Goal: Task Accomplishment & Management: Complete application form

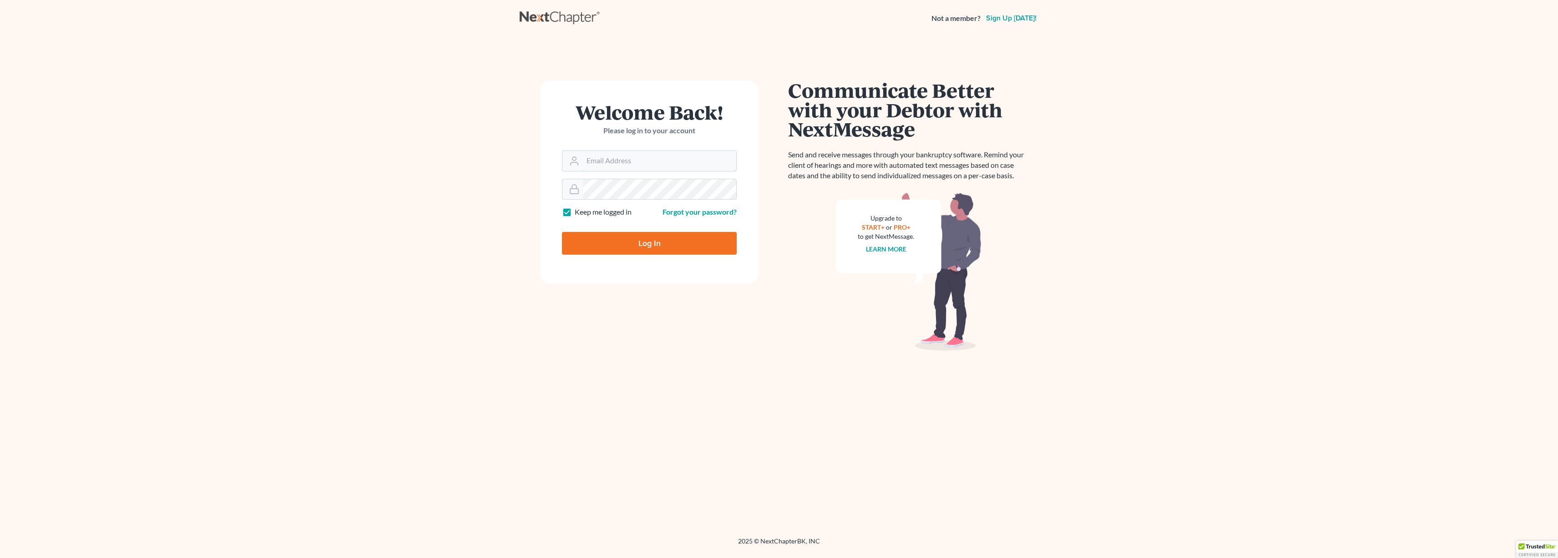
type input "lucrecia@lpjlegal.com"
click at [630, 244] on input "Log In" at bounding box center [649, 243] width 175 height 23
type input "Thinking..."
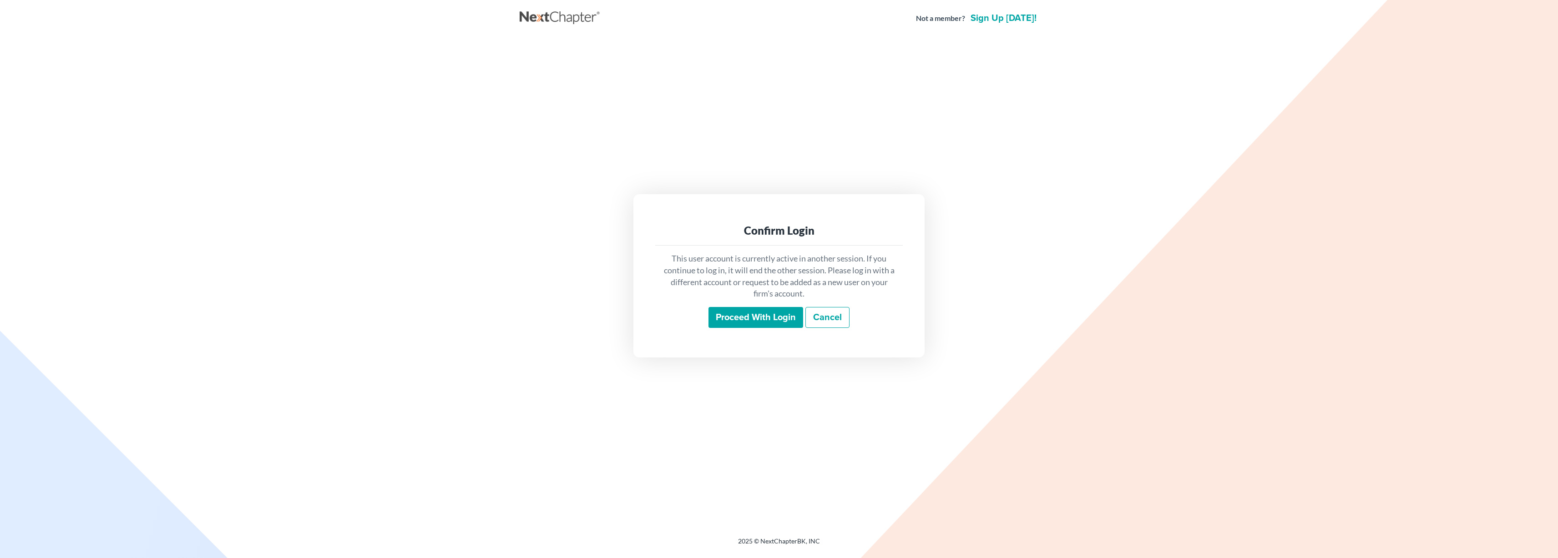
click at [746, 317] on input "Proceed with login" at bounding box center [756, 317] width 95 height 21
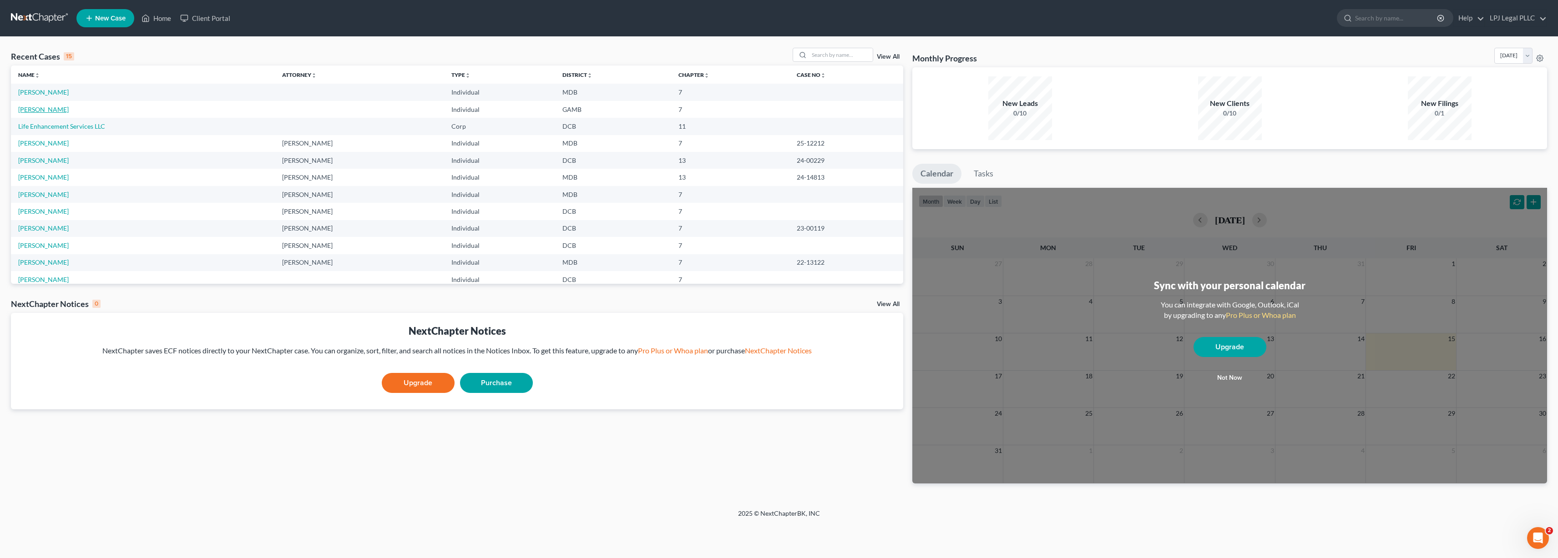
click at [38, 110] on link "[PERSON_NAME]" at bounding box center [43, 110] width 51 height 8
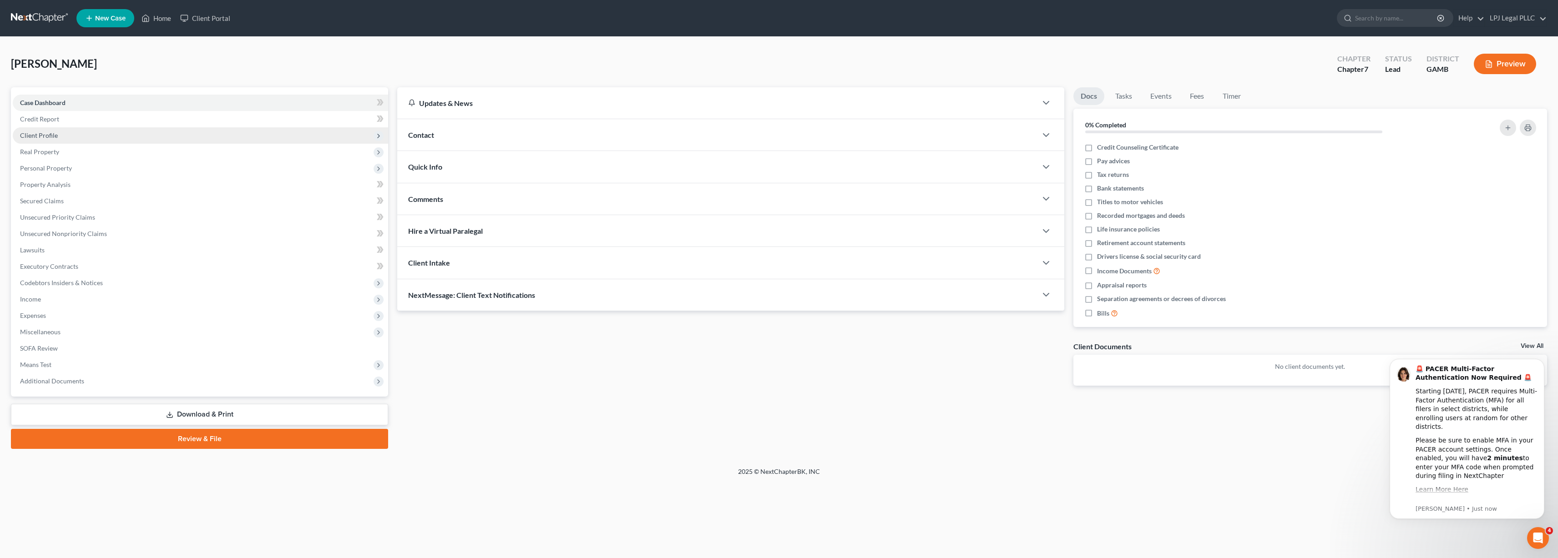
click at [44, 138] on span "Client Profile" at bounding box center [39, 136] width 38 height 8
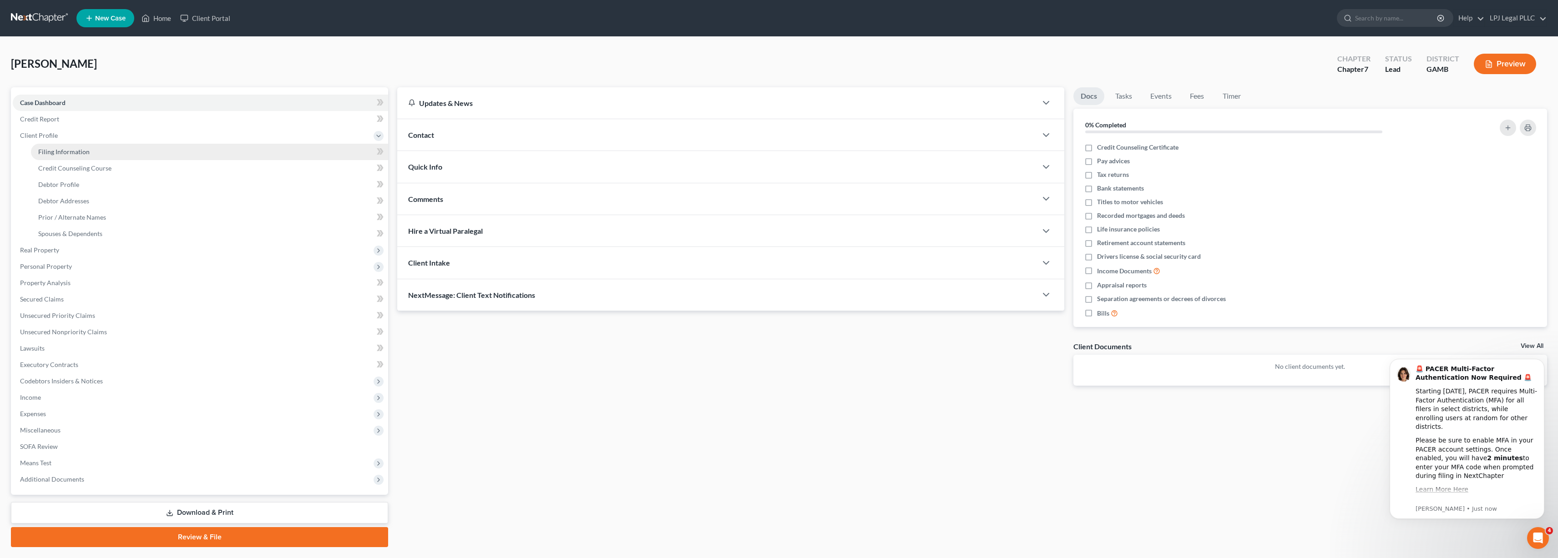
click at [82, 151] on span "Filing Information" at bounding box center [63, 152] width 51 height 8
select select "1"
select select "0"
select select "18"
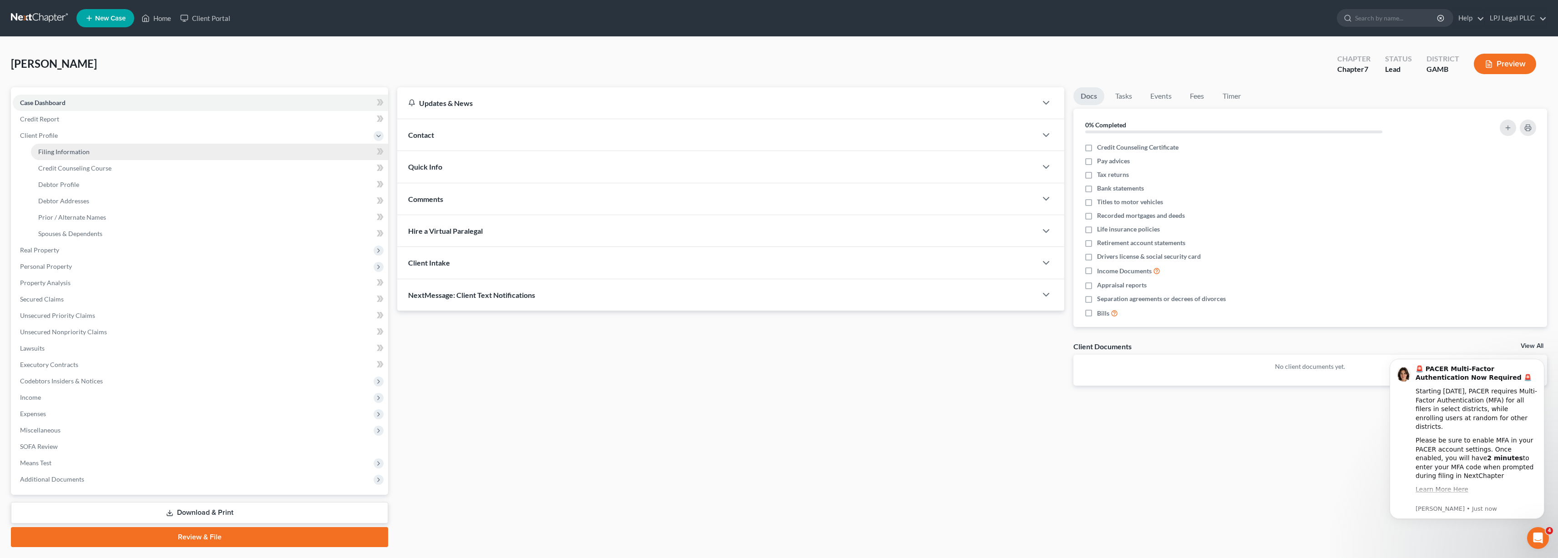
select select "10"
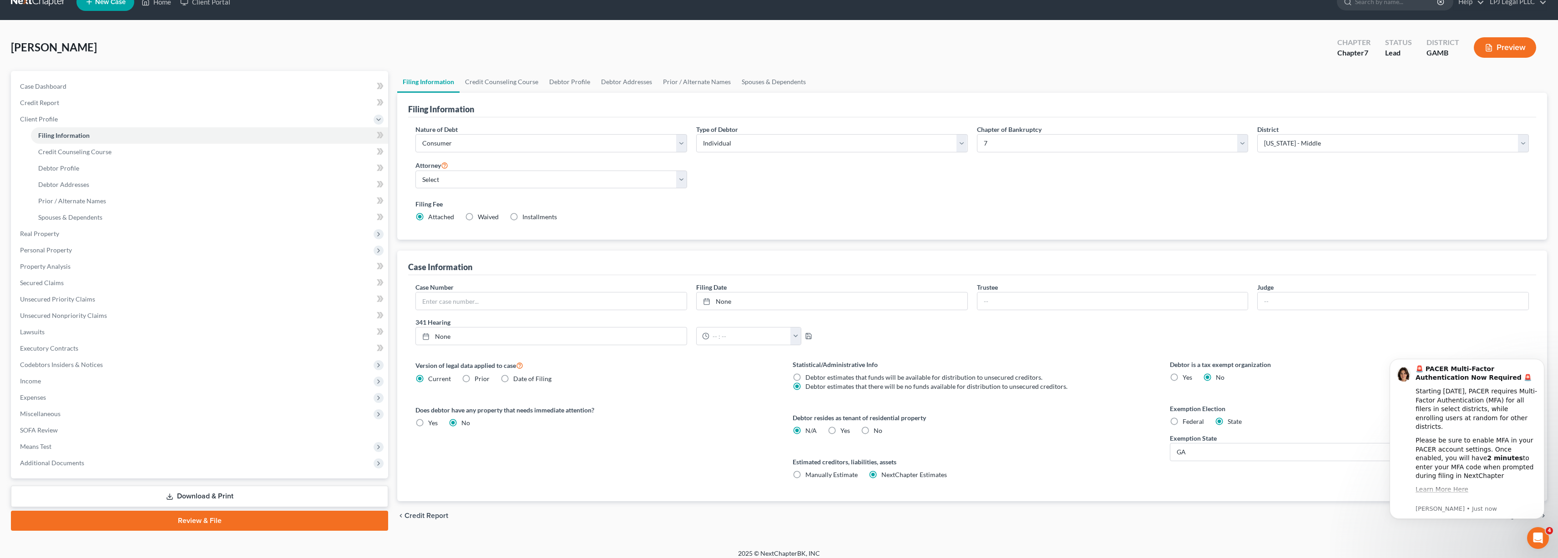
scroll to position [14, 0]
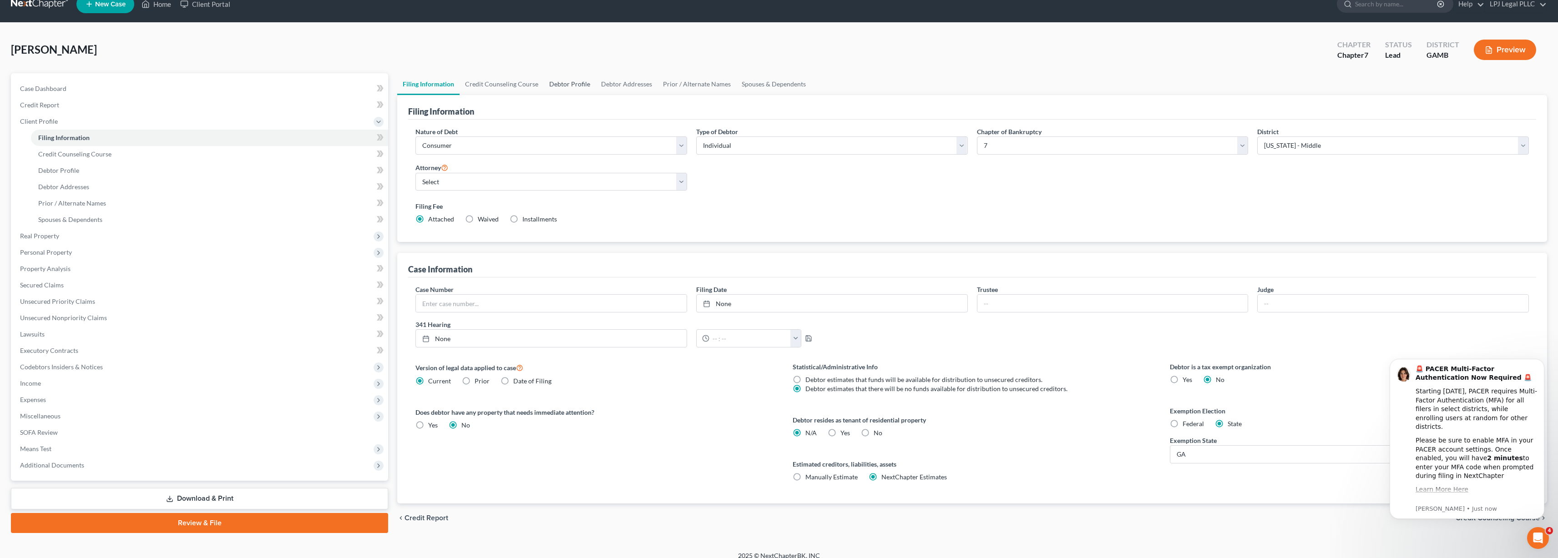
click at [572, 78] on link "Debtor Profile" at bounding box center [570, 84] width 52 height 22
select select "0"
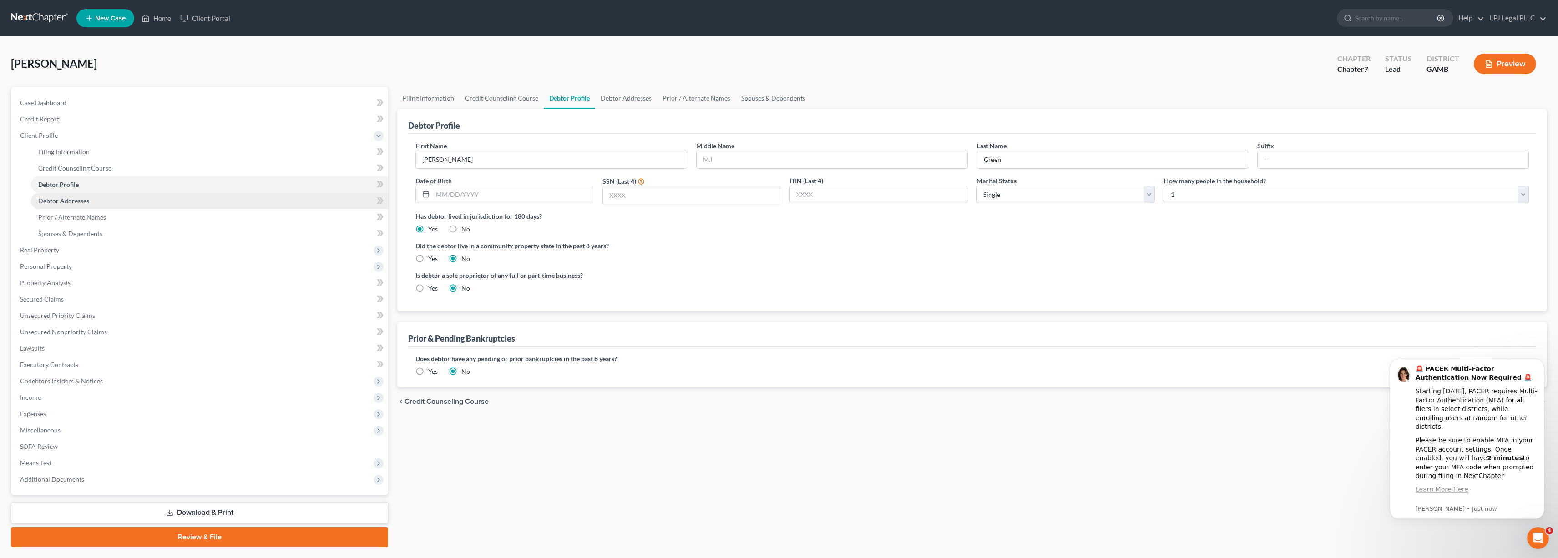
click at [58, 201] on span "Debtor Addresses" at bounding box center [63, 201] width 51 height 8
select select "0"
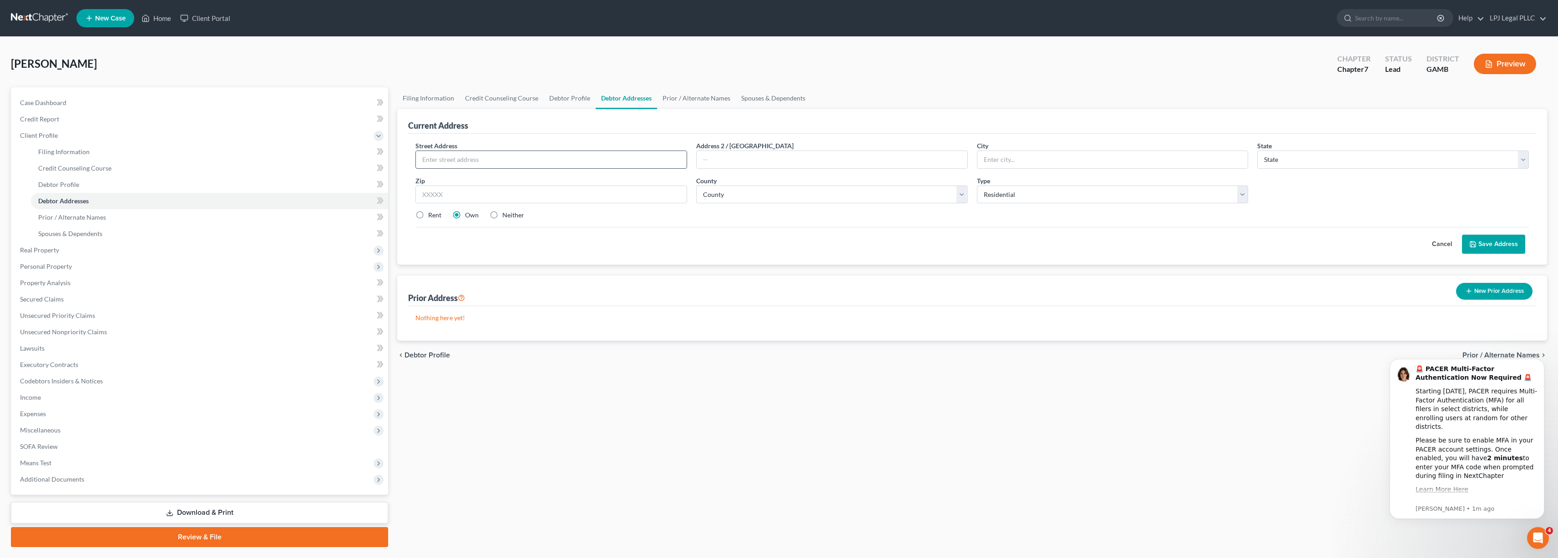
click at [501, 152] on input "text" at bounding box center [551, 159] width 271 height 17
type input "[STREET_ADDRESS]"
click at [1012, 164] on input "text" at bounding box center [1113, 159] width 271 height 17
type input "Cordele"
click at [1524, 157] on select "State [US_STATE] AK AR AZ CA CO CT DE DC [GEOGRAPHIC_DATA] [GEOGRAPHIC_DATA] GU…" at bounding box center [1393, 160] width 272 height 18
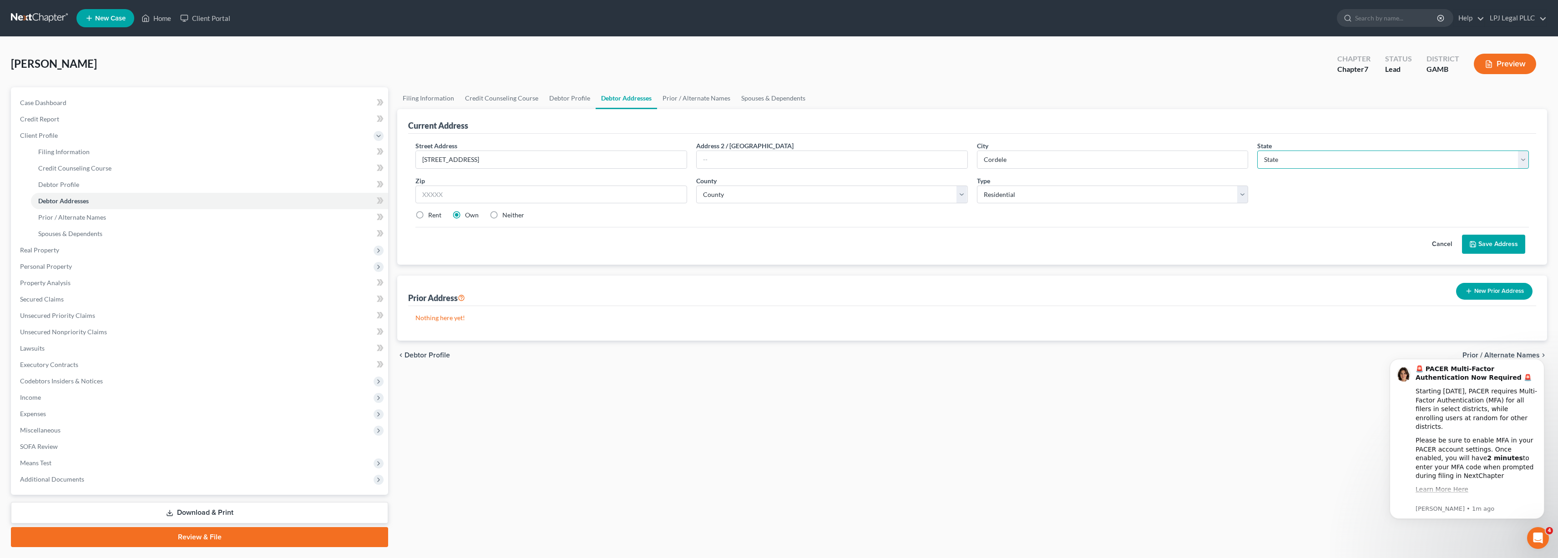
select select "10"
click at [1257, 151] on select "State [US_STATE] AK AR AZ CA CO CT DE DC [GEOGRAPHIC_DATA] [GEOGRAPHIC_DATA] GU…" at bounding box center [1393, 160] width 272 height 18
click at [506, 184] on div "Zip *" at bounding box center [551, 190] width 281 height 28
click at [496, 191] on input "text" at bounding box center [551, 195] width 272 height 18
type input "31015"
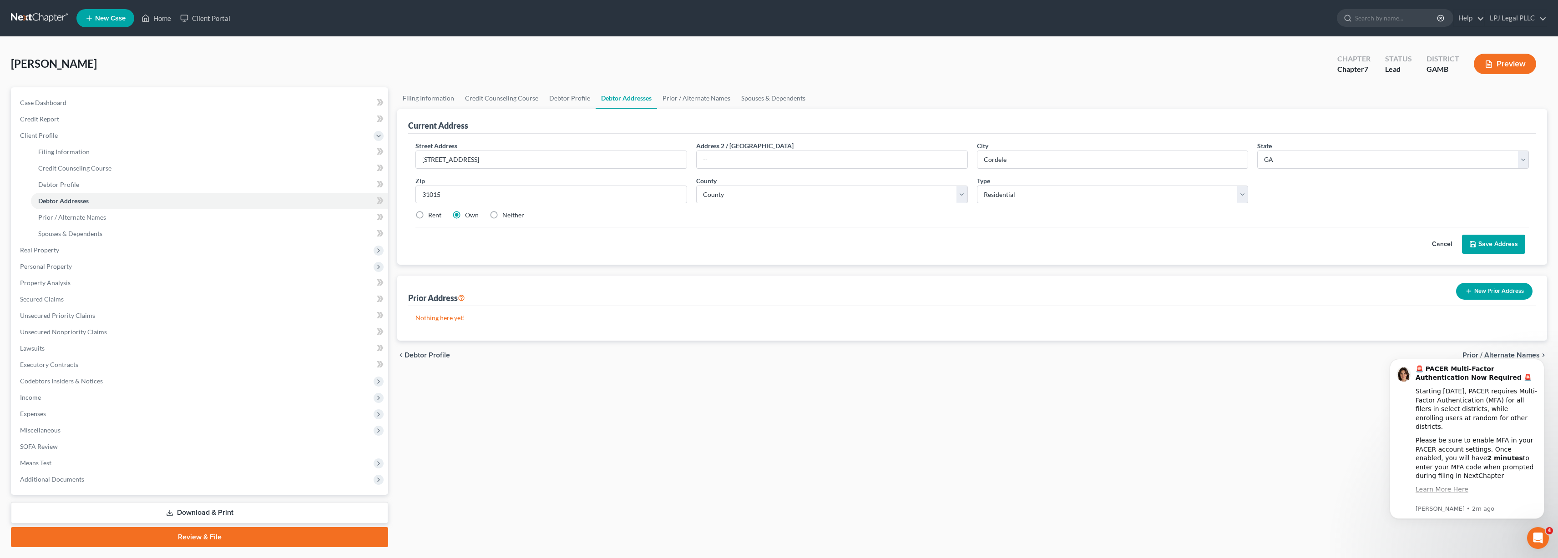
click at [1479, 238] on button "Save Address" at bounding box center [1493, 244] width 63 height 19
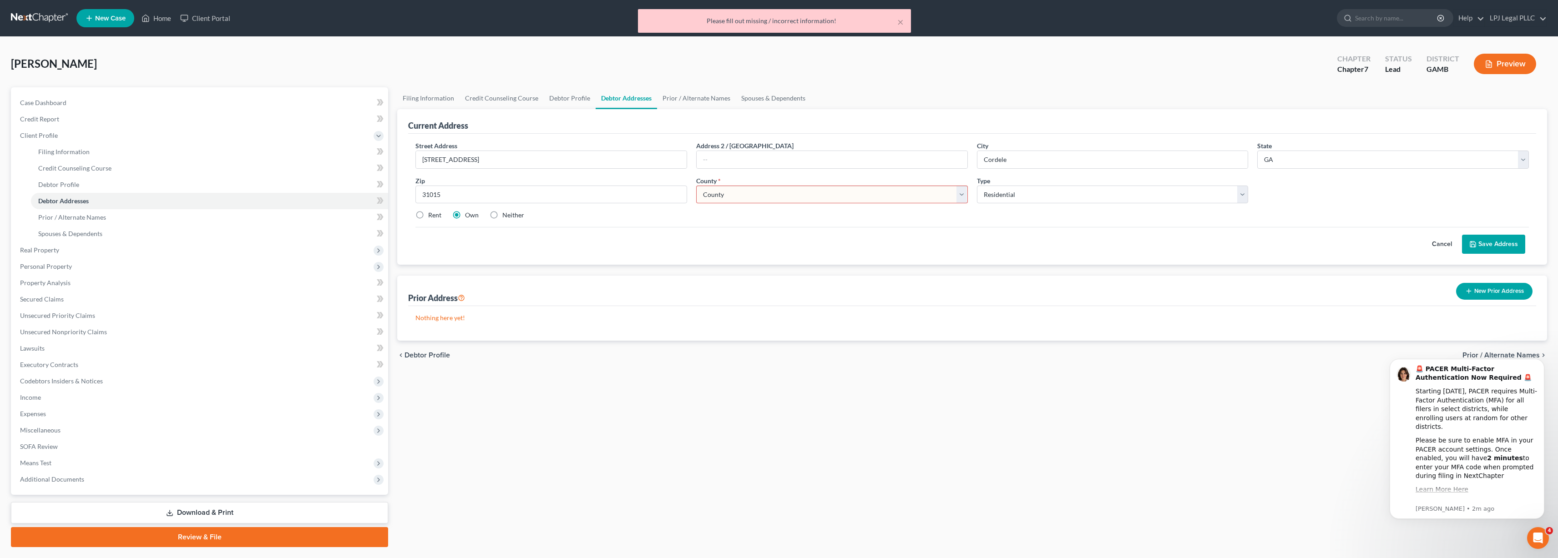
click at [738, 194] on select "County [GEOGRAPHIC_DATA] [GEOGRAPHIC_DATA] [GEOGRAPHIC_DATA] [GEOGRAPHIC_DATA] …" at bounding box center [832, 195] width 272 height 18
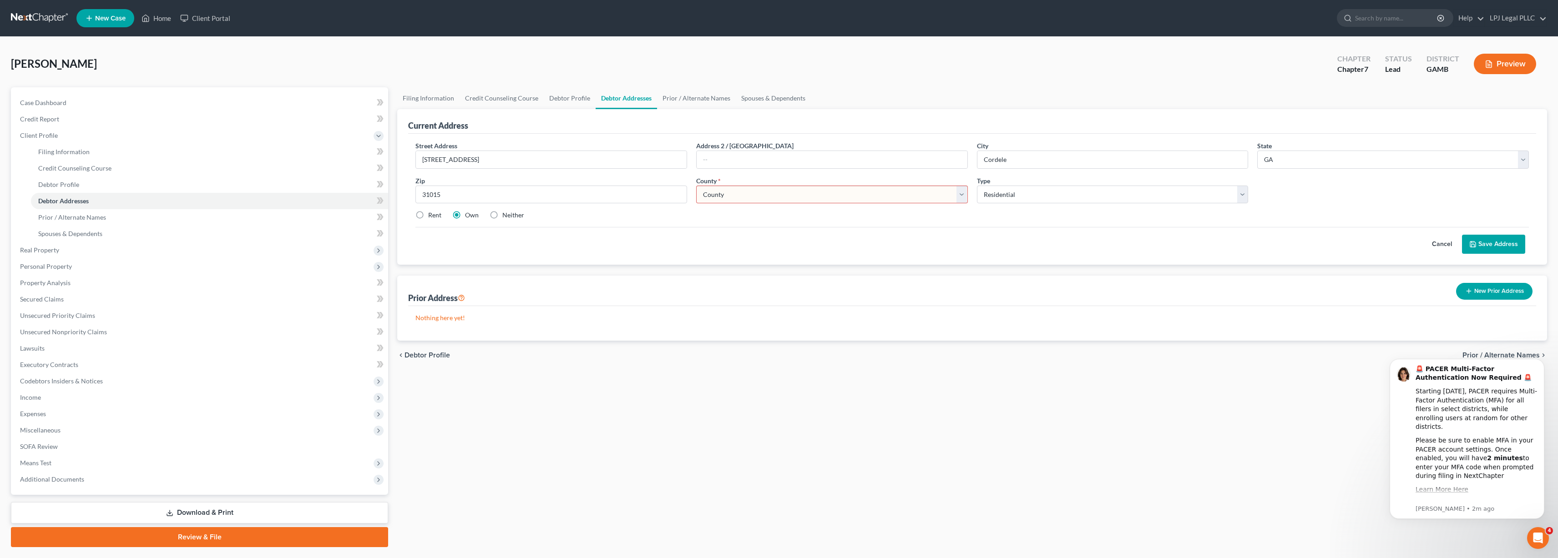
select select "39"
click at [696, 186] on select "County [GEOGRAPHIC_DATA] [GEOGRAPHIC_DATA] [GEOGRAPHIC_DATA] [GEOGRAPHIC_DATA] …" at bounding box center [832, 195] width 272 height 18
click at [1497, 242] on button "Save Address" at bounding box center [1493, 244] width 63 height 19
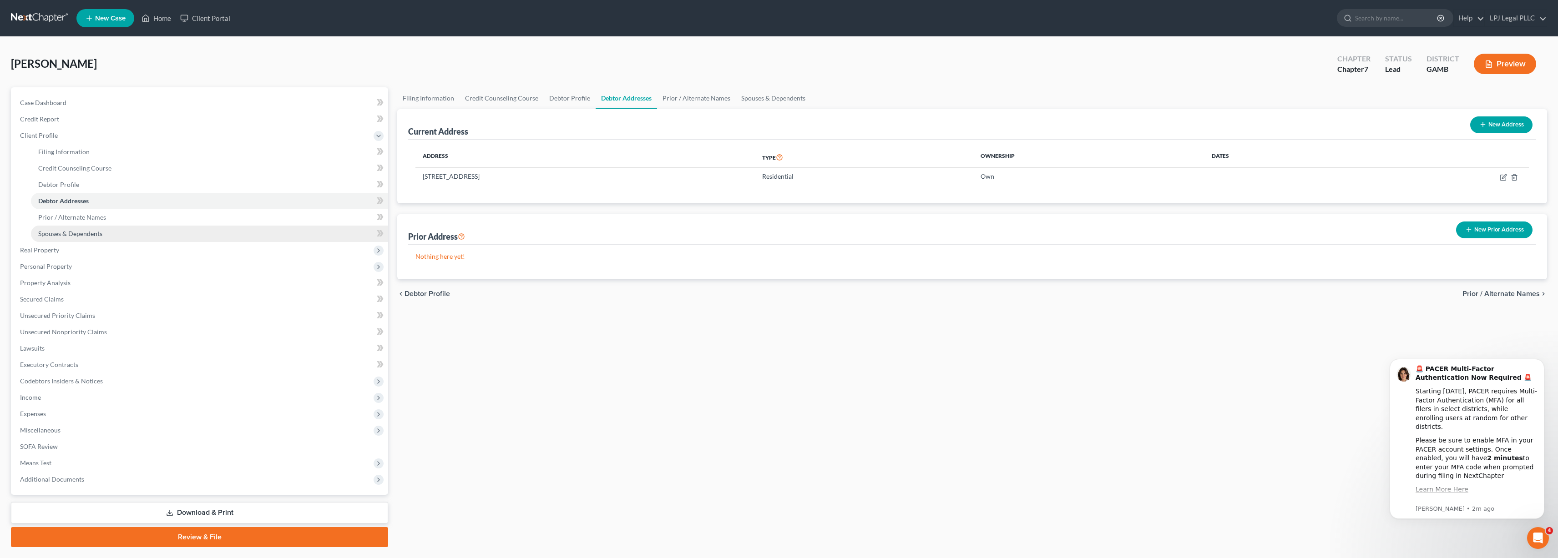
click at [69, 230] on span "Spouses & Dependents" at bounding box center [70, 234] width 64 height 8
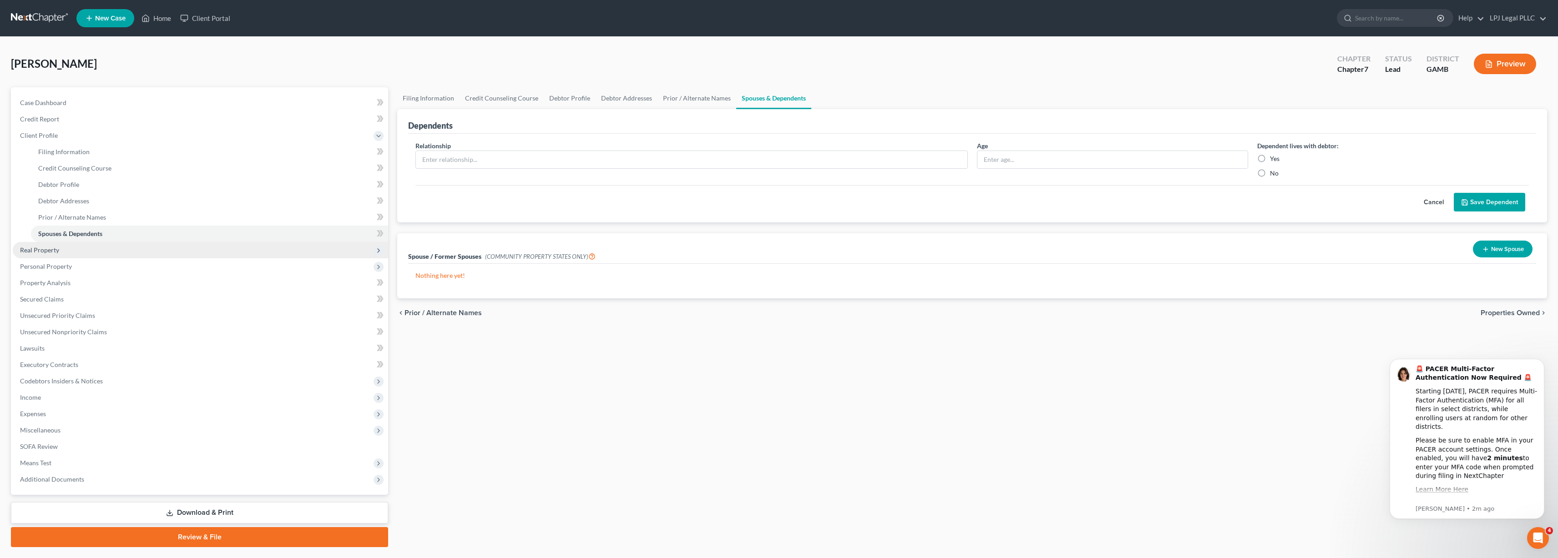
click at [32, 252] on span "Real Property" at bounding box center [39, 250] width 39 height 8
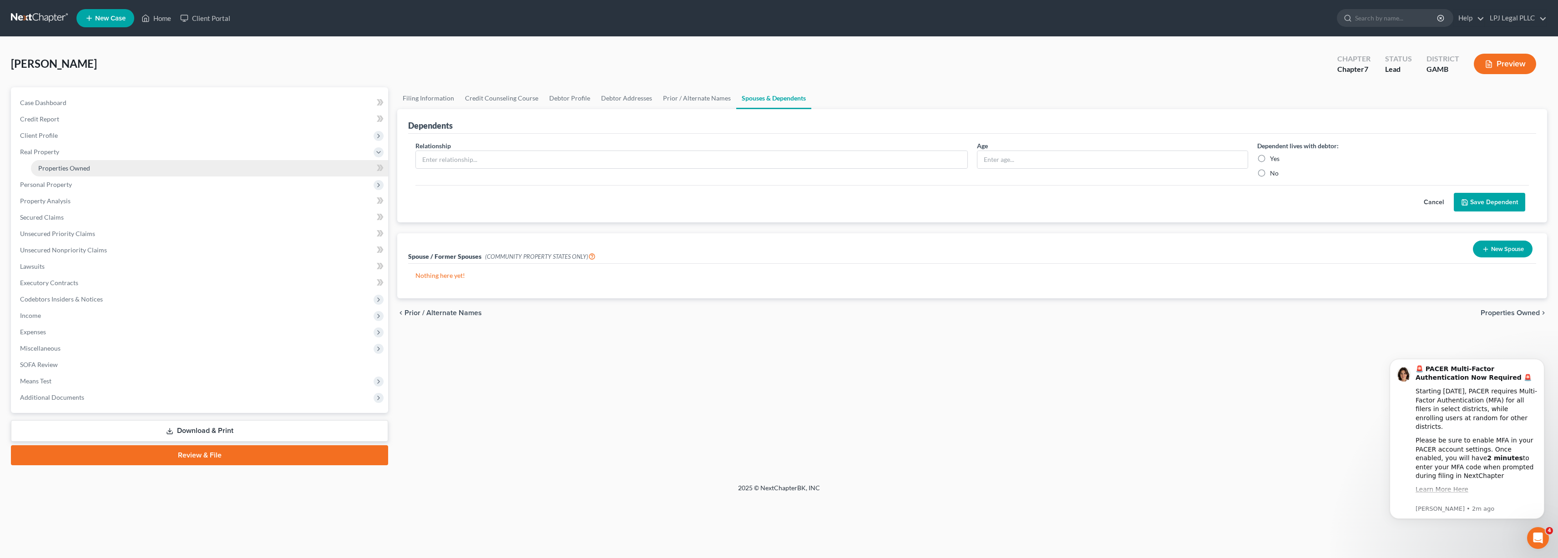
click at [53, 167] on span "Properties Owned" at bounding box center [64, 168] width 52 height 8
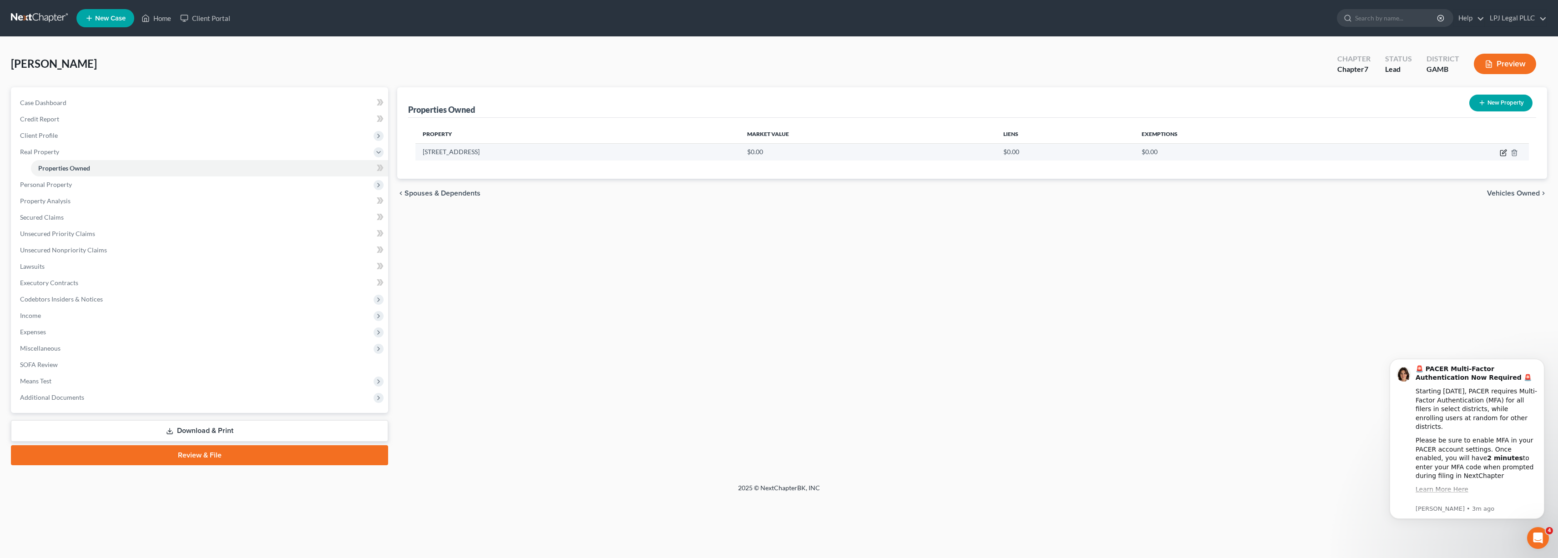
click at [1503, 152] on icon "button" at bounding box center [1503, 152] width 7 height 7
select select "10"
select select "39"
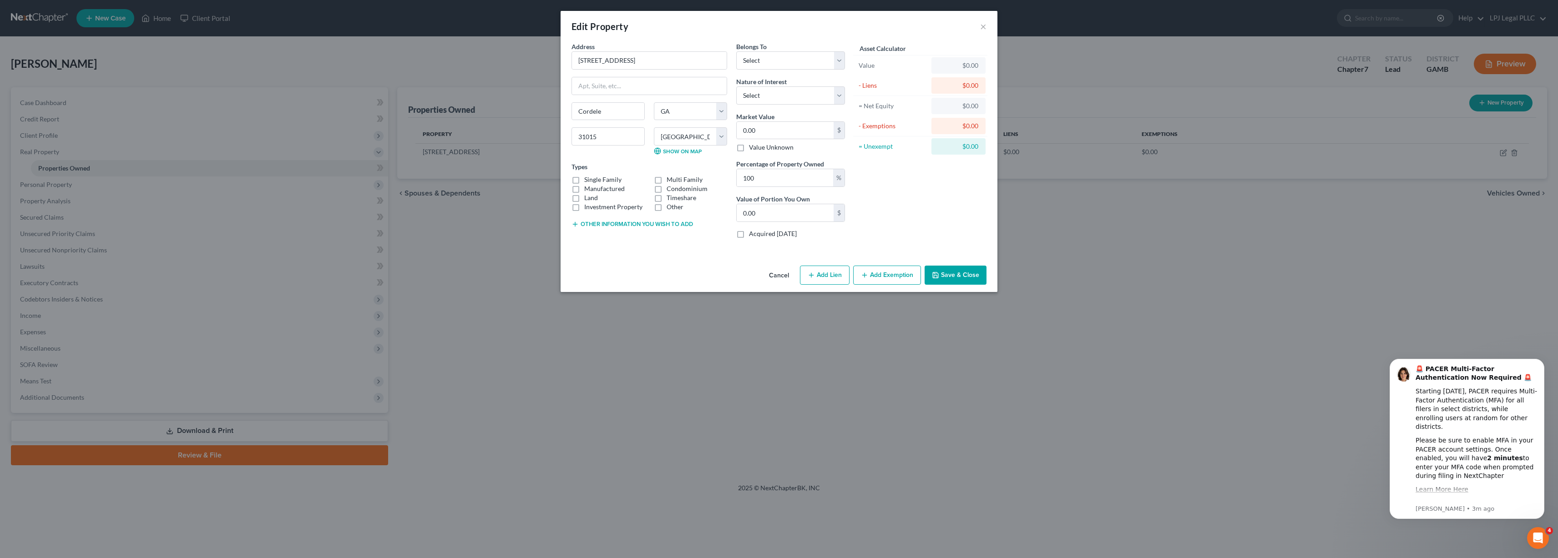
click at [584, 184] on label "Manufactured" at bounding box center [604, 188] width 41 height 9
click at [588, 184] on input "Manufactured" at bounding box center [591, 187] width 6 height 6
checkbox input "true"
click at [584, 179] on label "Single Family" at bounding box center [602, 179] width 37 height 9
click at [588, 179] on input "Single Family" at bounding box center [591, 178] width 6 height 6
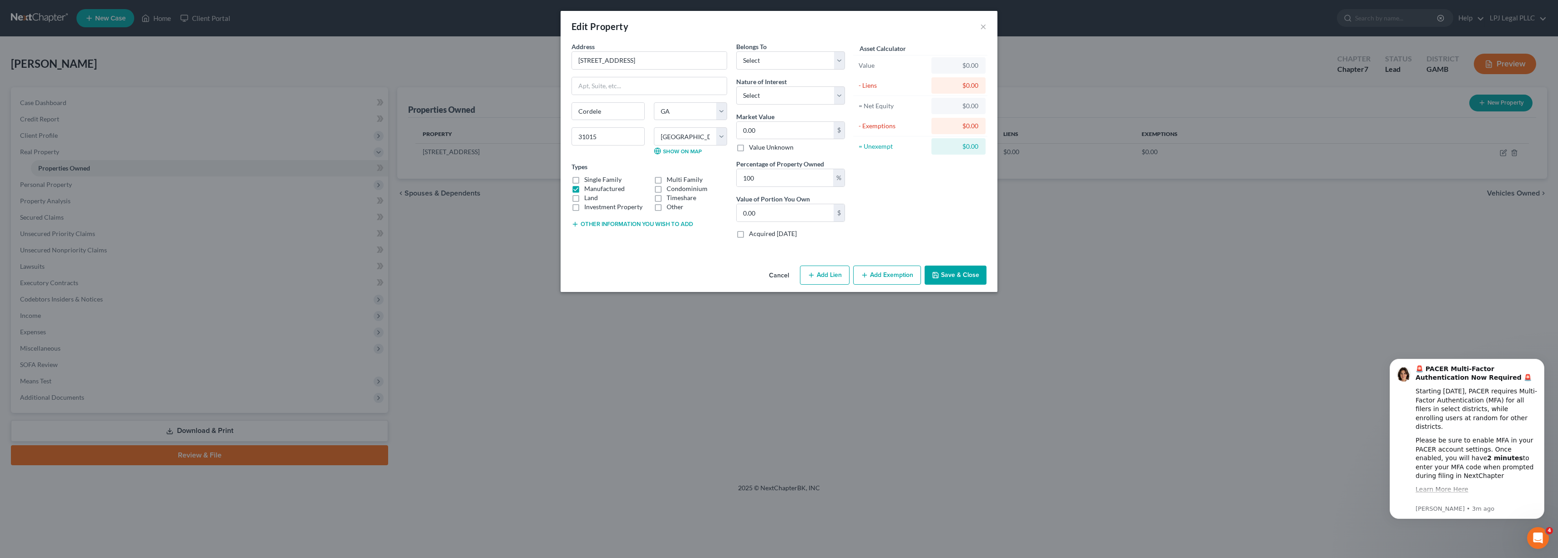
checkbox input "true"
click at [584, 190] on label "Manufactured" at bounding box center [604, 188] width 41 height 9
click at [588, 190] on input "Manufactured" at bounding box center [591, 187] width 6 height 6
checkbox input "false"
click at [842, 58] on select "Select Debtor 1 Only Debtor 2 Only Debtor 1 And Debtor 2 Only At Least One Of T…" at bounding box center [790, 60] width 109 height 18
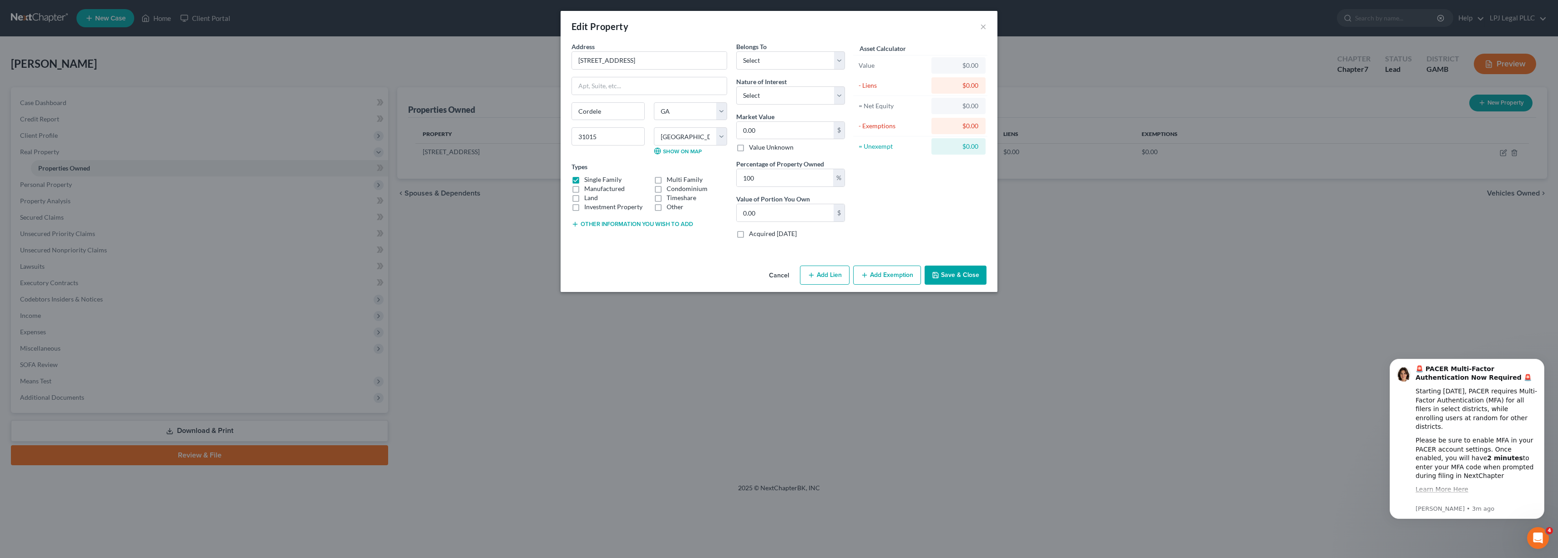
click at [966, 88] on div "$0.00" at bounding box center [959, 85] width 40 height 9
click at [978, 86] on div "$0.00" at bounding box center [959, 85] width 54 height 16
click at [833, 281] on button "Add Lien" at bounding box center [825, 275] width 50 height 19
select select "0"
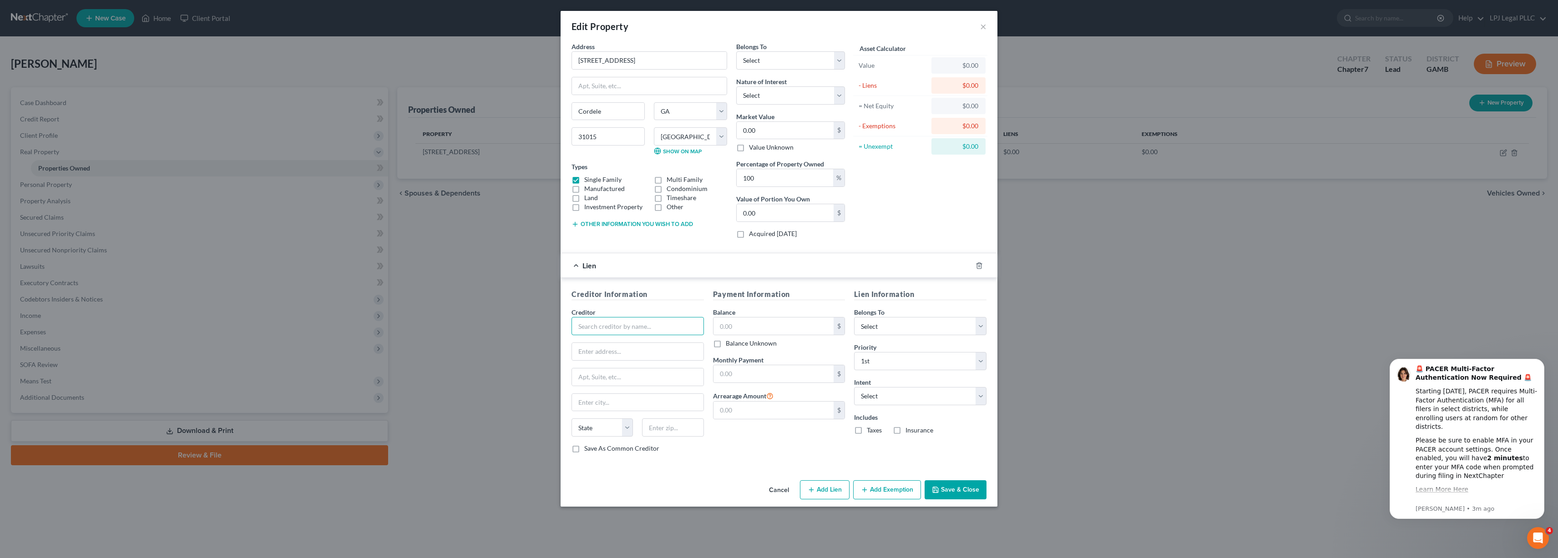
click at [677, 326] on input "text" at bounding box center [638, 326] width 132 height 18
type input "USDA Rural Development"
click at [730, 323] on input "text" at bounding box center [774, 326] width 121 height 17
type input "70,448.96"
click at [973, 327] on select "Select Debtor 1 Only Debtor 2 Only Debtor 1 And Debtor 2 Only At Least One Of T…" at bounding box center [920, 326] width 132 height 18
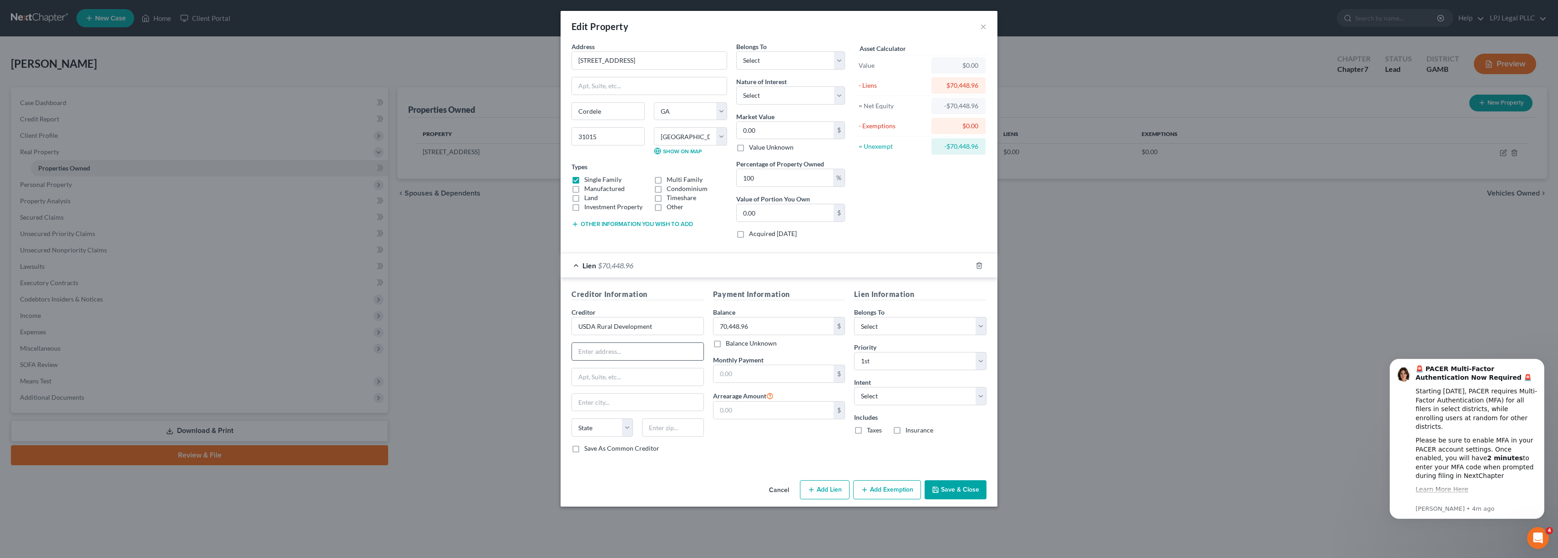
click at [608, 348] on input "text" at bounding box center [638, 351] width 132 height 17
type input "P.O. Box 790170"
click at [595, 408] on input "text" at bounding box center [638, 402] width 132 height 17
type input "[GEOGRAPHIC_DATA][PERSON_NAME]"
select select "26"
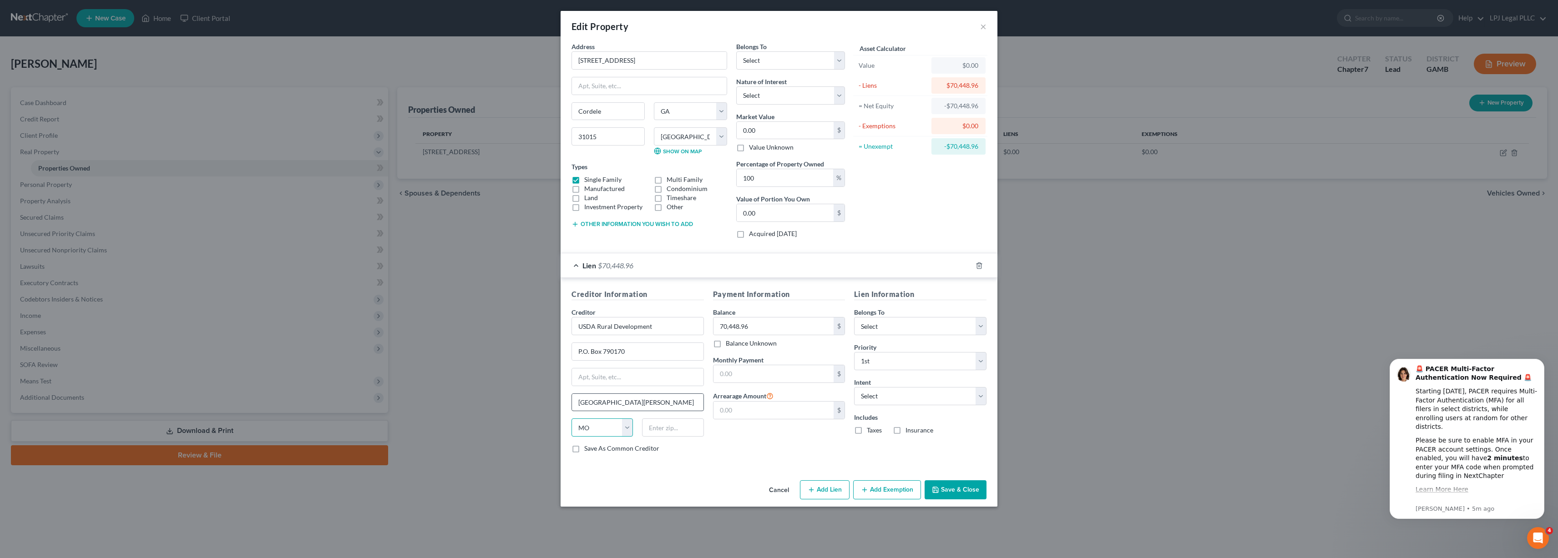
click at [572, 419] on select "State [US_STATE] AK AR AZ CA CO CT DE DC [GEOGRAPHIC_DATA] [GEOGRAPHIC_DATA] GU…" at bounding box center [602, 428] width 61 height 18
type input "63179"
click at [972, 401] on select "Select Surrender Redeem Reaffirm Avoid Other" at bounding box center [920, 396] width 132 height 18
type input "Saint Louis"
select select "2"
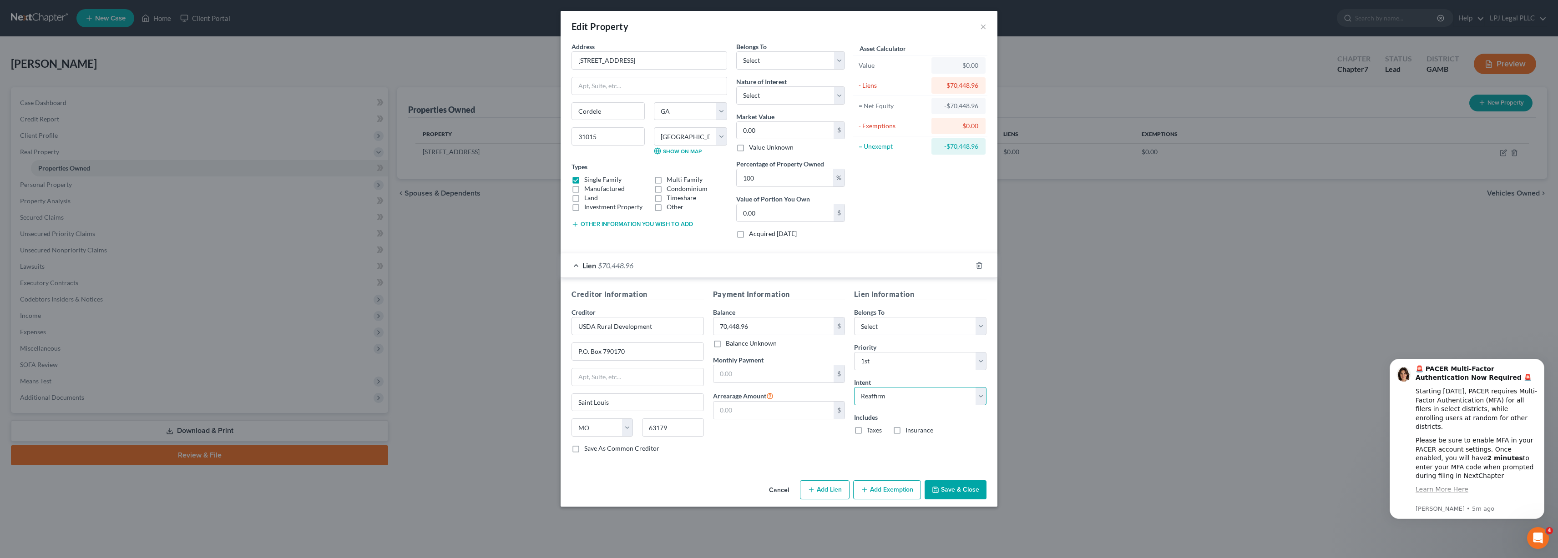
click at [854, 387] on select "Select Surrender Redeem Reaffirm Avoid Other" at bounding box center [920, 396] width 132 height 18
click at [759, 374] on input "text" at bounding box center [774, 373] width 121 height 17
type input "1,664.76"
click at [867, 431] on label "Taxes" at bounding box center [874, 430] width 15 height 9
click at [871, 431] on input "Taxes" at bounding box center [874, 429] width 6 height 6
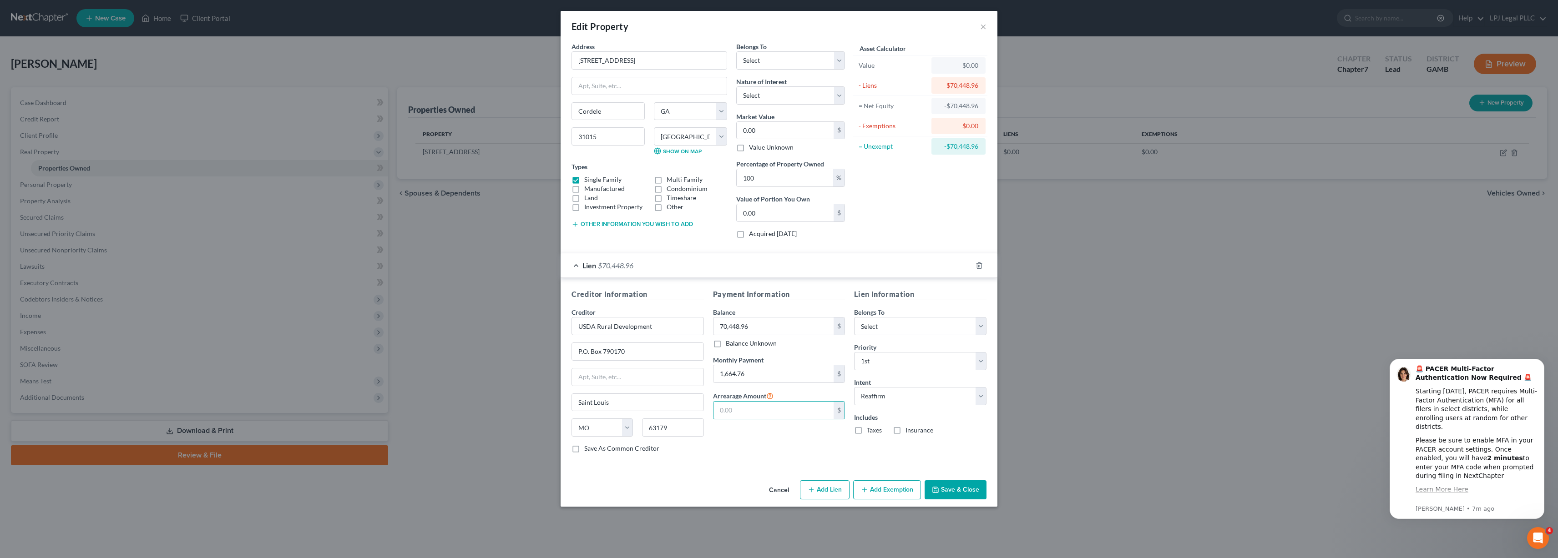
checkbox input "true"
click at [906, 431] on label "Insurance" at bounding box center [920, 430] width 28 height 9
click at [909, 431] on input "Insurance" at bounding box center [912, 429] width 6 height 6
checkbox input "true"
click at [762, 410] on input "text" at bounding box center [774, 410] width 121 height 17
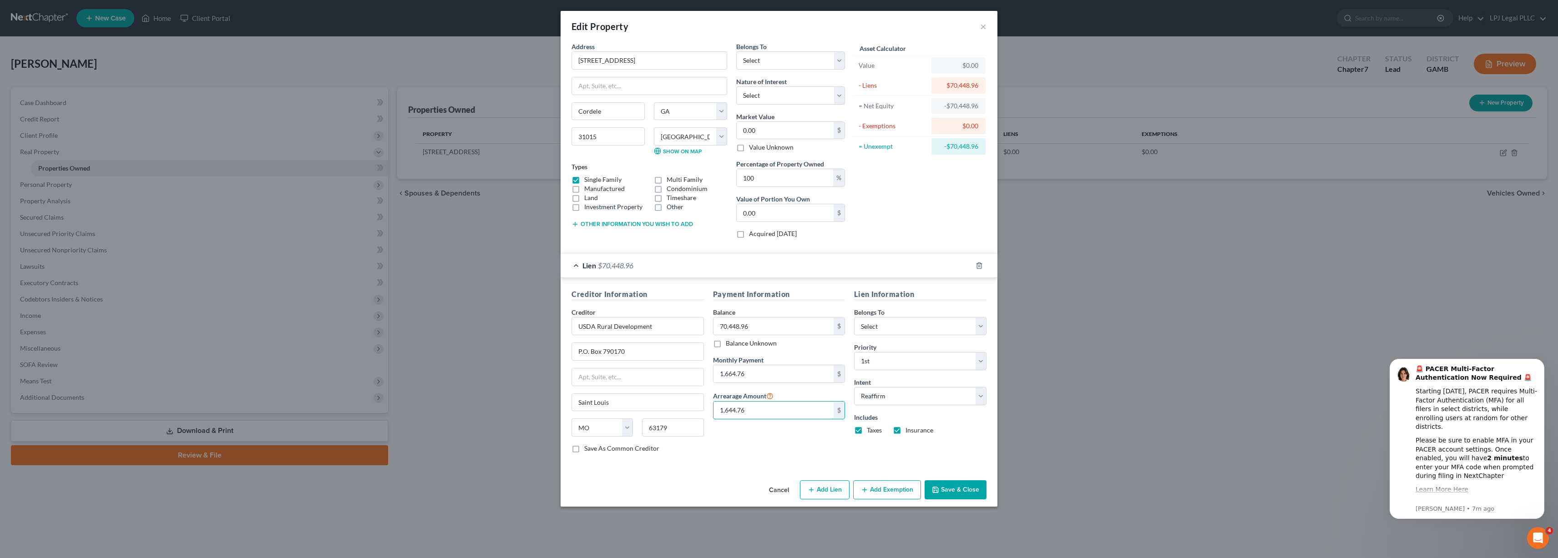
type input "1,644.76"
click at [953, 484] on button "Save & Close" at bounding box center [956, 490] width 62 height 19
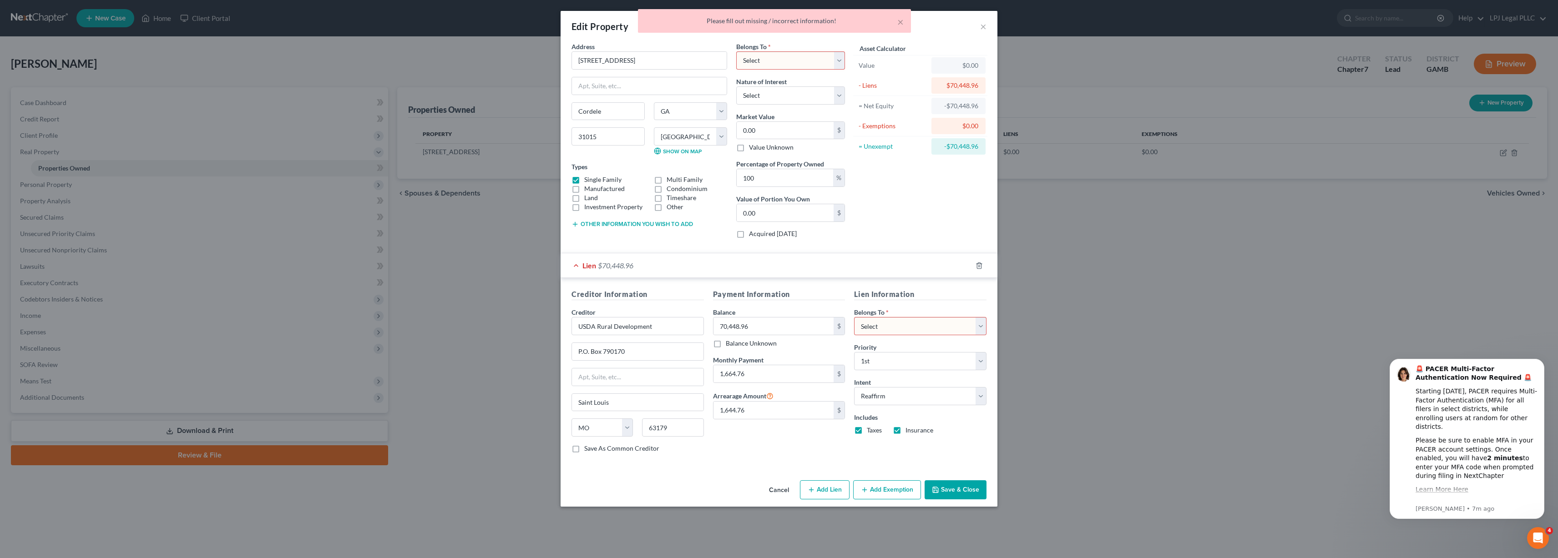
click at [835, 62] on select "Select Debtor 1 Only Debtor 2 Only Debtor 1 And Debtor 2 Only At Least One Of T…" at bounding box center [790, 60] width 109 height 18
select select "0"
click at [736, 51] on select "Select Debtor 1 Only Debtor 2 Only Debtor 1 And Debtor 2 Only At Least One Of T…" at bounding box center [790, 60] width 109 height 18
click at [979, 323] on select "Select Debtor 1 Only Debtor 2 Only Debtor 1 And Debtor 2 Only At Least One Of T…" at bounding box center [920, 326] width 132 height 18
select select "0"
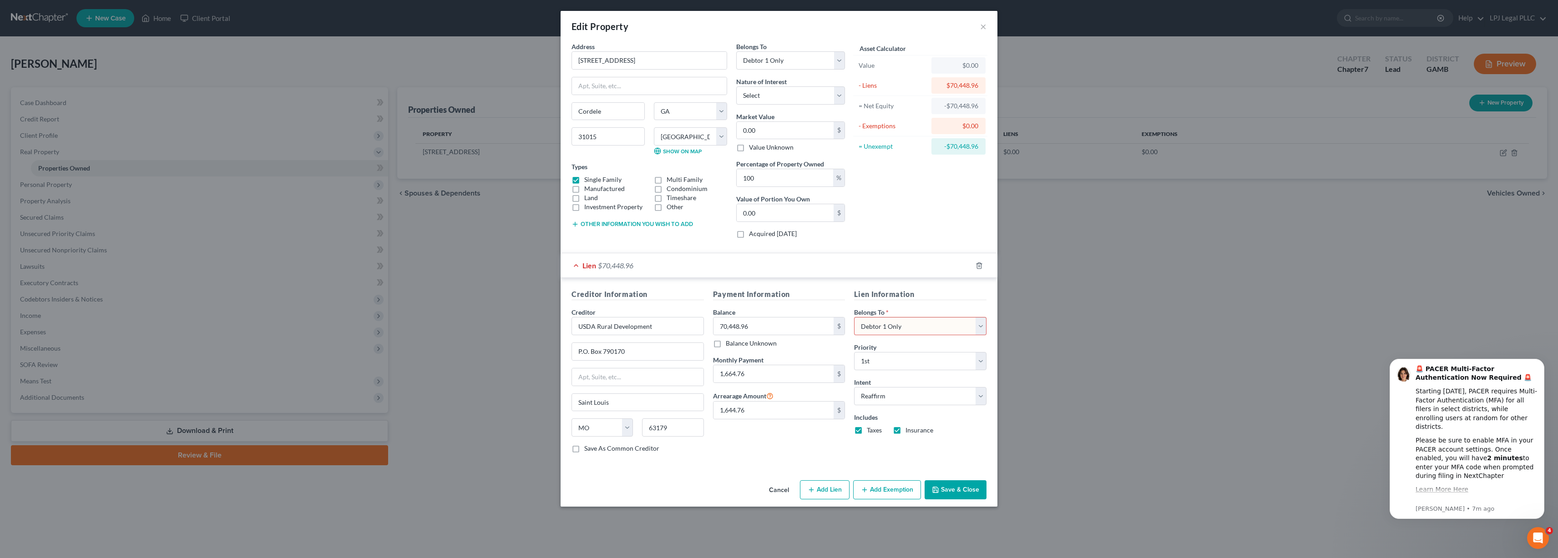
click at [854, 317] on select "Select Debtor 1 Only Debtor 2 Only Debtor 1 And Debtor 2 Only At Least One Of T…" at bounding box center [920, 326] width 132 height 18
click at [958, 490] on button "Save & Close" at bounding box center [956, 490] width 62 height 19
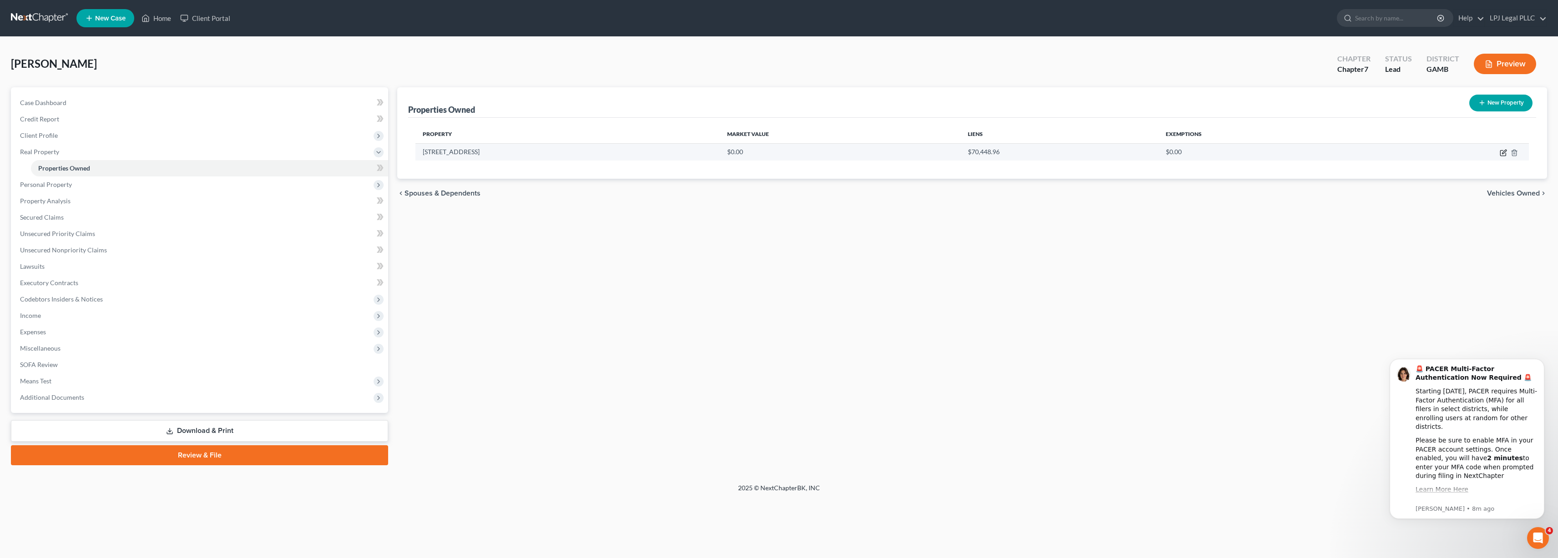
click at [1500, 155] on icon "button" at bounding box center [1502, 153] width 5 height 5
select select "10"
select select "39"
select select "0"
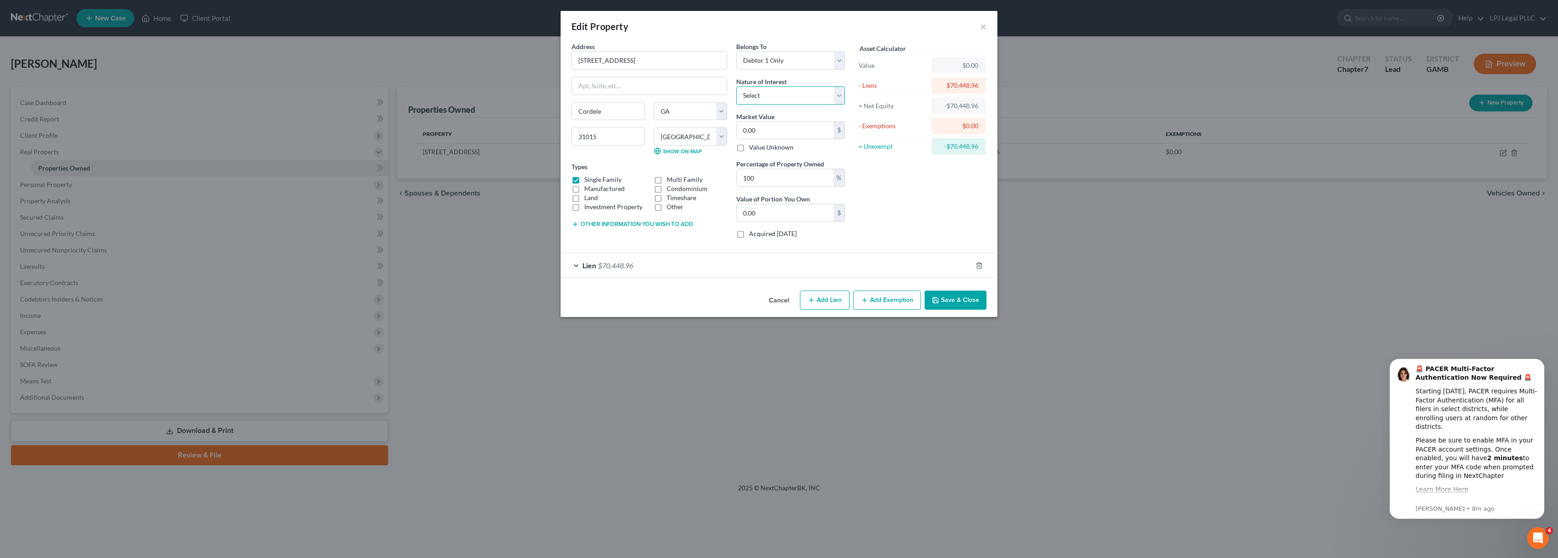
click at [841, 96] on select "Select Fee Simple Joint Tenant Life Estate Equitable Interest Future Interest T…" at bounding box center [790, 95] width 109 height 18
click at [805, 122] on input "0.00" at bounding box center [785, 130] width 97 height 17
type input "1"
type input "1.00"
type input "12"
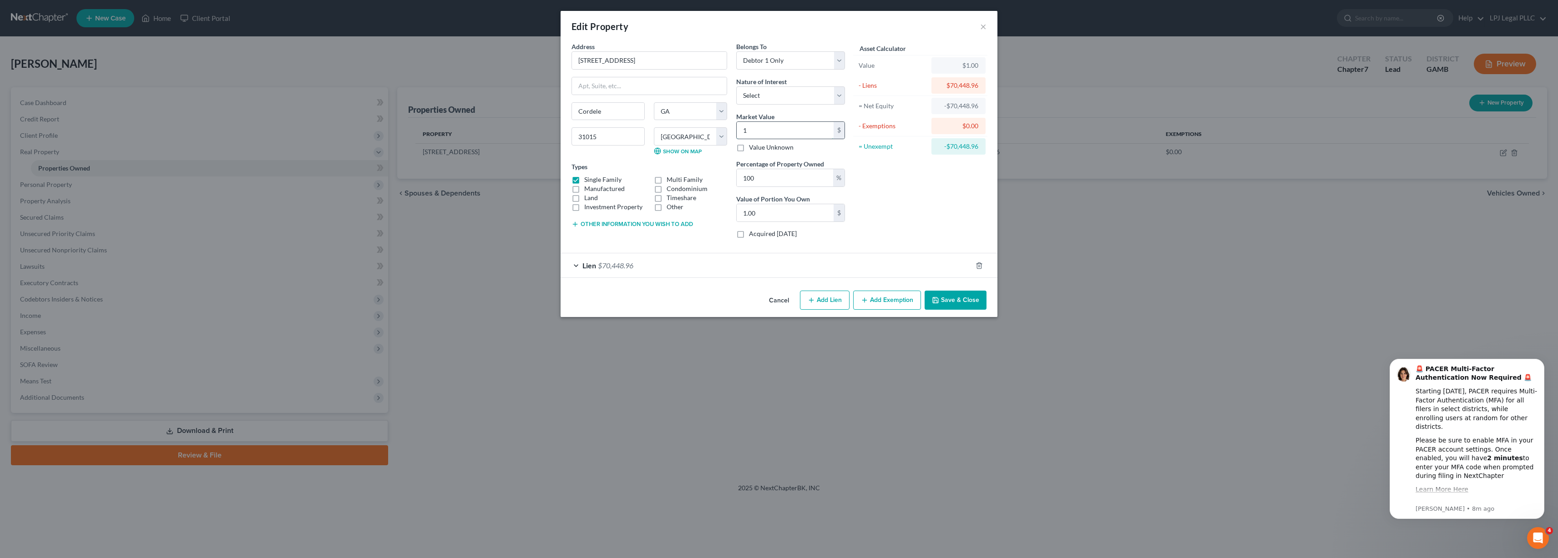
type input "12.00"
type input "1"
type input "1.00"
type input "11"
type input "11.00"
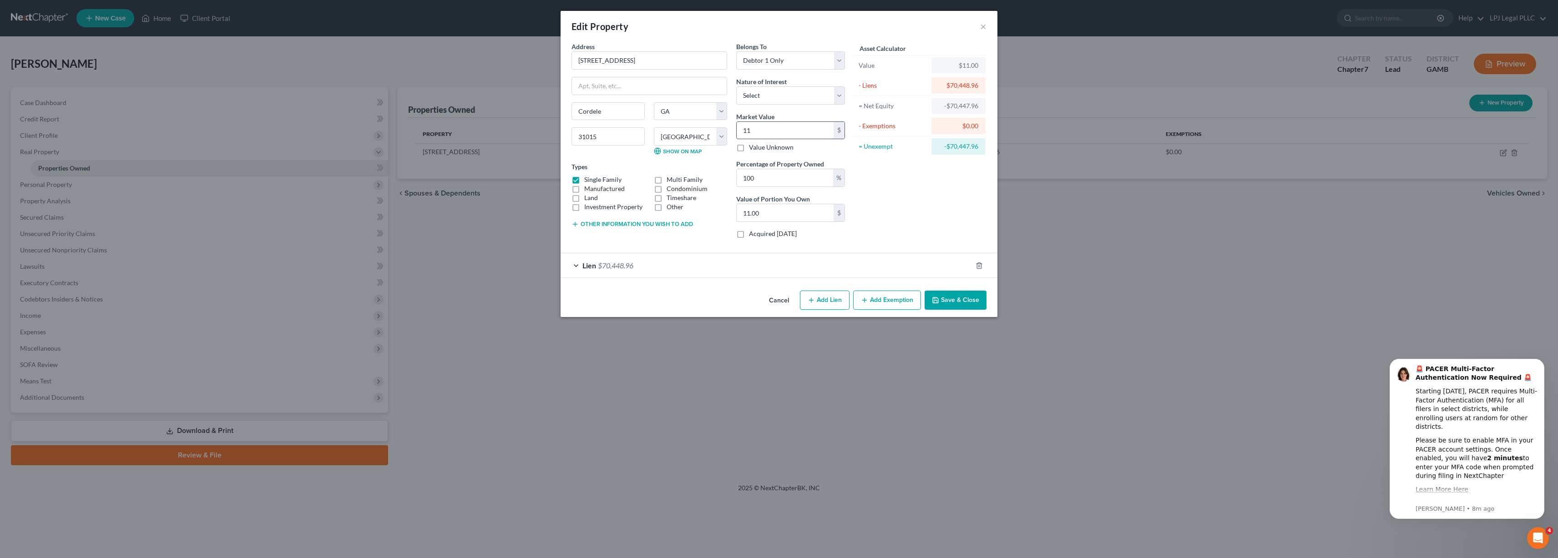
type input "1"
type input "1.00"
click at [756, 133] on input "1" at bounding box center [785, 130] width 97 height 17
type input "11"
type input "11.00"
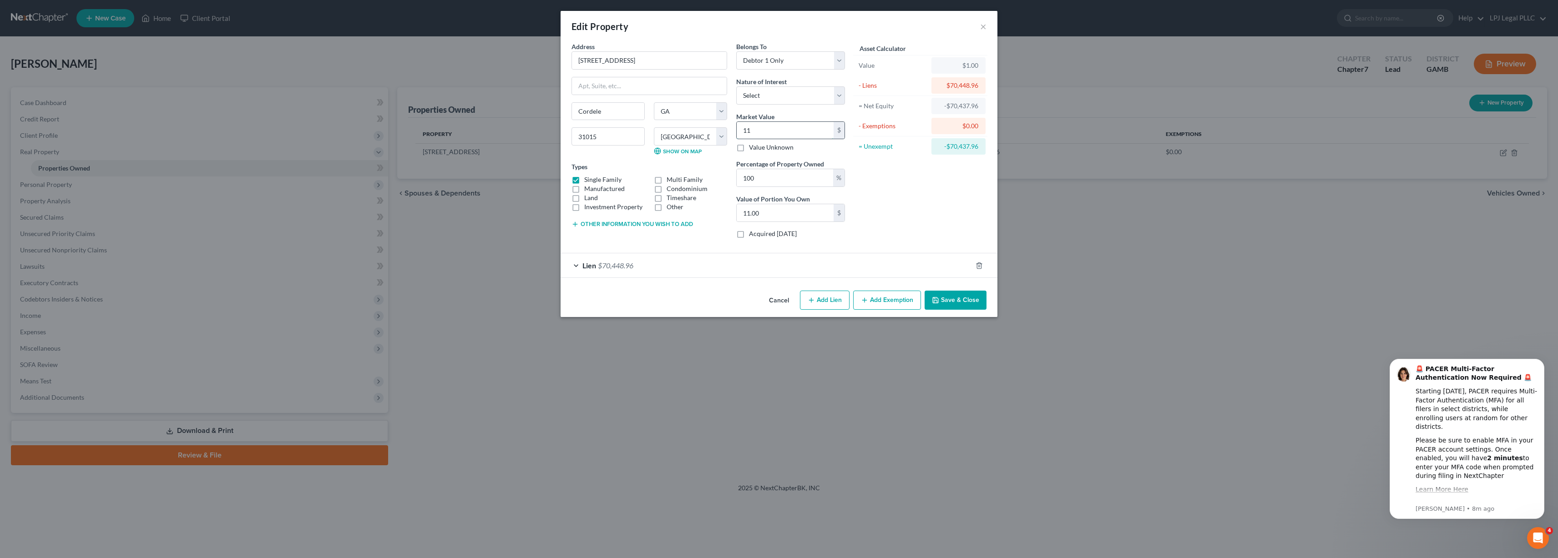
type input "115"
type input "115.00"
type input "1150"
type input "1,150.00"
type input "1,1500"
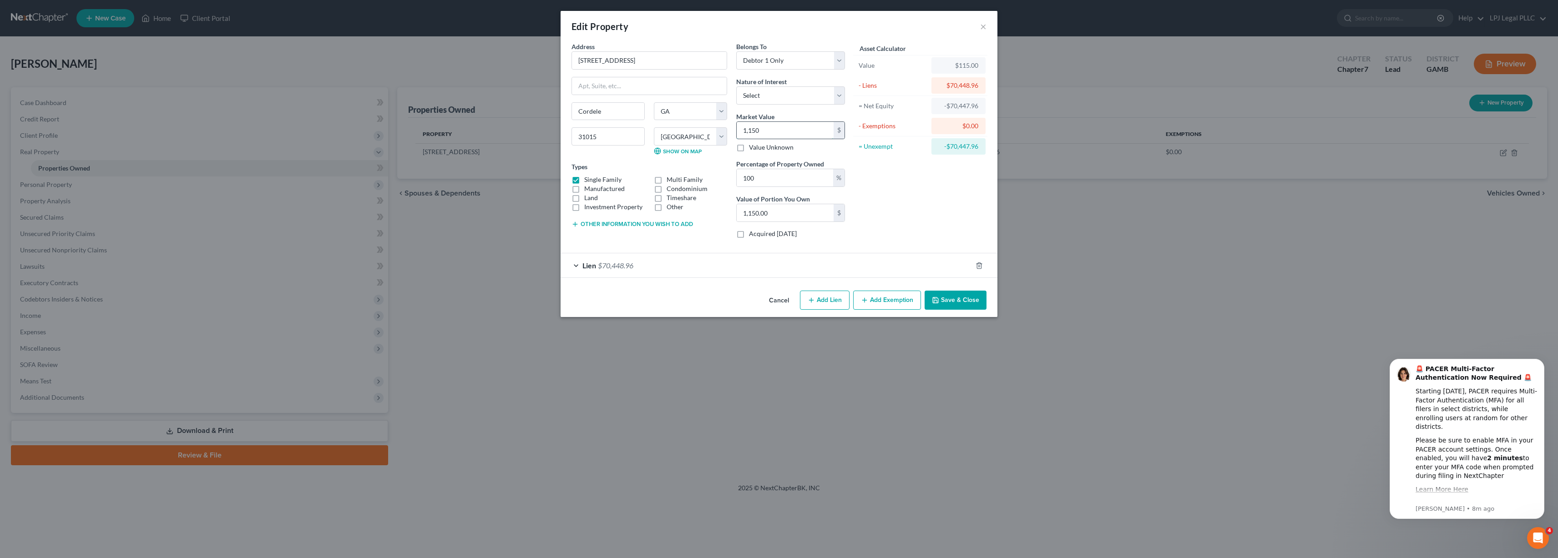
type input "11,500.00"
type input "11,5000"
type input "115,000.00"
type input "115,000"
click at [948, 303] on button "Save & Close" at bounding box center [956, 300] width 62 height 19
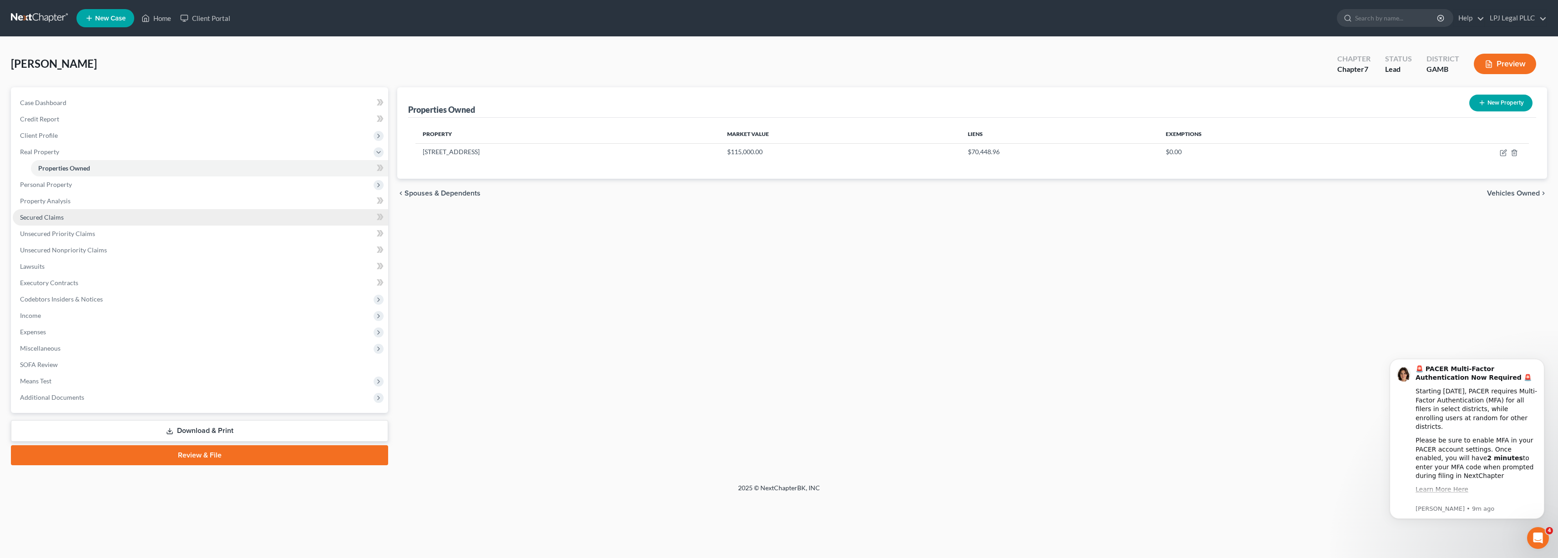
click at [50, 219] on span "Secured Claims" at bounding box center [42, 217] width 44 height 8
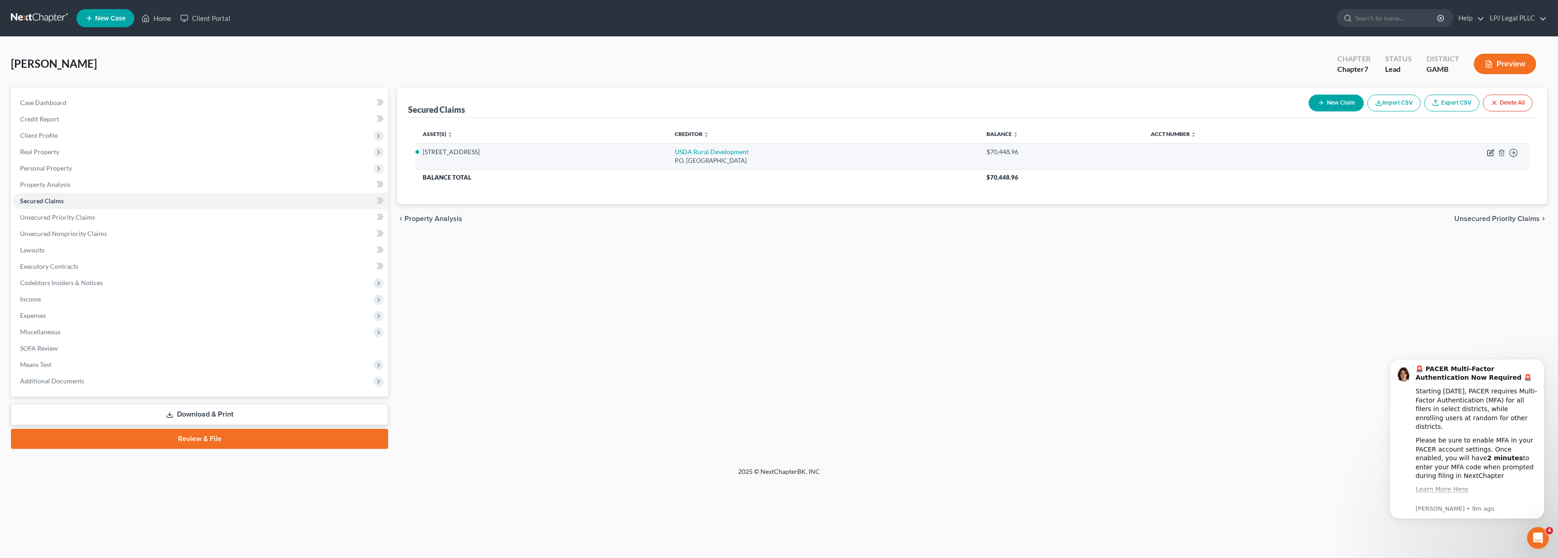
click at [1489, 153] on icon "button" at bounding box center [1490, 152] width 7 height 7
select select "26"
select select "2"
select select "0"
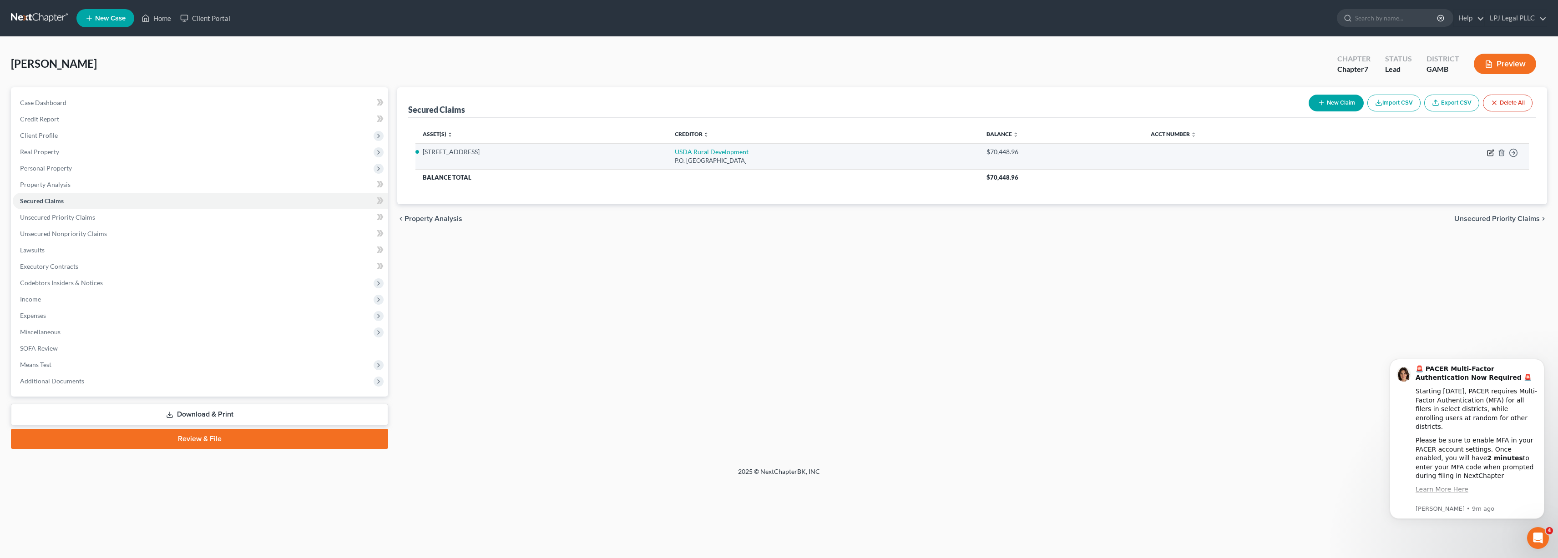
select select "0"
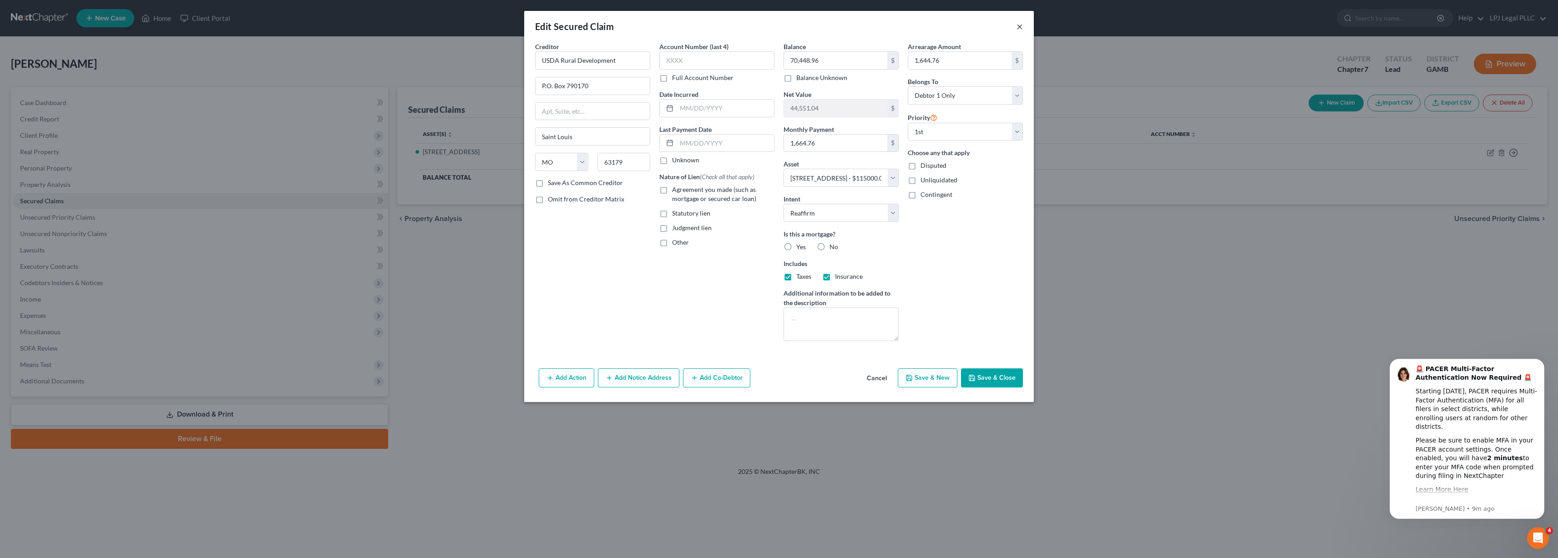
click at [1018, 27] on button "×" at bounding box center [1020, 26] width 6 height 11
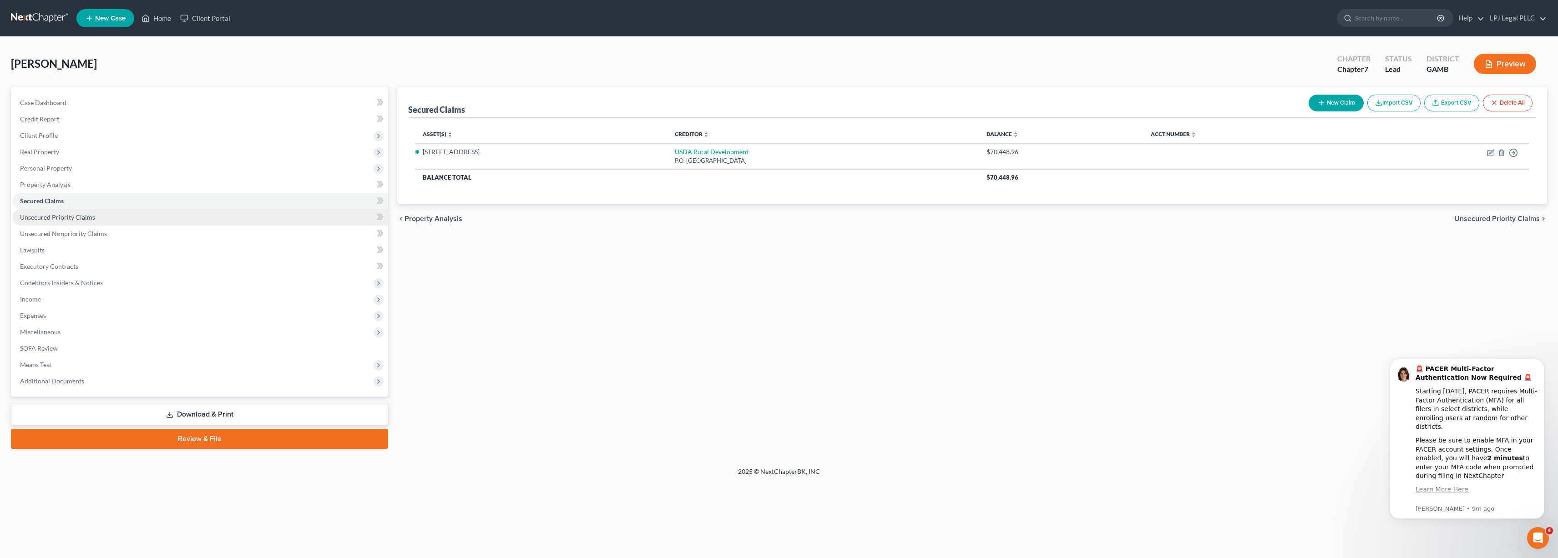
click at [80, 223] on link "Unsecured Priority Claims" at bounding box center [200, 217] width 375 height 16
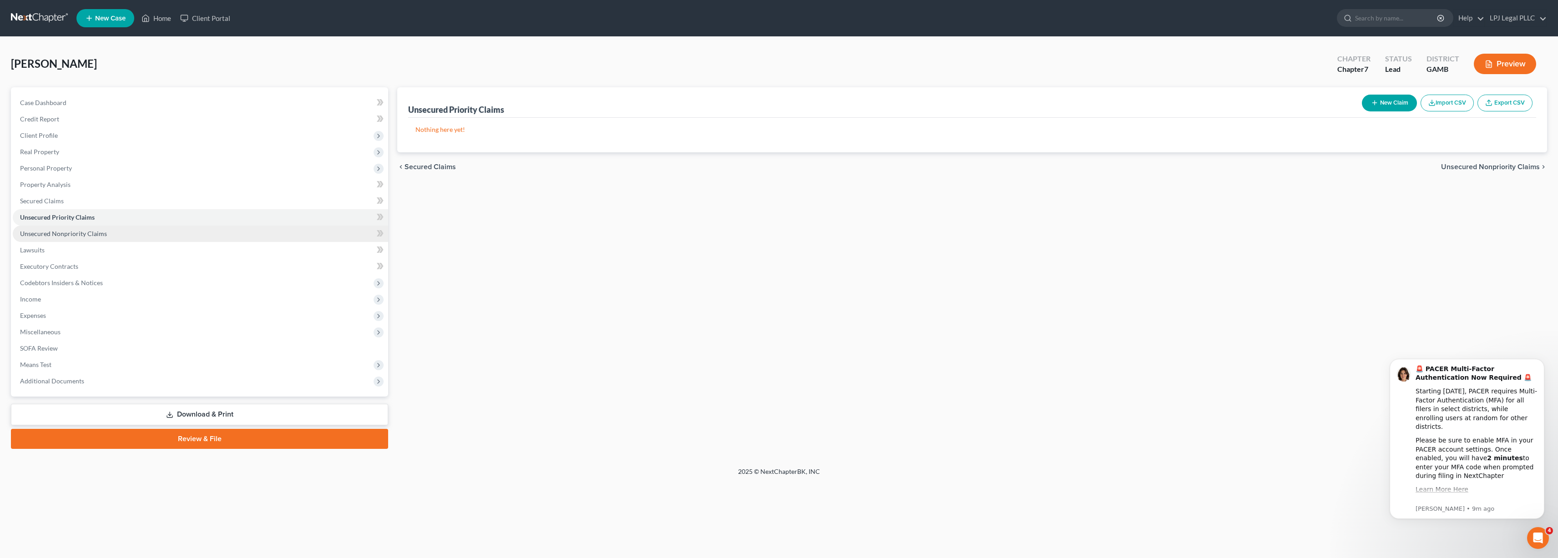
click at [85, 230] on span "Unsecured Nonpriority Claims" at bounding box center [63, 234] width 87 height 8
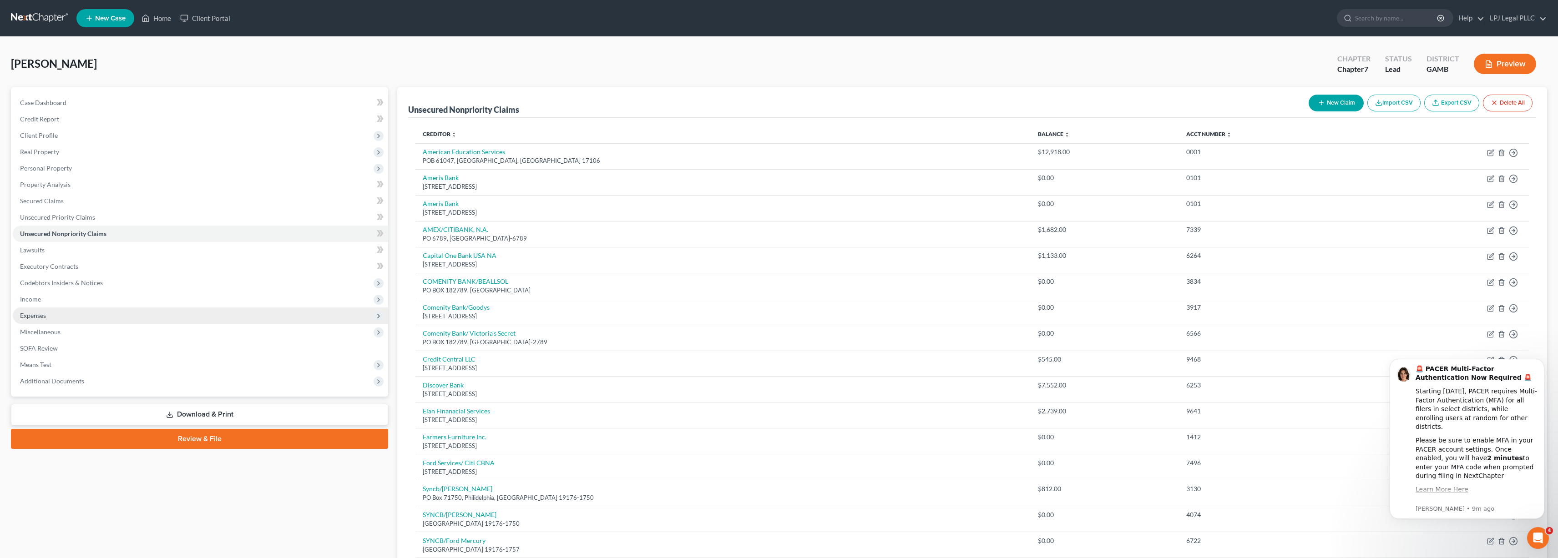
click at [51, 313] on span "Expenses" at bounding box center [200, 316] width 375 height 16
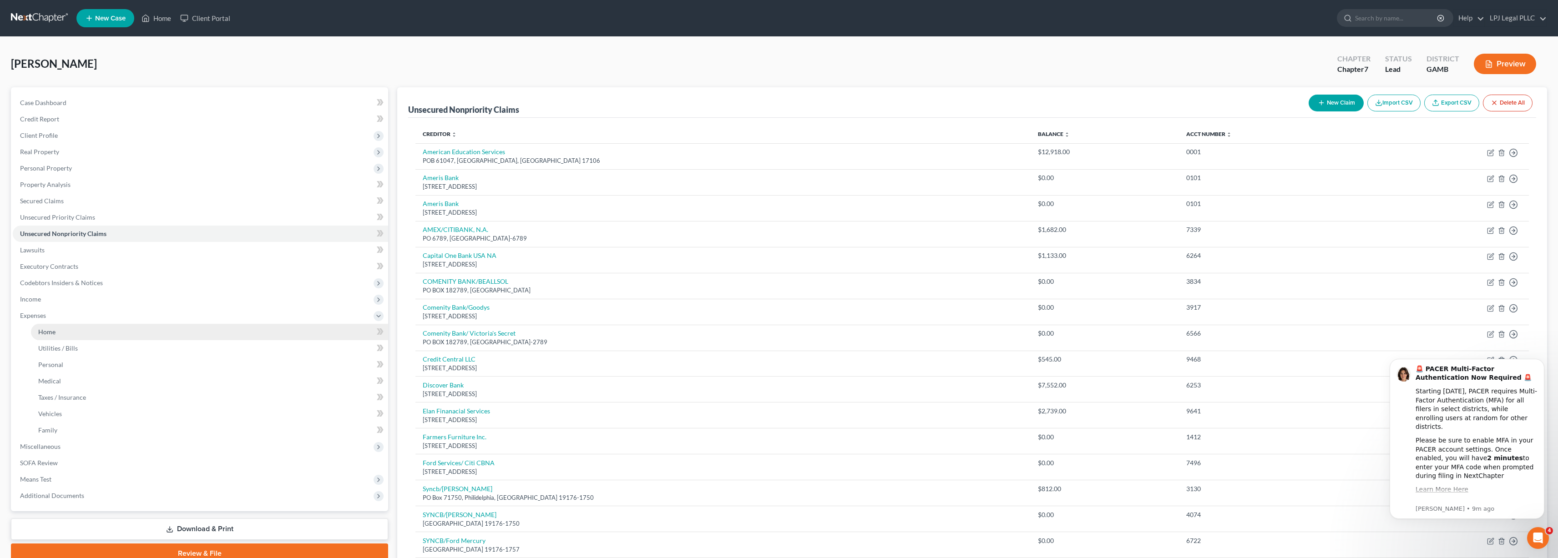
click at [108, 331] on link "Home" at bounding box center [209, 332] width 357 height 16
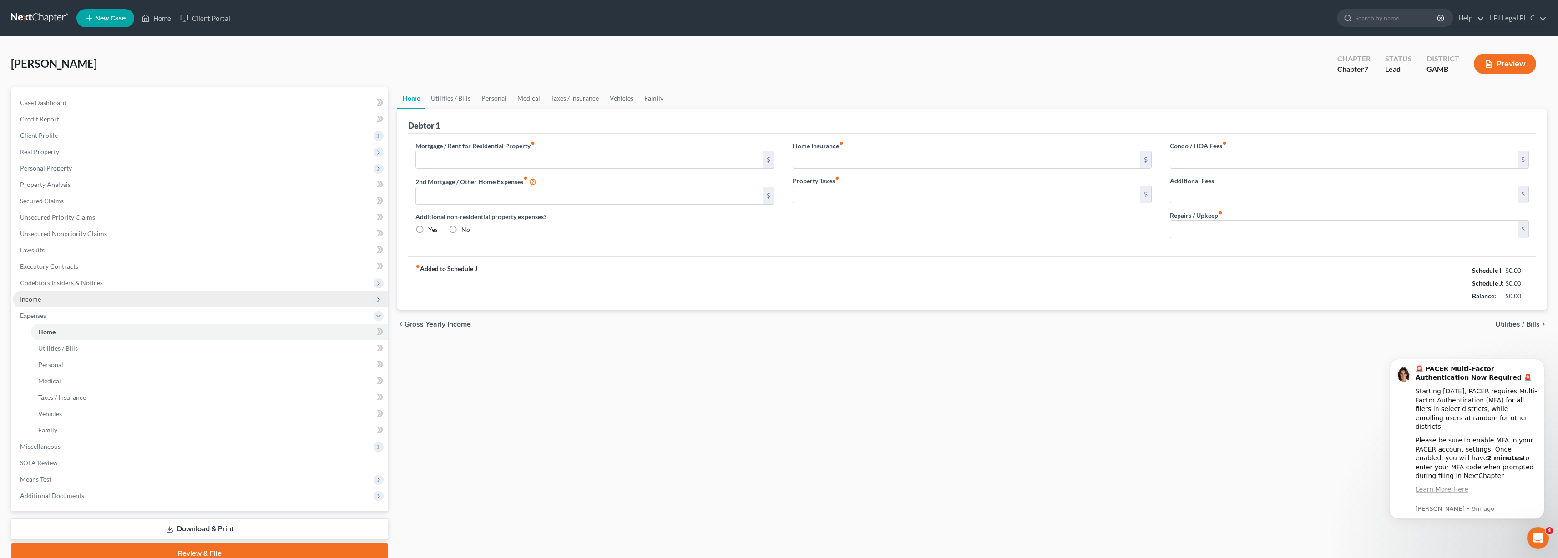
type input "0.00"
radio input "true"
type input "0.00"
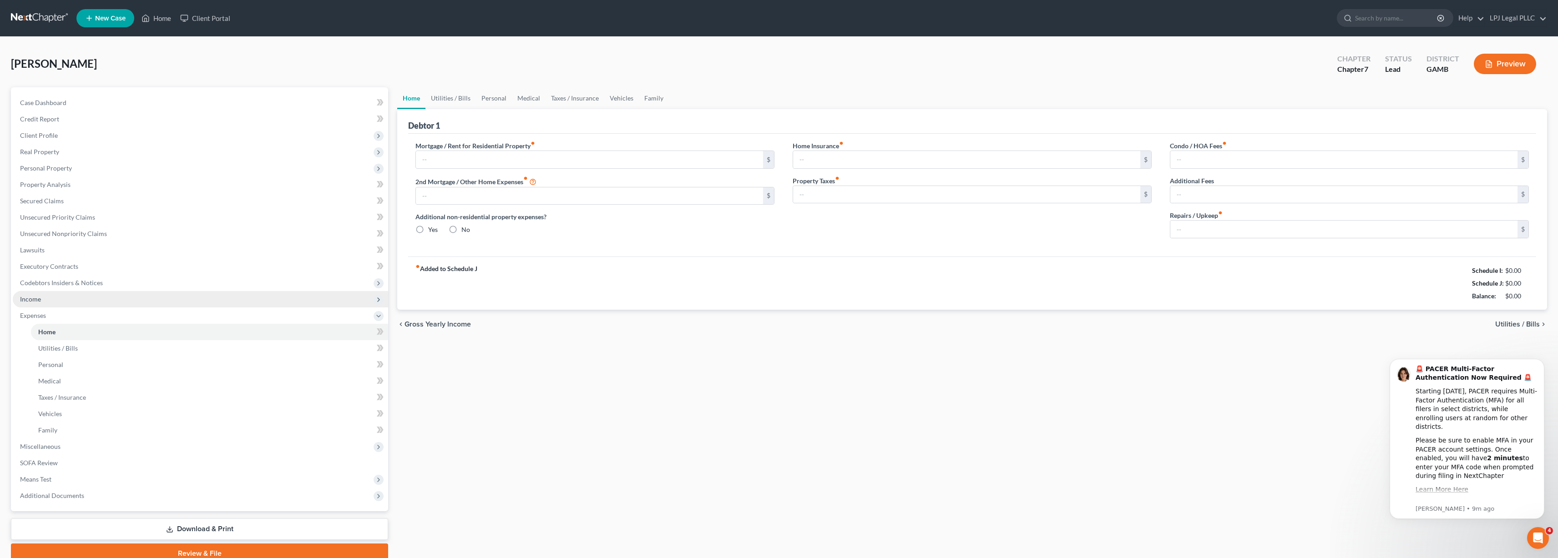
type input "0.00"
click at [713, 155] on input "text" at bounding box center [589, 159] width 347 height 17
click at [855, 156] on input "0.00" at bounding box center [966, 159] width 347 height 17
click at [80, 196] on link "Secured Claims" at bounding box center [200, 201] width 375 height 16
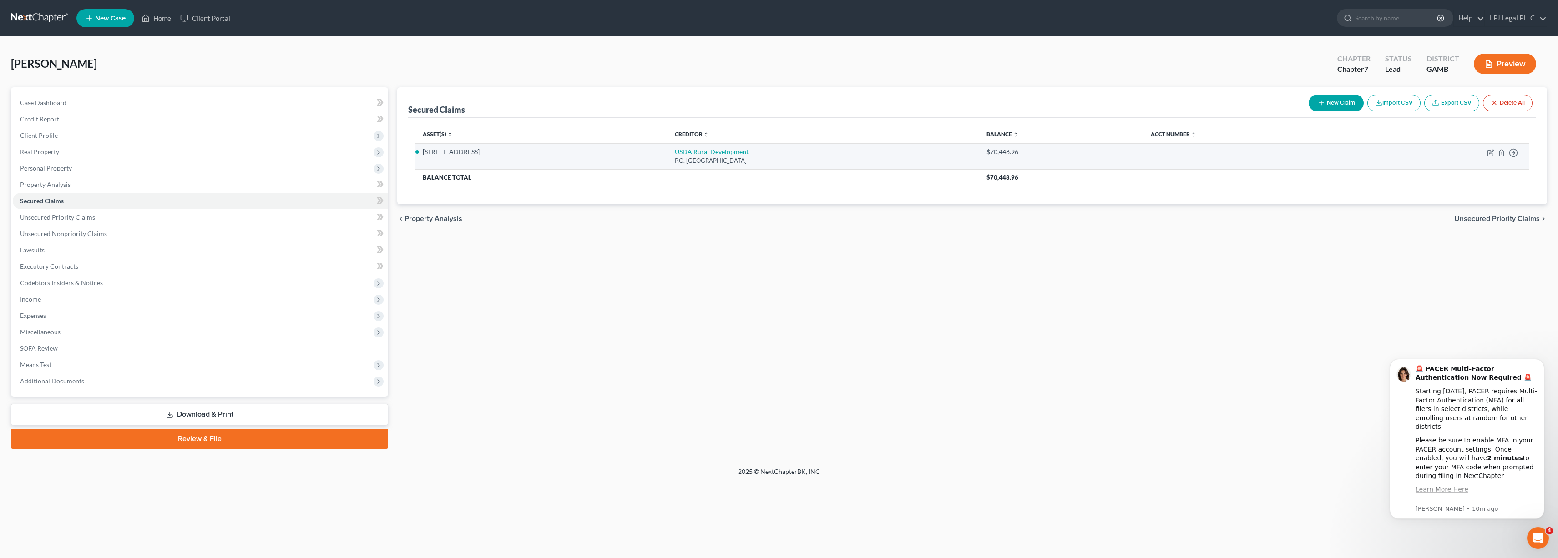
click at [1486, 152] on td "Move to E Move to F Move to G Move to Notice Only" at bounding box center [1442, 156] width 173 height 26
click at [1489, 153] on icon "button" at bounding box center [1490, 152] width 7 height 7
select select "26"
select select "2"
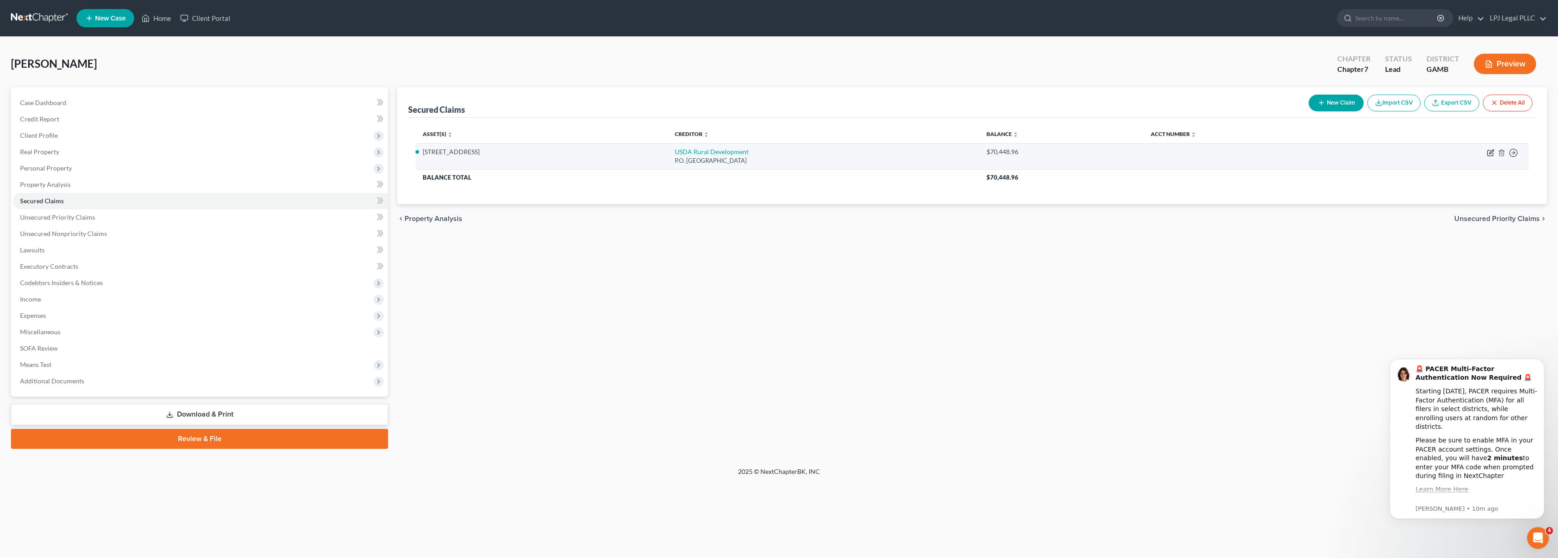
select select "0"
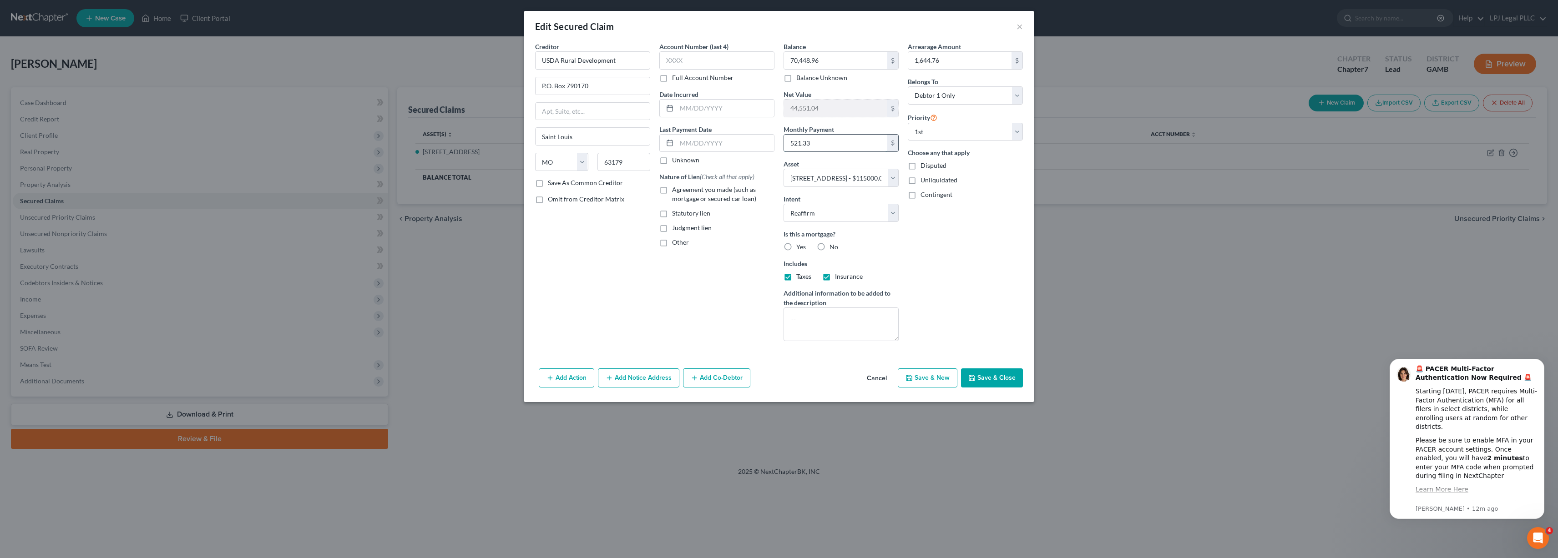
type input "521.33"
click at [722, 61] on input "text" at bounding box center [716, 60] width 115 height 18
type input "2000"
click at [984, 373] on button "Save & Close" at bounding box center [992, 378] width 62 height 19
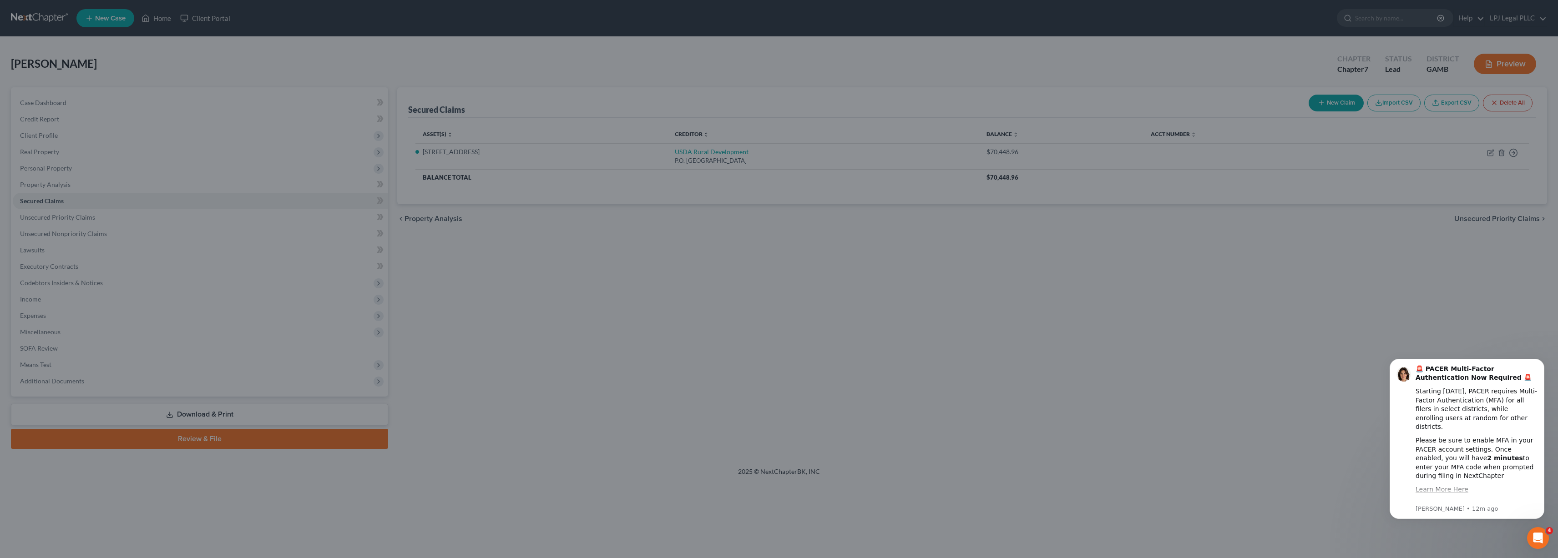
select select "2"
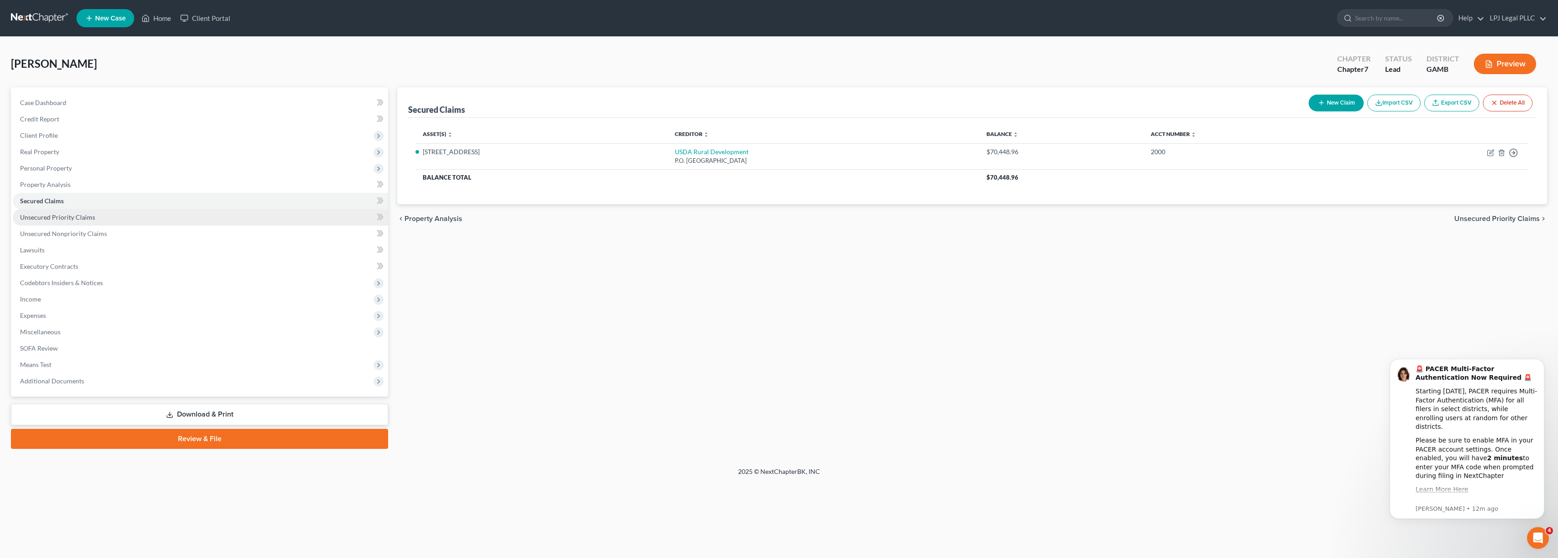
click at [99, 219] on link "Unsecured Priority Claims" at bounding box center [200, 217] width 375 height 16
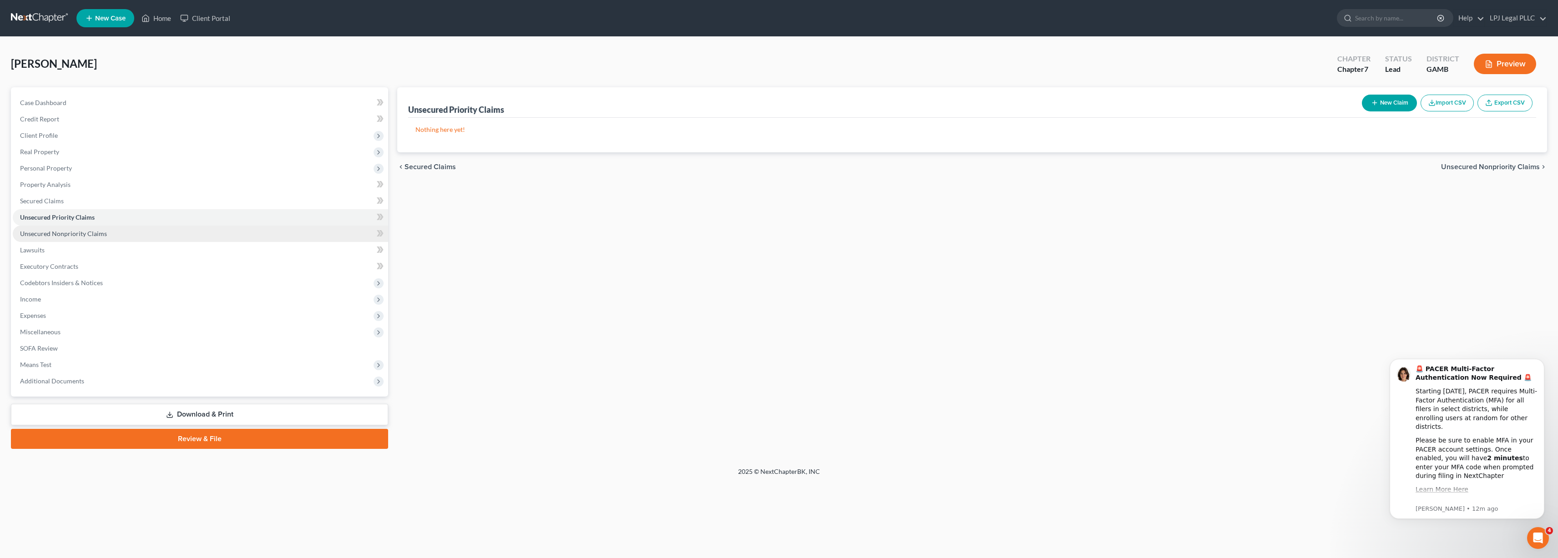
click at [117, 232] on link "Unsecured Nonpriority Claims" at bounding box center [200, 234] width 375 height 16
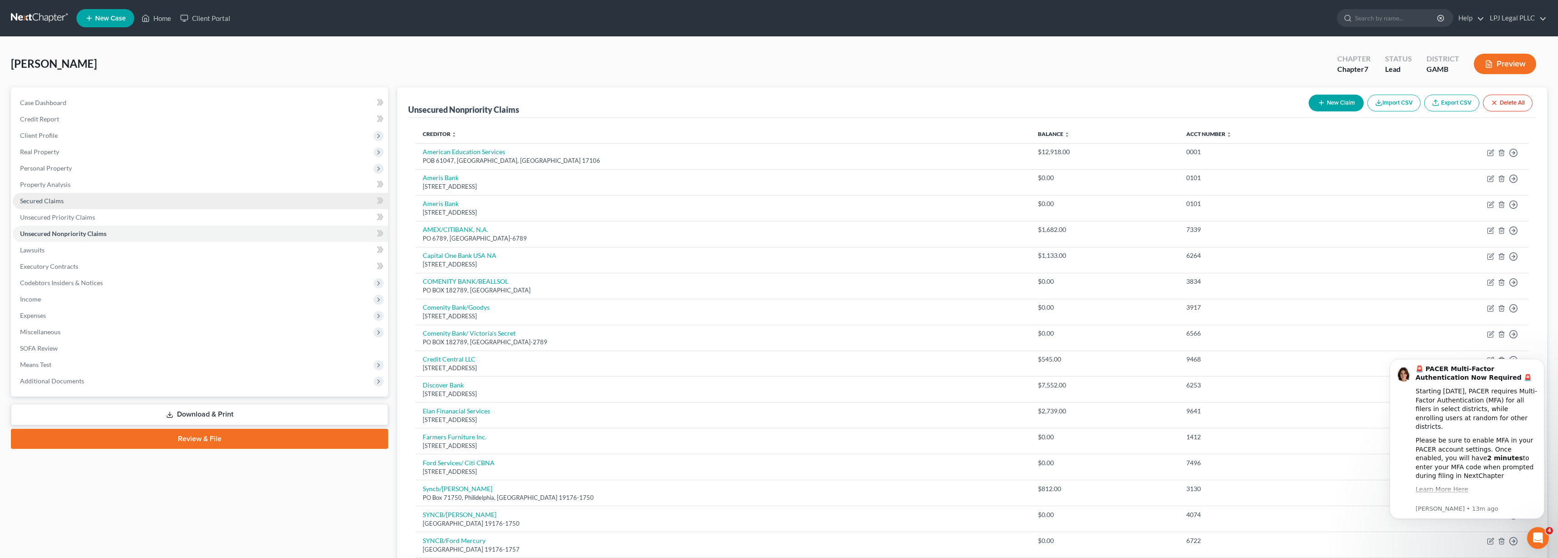
click at [65, 202] on link "Secured Claims" at bounding box center [200, 201] width 375 height 16
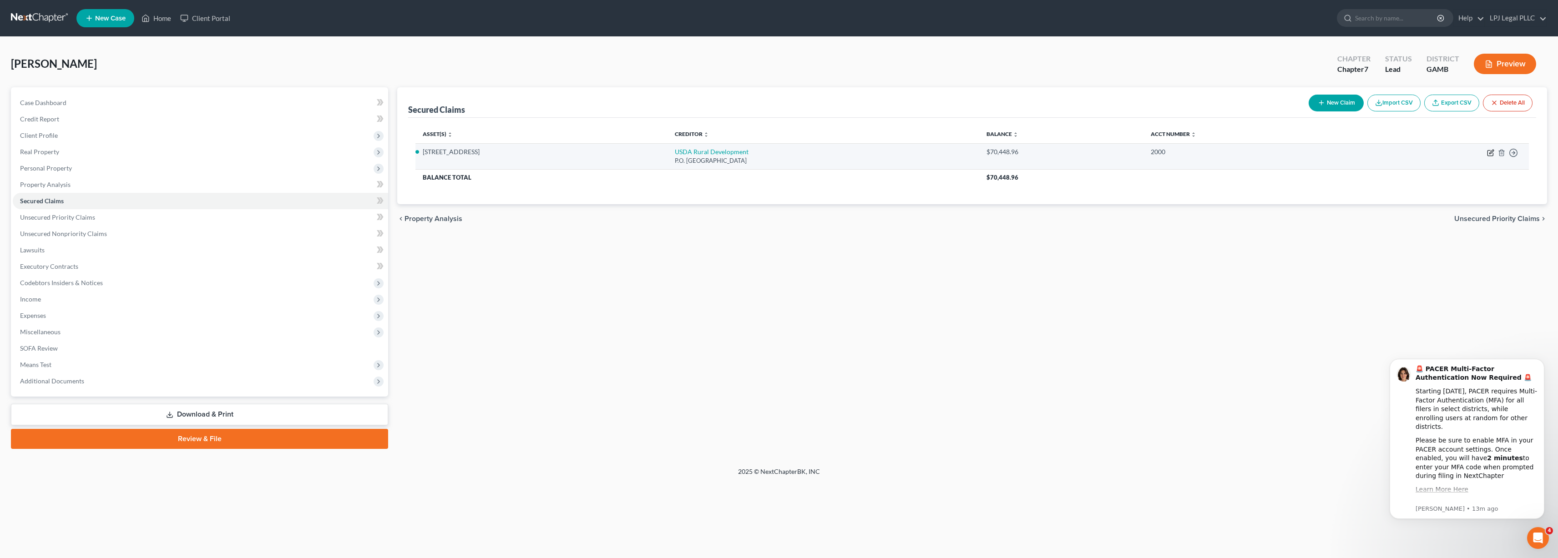
click at [1490, 153] on icon "button" at bounding box center [1491, 152] width 4 height 4
select select "26"
select select "2"
select select "0"
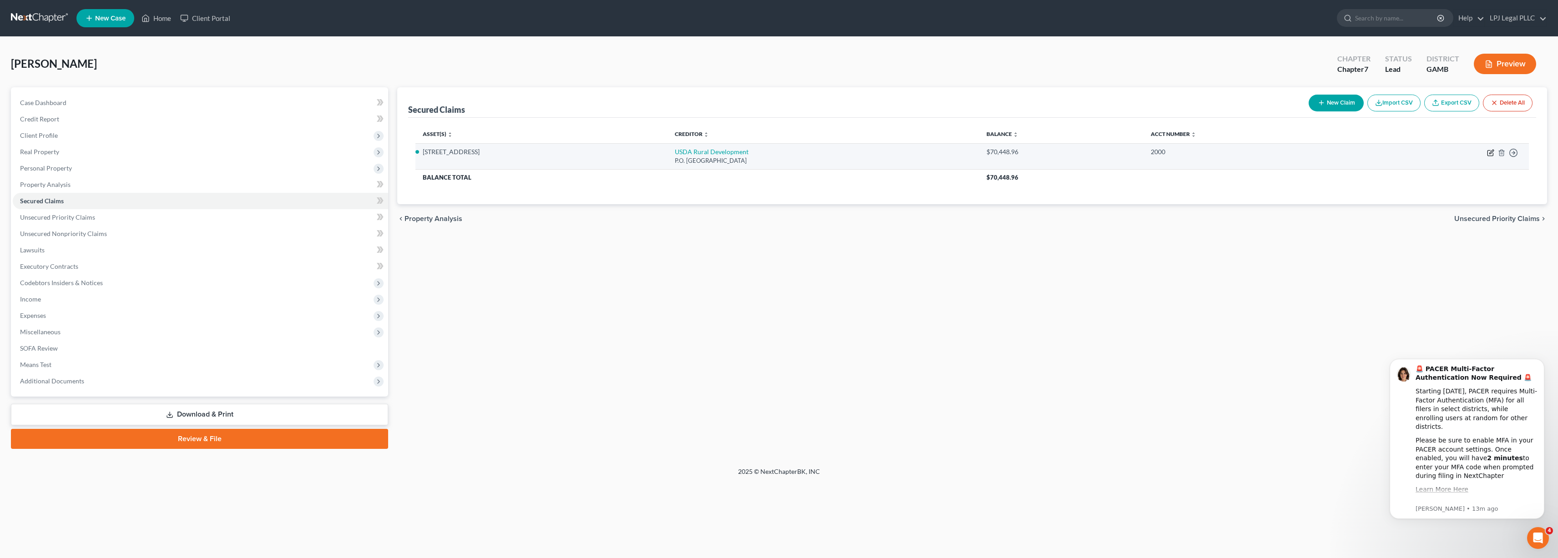
select select "0"
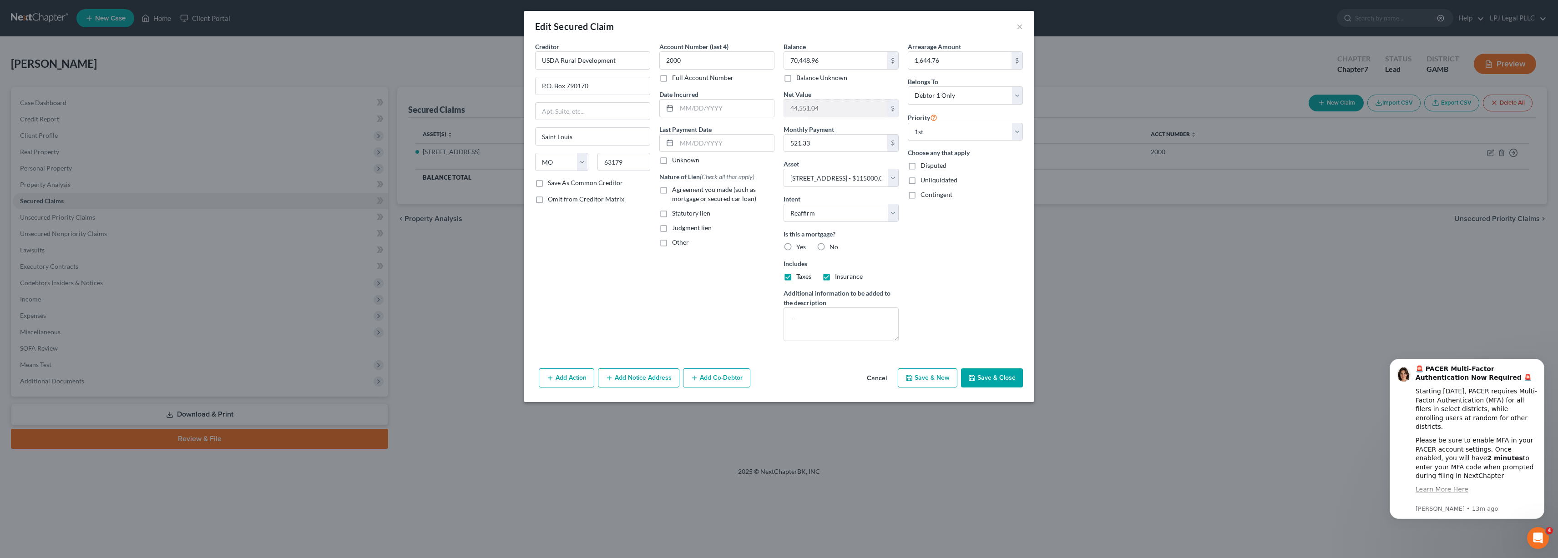
click at [995, 379] on button "Save & Close" at bounding box center [992, 378] width 62 height 19
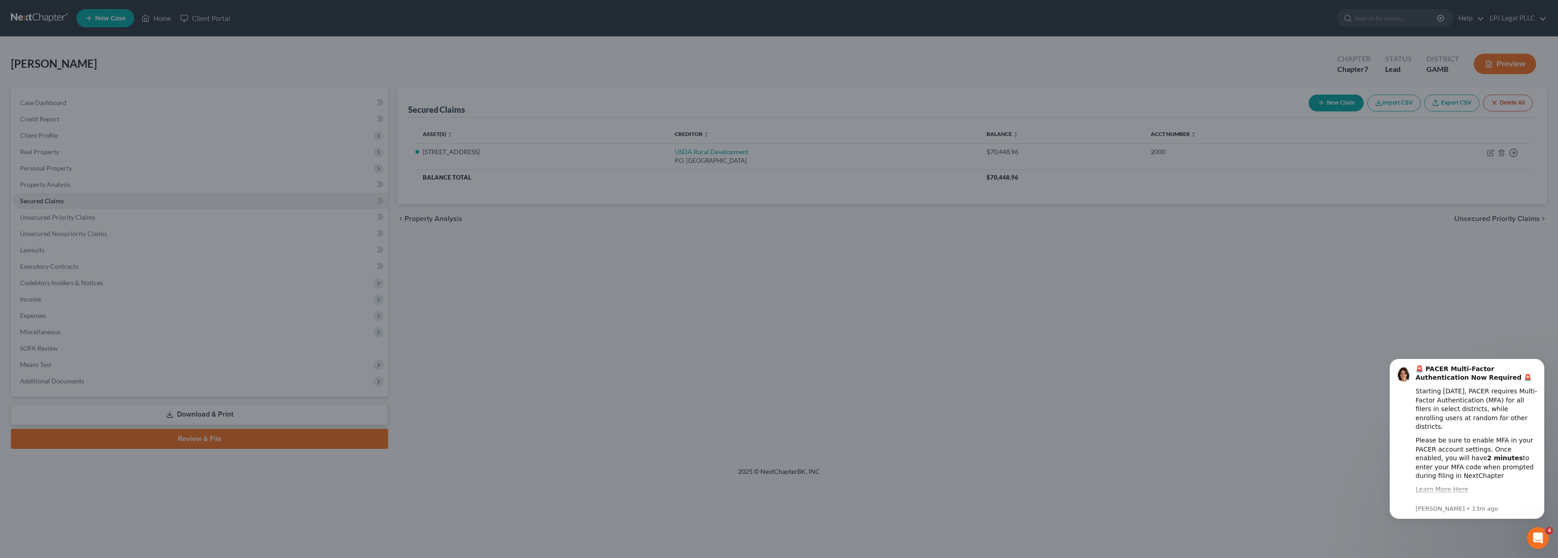
select select "2"
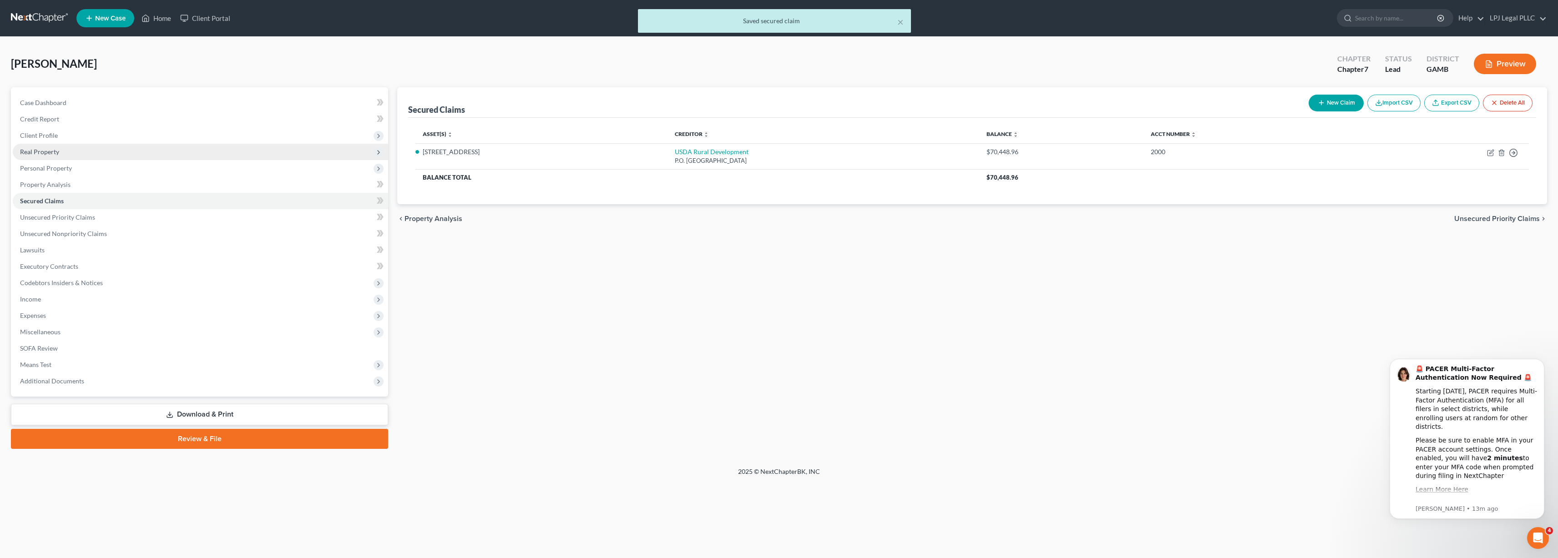
click at [56, 149] on span "Real Property" at bounding box center [39, 152] width 39 height 8
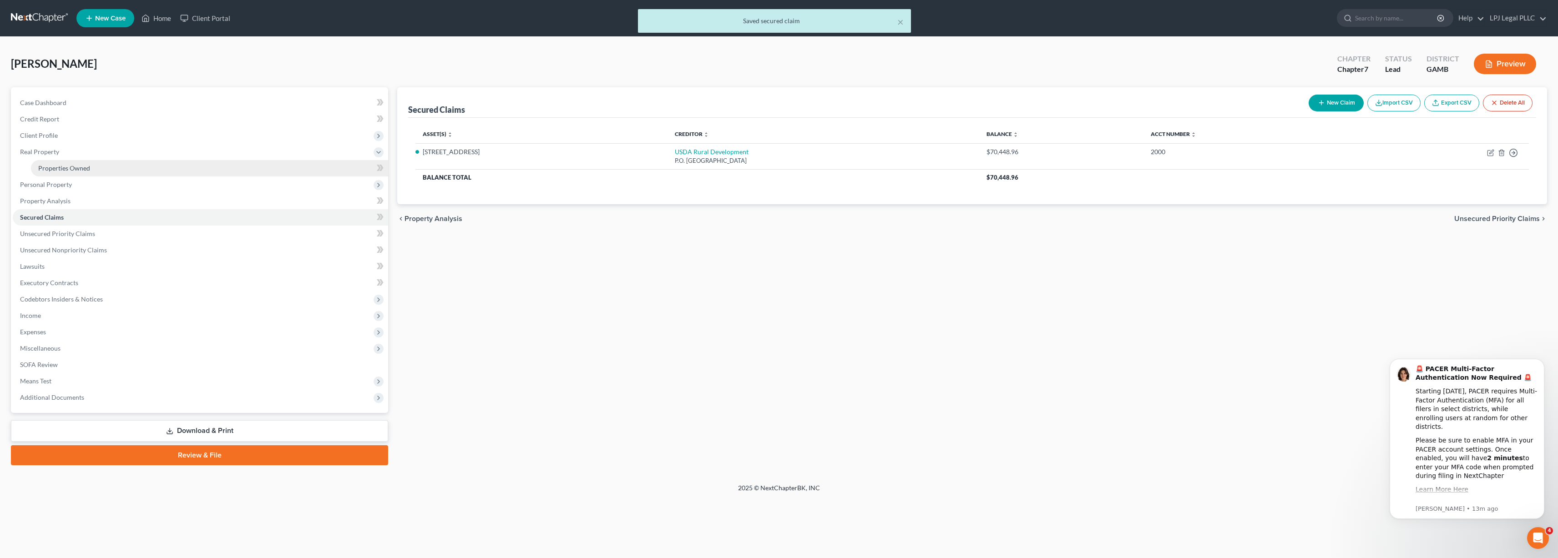
click at [60, 167] on span "Properties Owned" at bounding box center [64, 168] width 52 height 8
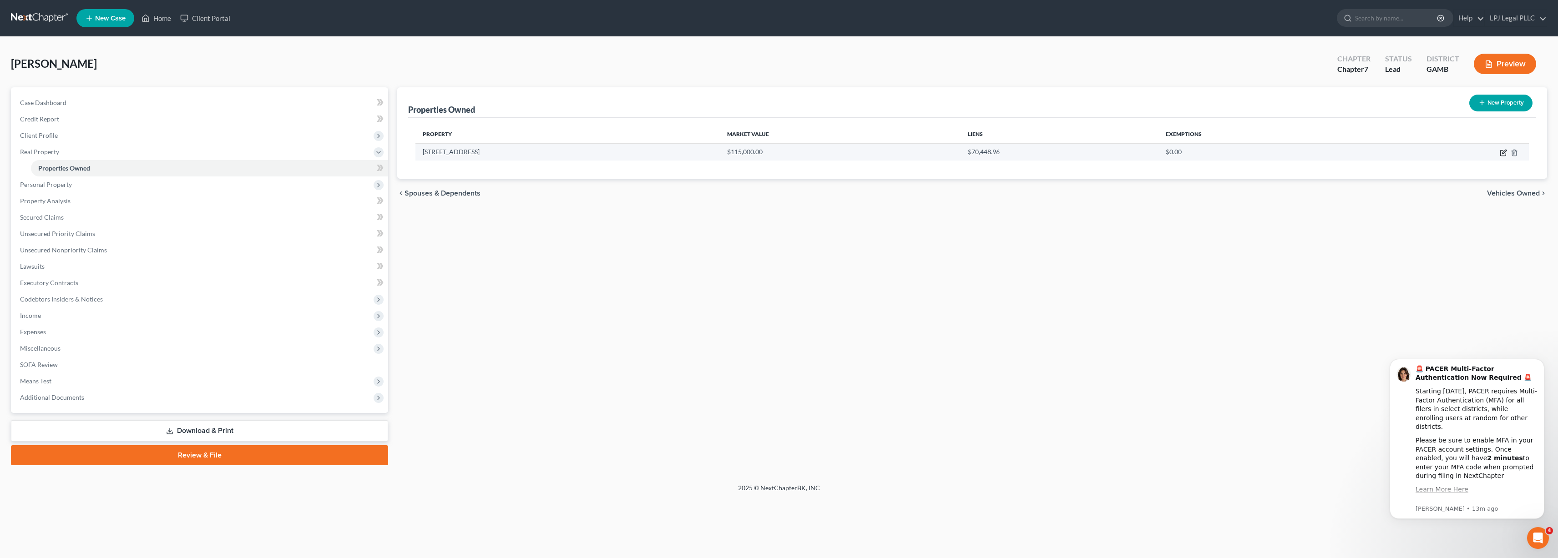
click at [1504, 153] on icon "button" at bounding box center [1504, 152] width 4 height 4
select select "10"
select select "39"
select select "0"
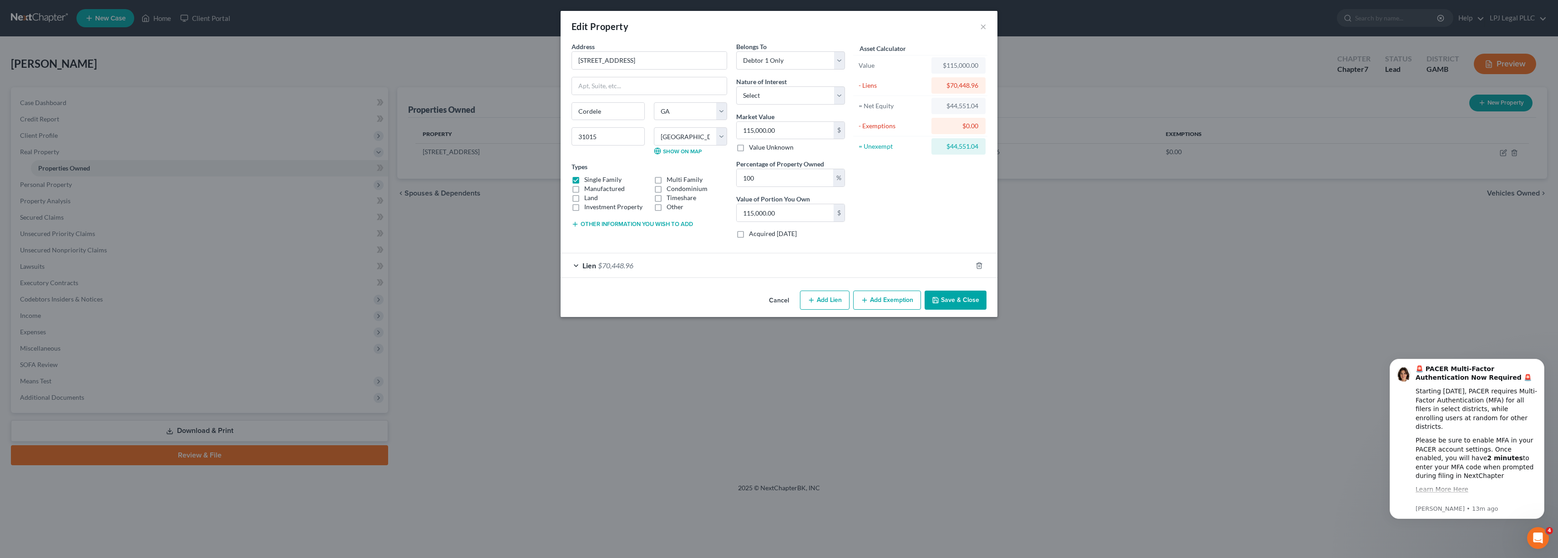
click at [891, 294] on button "Add Exemption" at bounding box center [887, 300] width 68 height 19
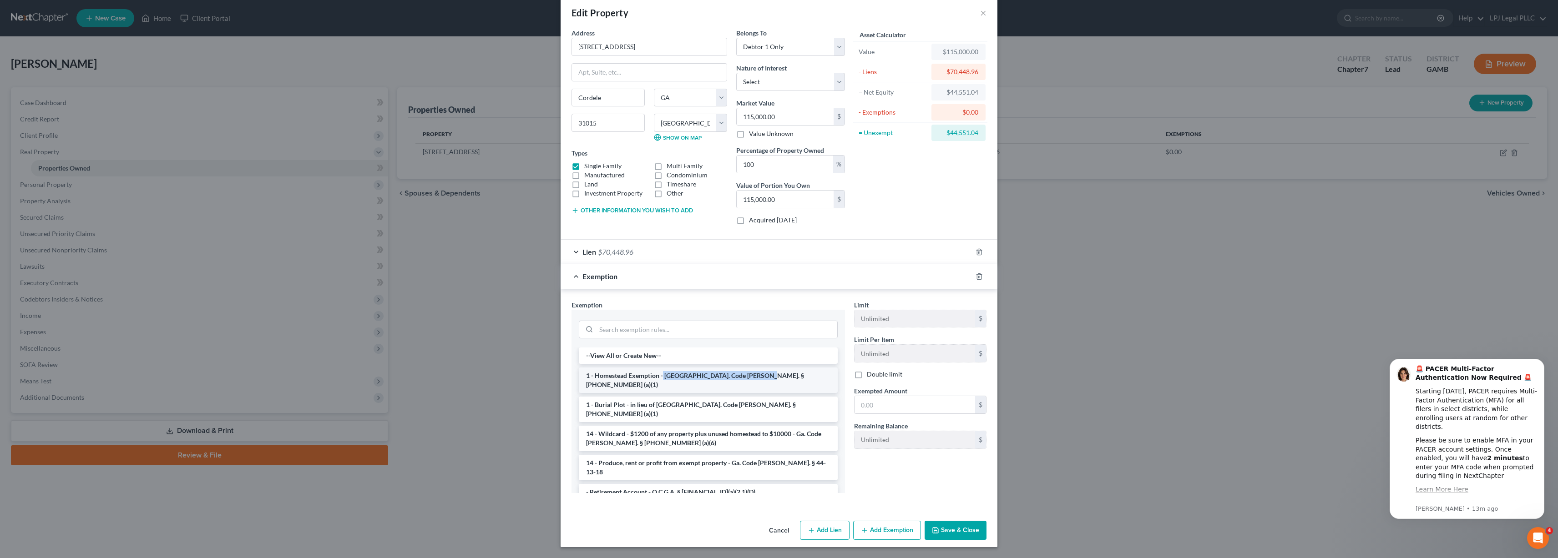
drag, startPoint x: 763, startPoint y: 377, endPoint x: 663, endPoint y: 377, distance: 100.1
click at [663, 377] on li "1 - Homestead Exemption - [GEOGRAPHIC_DATA]. Code [PERSON_NAME]. § [PHONE_NUMBE…" at bounding box center [708, 380] width 259 height 25
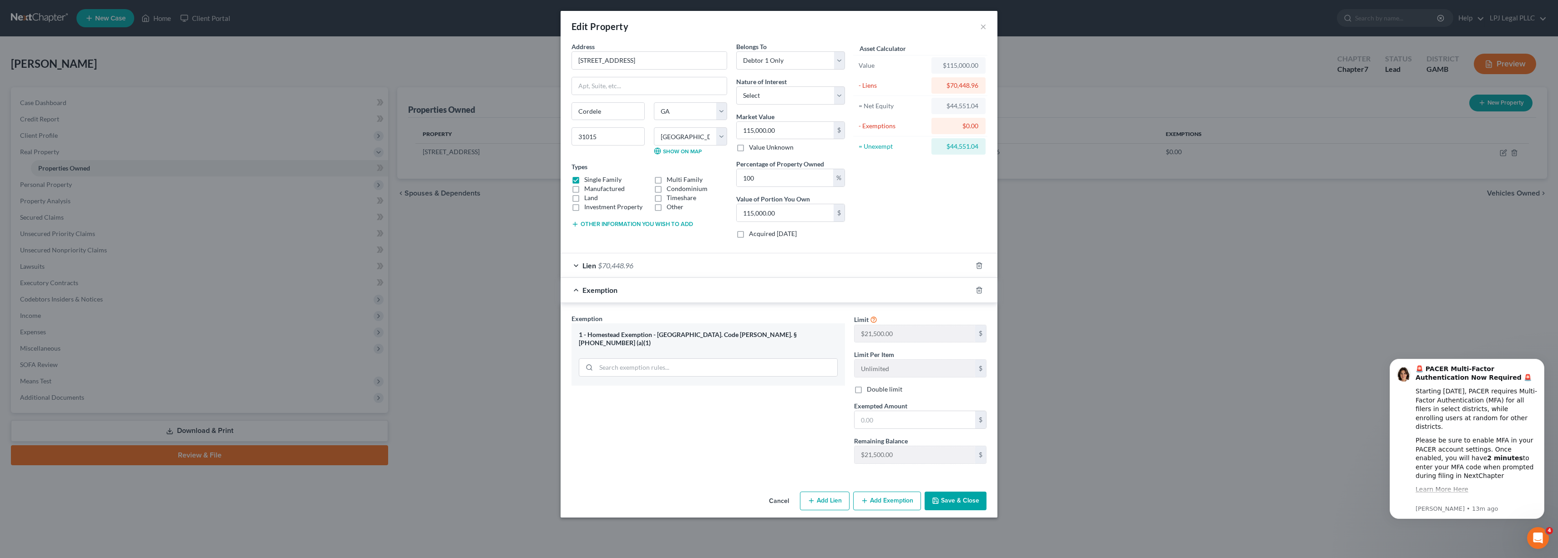
copy li "Ga. Code [PERSON_NAME]. § [PHONE_NUMBER] (a)(1)"
click at [981, 288] on icon "button" at bounding box center [979, 290] width 4 height 6
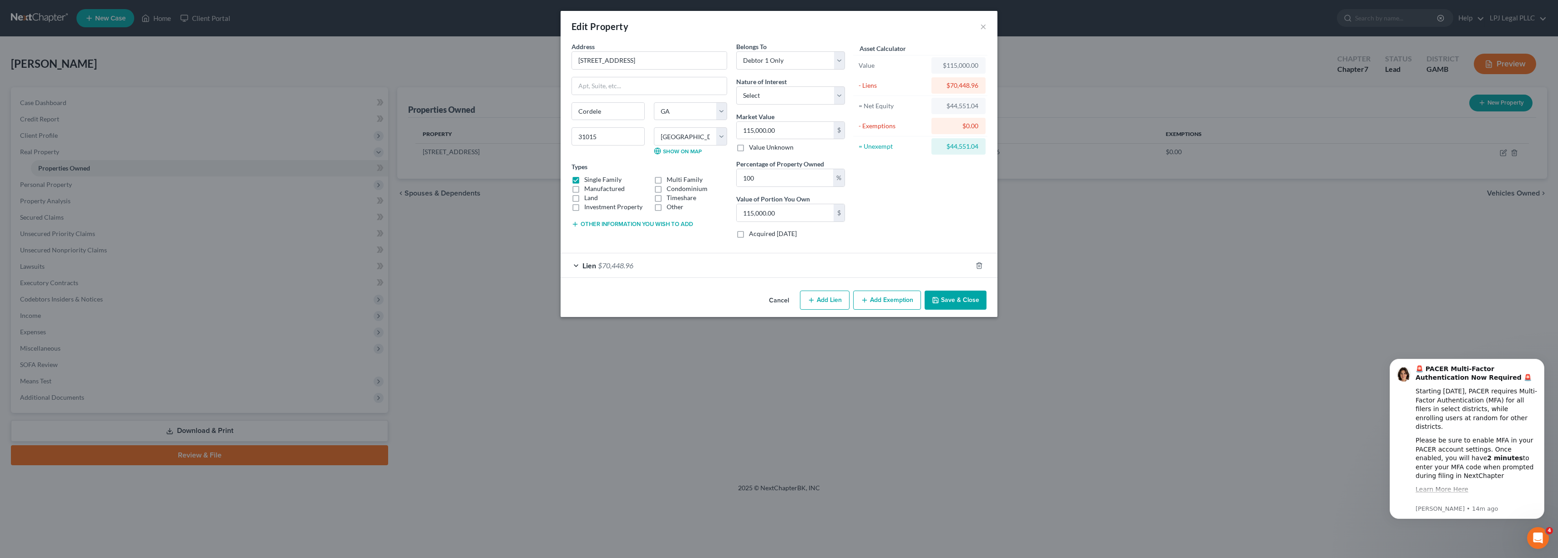
click at [871, 296] on button "Add Exemption" at bounding box center [887, 300] width 68 height 19
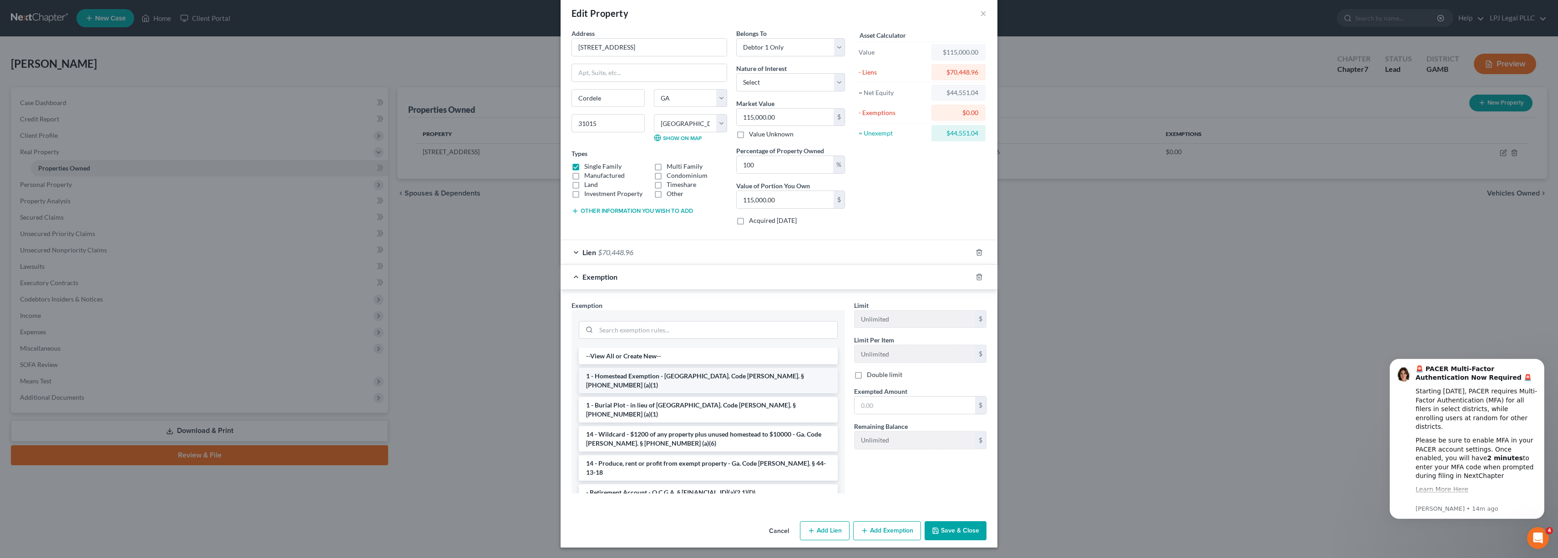
click at [735, 378] on li "1 - Homestead Exemption - [GEOGRAPHIC_DATA]. Code [PERSON_NAME]. § [PHONE_NUMBE…" at bounding box center [708, 380] width 259 height 25
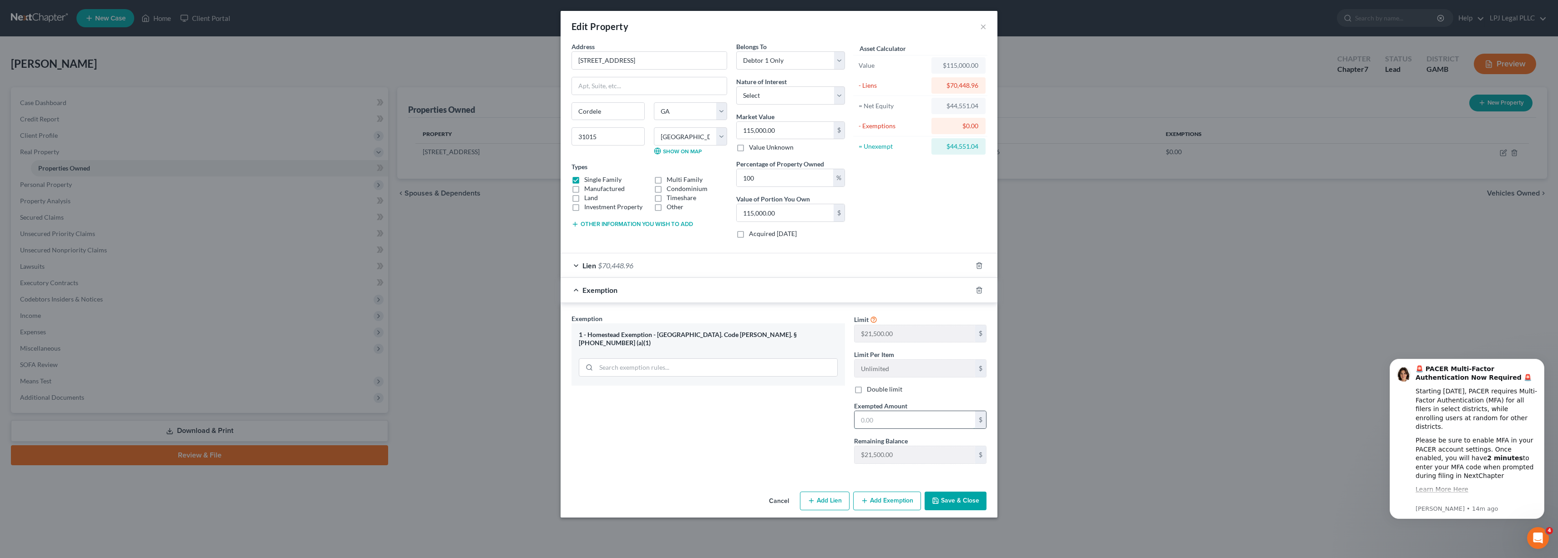
click at [878, 418] on input "text" at bounding box center [915, 419] width 121 height 17
type input "21,500"
click at [957, 502] on button "Save & Close" at bounding box center [956, 501] width 62 height 19
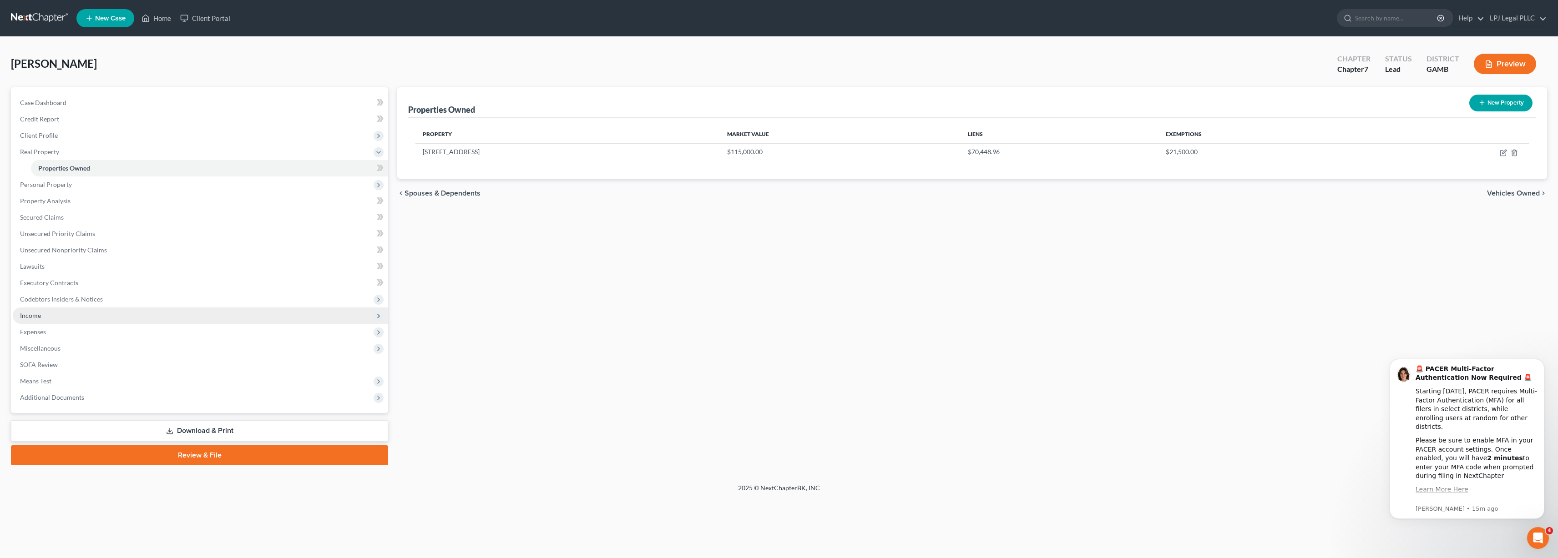
click at [36, 316] on span "Income" at bounding box center [30, 316] width 21 height 8
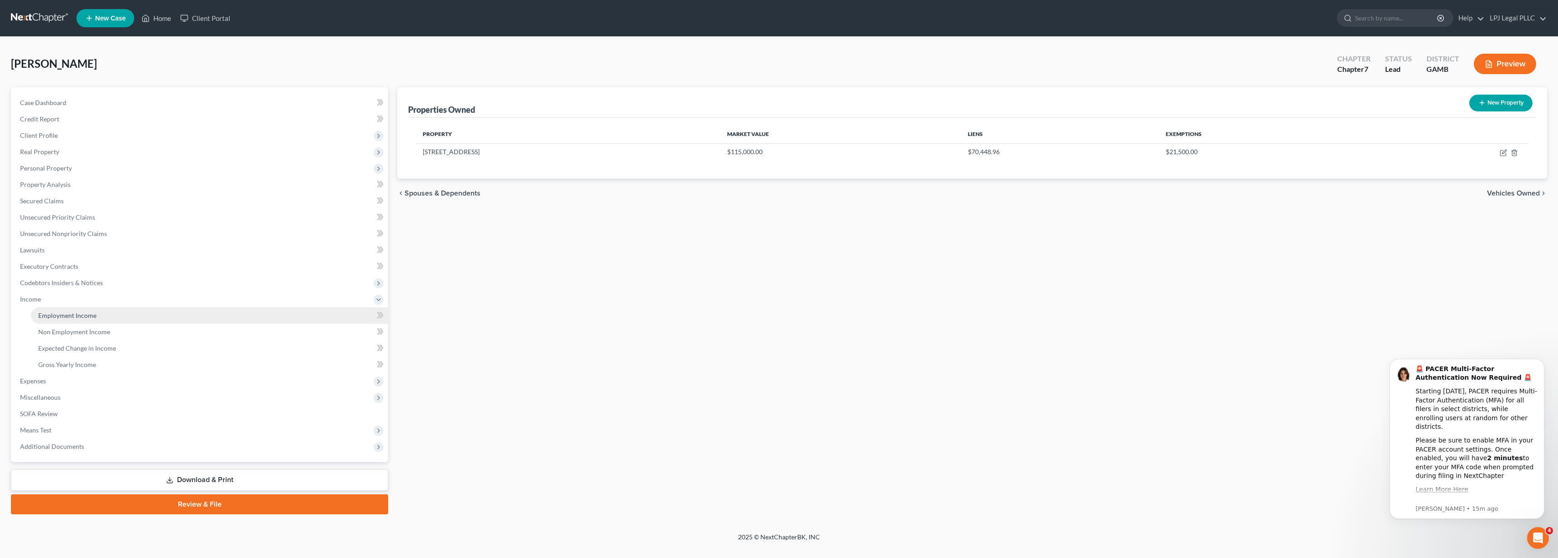
click at [66, 319] on span "Employment Income" at bounding box center [67, 316] width 58 height 8
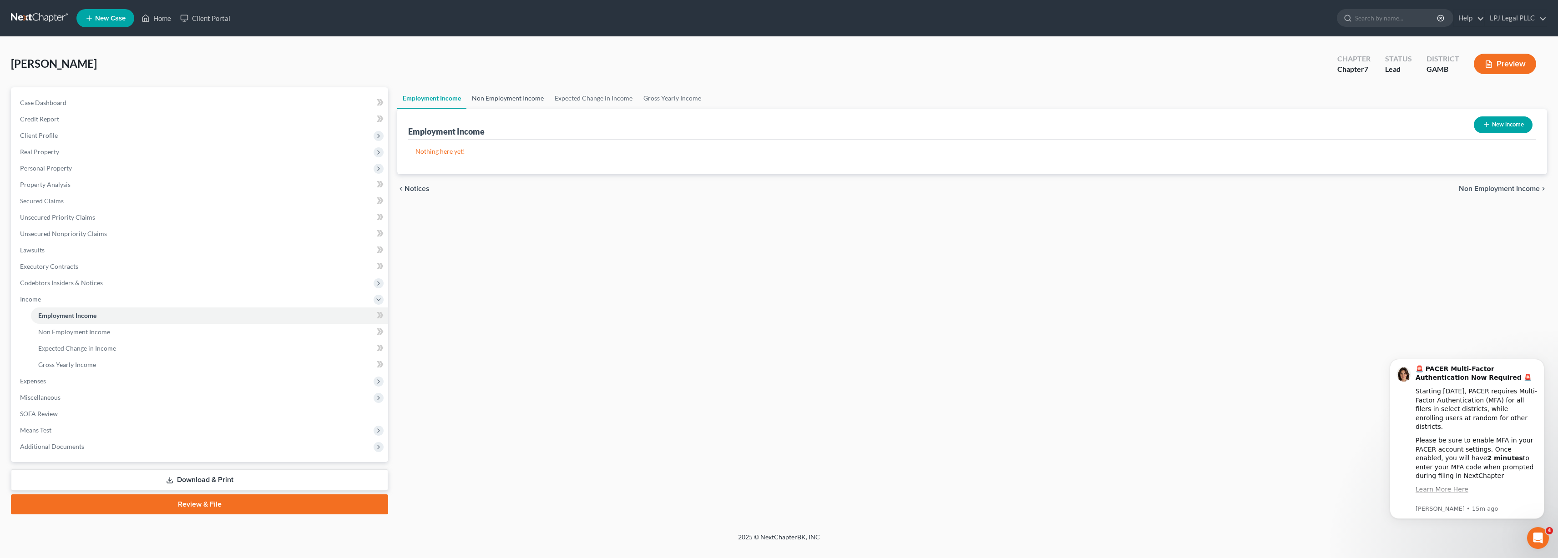
click at [498, 97] on link "Non Employment Income" at bounding box center [507, 98] width 83 height 22
click at [439, 94] on link "Employment Income" at bounding box center [431, 98] width 69 height 22
click at [83, 203] on link "Secured Claims" at bounding box center [200, 201] width 375 height 16
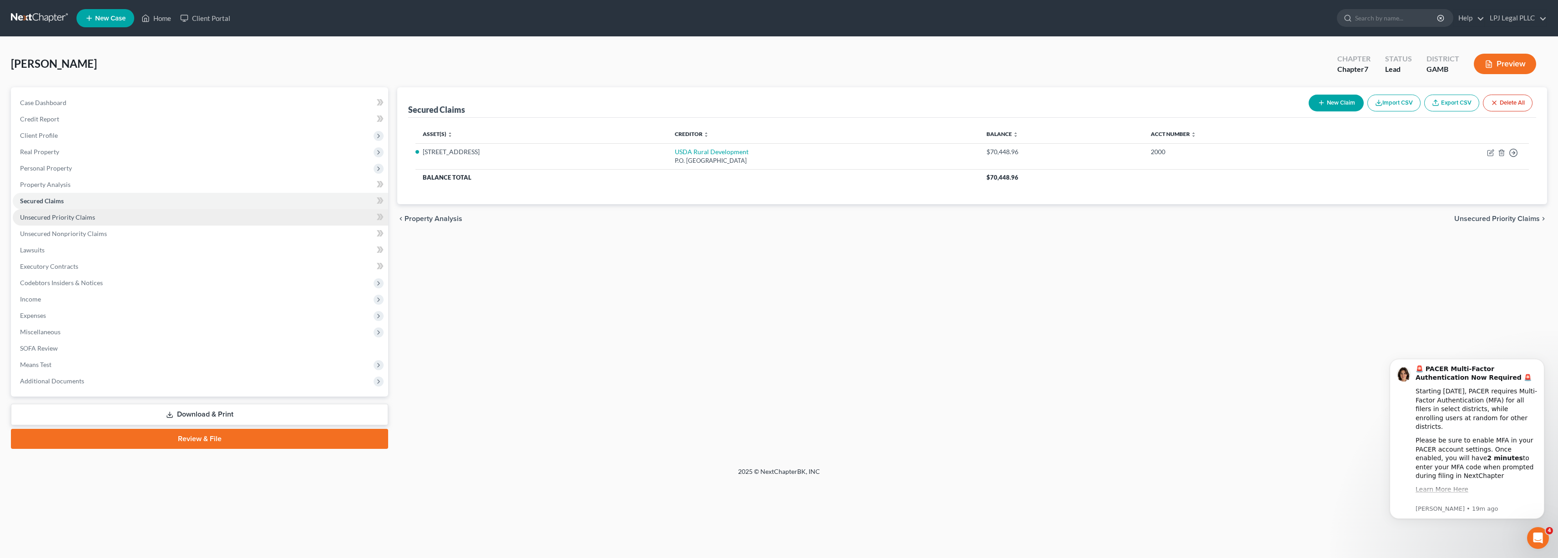
click at [80, 220] on span "Unsecured Priority Claims" at bounding box center [57, 217] width 75 height 8
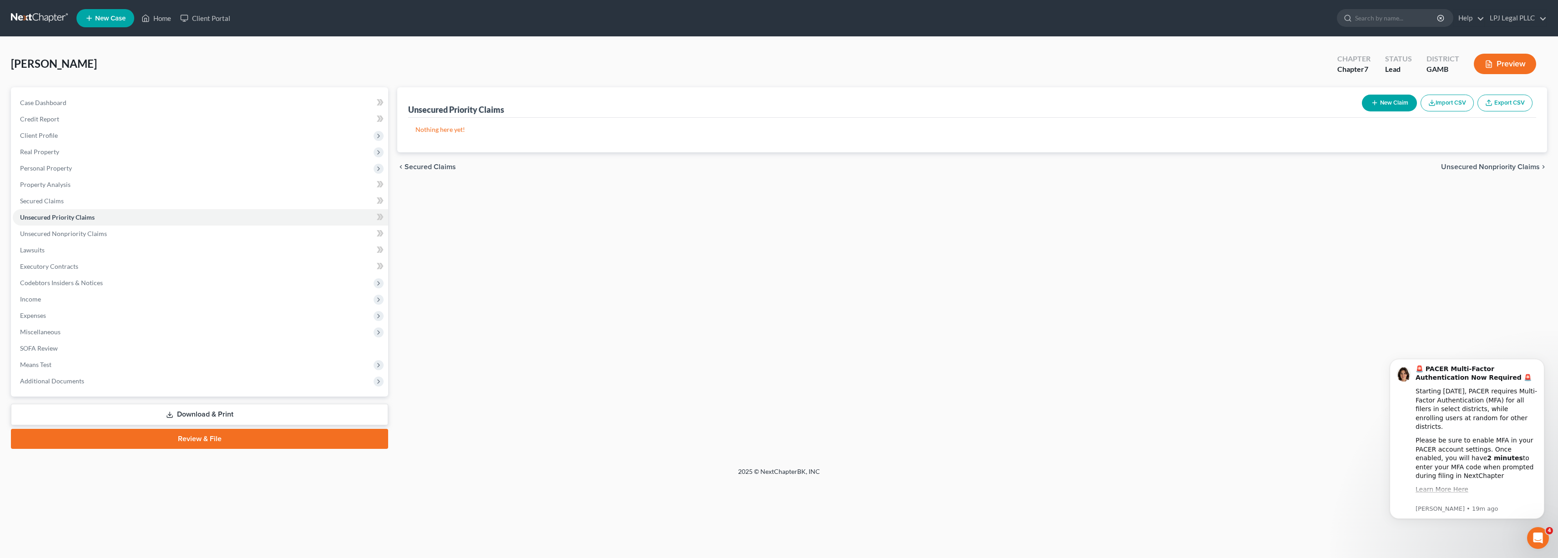
click at [1373, 109] on button "New Claim" at bounding box center [1389, 103] width 55 height 17
select select "0"
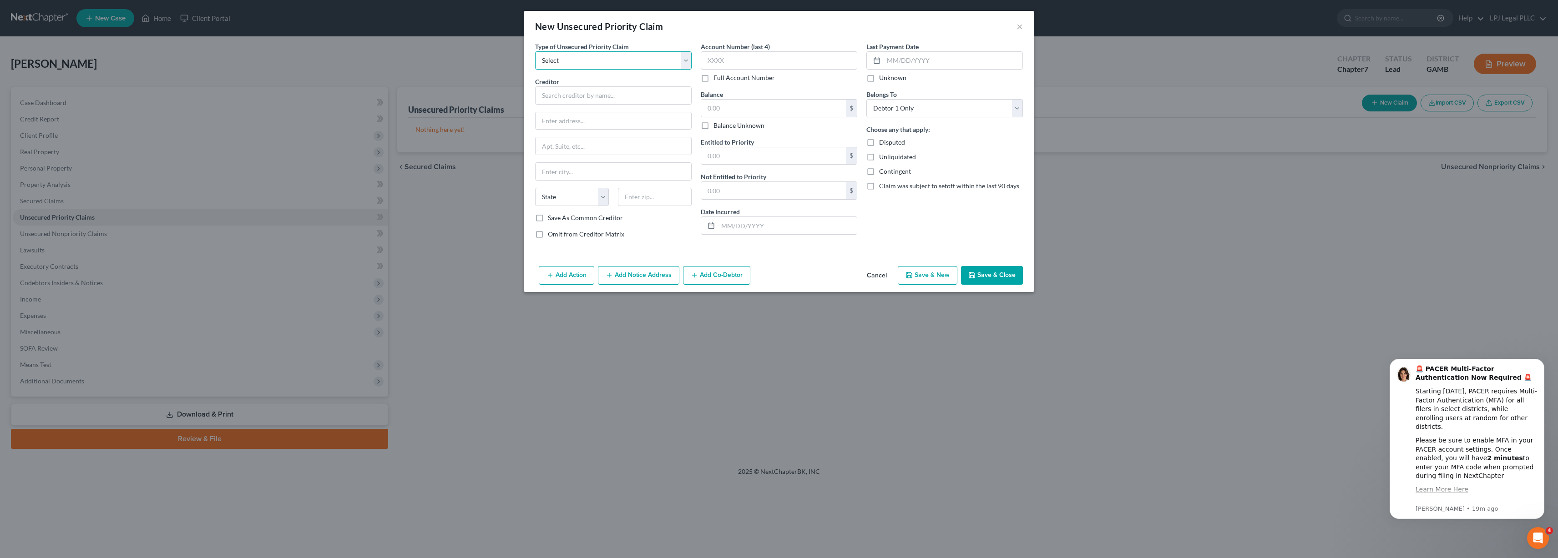
click at [681, 56] on select "Select Taxes & Other Government Units Domestic Support Obligations Extensions o…" at bounding box center [613, 60] width 157 height 18
select select "0"
click at [535, 51] on select "Select Taxes & Other Government Units Domestic Support Obligations Extensions o…" at bounding box center [613, 60] width 157 height 18
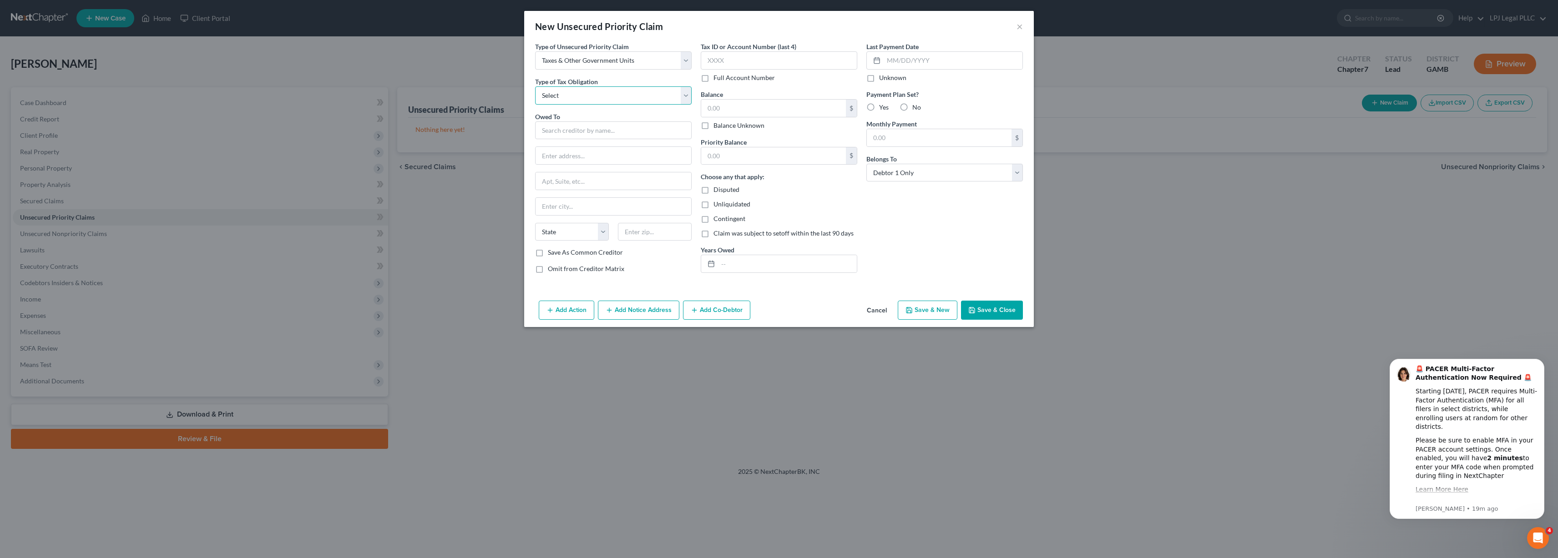
click at [672, 95] on select "Select Federal City State Franchise Tax Board Other" at bounding box center [613, 95] width 157 height 18
select select "1"
click at [535, 86] on select "Select Federal City State Franchise Tax Board Other" at bounding box center [613, 95] width 157 height 18
click at [588, 133] on input "text" at bounding box center [613, 131] width 157 height 18
type input "The City of Cordele"
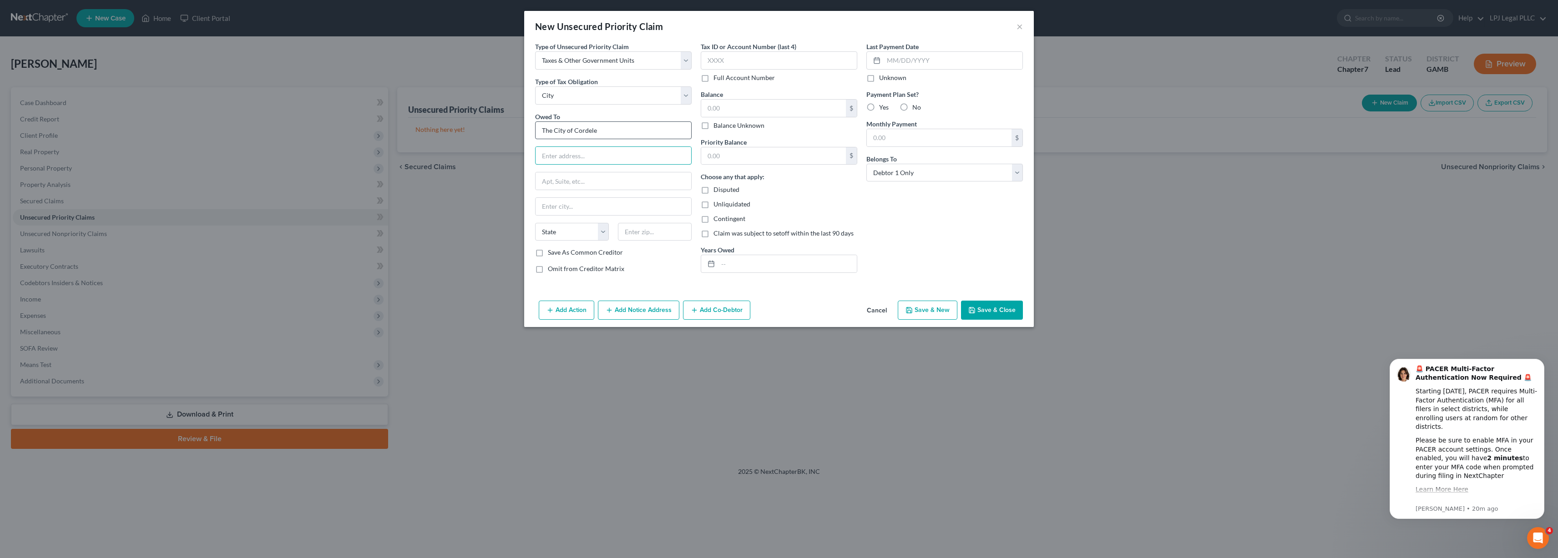
paste input "[STREET_ADDRESS]"
type input "[STREET_ADDRESS]"
click at [639, 231] on input "text" at bounding box center [655, 232] width 74 height 18
type input "31015"
click at [603, 234] on select "State [US_STATE] AK AR AZ CA CO CT DE DC [GEOGRAPHIC_DATA] [GEOGRAPHIC_DATA] GU…" at bounding box center [572, 232] width 74 height 18
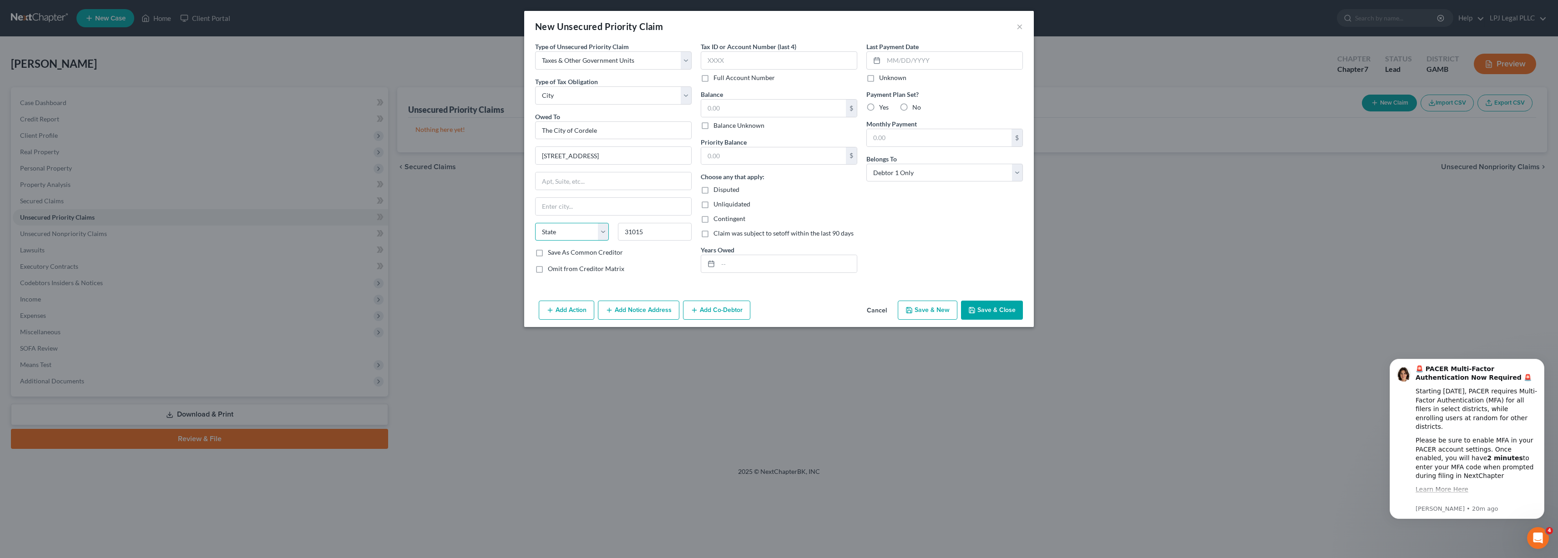
type input "Cordele"
select select "10"
click at [535, 223] on select "State [US_STATE] AK AR AZ CA CO CT DE DC [GEOGRAPHIC_DATA] [GEOGRAPHIC_DATA] GU…" at bounding box center [572, 232] width 74 height 18
drag, startPoint x: 650, startPoint y: 156, endPoint x: 592, endPoint y: 158, distance: 57.8
click at [592, 158] on input "[STREET_ADDRESS]" at bounding box center [614, 155] width 156 height 17
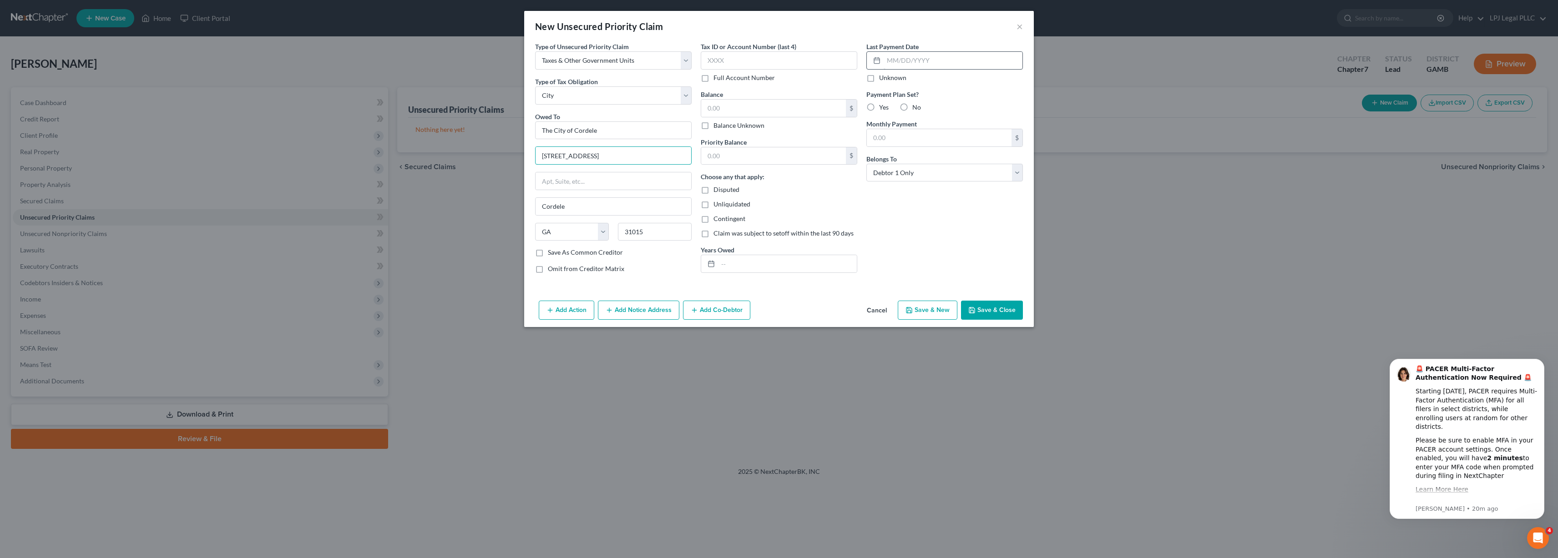
type input "[STREET_ADDRESS]"
click at [740, 105] on input "text" at bounding box center [773, 108] width 145 height 17
type input "1,300"
click at [789, 273] on div "Tax ID or Account Number (last 4) Full Account Number Balance 1,300.00 $ Balanc…" at bounding box center [779, 161] width 166 height 239
click at [768, 269] on input "text" at bounding box center [787, 263] width 139 height 17
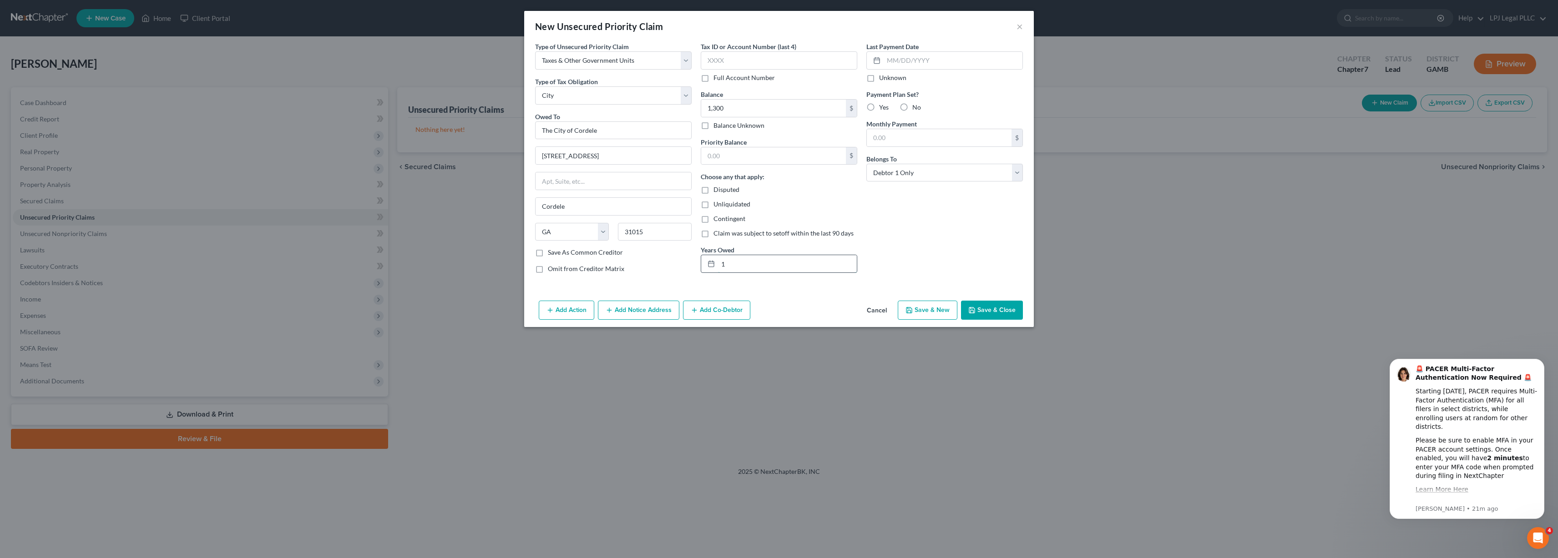
type input "1"
click at [1000, 311] on button "Save & Close" at bounding box center [992, 310] width 62 height 19
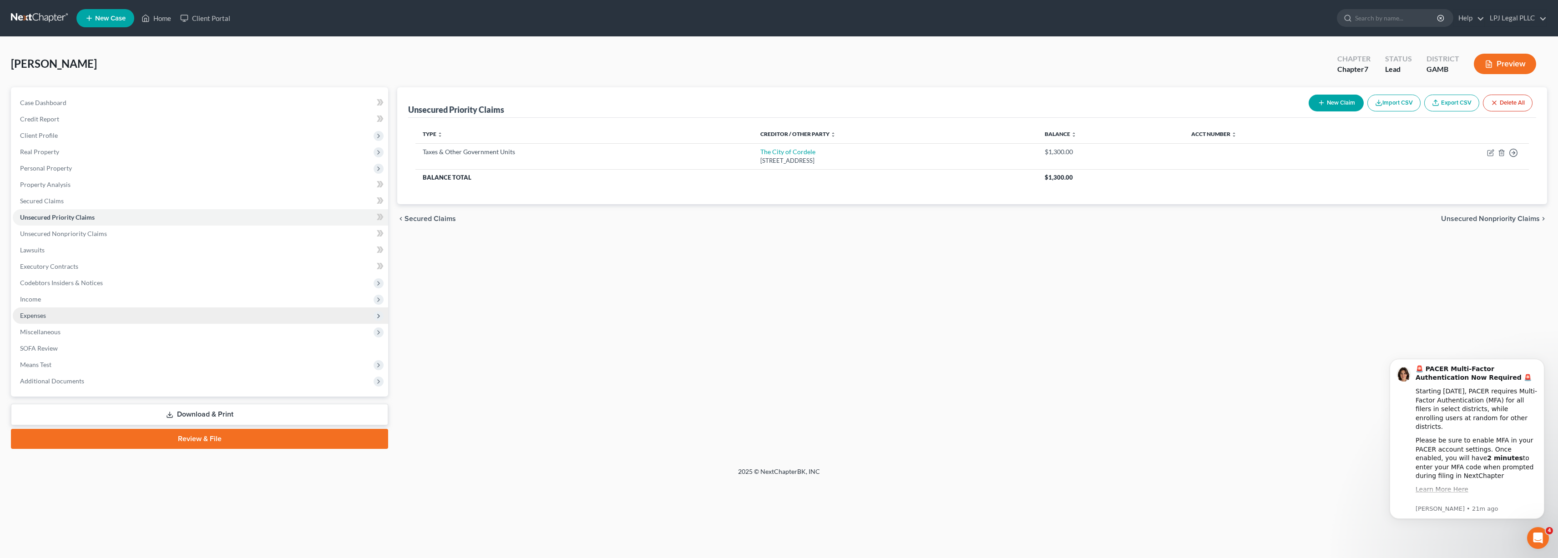
click at [66, 319] on span "Expenses" at bounding box center [200, 316] width 375 height 16
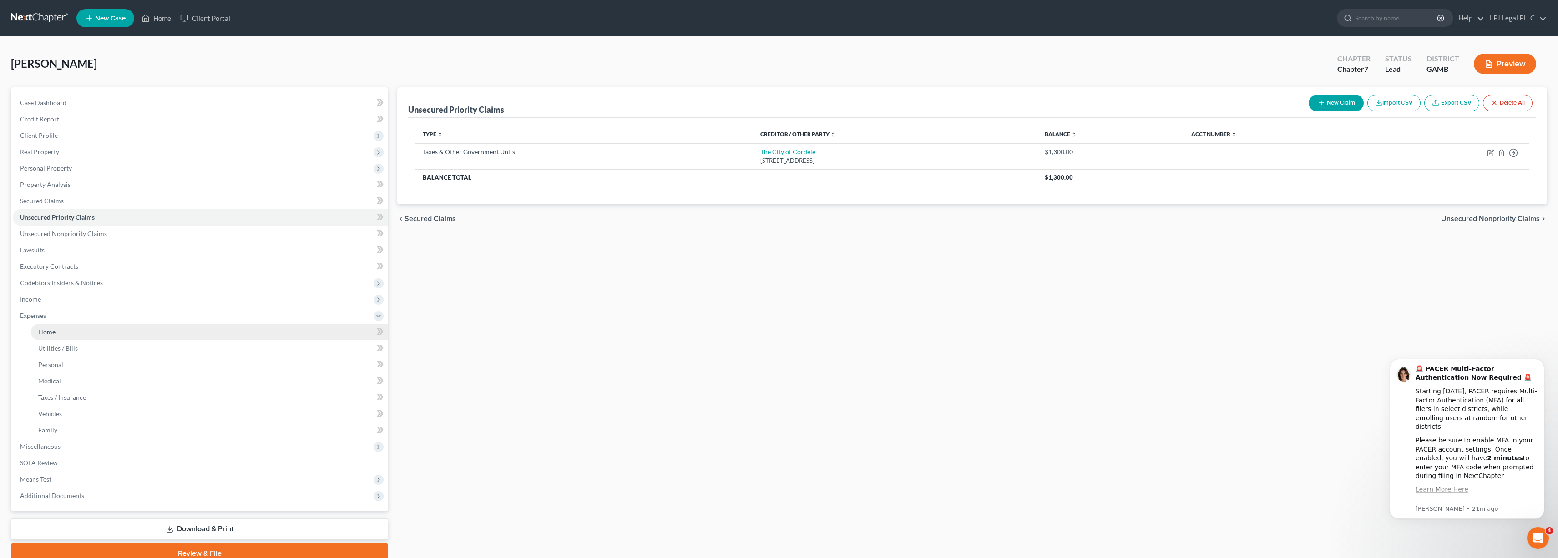
click at [52, 334] on span "Home" at bounding box center [46, 332] width 17 height 8
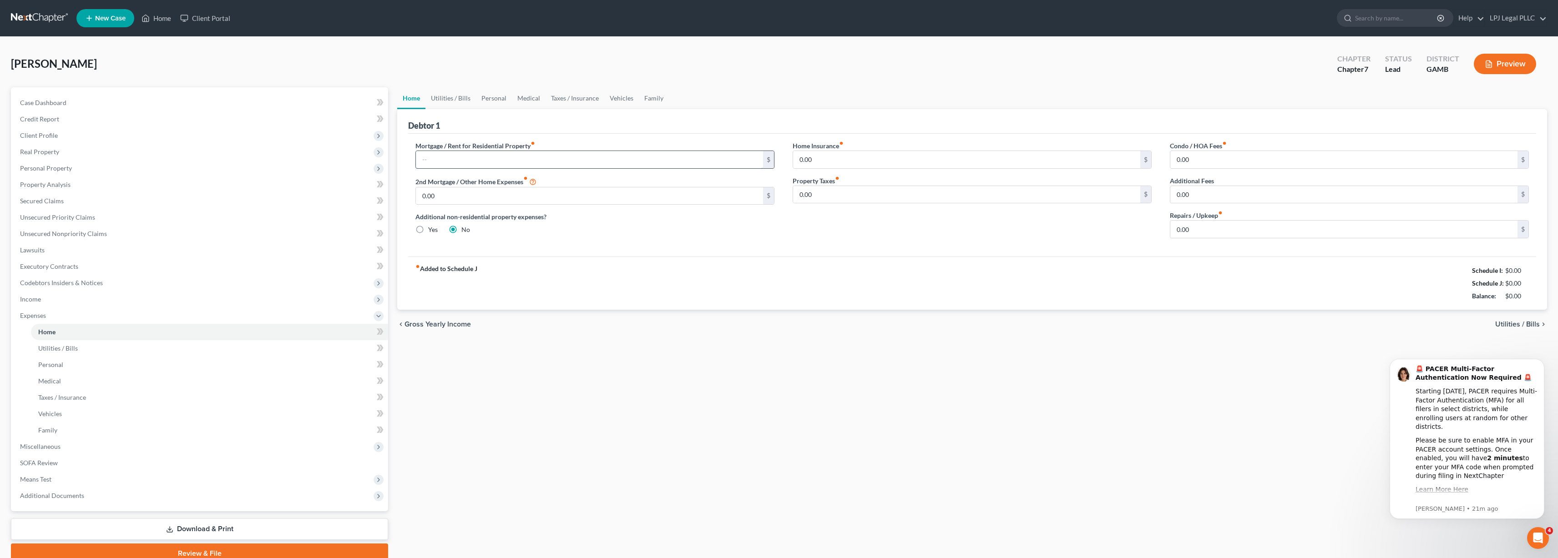
click at [709, 164] on input "text" at bounding box center [589, 159] width 347 height 17
type input "521.33"
click at [441, 93] on link "Utilities / Bills" at bounding box center [451, 98] width 51 height 22
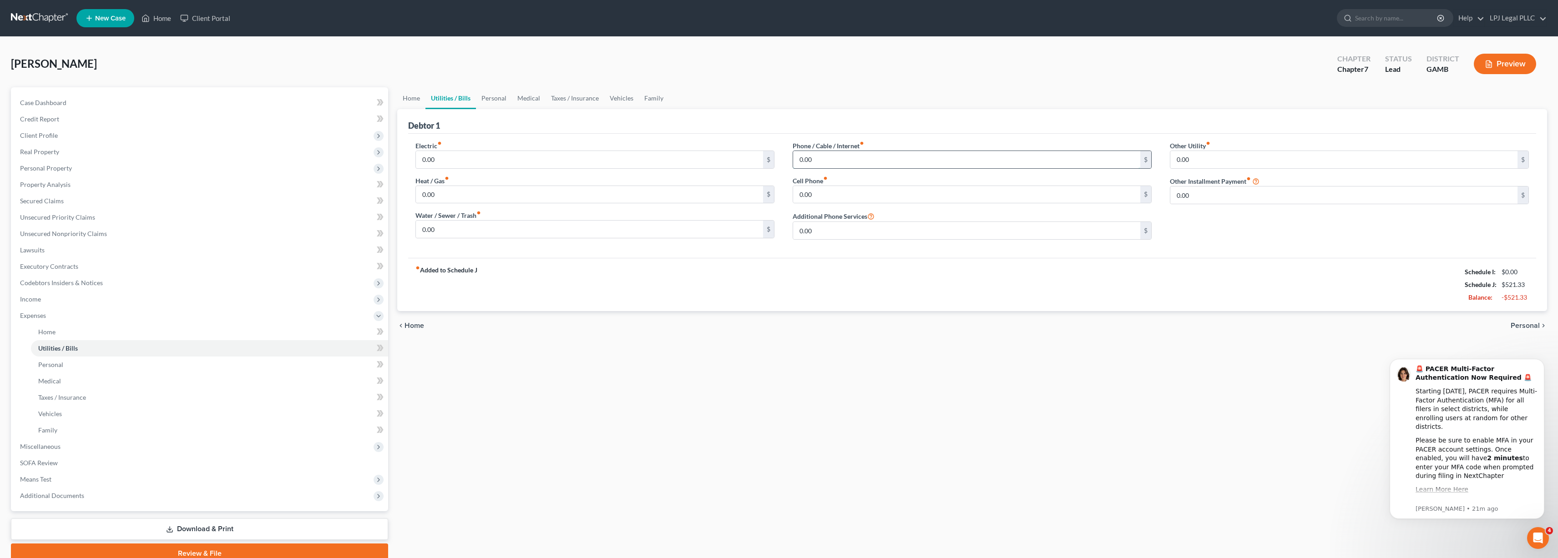
click at [826, 161] on input "0.00" at bounding box center [966, 159] width 347 height 17
type input "50"
drag, startPoint x: 816, startPoint y: 160, endPoint x: 805, endPoint y: 161, distance: 10.9
click at [804, 161] on input "50" at bounding box center [966, 159] width 347 height 17
click at [821, 161] on input "50" at bounding box center [966, 159] width 347 height 17
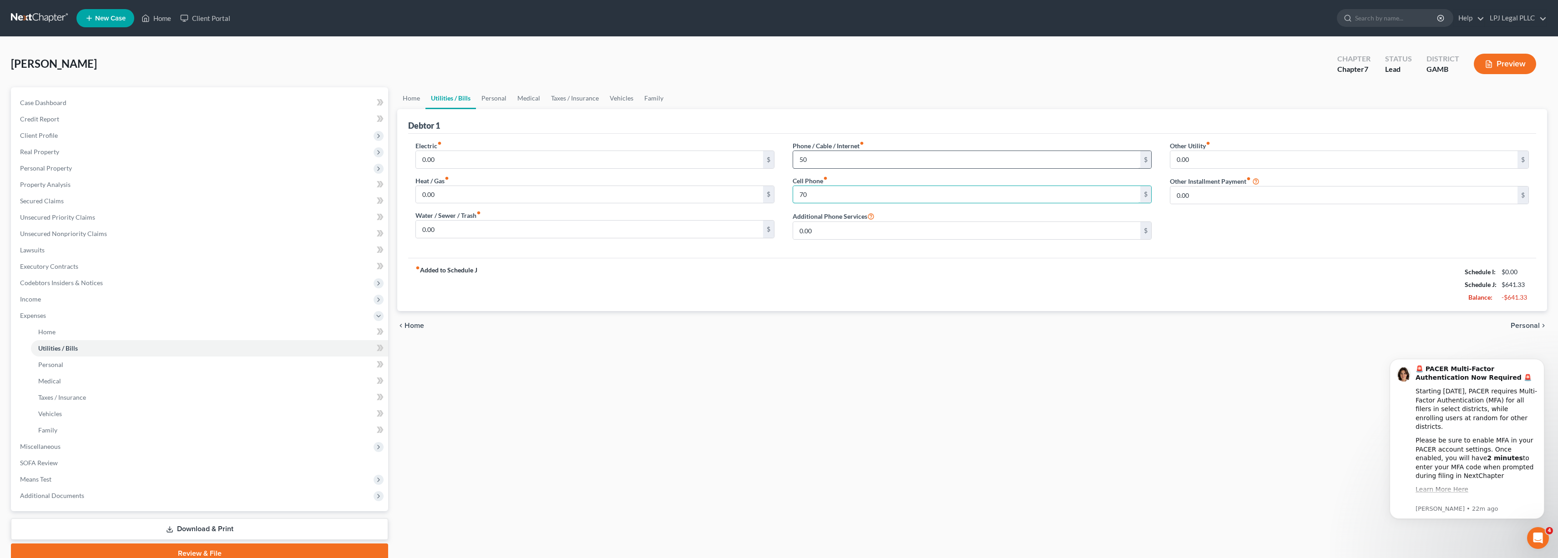
type input "70"
click at [824, 162] on input "50" at bounding box center [966, 159] width 347 height 17
type input "65"
click at [492, 97] on link "Personal" at bounding box center [494, 98] width 36 height 22
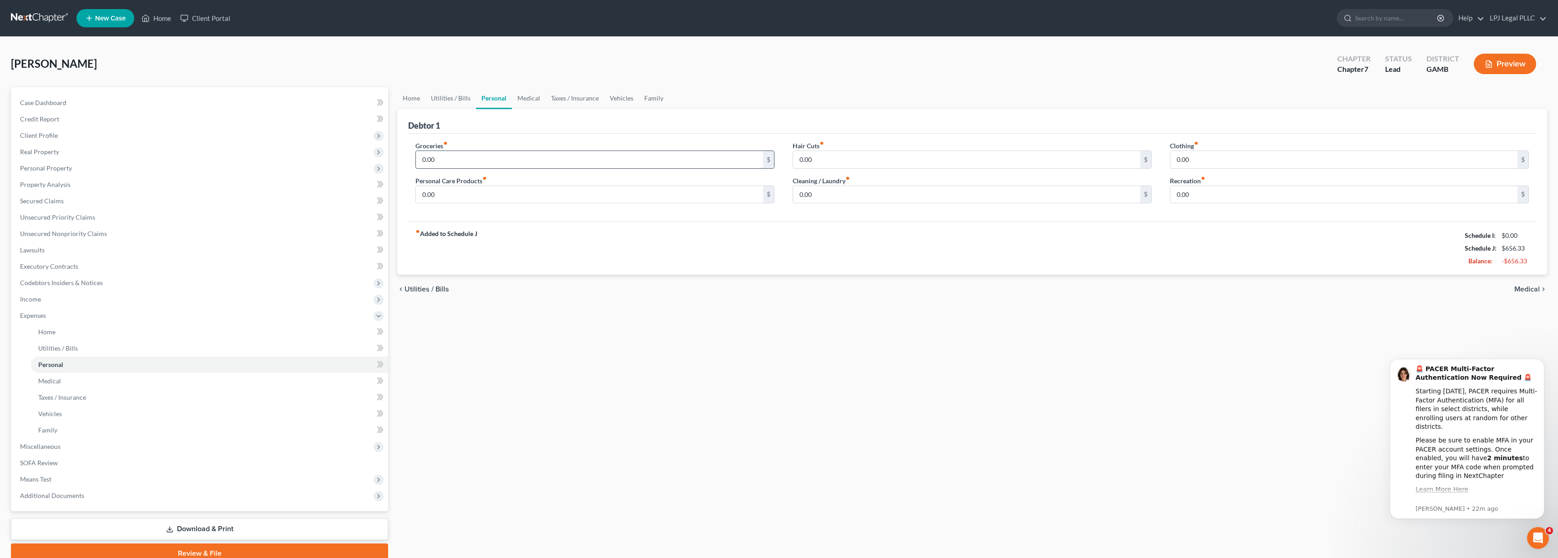
click at [480, 162] on input "0.00" at bounding box center [589, 159] width 347 height 17
type input "350"
click at [480, 162] on input "350" at bounding box center [589, 159] width 347 height 17
click at [841, 154] on input "0.00" at bounding box center [966, 159] width 347 height 17
type input "100"
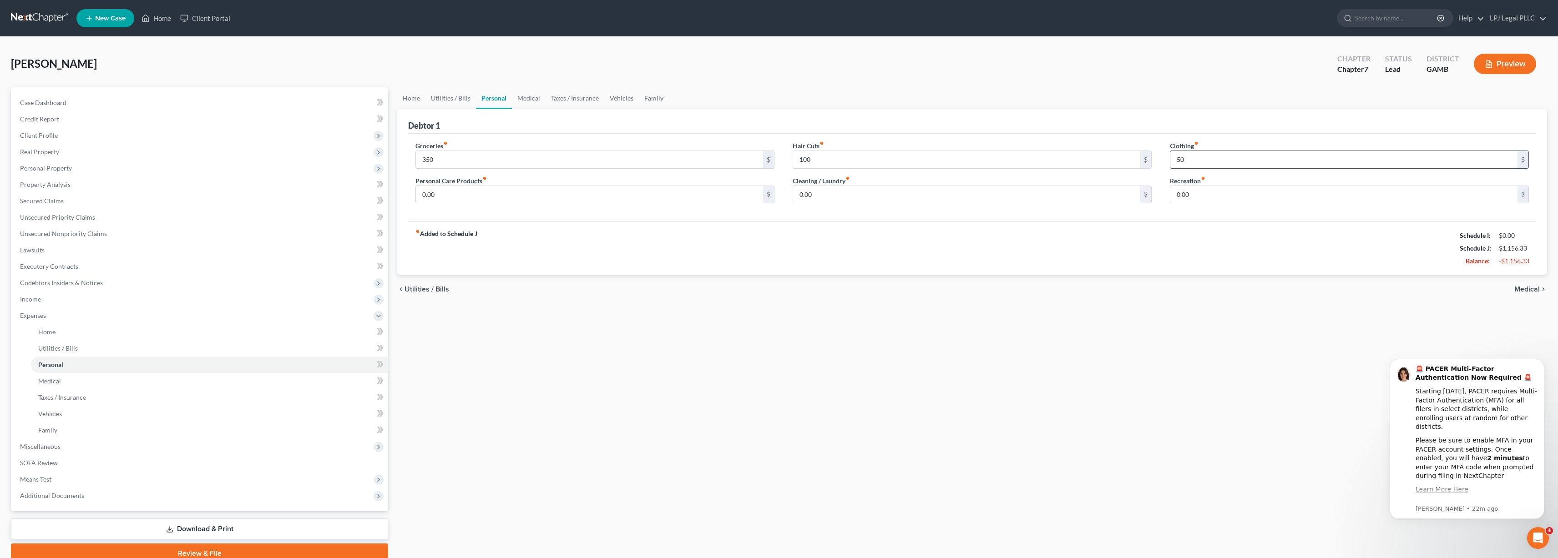
type input "50"
type input "65"
click at [888, 193] on input "0.00" at bounding box center [966, 194] width 347 height 17
type input "35"
click at [660, 195] on input "0.00" at bounding box center [589, 194] width 347 height 17
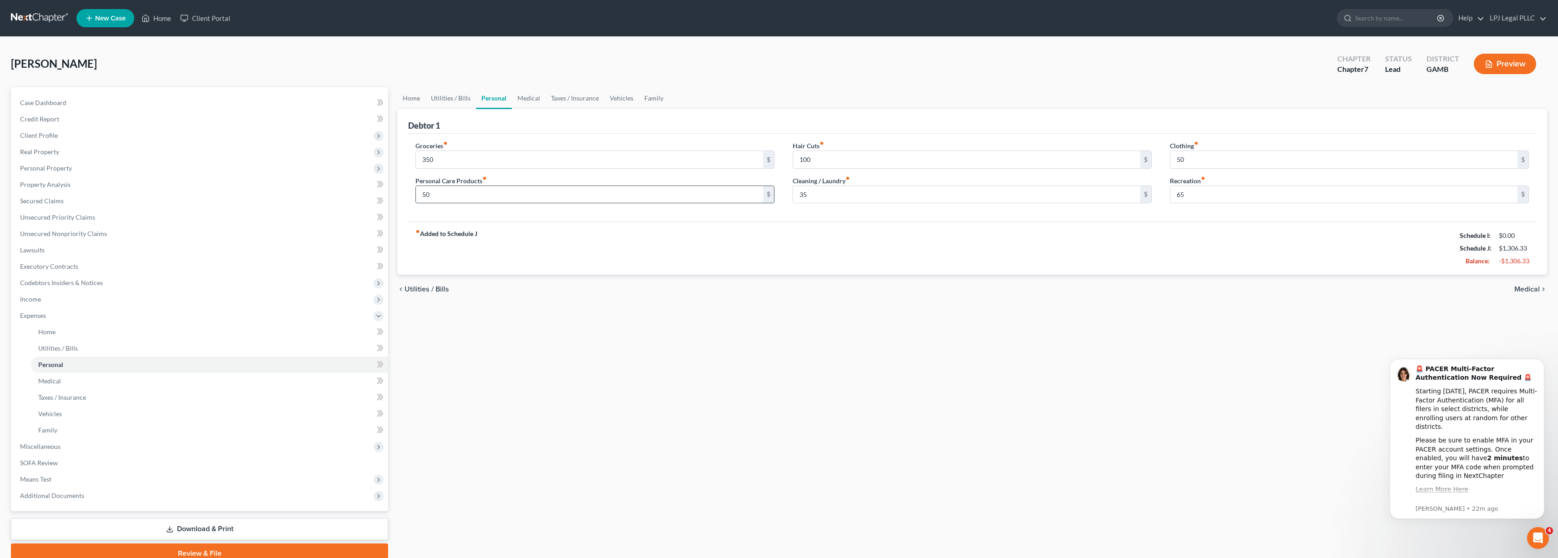
type input "50"
click at [533, 98] on link "Medical" at bounding box center [529, 98] width 34 height 22
click at [1196, 194] on input "0.00" at bounding box center [1343, 194] width 347 height 17
type input "25"
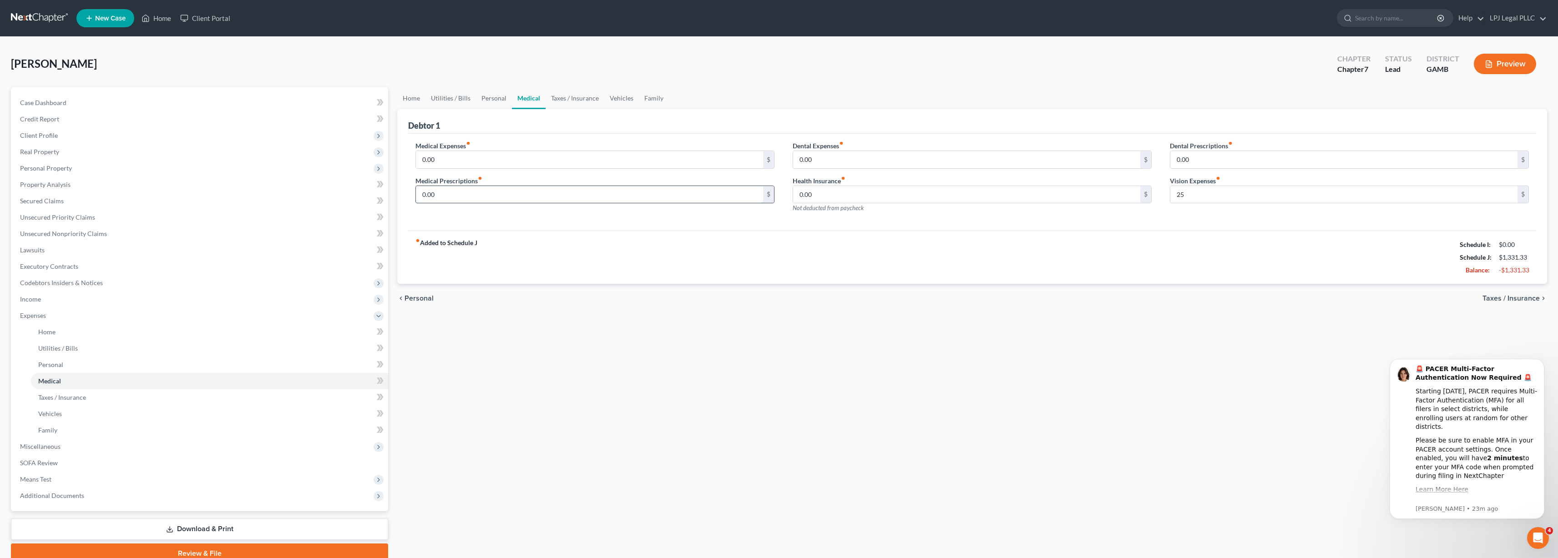
click at [571, 194] on input "0.00" at bounding box center [589, 194] width 347 height 17
type input "30"
click at [448, 148] on label "Medical Expenses fiber_manual_record" at bounding box center [442, 146] width 55 height 10
click at [447, 162] on input "0.00" at bounding box center [589, 159] width 347 height 17
type input "40"
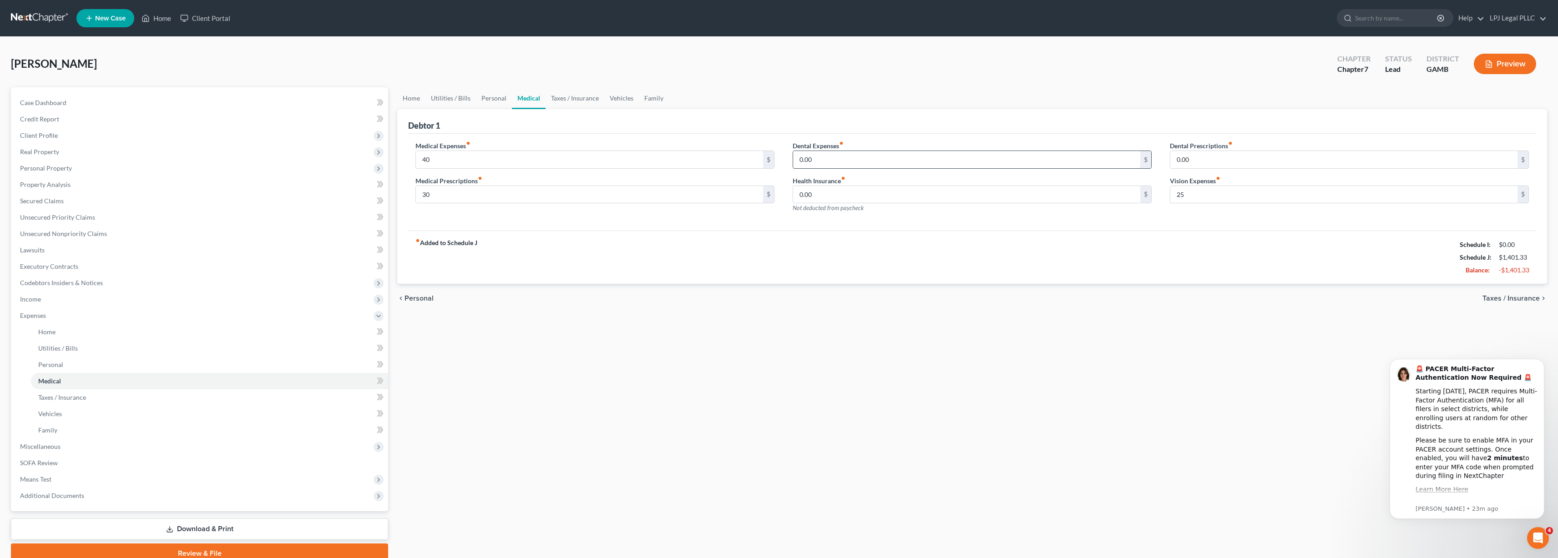
click at [873, 155] on input "0.00" at bounding box center [966, 159] width 347 height 17
type input "40"
click at [580, 106] on link "Taxes / Insurance" at bounding box center [575, 98] width 59 height 22
click at [619, 103] on link "Vehicles" at bounding box center [622, 98] width 35 height 22
click at [826, 157] on input "0.00" at bounding box center [966, 159] width 347 height 17
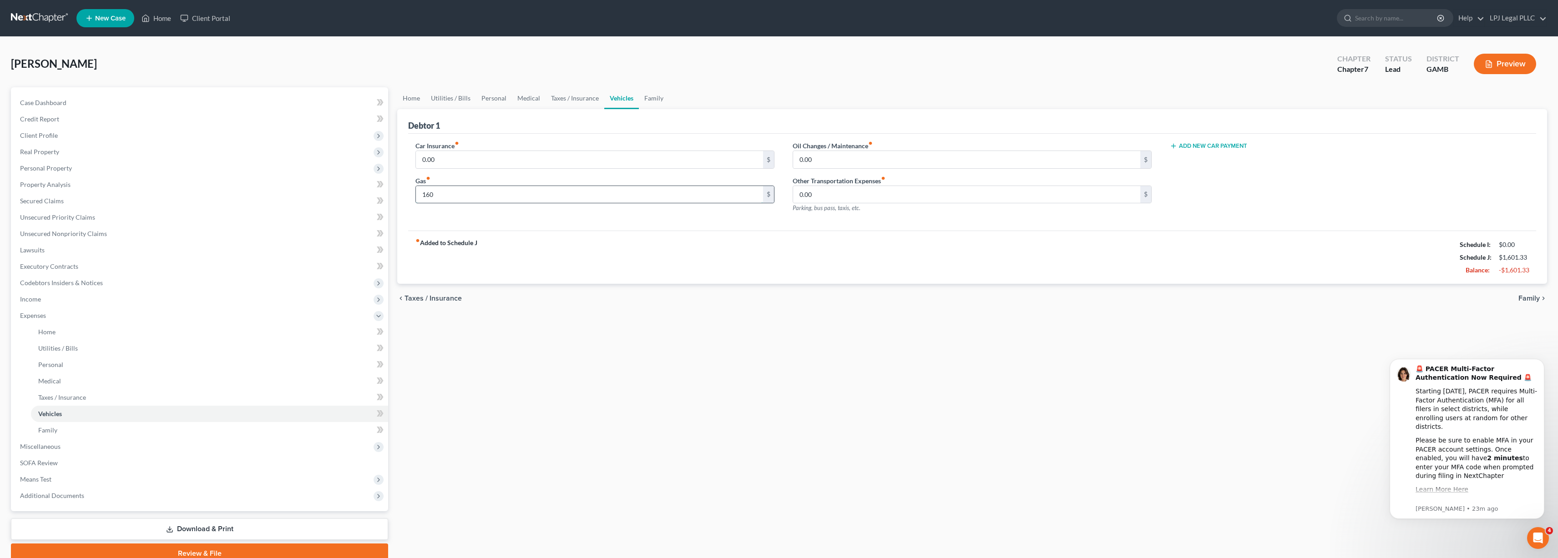
type input "160"
type input "150"
click at [658, 93] on link "Family" at bounding box center [654, 98] width 30 height 22
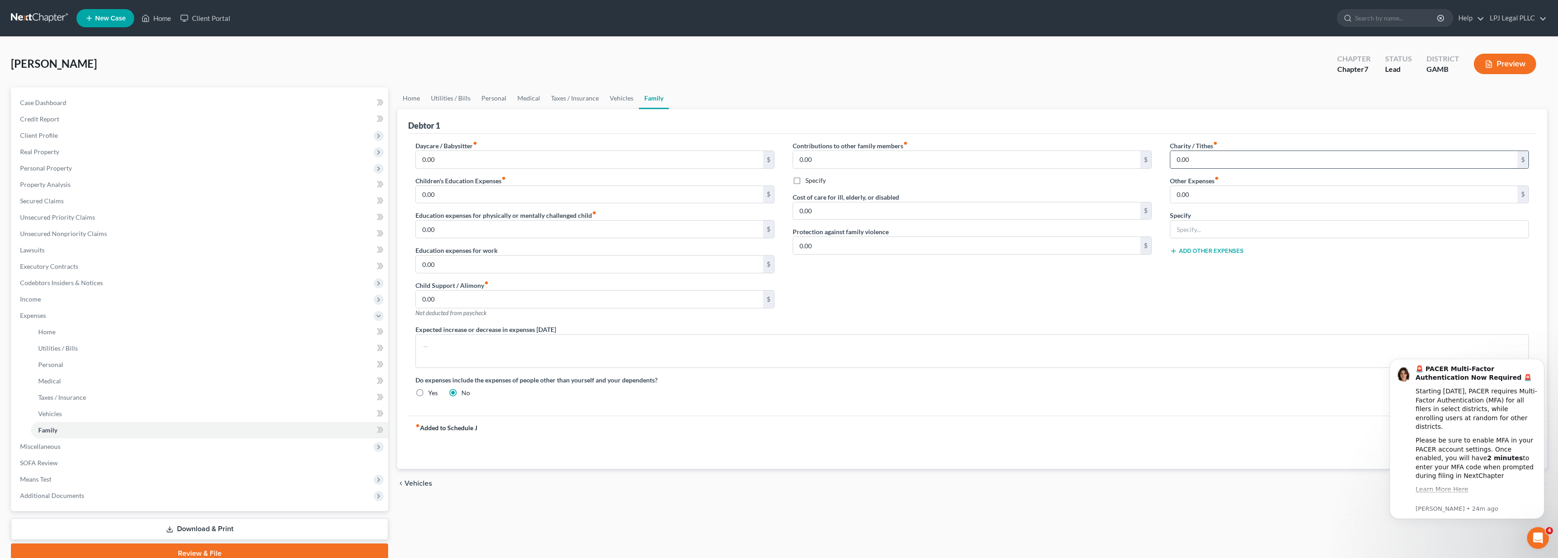
click at [1203, 165] on input "0.00" at bounding box center [1343, 159] width 347 height 17
type input "20"
click at [416, 102] on link "Home" at bounding box center [411, 98] width 28 height 22
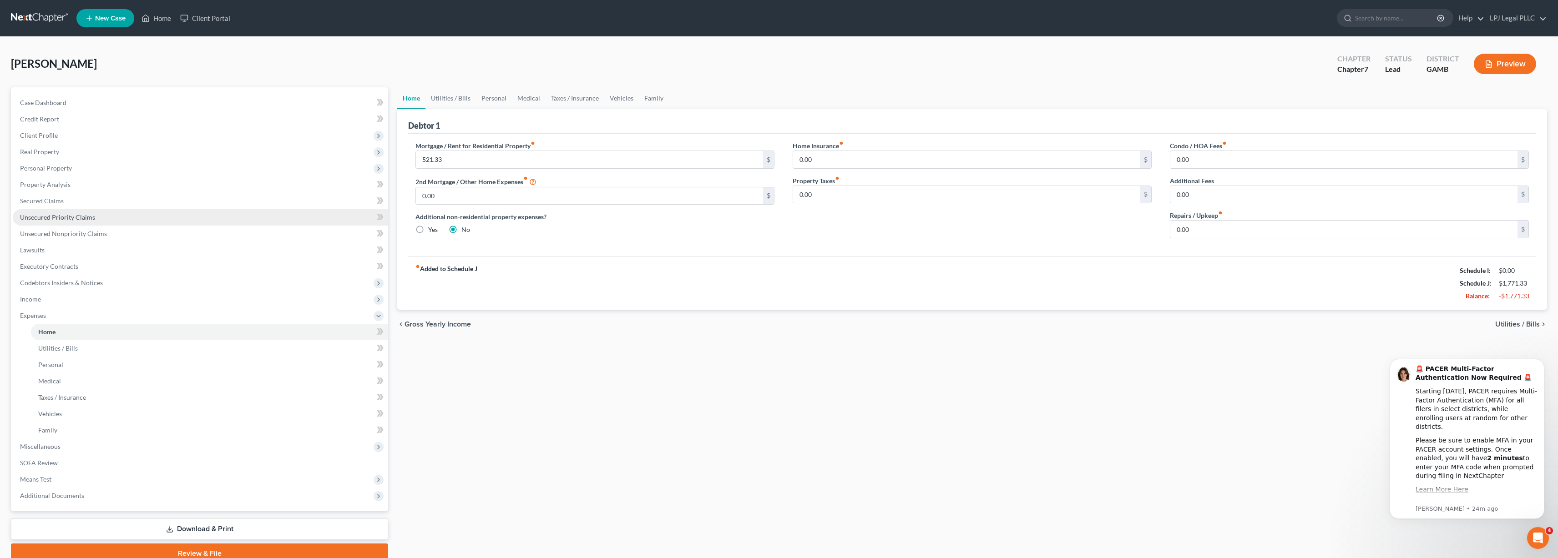
click at [71, 216] on span "Unsecured Priority Claims" at bounding box center [57, 217] width 75 height 8
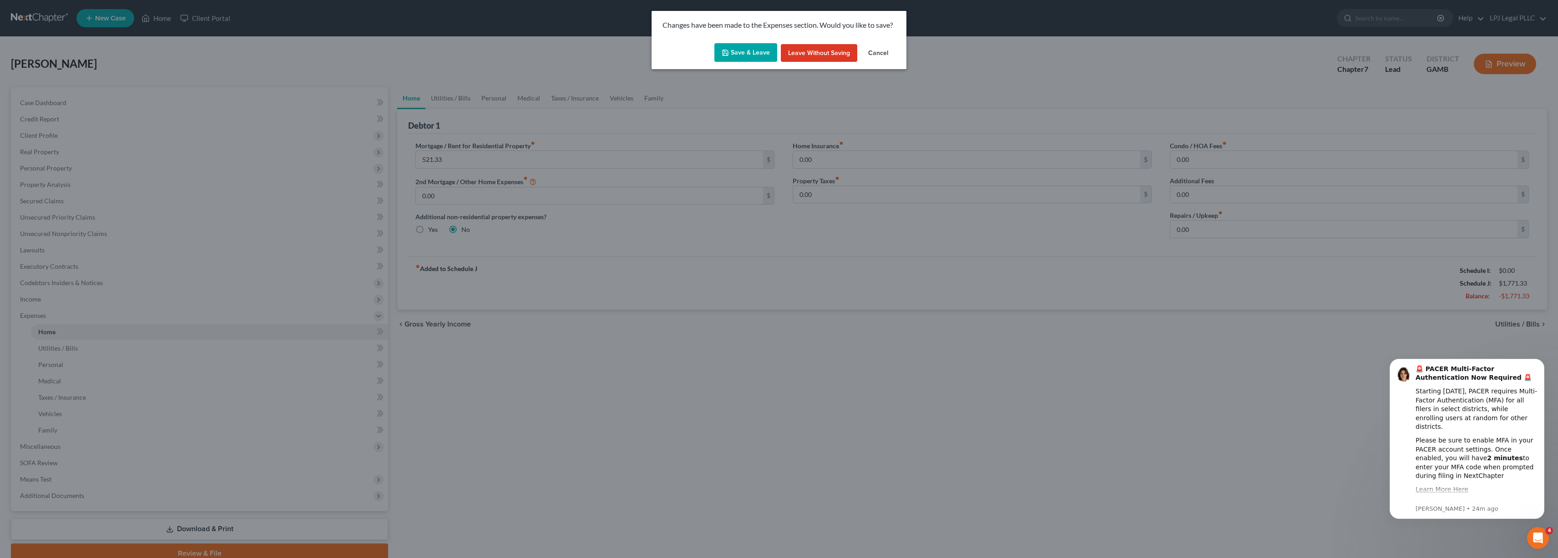
click at [740, 54] on button "Save & Leave" at bounding box center [745, 52] width 63 height 19
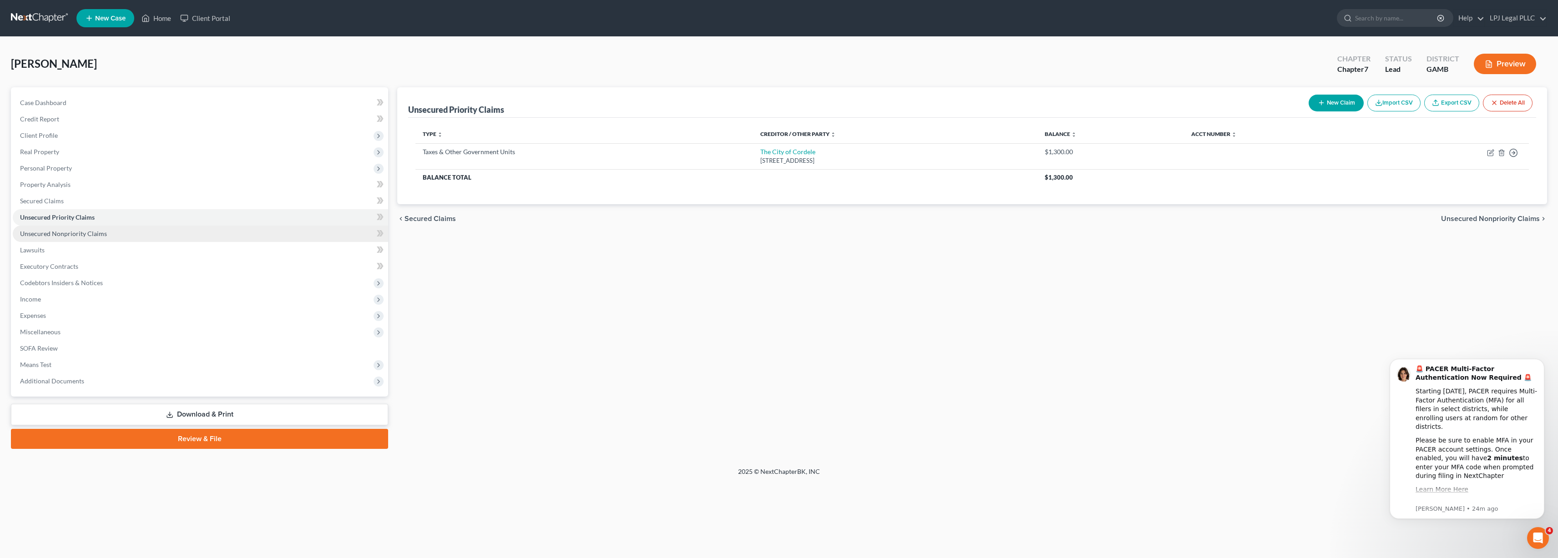
click at [67, 233] on span "Unsecured Nonpriority Claims" at bounding box center [63, 234] width 87 height 8
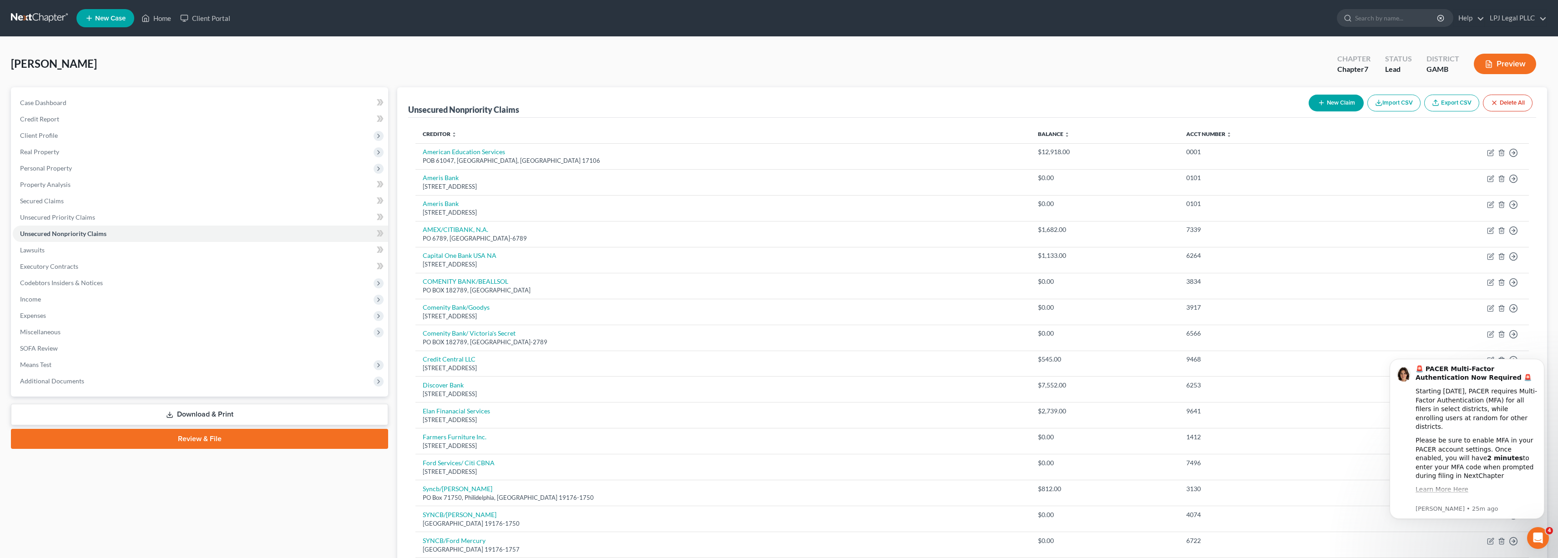
click at [1326, 96] on button "New Claim" at bounding box center [1336, 103] width 55 height 17
select select "0"
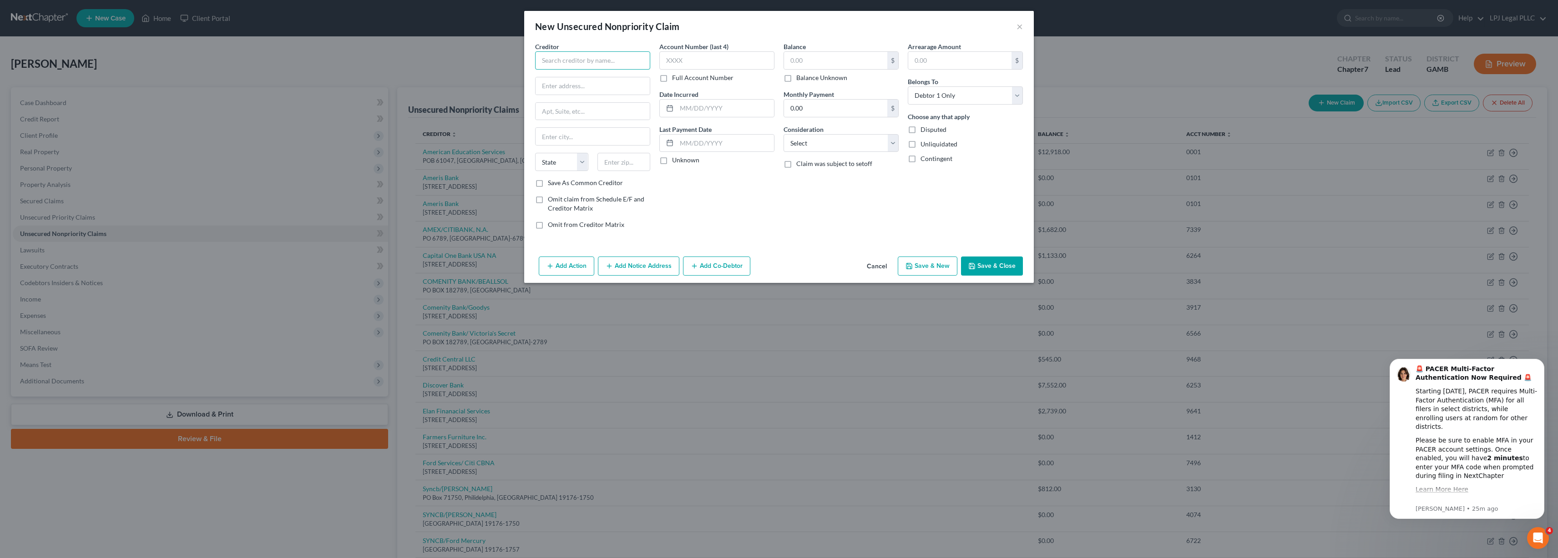
click at [601, 53] on input "text" at bounding box center [592, 60] width 115 height 18
type input "Tractor Supply"
type input "[STREET_ADDRESS]"
select select "10"
type input "31015"
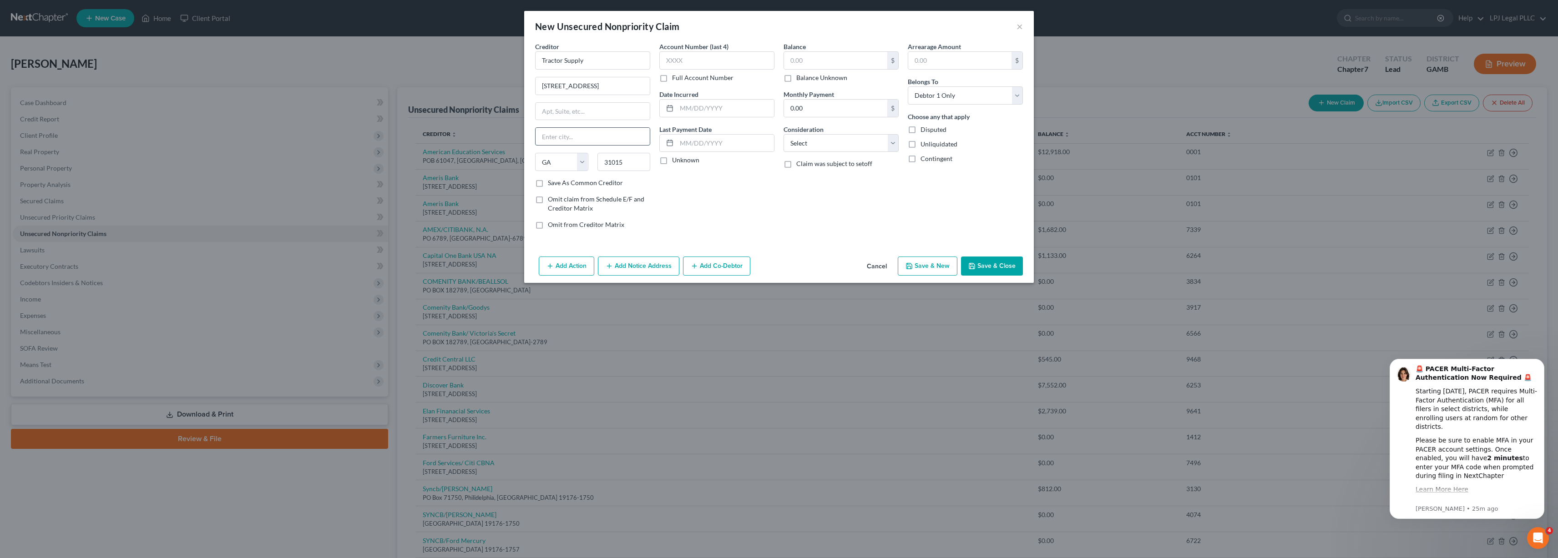
click at [574, 134] on input "text" at bounding box center [593, 136] width 114 height 17
type input "Cordele"
click at [982, 263] on button "Save & Close" at bounding box center [992, 266] width 62 height 19
type input "0.00"
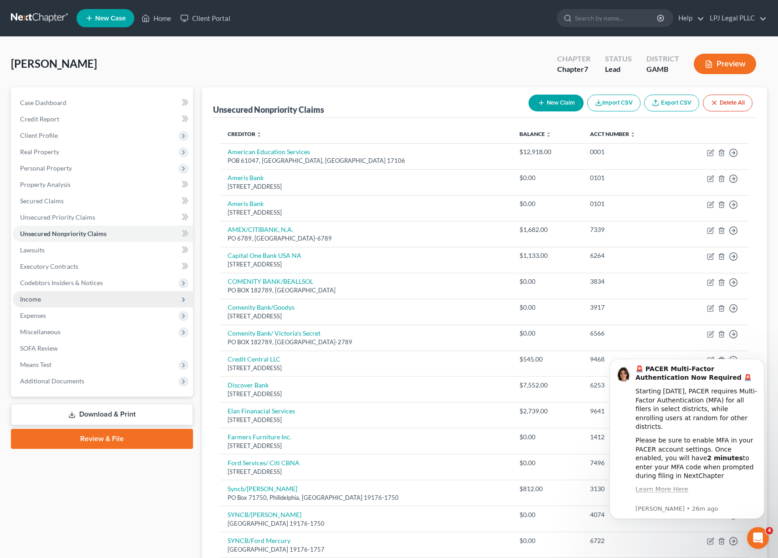
click at [46, 297] on span "Income" at bounding box center [103, 299] width 180 height 16
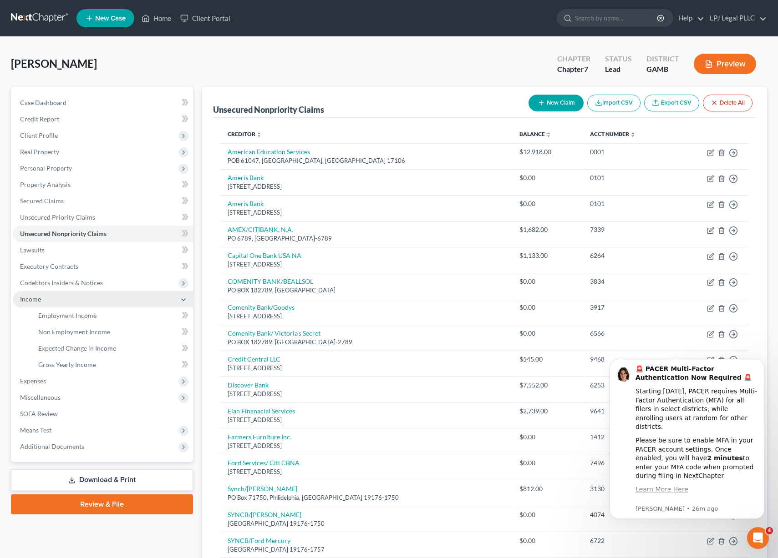
click at [46, 297] on span "Income" at bounding box center [103, 299] width 180 height 16
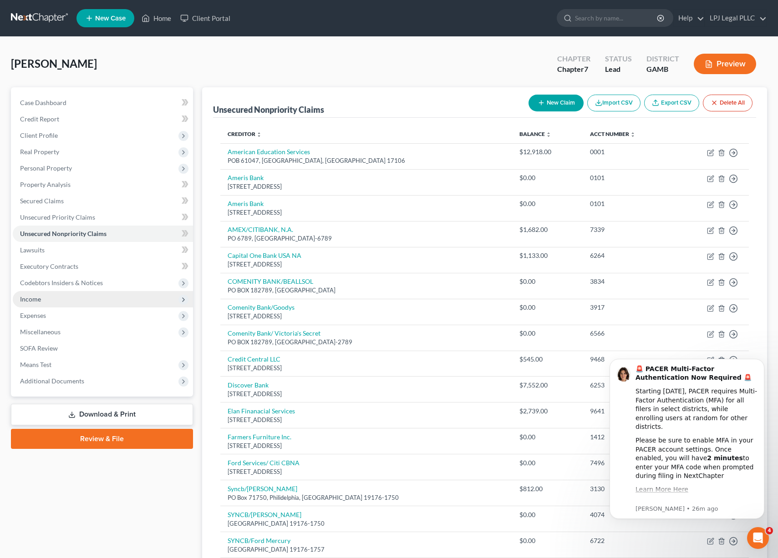
click at [67, 298] on span "Income" at bounding box center [103, 299] width 180 height 16
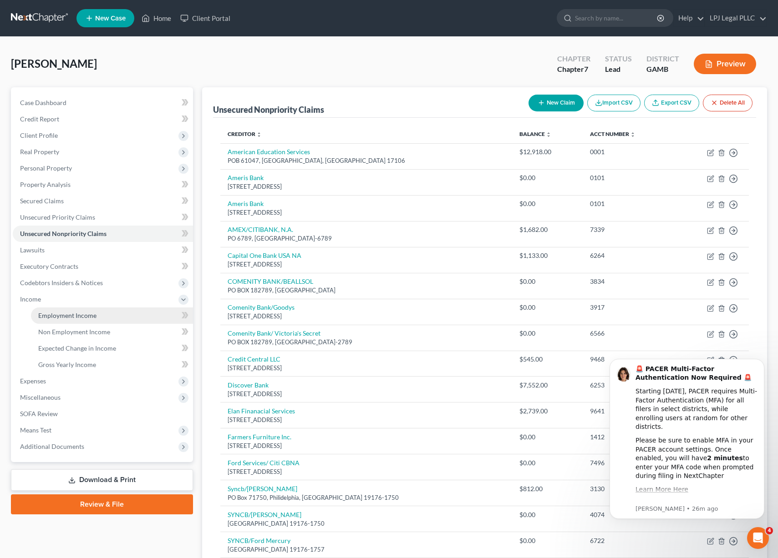
click at [76, 316] on span "Employment Income" at bounding box center [67, 316] width 58 height 8
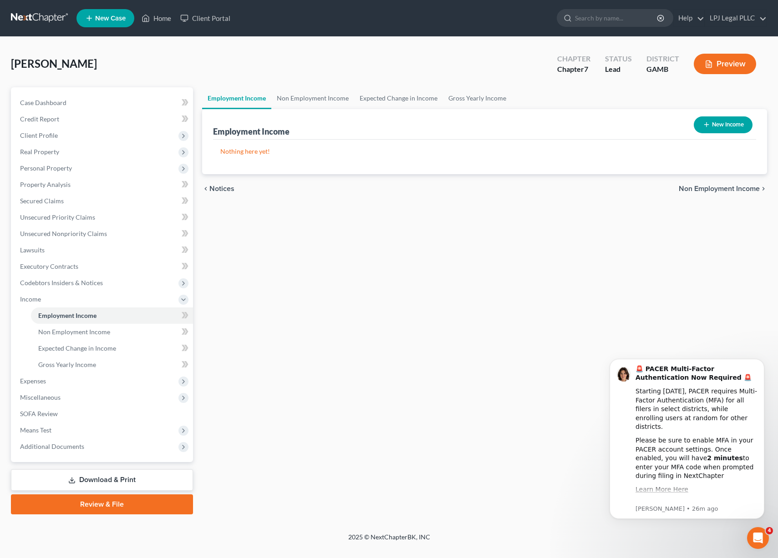
click at [714, 118] on button "New Income" at bounding box center [723, 125] width 59 height 17
select select "0"
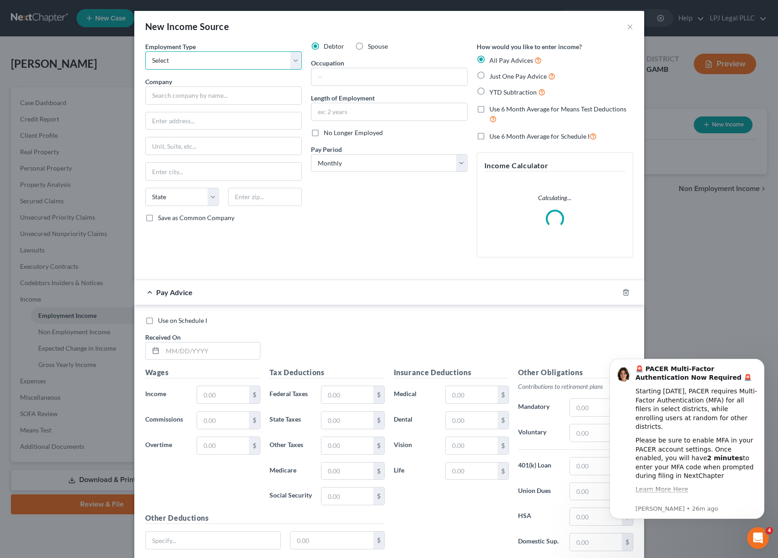
click at [299, 61] on select "Select Full or [DEMOGRAPHIC_DATA] Employment Self Employment" at bounding box center [223, 60] width 157 height 18
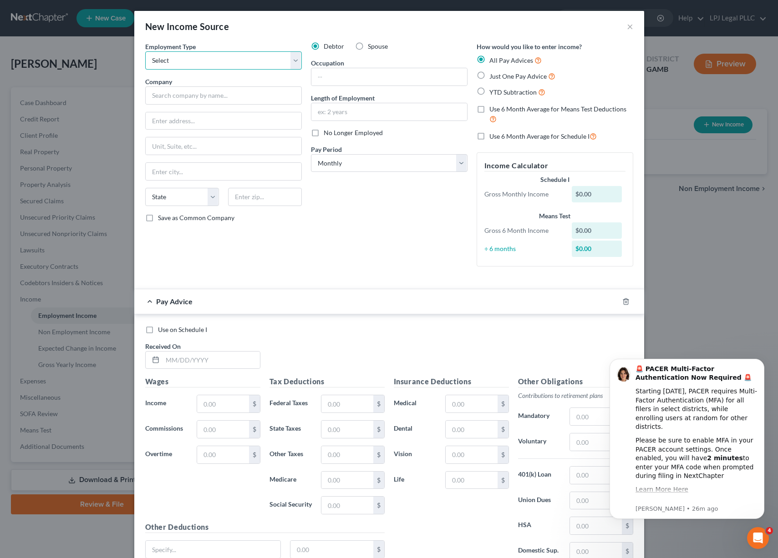
select select "0"
click at [145, 51] on select "Select Full or [DEMOGRAPHIC_DATA] Employment Self Employment" at bounding box center [223, 60] width 157 height 18
click at [186, 96] on input "text" at bounding box center [223, 95] width 157 height 18
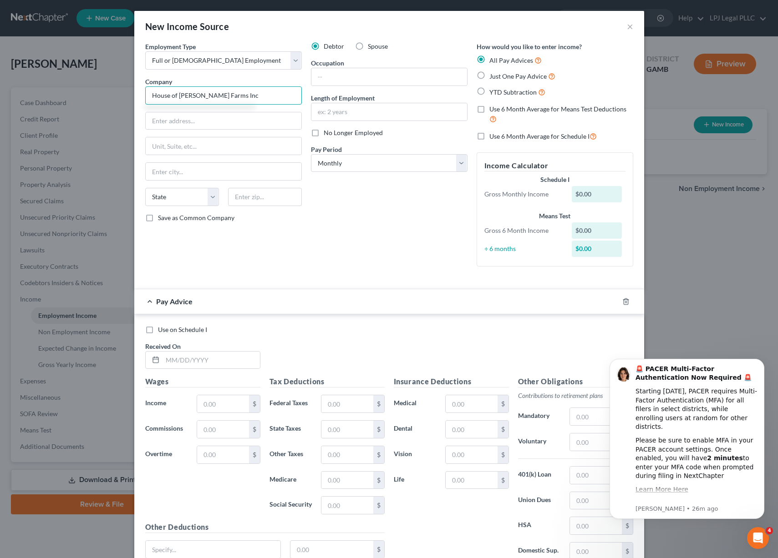
type input "House of [PERSON_NAME] Farms Inc"
click at [167, 116] on input "text" at bounding box center [224, 120] width 156 height 17
type input "[STREET_ADDRESS]"
type input "Rose Hill"
select select "28"
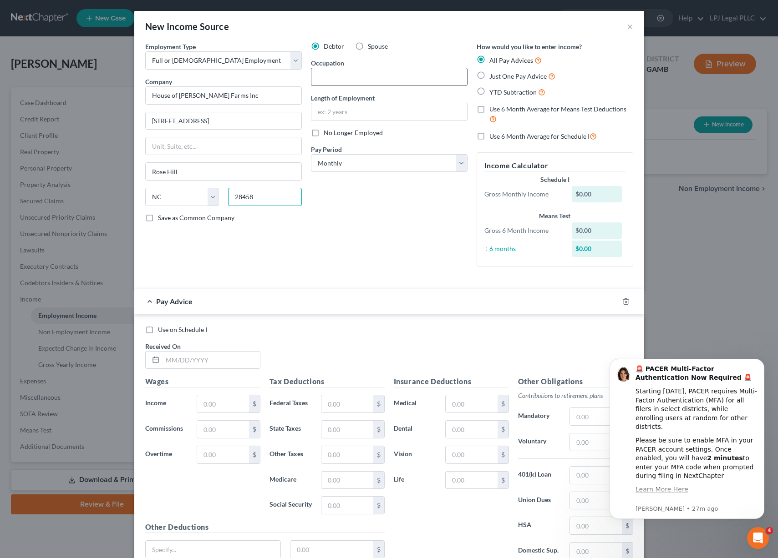
type input "28458"
click at [356, 78] on input "text" at bounding box center [389, 76] width 156 height 17
type input "Line"
click at [489, 78] on label "Just One Pay Advice" at bounding box center [522, 76] width 66 height 10
click at [493, 77] on input "Just One Pay Advice" at bounding box center [496, 74] width 6 height 6
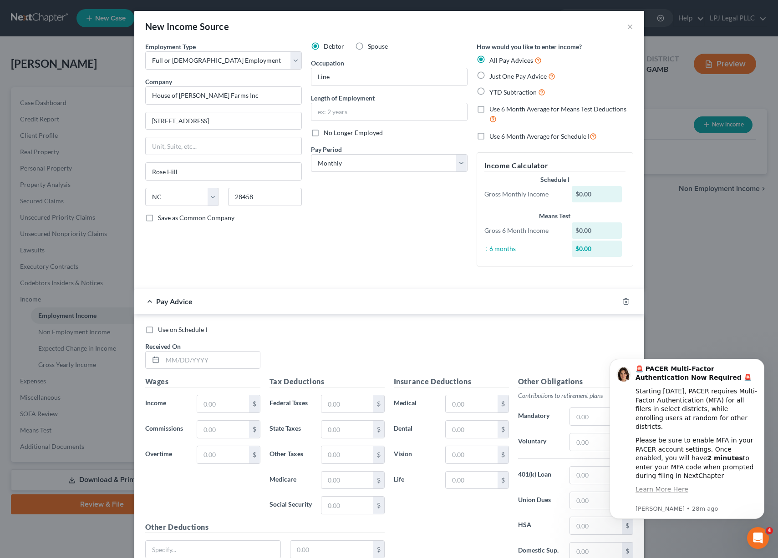
radio input "true"
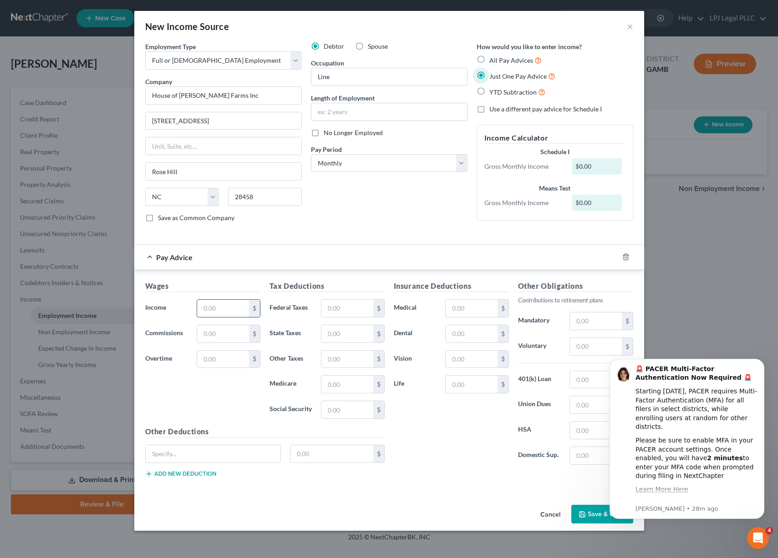
click at [222, 308] on input "text" at bounding box center [222, 308] width 51 height 17
type input "678"
type input "36.10"
click at [340, 309] on input "text" at bounding box center [346, 308] width 51 height 17
type input "42.10"
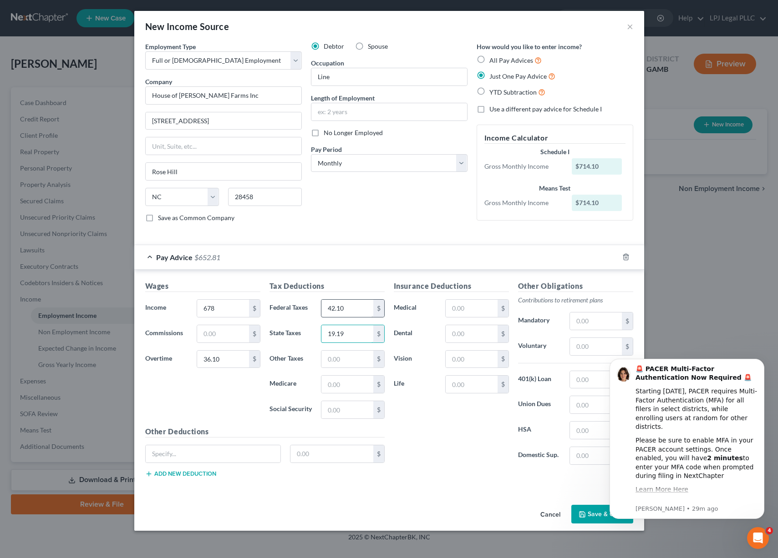
type input "19.19"
click at [329, 382] on input "text" at bounding box center [346, 384] width 51 height 17
type input "10.03"
type input "42.89"
click at [477, 304] on input "text" at bounding box center [471, 308] width 51 height 17
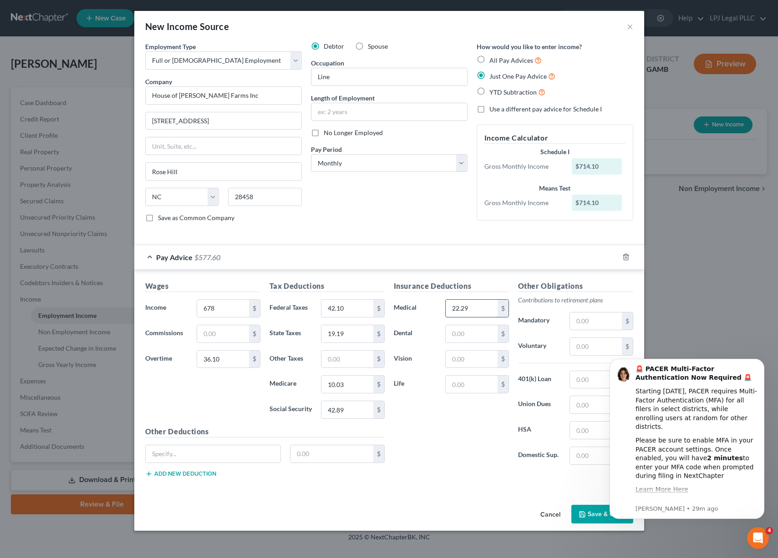
type input "22.29"
click at [591, 324] on input "text" at bounding box center [595, 321] width 51 height 17
type input "14.28"
click at [466, 385] on input "text" at bounding box center [471, 384] width 51 height 17
type input "7.21"
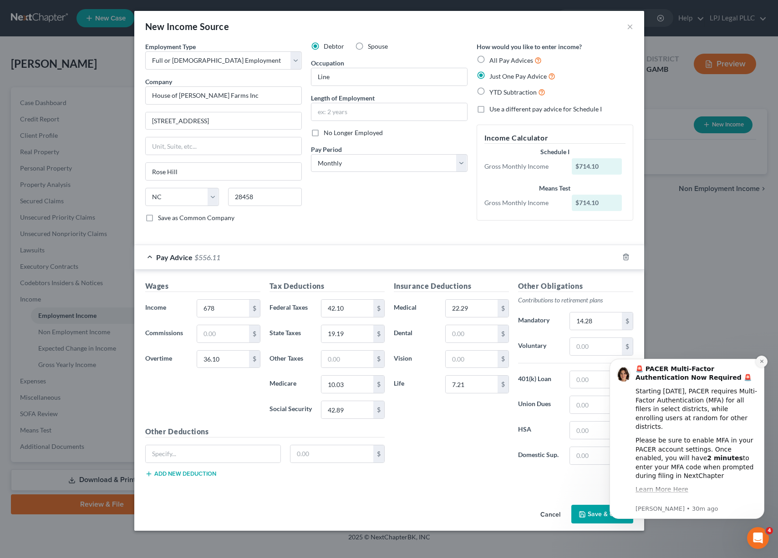
click at [762, 363] on icon "Dismiss notification" at bounding box center [761, 361] width 5 height 5
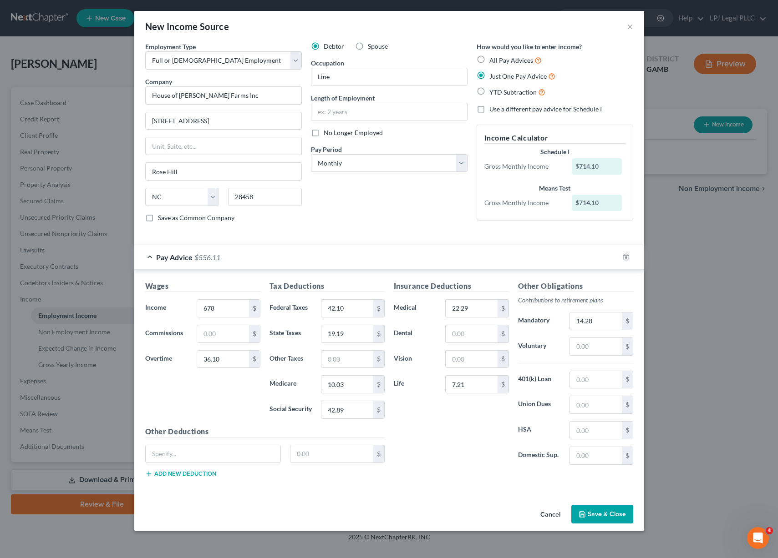
click at [596, 508] on button "Save & Close" at bounding box center [602, 514] width 62 height 19
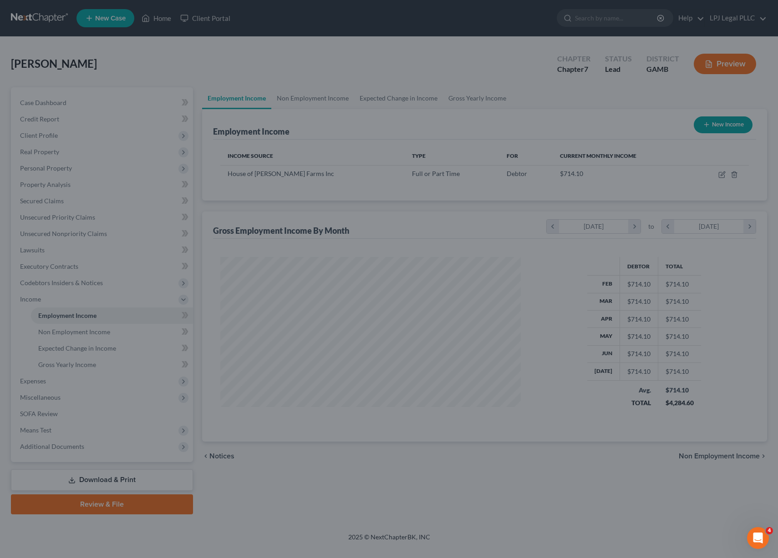
scroll to position [163, 319]
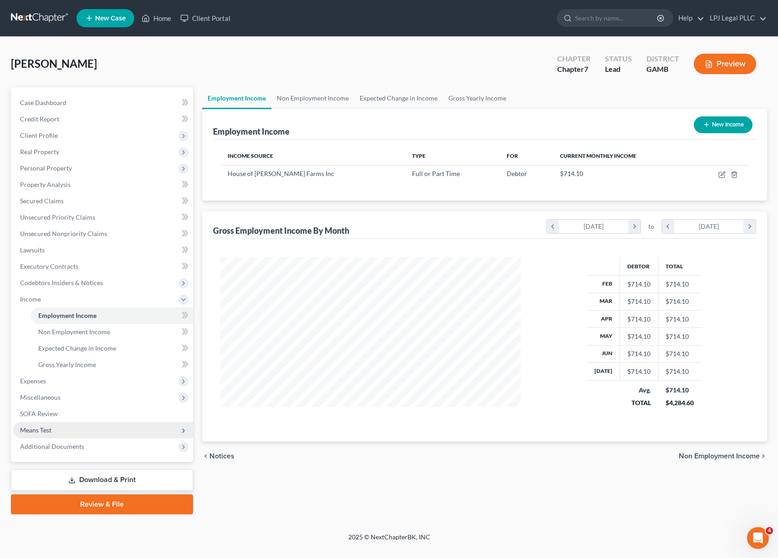
click at [97, 434] on span "Means Test" at bounding box center [103, 430] width 180 height 16
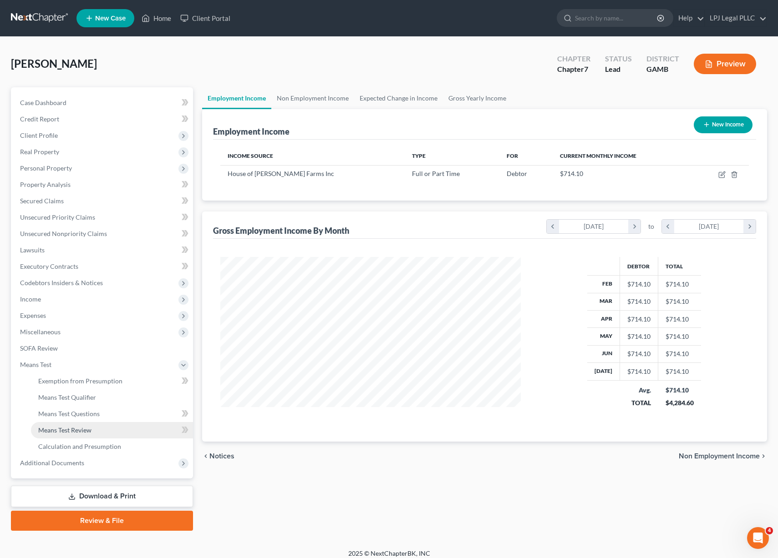
click at [90, 431] on span "Means Test Review" at bounding box center [64, 430] width 53 height 8
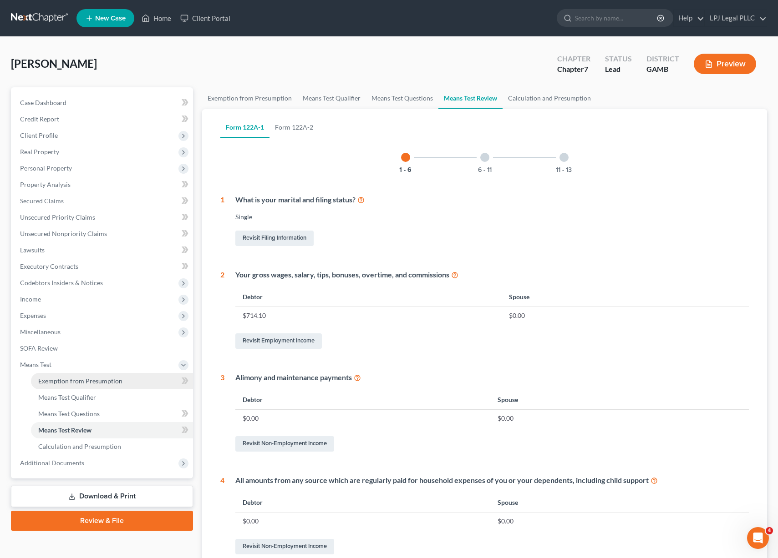
click at [66, 381] on span "Exemption from Presumption" at bounding box center [80, 381] width 84 height 8
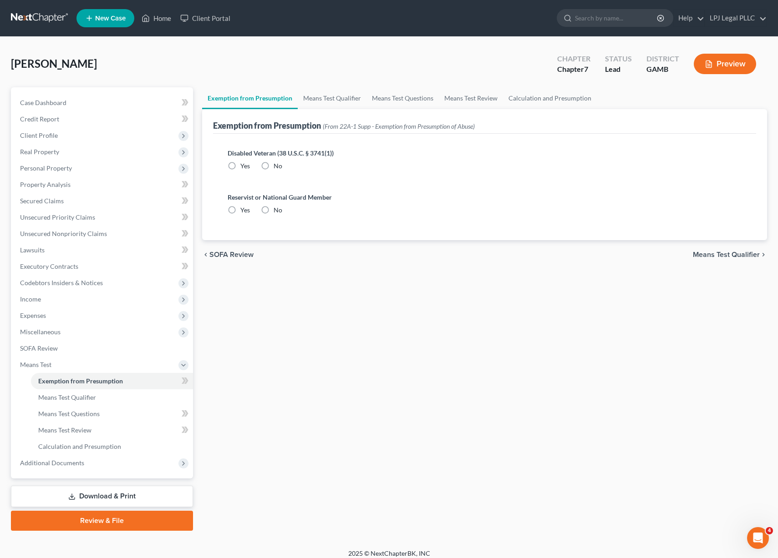
click at [274, 167] on label "No" at bounding box center [278, 166] width 9 height 9
click at [277, 167] on input "No" at bounding box center [280, 165] width 6 height 6
radio input "true"
click at [274, 206] on label "No" at bounding box center [278, 210] width 9 height 9
click at [277, 206] on input "No" at bounding box center [280, 209] width 6 height 6
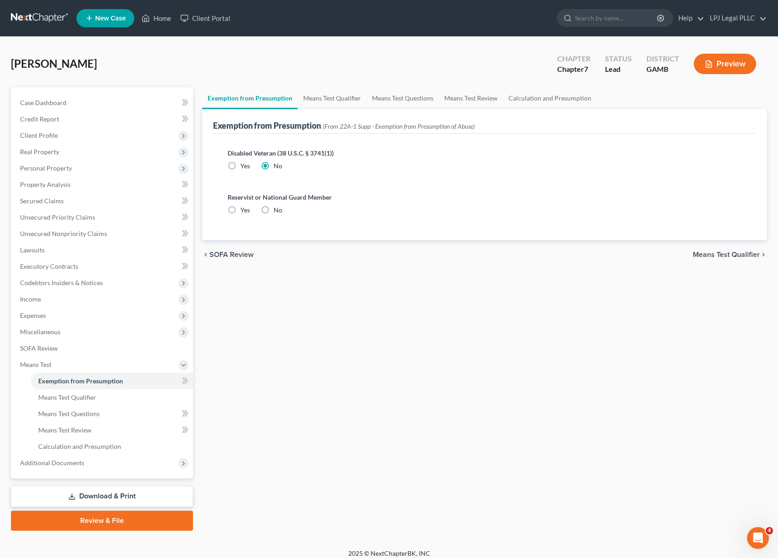
radio input "true"
click at [318, 98] on link "Means Test Qualifier" at bounding box center [332, 98] width 69 height 22
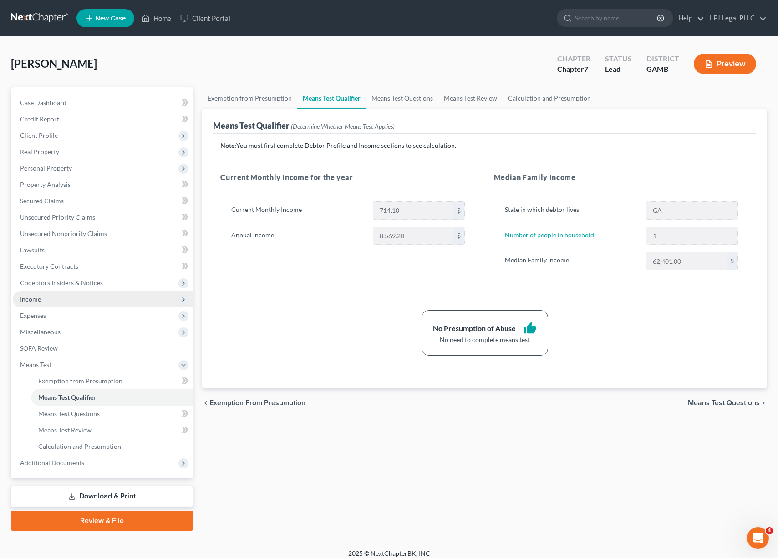
click at [50, 296] on span "Income" at bounding box center [103, 299] width 180 height 16
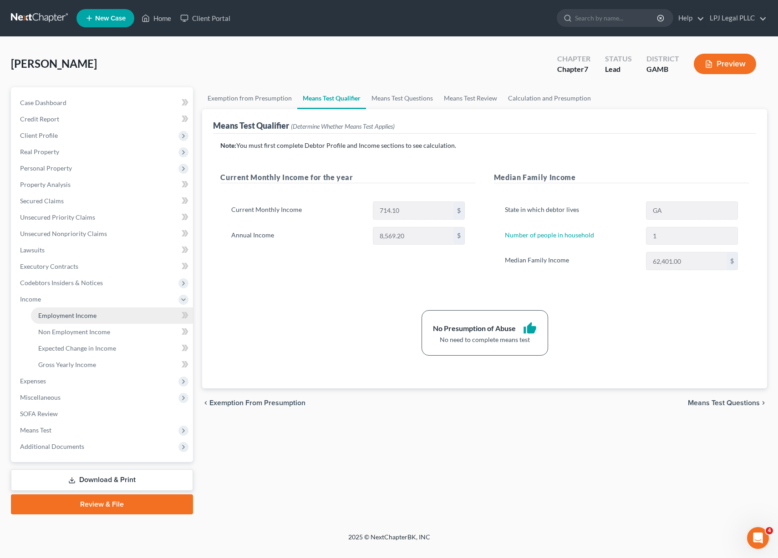
click at [69, 318] on span "Employment Income" at bounding box center [67, 316] width 58 height 8
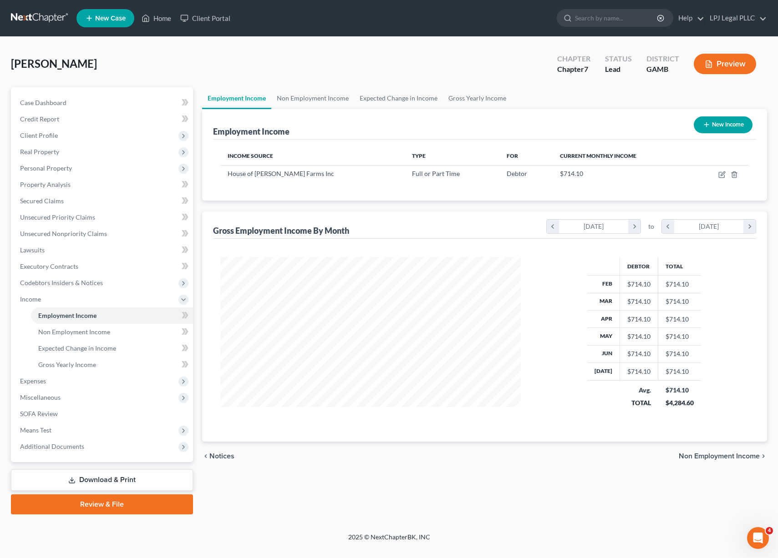
scroll to position [163, 319]
click at [722, 173] on icon "button" at bounding box center [721, 174] width 7 height 7
select select "0"
select select "28"
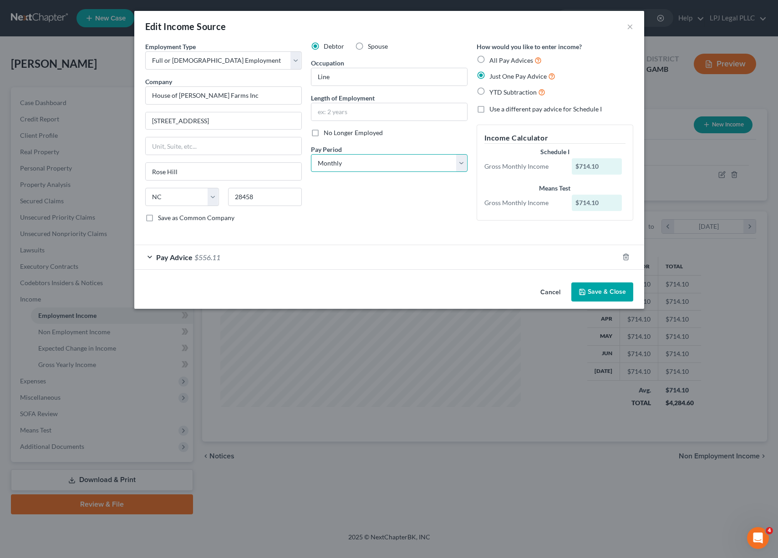
click at [459, 159] on select "Select Monthly Twice Monthly Every Other Week Weekly" at bounding box center [389, 163] width 157 height 18
select select "3"
click at [311, 154] on select "Select Monthly Twice Monthly Every Other Week Weekly" at bounding box center [389, 163] width 157 height 18
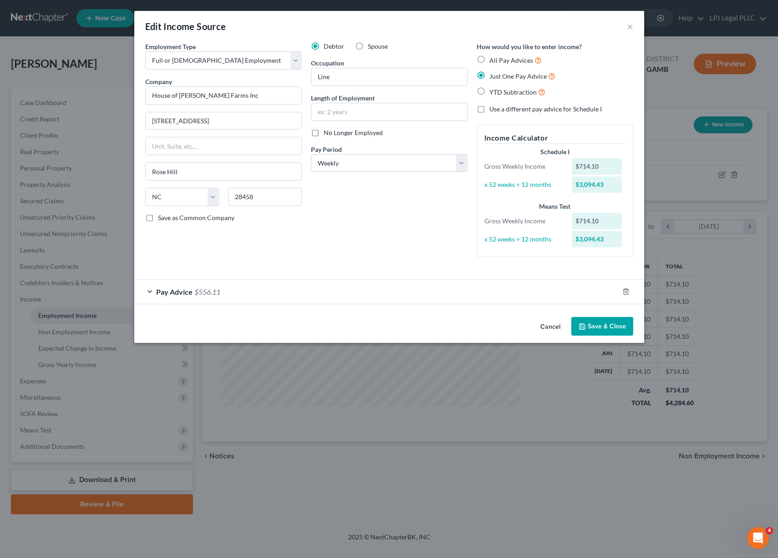
click at [607, 321] on button "Save & Close" at bounding box center [602, 326] width 62 height 19
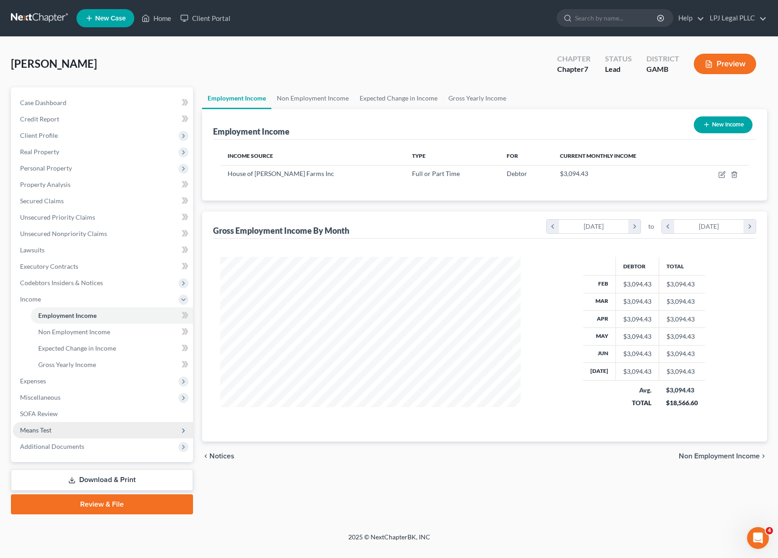
click at [59, 427] on span "Means Test" at bounding box center [103, 430] width 180 height 16
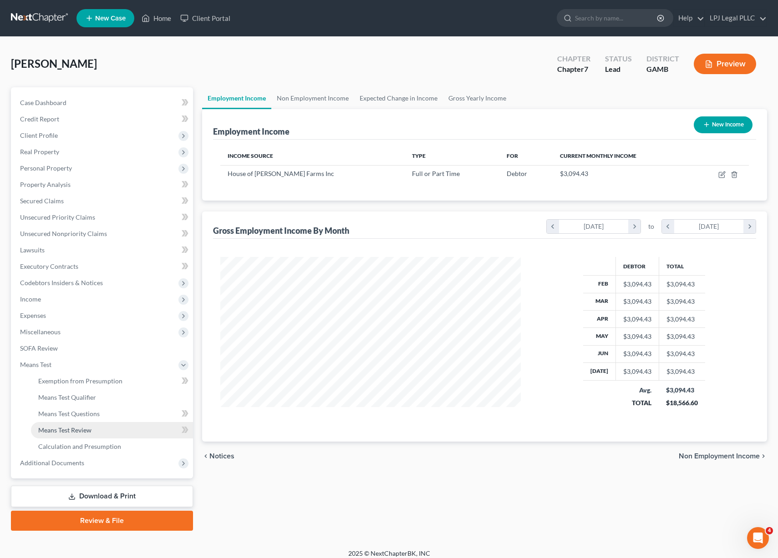
click at [65, 430] on span "Means Test Review" at bounding box center [64, 430] width 53 height 8
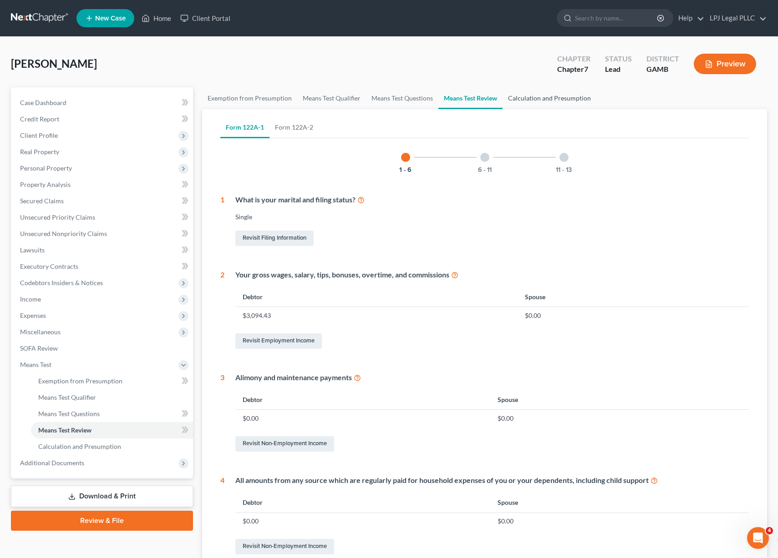
click at [549, 96] on link "Calculation and Presumption" at bounding box center [549, 98] width 94 height 22
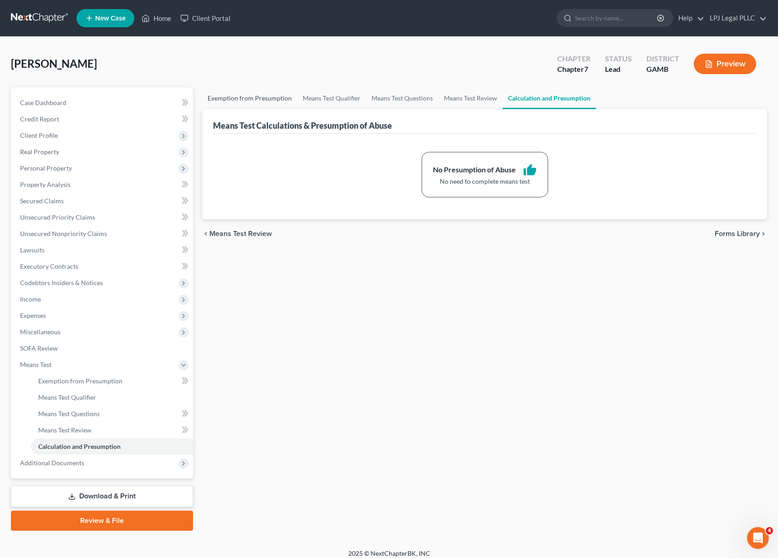
click at [239, 102] on link "Exemption from Presumption" at bounding box center [249, 98] width 95 height 22
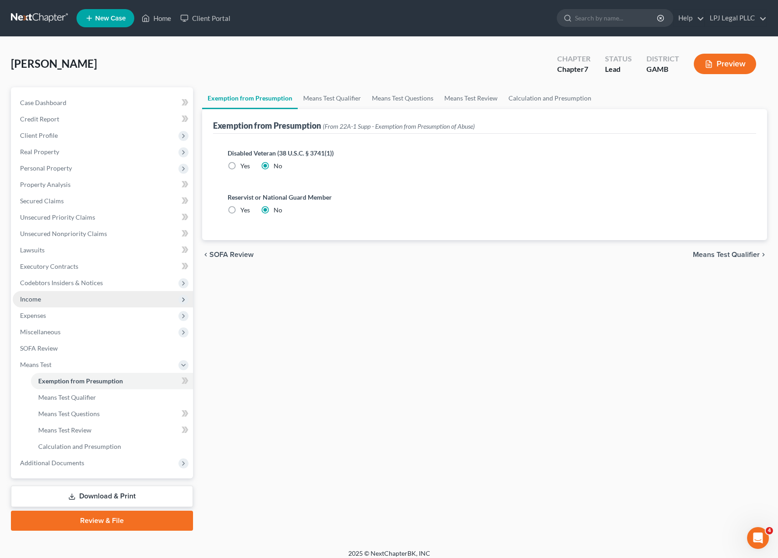
click at [94, 302] on span "Income" at bounding box center [103, 299] width 180 height 16
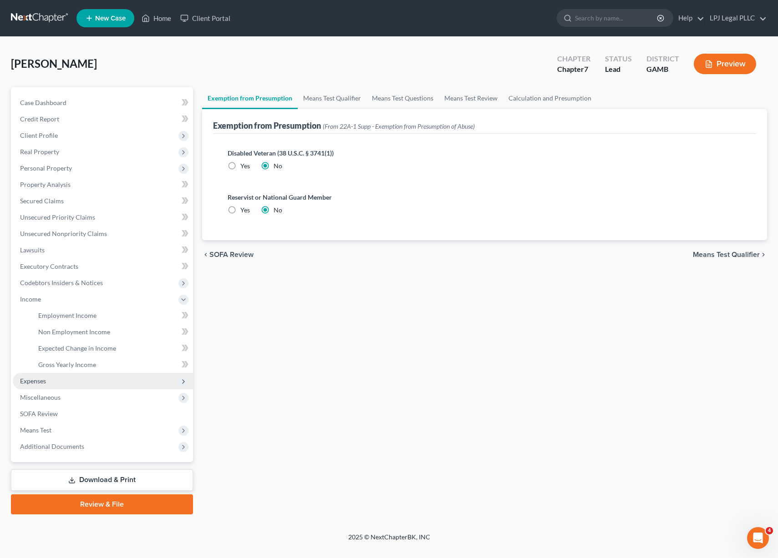
click at [55, 381] on span "Expenses" at bounding box center [103, 381] width 180 height 16
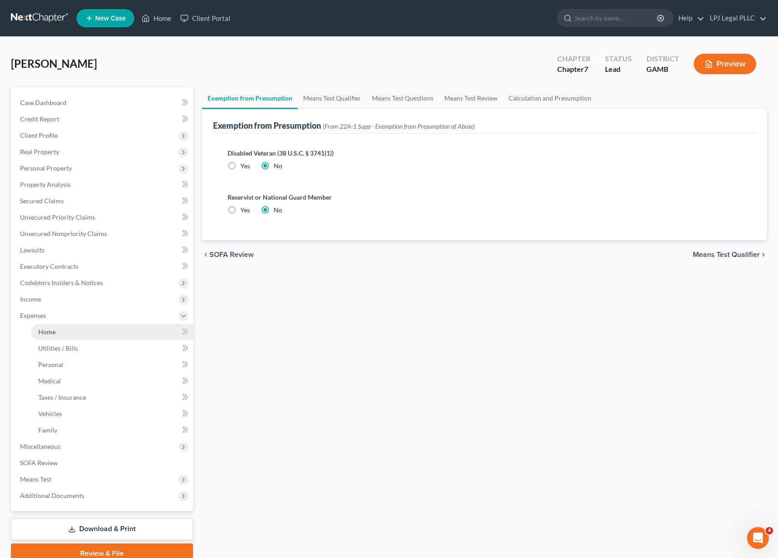
click at [41, 329] on span "Home" at bounding box center [46, 332] width 17 height 8
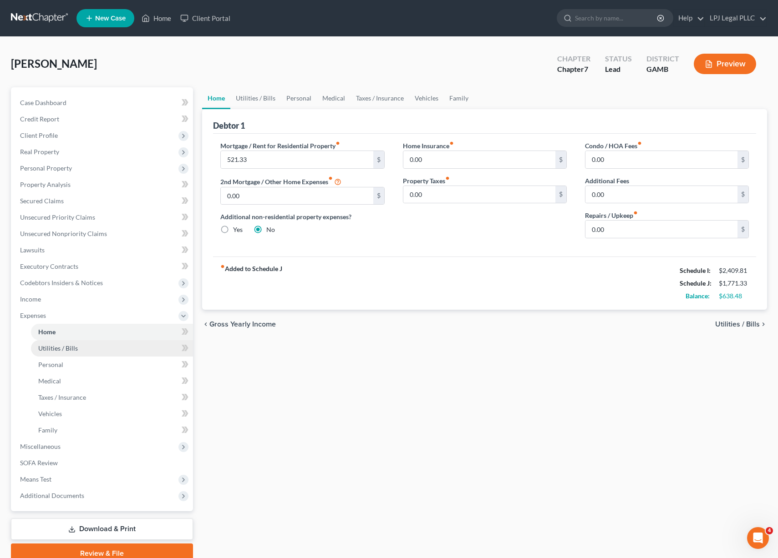
click at [86, 350] on link "Utilities / Bills" at bounding box center [112, 348] width 162 height 16
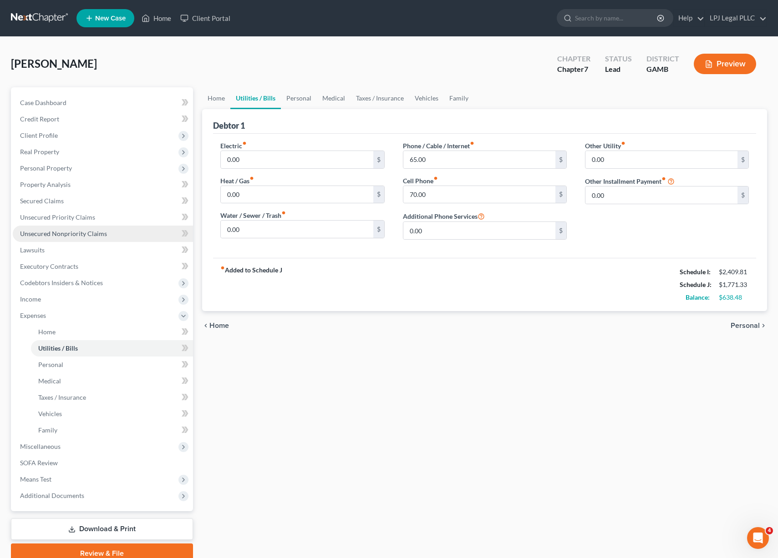
click at [66, 235] on span "Unsecured Nonpriority Claims" at bounding box center [63, 234] width 87 height 8
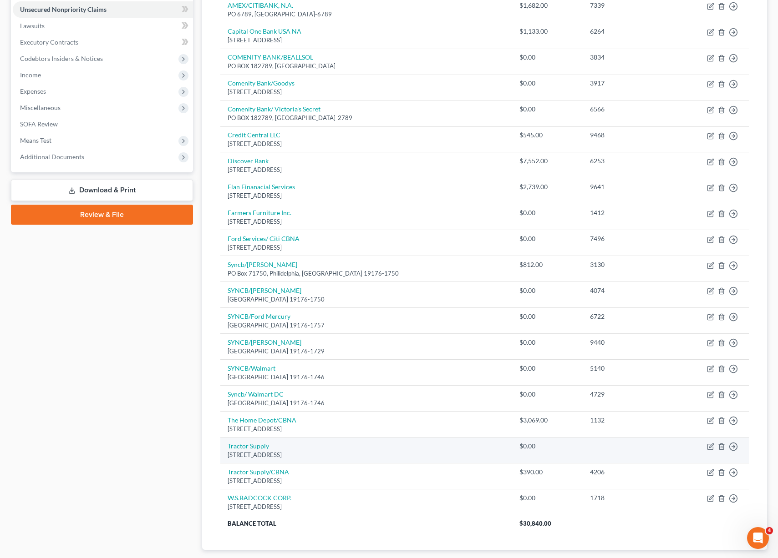
scroll to position [225, 0]
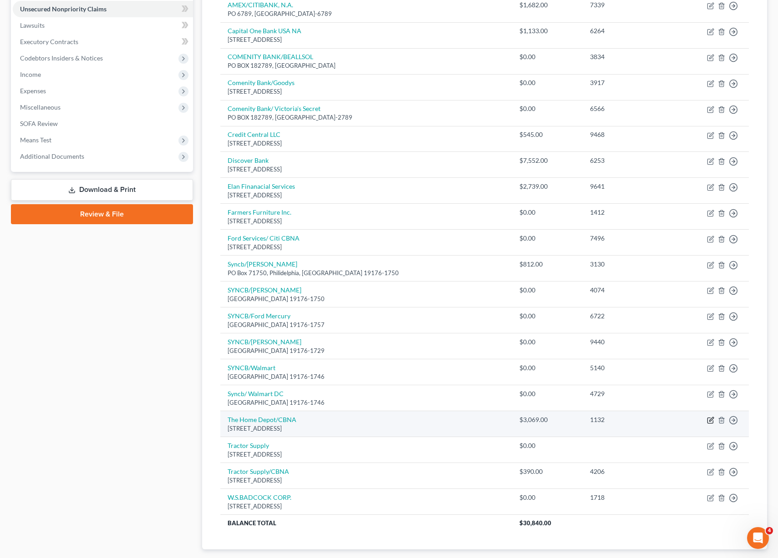
click at [709, 421] on icon "button" at bounding box center [710, 420] width 7 height 7
select select "43"
select select "10"
select select "0"
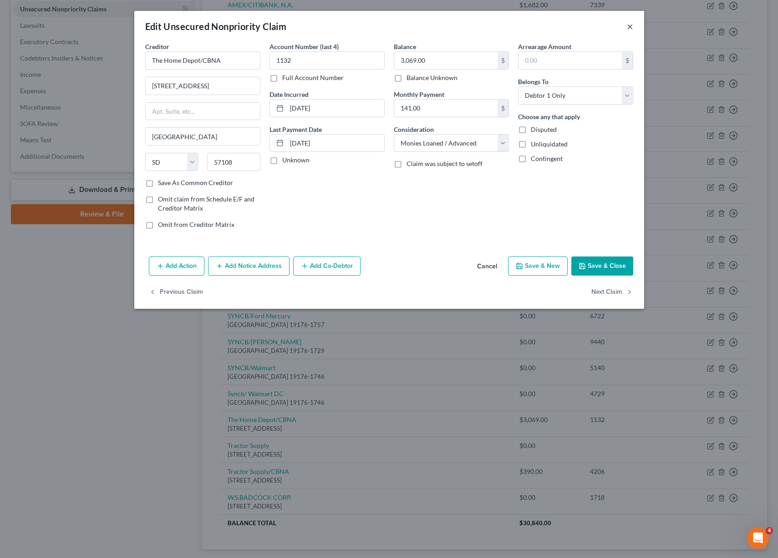
click at [629, 26] on button "×" at bounding box center [630, 26] width 6 height 11
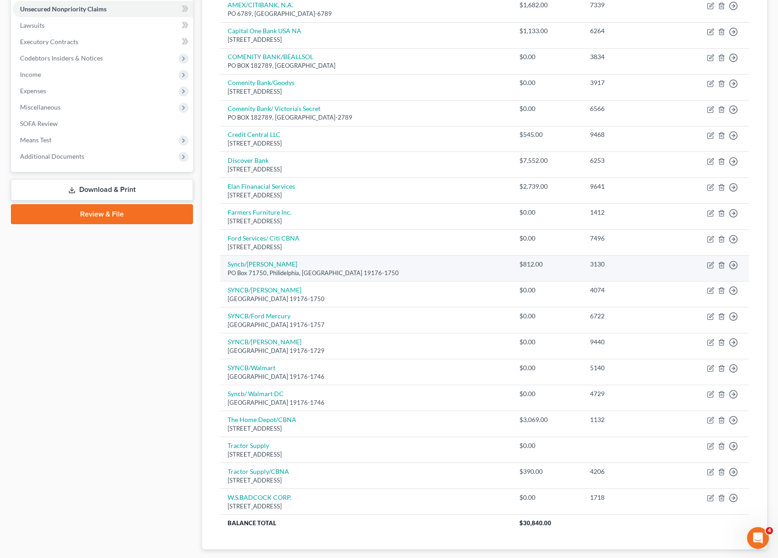
scroll to position [280, 0]
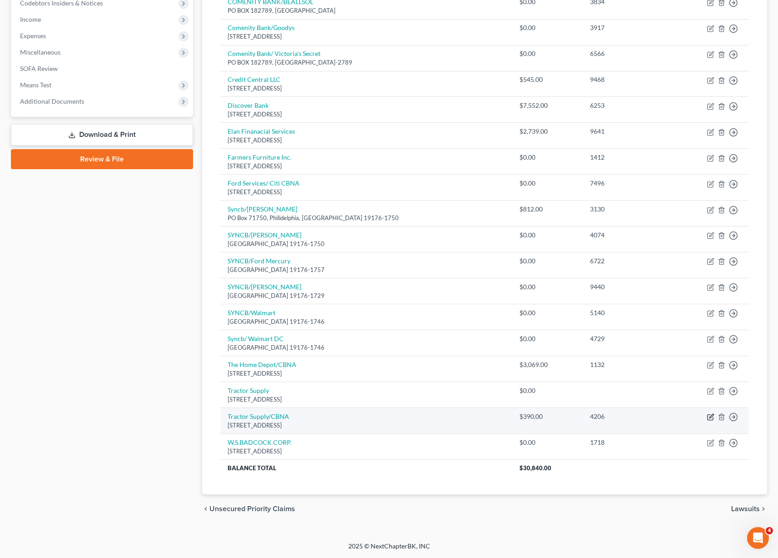
click at [707, 416] on icon "button" at bounding box center [710, 417] width 7 height 7
select select "43"
select select "10"
select select "0"
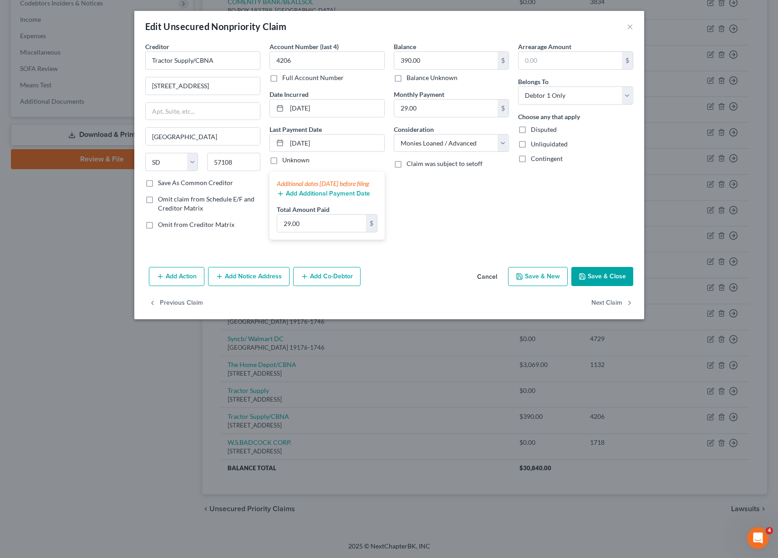
click at [591, 286] on button "Save & Close" at bounding box center [602, 276] width 62 height 19
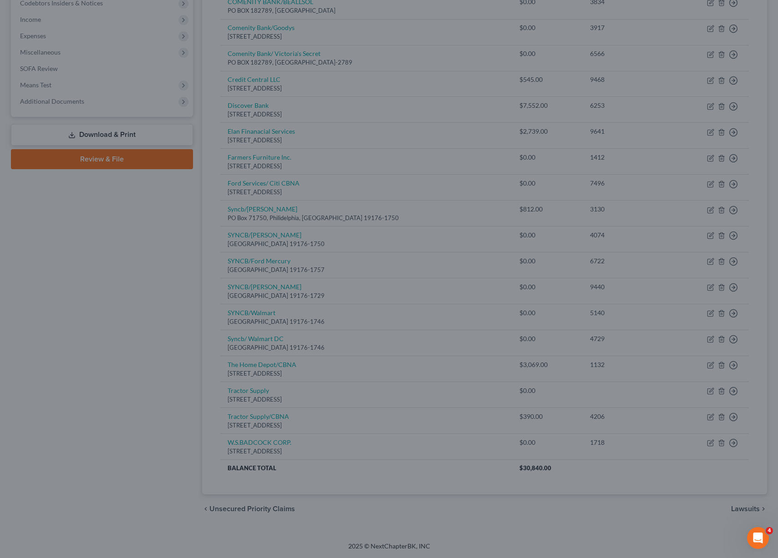
type input "0"
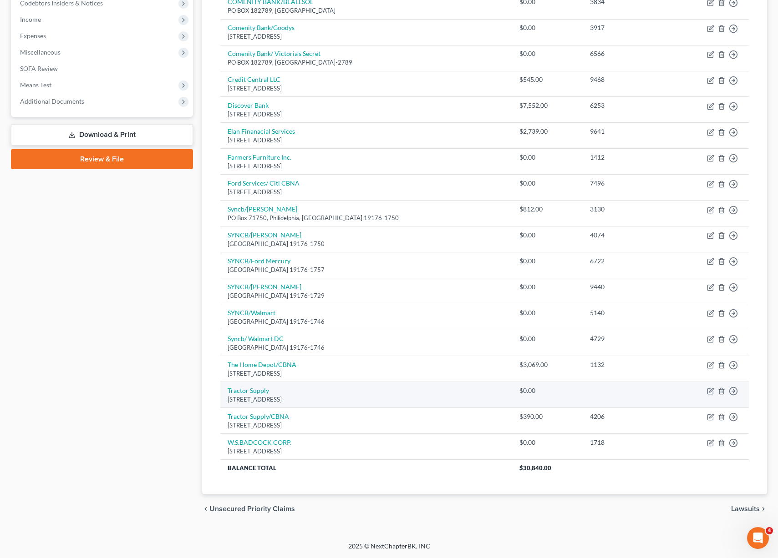
click at [720, 396] on td "Move to D Move to E Move to G Move to Notice Only" at bounding box center [711, 395] width 75 height 26
click at [719, 394] on icon "button" at bounding box center [721, 391] width 7 height 7
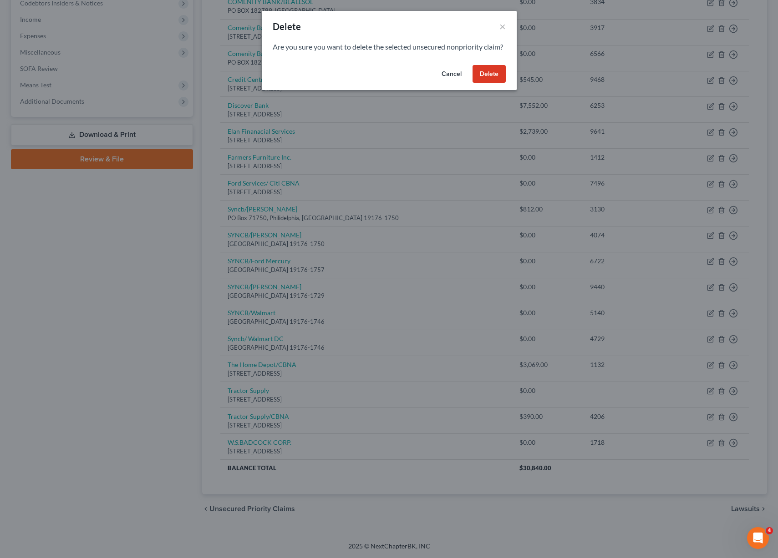
click at [488, 83] on button "Delete" at bounding box center [488, 74] width 33 height 18
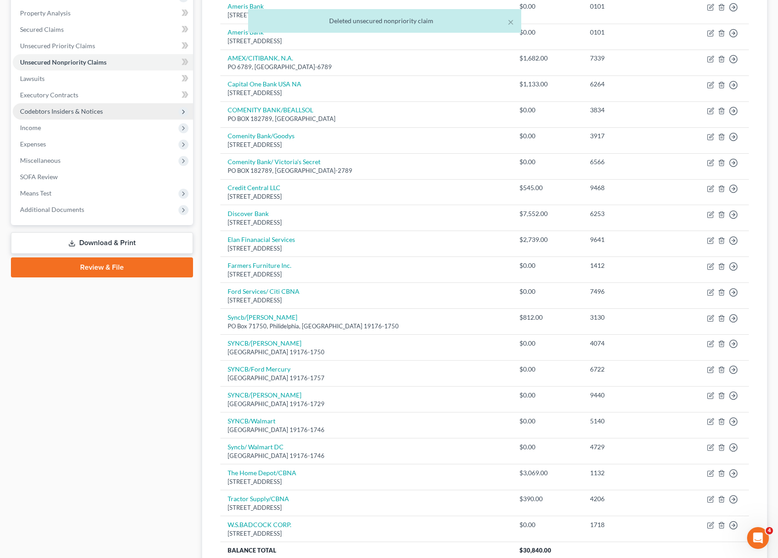
scroll to position [161, 0]
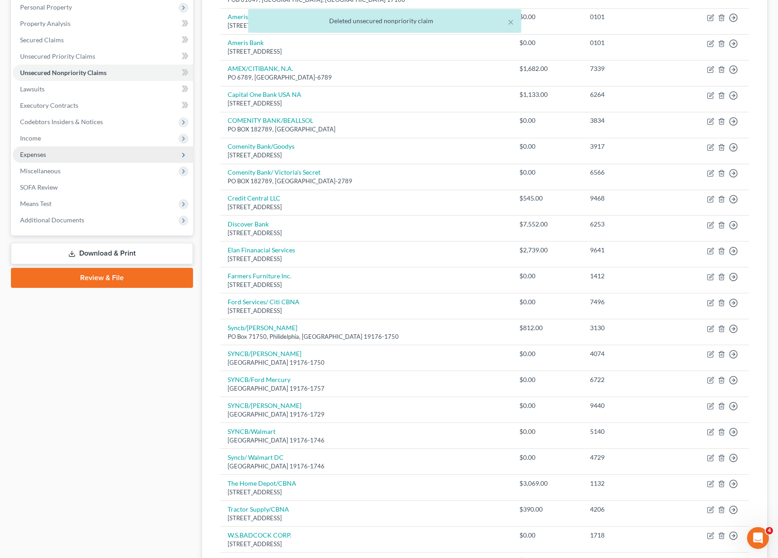
click at [58, 151] on span "Expenses" at bounding box center [103, 155] width 180 height 16
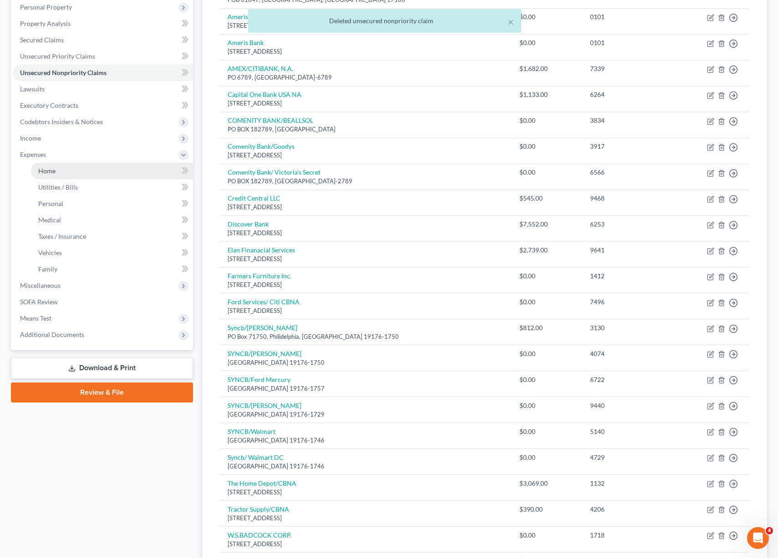
click at [56, 167] on link "Home" at bounding box center [112, 171] width 162 height 16
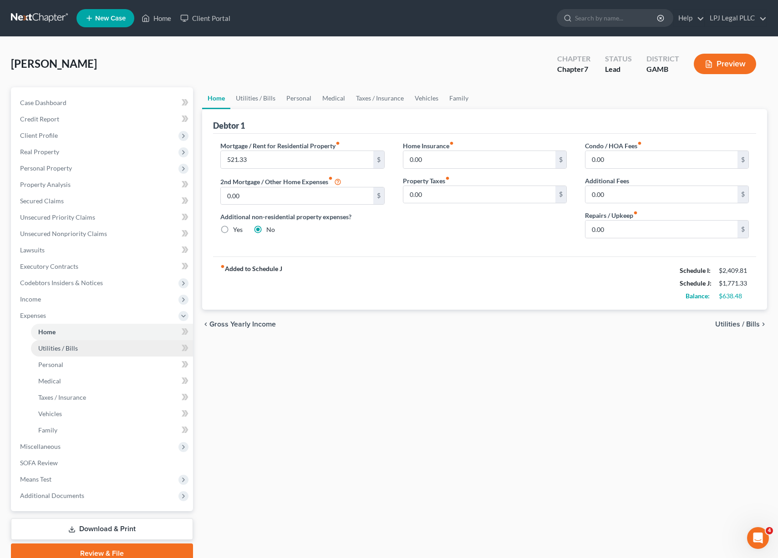
click at [58, 351] on span "Utilities / Bills" at bounding box center [58, 348] width 40 height 8
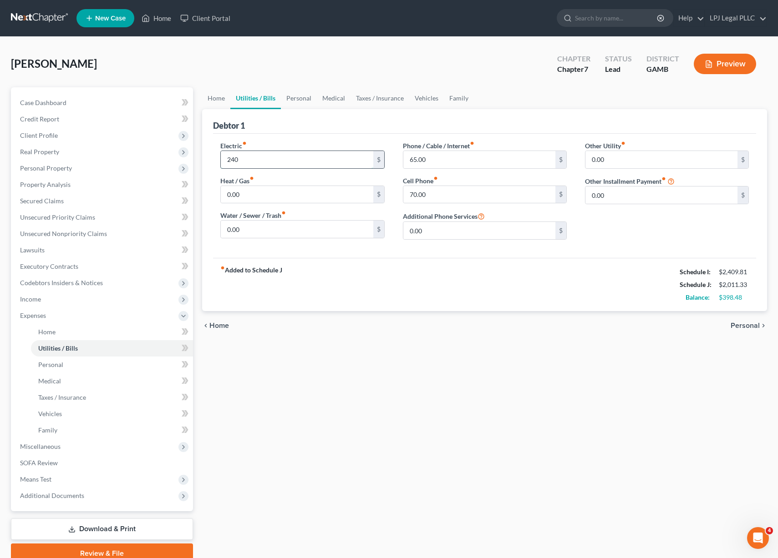
type input "240"
click at [266, 227] on input "0.00" at bounding box center [297, 229] width 152 height 17
type input "80"
type input "60"
click at [470, 166] on input "65.00" at bounding box center [479, 159] width 152 height 17
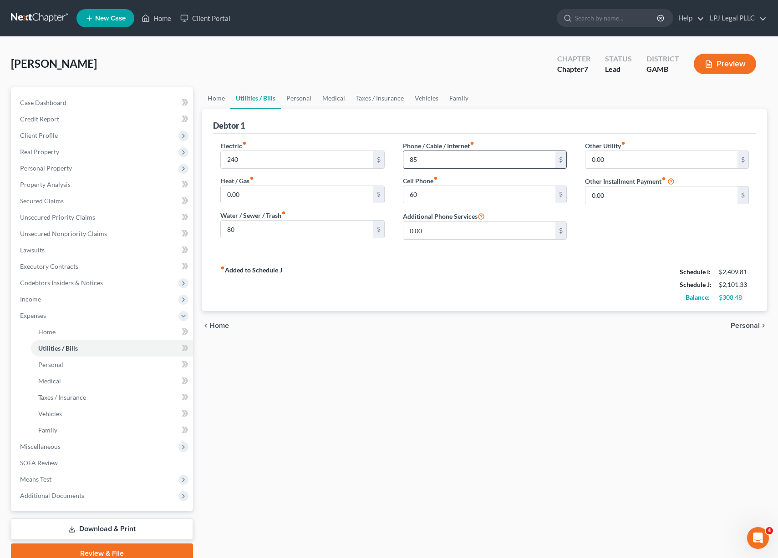
type input "85"
click at [369, 101] on link "Taxes / Insurance" at bounding box center [379, 98] width 59 height 22
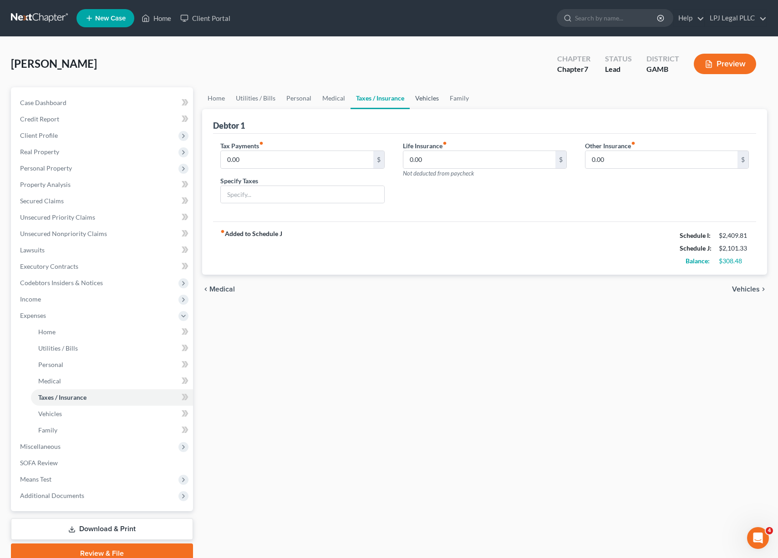
click at [429, 96] on link "Vehicles" at bounding box center [427, 98] width 35 height 22
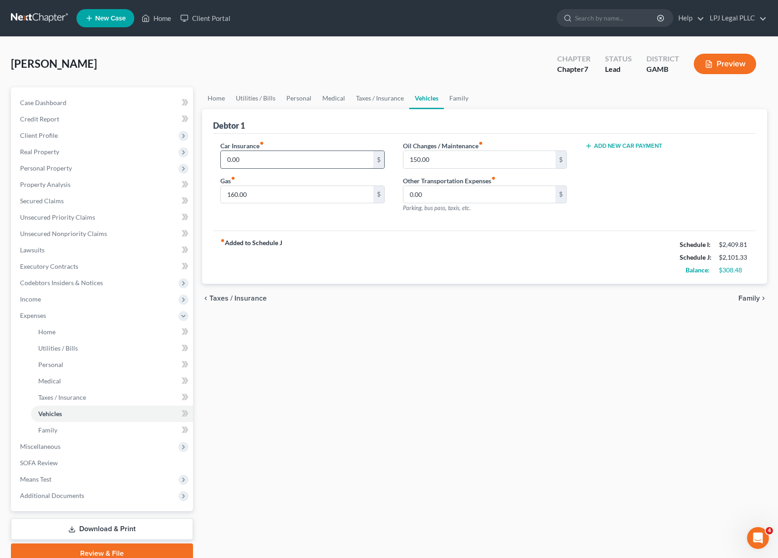
click at [256, 162] on input "0.00" at bounding box center [297, 159] width 152 height 17
click at [262, 161] on input "160" at bounding box center [297, 159] width 152 height 17
type input "175"
type input "270"
click at [225, 102] on link "Home" at bounding box center [216, 98] width 28 height 22
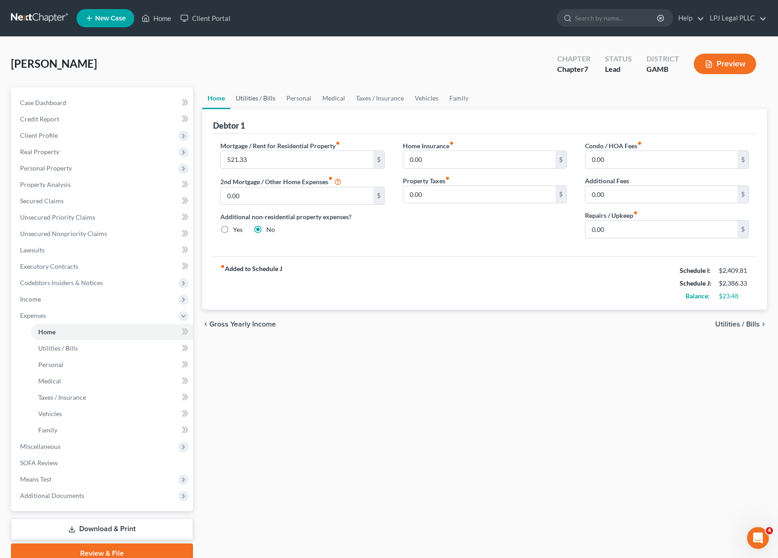
click at [259, 101] on link "Utilities / Bills" at bounding box center [255, 98] width 51 height 22
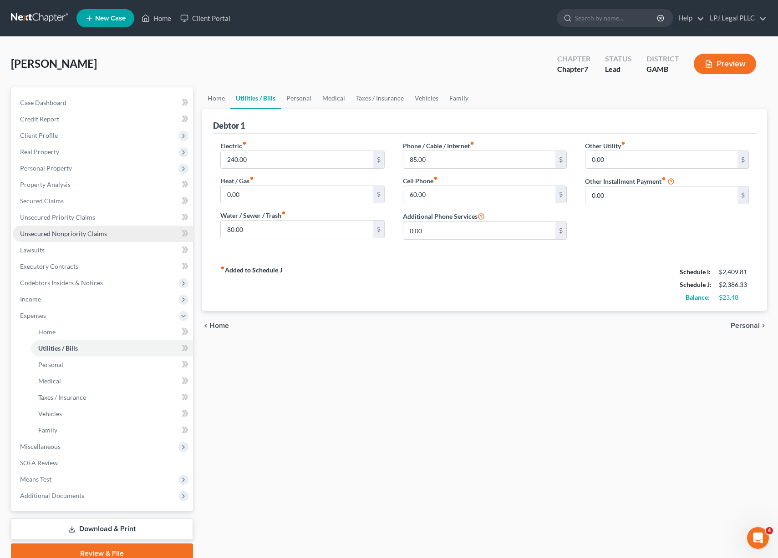
click at [76, 236] on span "Unsecured Nonpriority Claims" at bounding box center [63, 234] width 87 height 8
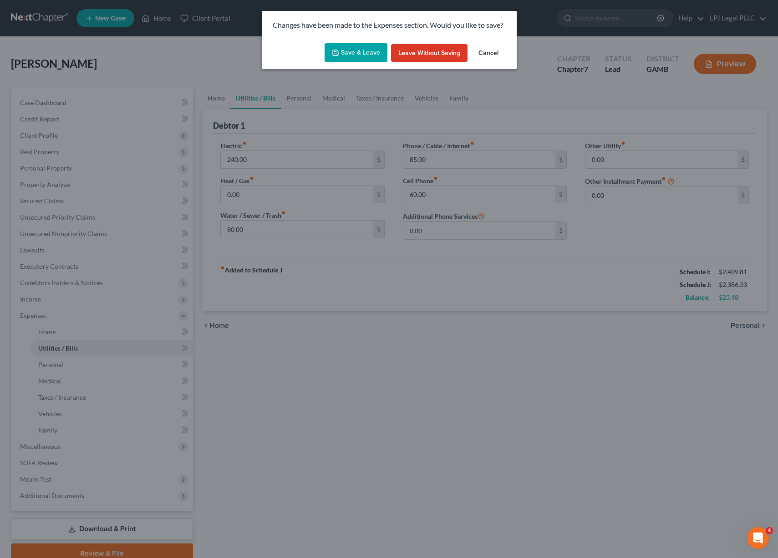
click at [348, 53] on button "Save & Leave" at bounding box center [355, 52] width 63 height 19
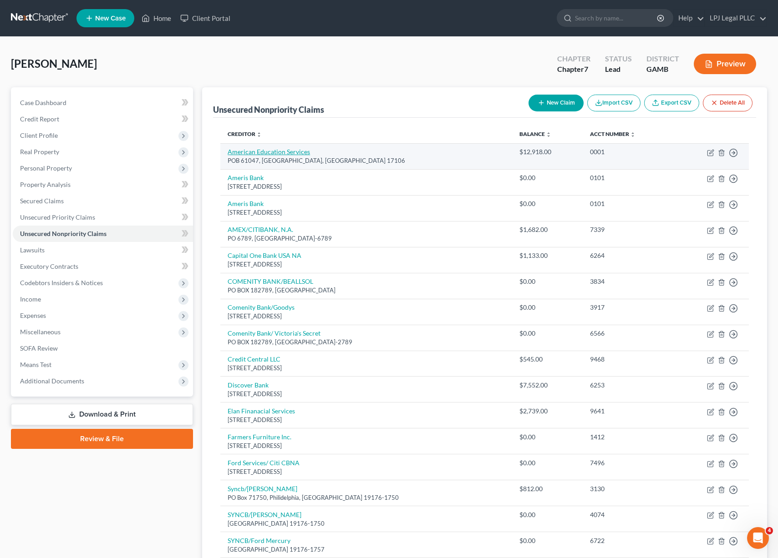
click at [248, 149] on link "American Education Services" at bounding box center [269, 152] width 82 height 8
select select "39"
select select "17"
select select "0"
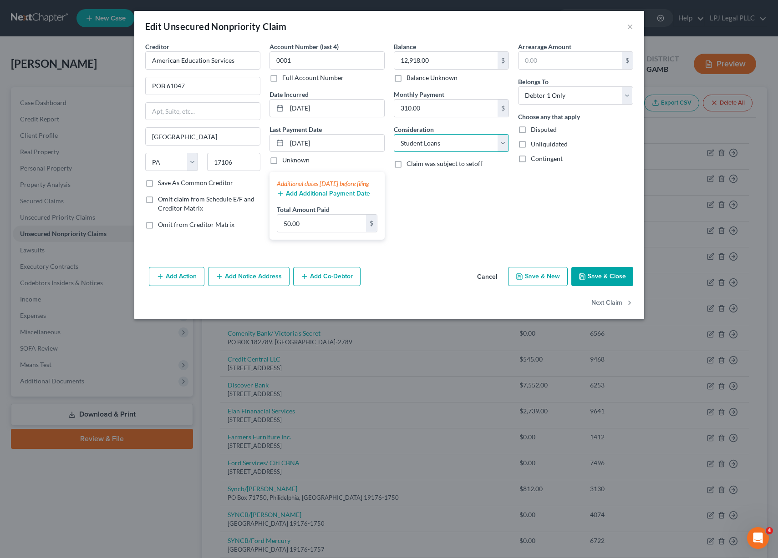
click at [497, 147] on select "Select Cable / Satellite Services Collection Agency Credit Card Debt Debt Couns…" at bounding box center [451, 143] width 115 height 18
click at [632, 26] on button "×" at bounding box center [630, 26] width 6 height 11
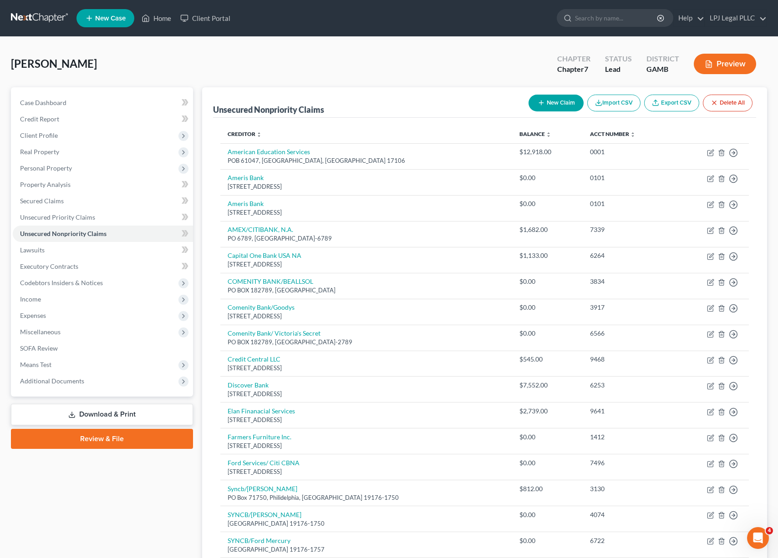
click at [549, 99] on button "New Claim" at bounding box center [555, 103] width 55 height 17
select select "0"
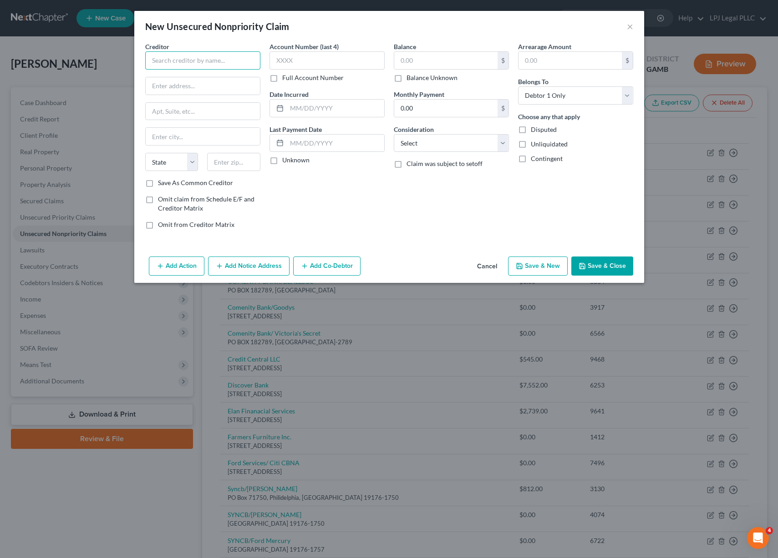
click at [199, 61] on input "text" at bounding box center [202, 60] width 115 height 18
type input "3 T Tire LLC"
type input "[STREET_ADDRESS]"
type input "Cordele"
select select "10"
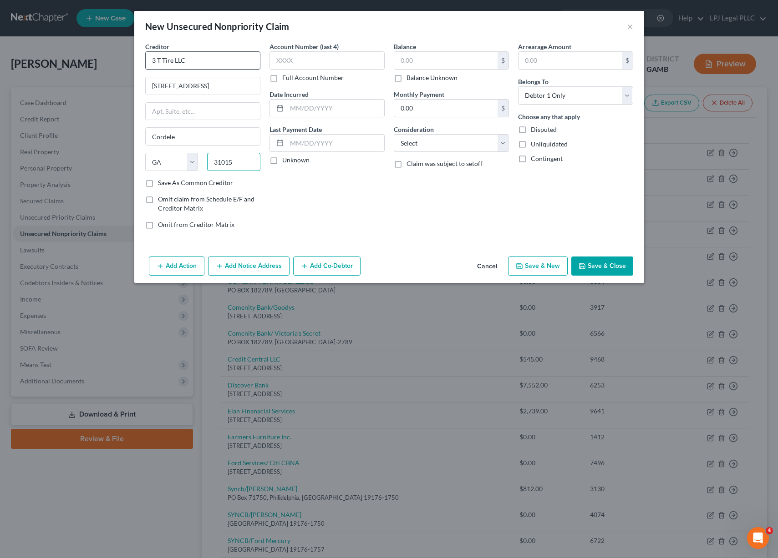
type input "31015"
click at [297, 145] on input "text" at bounding box center [335, 143] width 97 height 17
click at [315, 140] on input "text" at bounding box center [335, 143] width 97 height 17
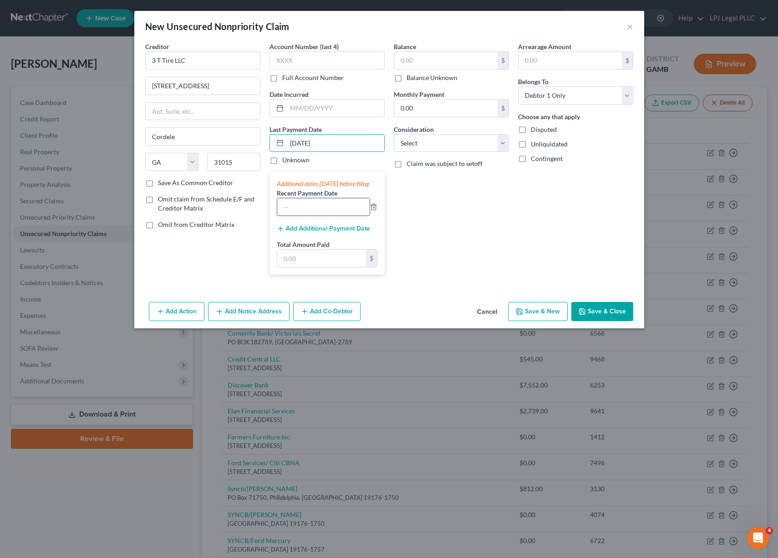
type input "[DATE]"
click at [307, 213] on input "text" at bounding box center [323, 206] width 92 height 17
click at [322, 266] on input "text" at bounding box center [321, 258] width 89 height 17
type input "30"
type input "286.34"
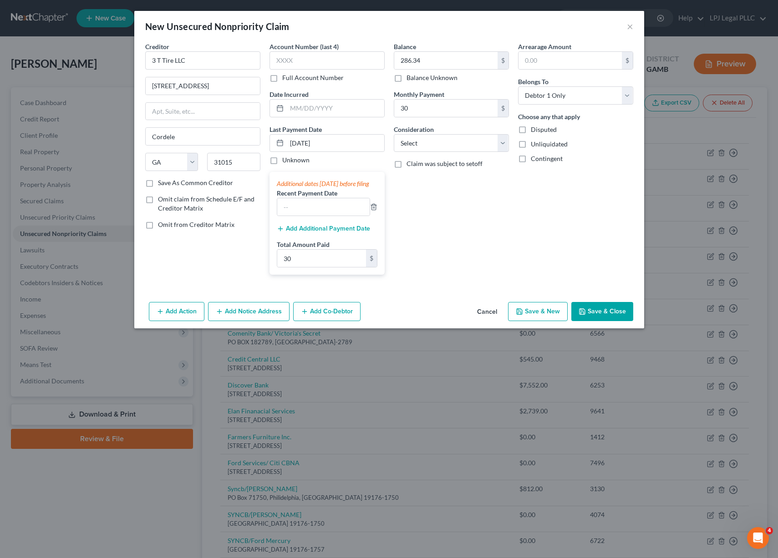
click at [598, 319] on button "Save & Close" at bounding box center [602, 311] width 62 height 19
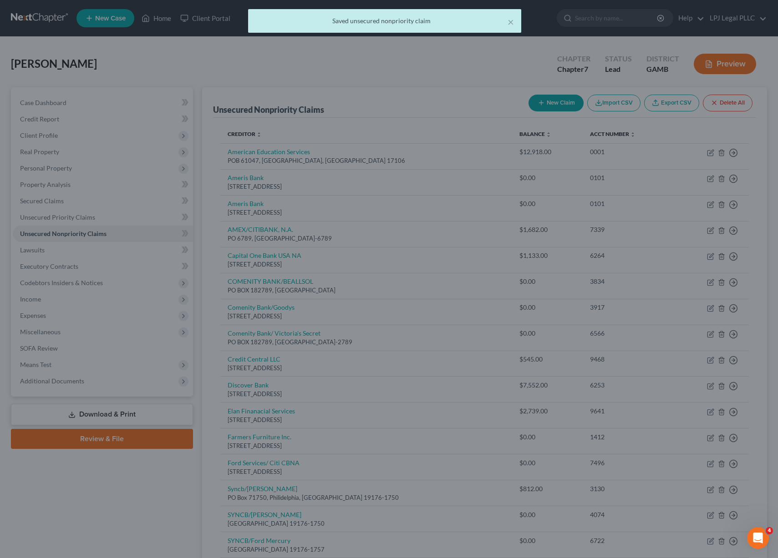
type input "30.00"
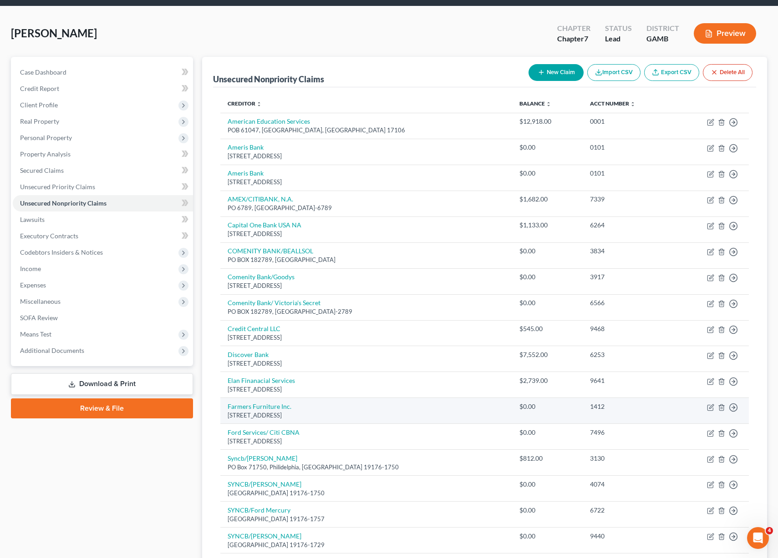
scroll to position [34, 0]
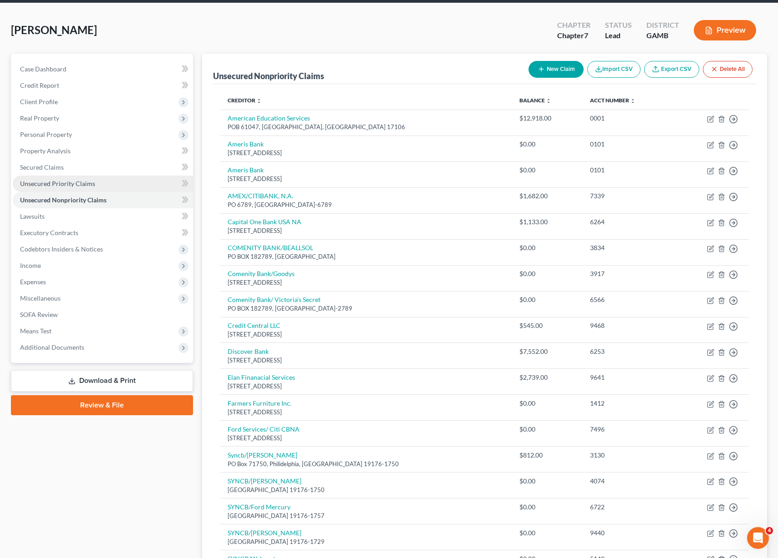
click at [51, 182] on span "Unsecured Priority Claims" at bounding box center [57, 184] width 75 height 8
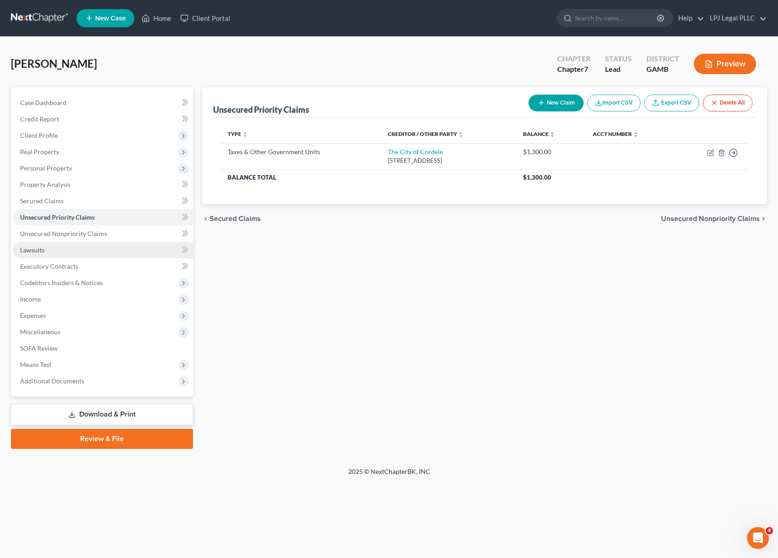
click at [51, 250] on link "Lawsuits" at bounding box center [103, 250] width 180 height 16
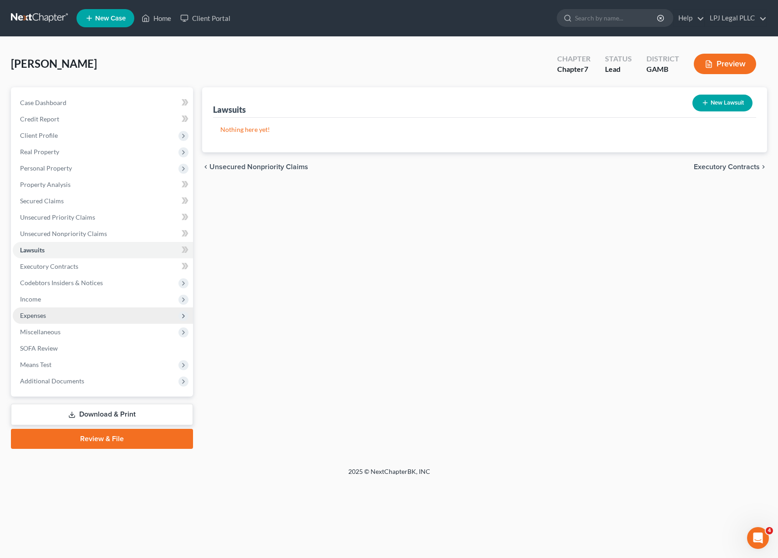
click at [56, 310] on span "Expenses" at bounding box center [103, 316] width 180 height 16
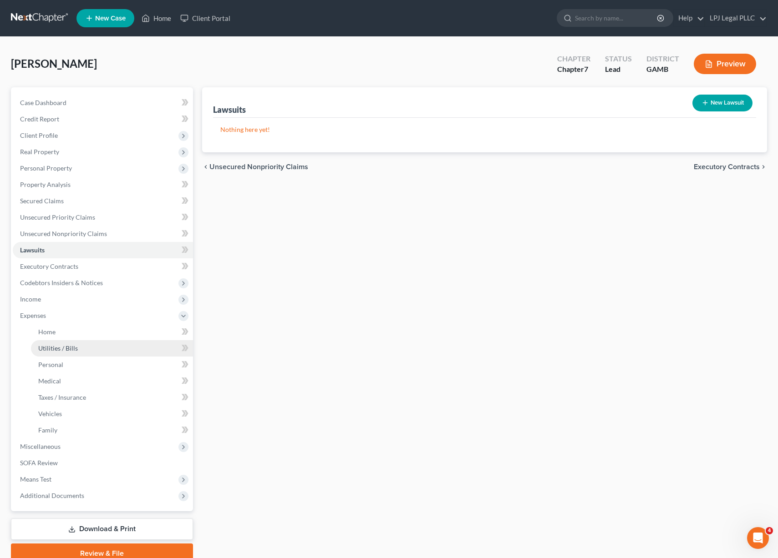
click at [60, 353] on link "Utilities / Bills" at bounding box center [112, 348] width 162 height 16
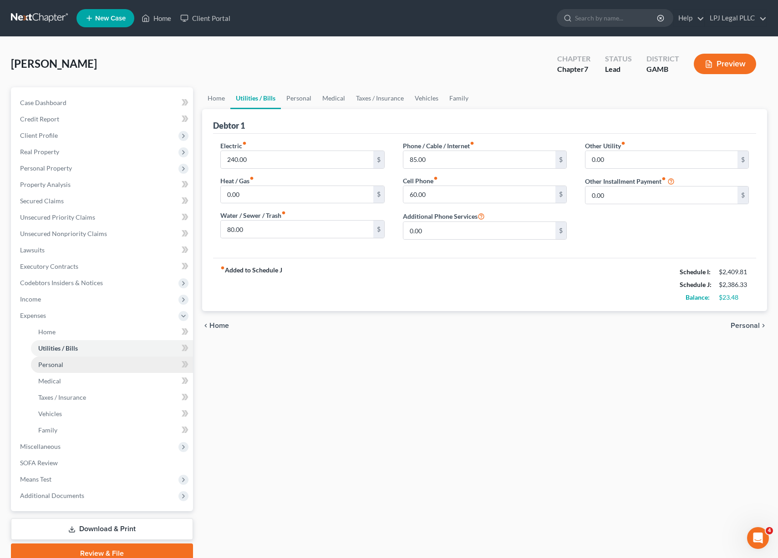
click at [60, 361] on span "Personal" at bounding box center [50, 365] width 25 height 8
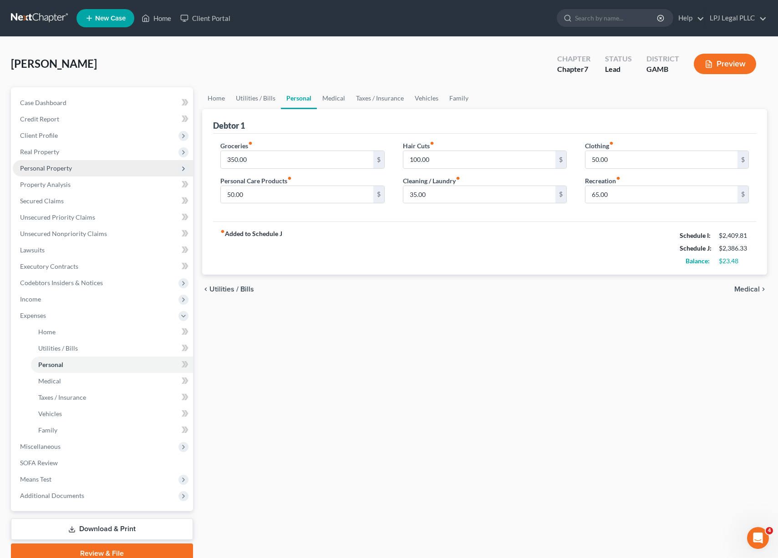
click at [73, 169] on span "Personal Property" at bounding box center [103, 168] width 180 height 16
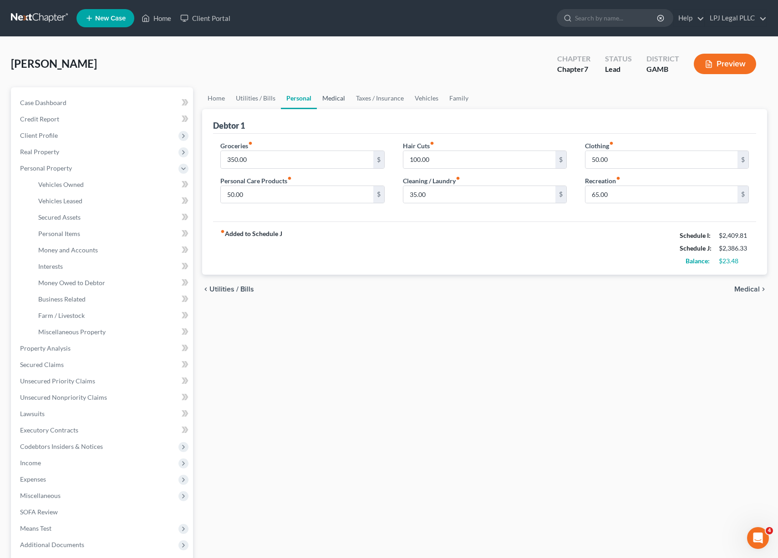
click at [333, 98] on link "Medical" at bounding box center [334, 98] width 34 height 22
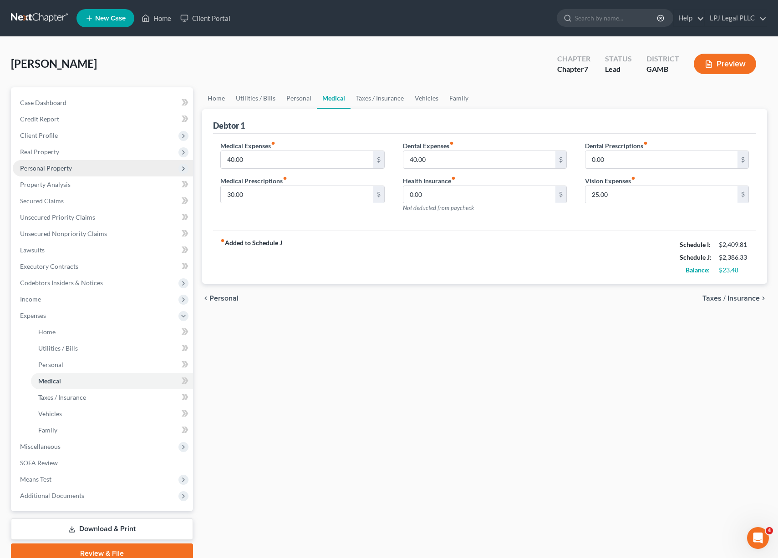
click at [61, 173] on span "Personal Property" at bounding box center [103, 168] width 180 height 16
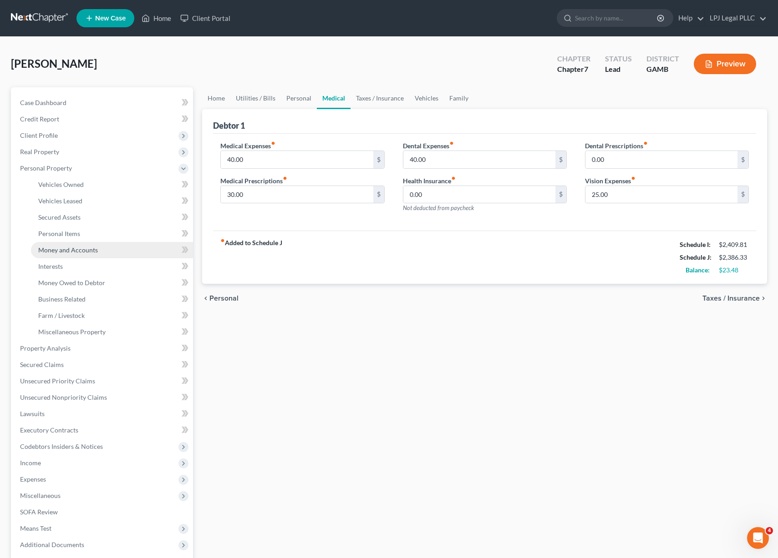
click at [53, 249] on span "Money and Accounts" at bounding box center [68, 250] width 60 height 8
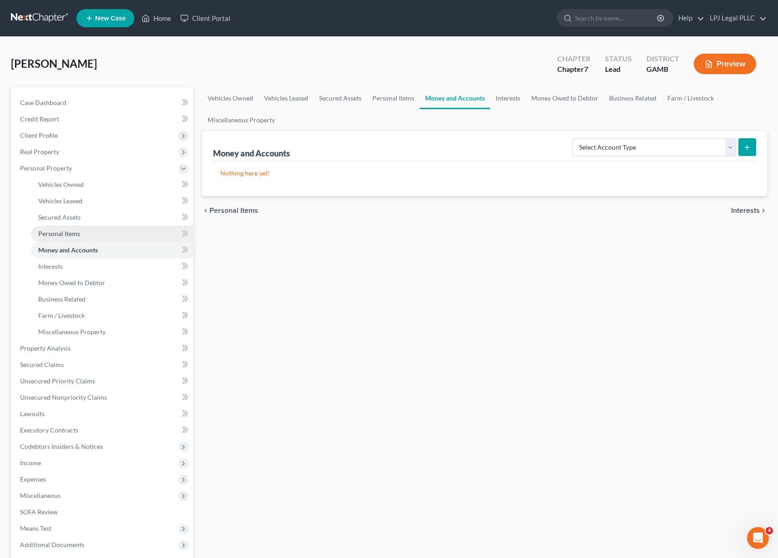
click at [59, 233] on span "Personal Items" at bounding box center [59, 234] width 42 height 8
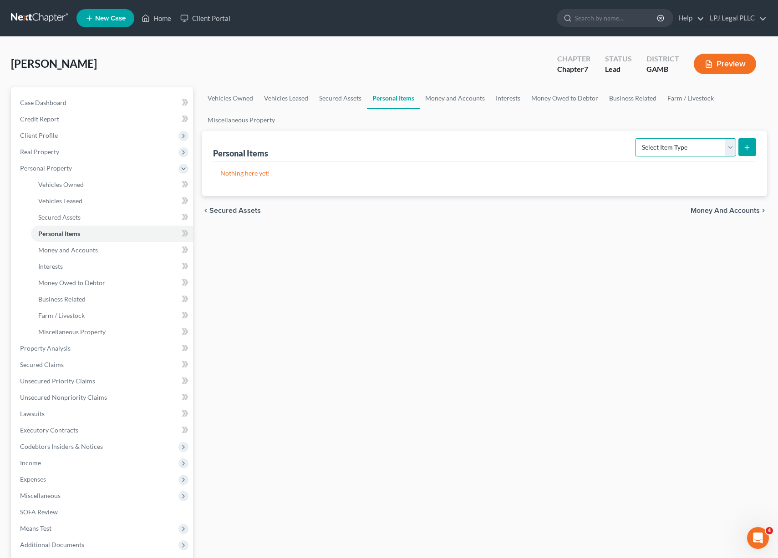
click at [727, 146] on select "Select Item Type Clothing Collectibles Of Value Electronics Firearms Household …" at bounding box center [685, 147] width 101 height 18
select select "household_goods"
click at [636, 138] on select "Select Item Type Clothing Collectibles Of Value Electronics Firearms Household …" at bounding box center [685, 147] width 101 height 18
click at [745, 144] on icon "submit" at bounding box center [746, 147] width 7 height 7
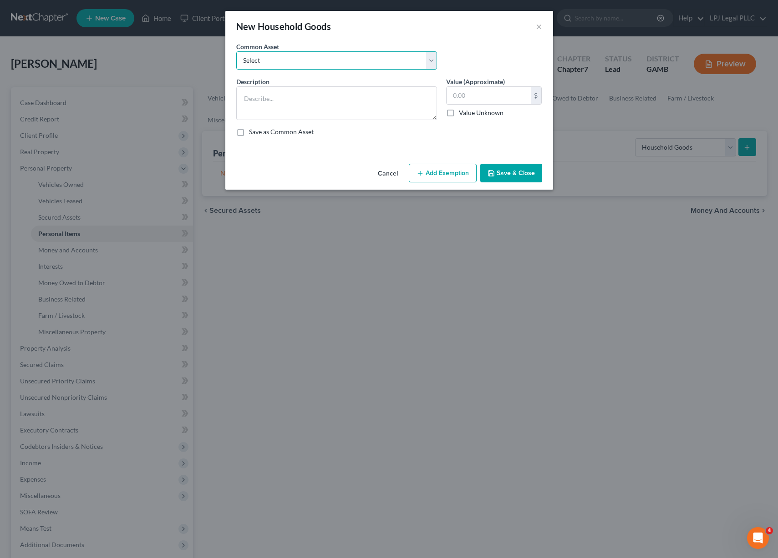
click at [415, 56] on select "Select appliances and furniture" at bounding box center [336, 60] width 201 height 18
select select "0"
click at [236, 51] on select "Select appliances and furniture" at bounding box center [336, 60] width 201 height 18
type textarea "appliances and furniture"
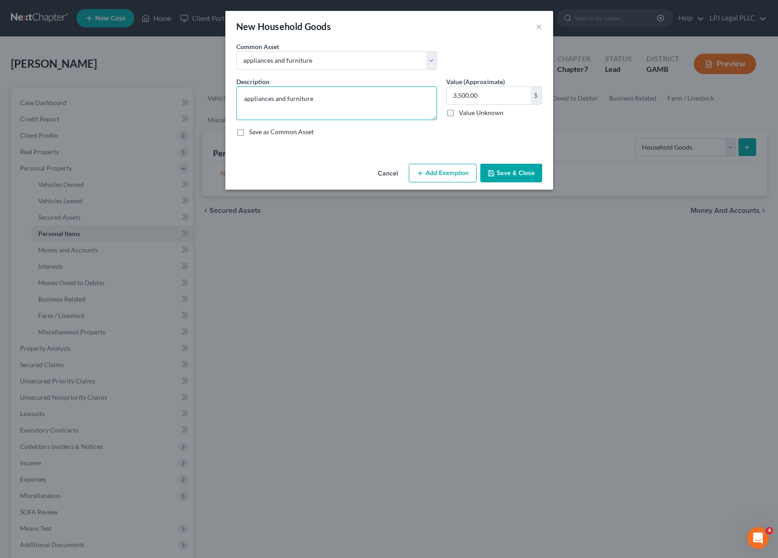
click at [313, 106] on textarea "appliances and furniture" at bounding box center [336, 103] width 201 height 34
click at [490, 85] on label "Value (Approximate)" at bounding box center [475, 82] width 59 height 10
click at [488, 89] on input "3,500.00" at bounding box center [488, 95] width 84 height 17
click at [430, 179] on button "Add Exemption" at bounding box center [443, 173] width 68 height 19
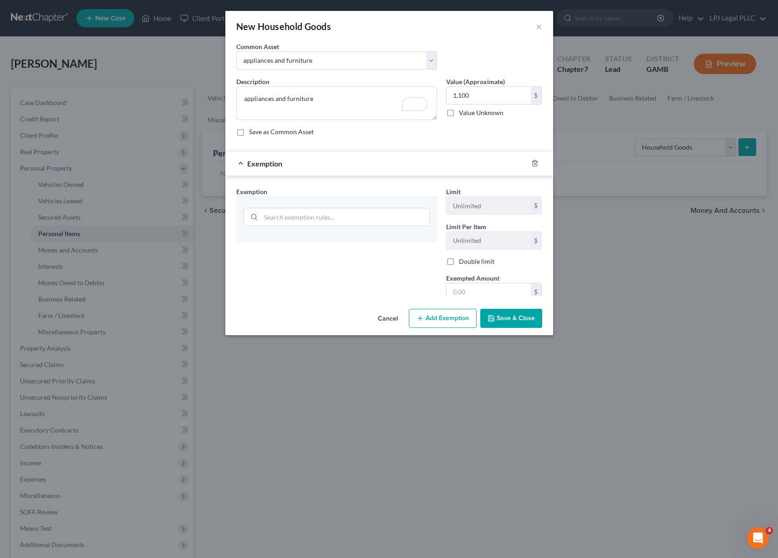
click at [430, 179] on div "Exemption Set must be selected for CA. Exemption * Limit Unlimited $ Limit Per …" at bounding box center [389, 263] width 328 height 175
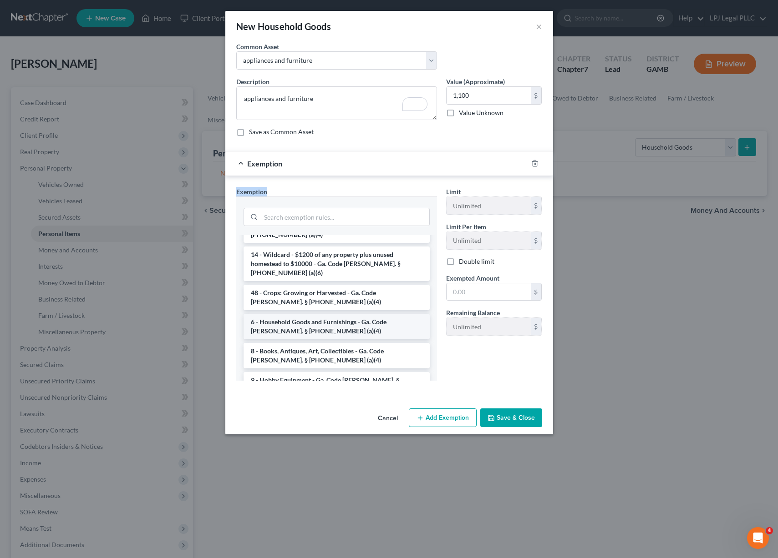
scroll to position [63, 0]
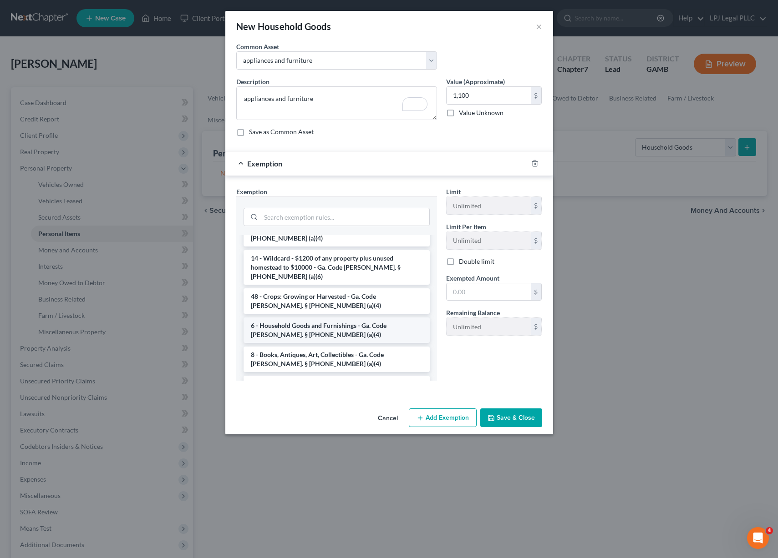
click at [346, 318] on li "6 - Household Goods and Furnishings - Ga. Code [PERSON_NAME]. § [PHONE_NUMBER] …" at bounding box center [336, 330] width 186 height 25
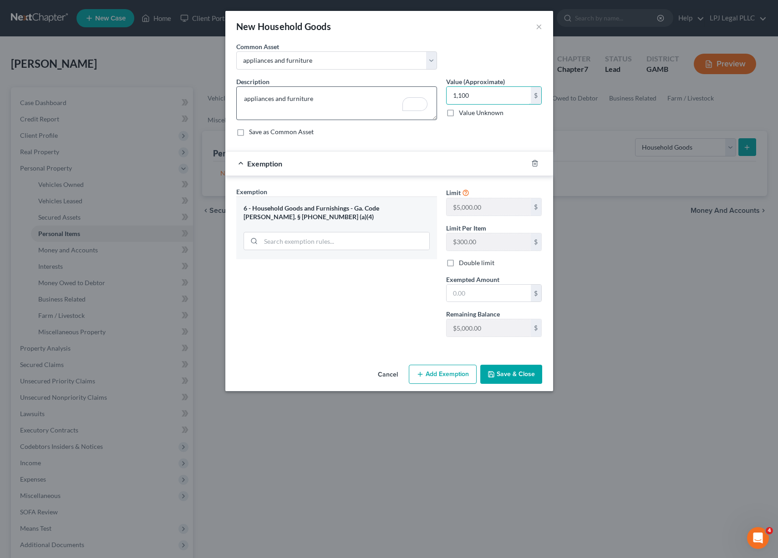
drag, startPoint x: 480, startPoint y: 96, endPoint x: 421, endPoint y: 95, distance: 58.7
click at [421, 95] on div "Description * appliances and furniture Value (Approximate) 1,100.00 $ Value Unk…" at bounding box center [389, 110] width 315 height 67
click at [486, 101] on input "1,100" at bounding box center [488, 95] width 84 height 17
drag, startPoint x: 486, startPoint y: 101, endPoint x: 451, endPoint y: 97, distance: 35.7
click at [451, 97] on input "1,100" at bounding box center [488, 95] width 84 height 17
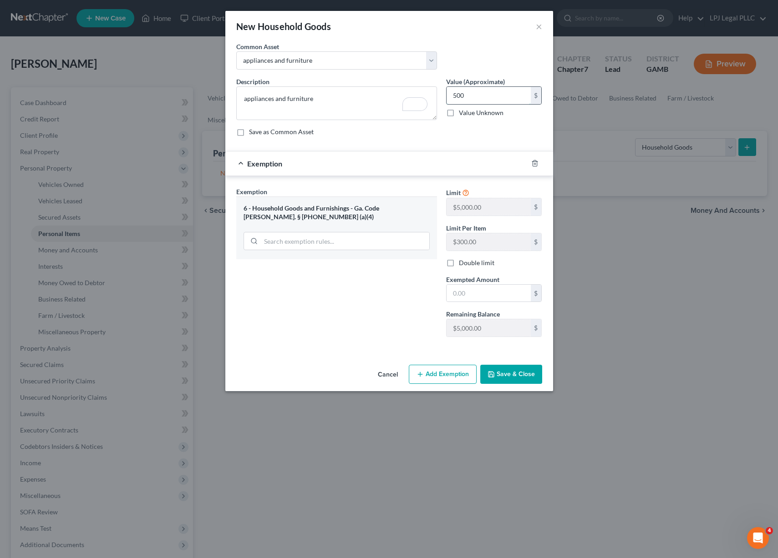
type input "500"
click at [473, 299] on input "text" at bounding box center [488, 293] width 84 height 17
type input "300"
click at [509, 370] on button "Save & Close" at bounding box center [511, 374] width 62 height 19
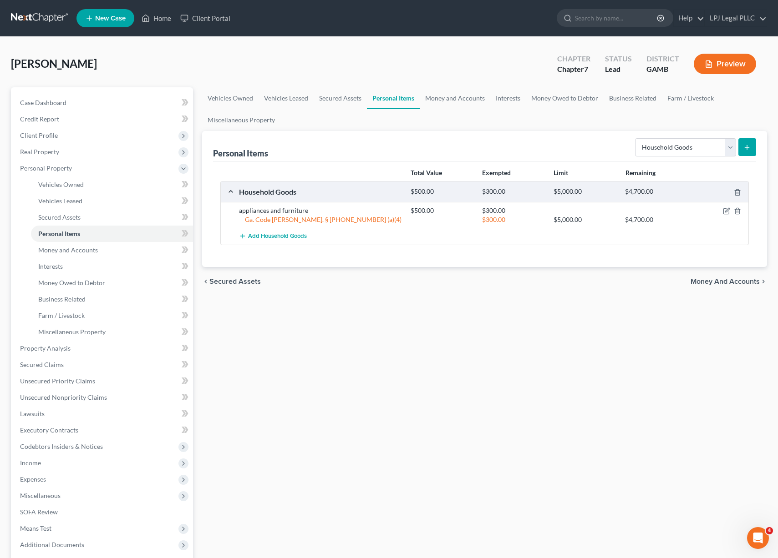
click at [744, 146] on icon "submit" at bounding box center [746, 147] width 7 height 7
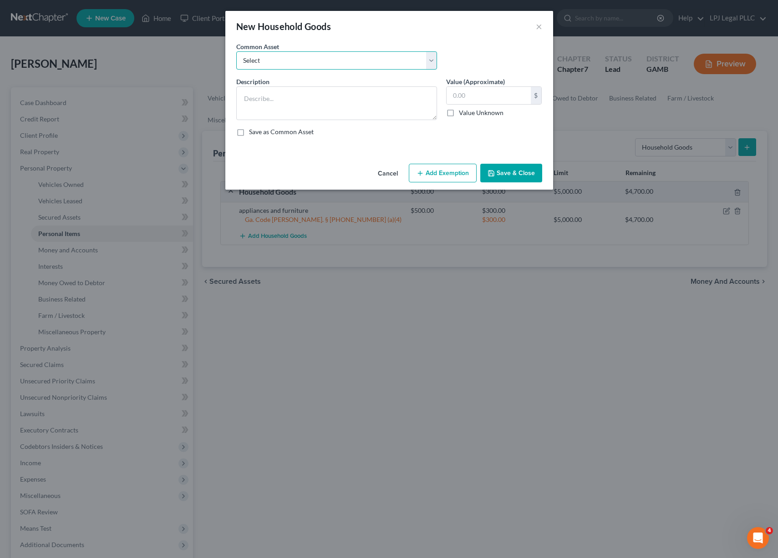
click at [419, 56] on select "Select appliances and furniture" at bounding box center [336, 60] width 201 height 18
click at [539, 26] on button "×" at bounding box center [539, 26] width 6 height 11
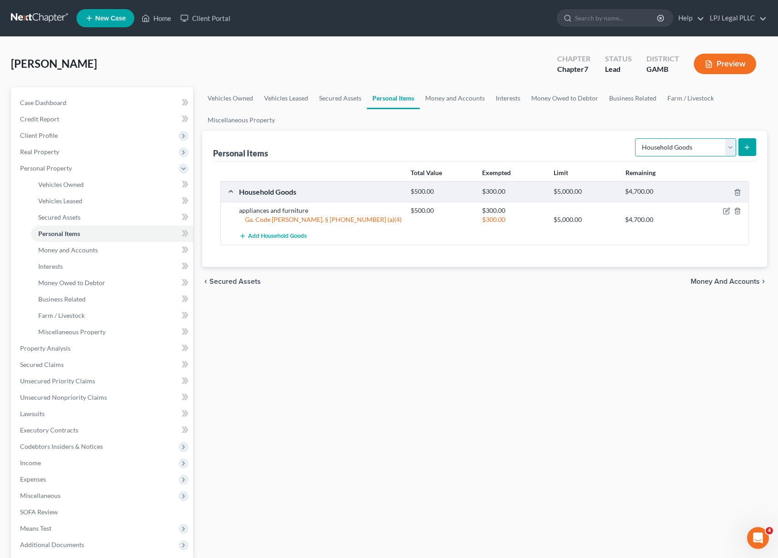
click at [731, 143] on select "Select Item Type Clothing Collectibles Of Value Electronics Firearms Household …" at bounding box center [685, 147] width 101 height 18
select select "clothing"
click at [636, 138] on select "Select Item Type Clothing Collectibles Of Value Electronics Firearms Household …" at bounding box center [685, 147] width 101 height 18
click at [749, 146] on icon "submit" at bounding box center [746, 147] width 7 height 7
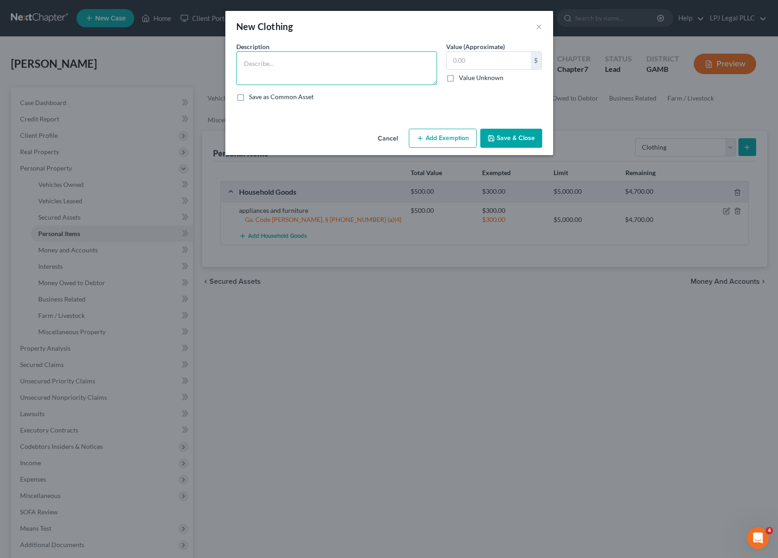
click at [287, 57] on textarea at bounding box center [336, 68] width 201 height 34
type textarea "shirts, dresses, shoes and pants"
type input "250"
click at [445, 139] on button "Add Exemption" at bounding box center [443, 138] width 68 height 19
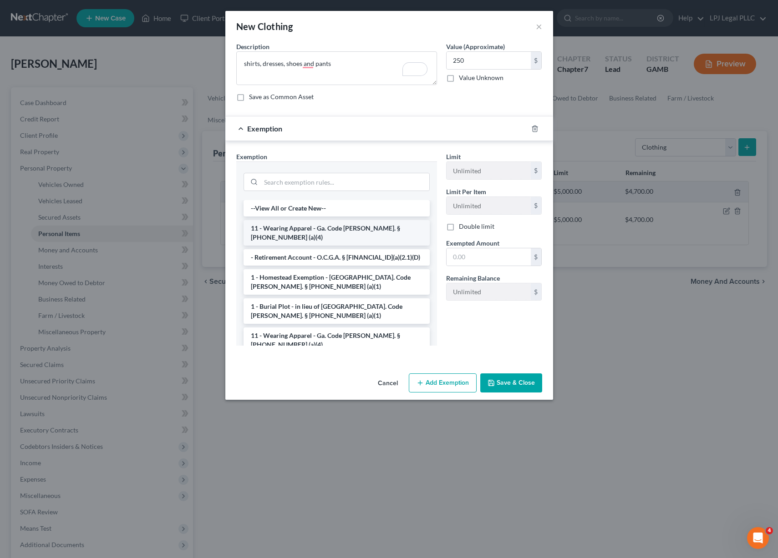
click at [334, 231] on li "11 - Wearing Apparel - Ga. Code [PERSON_NAME]. § [PHONE_NUMBER] (a)(4)" at bounding box center [336, 232] width 186 height 25
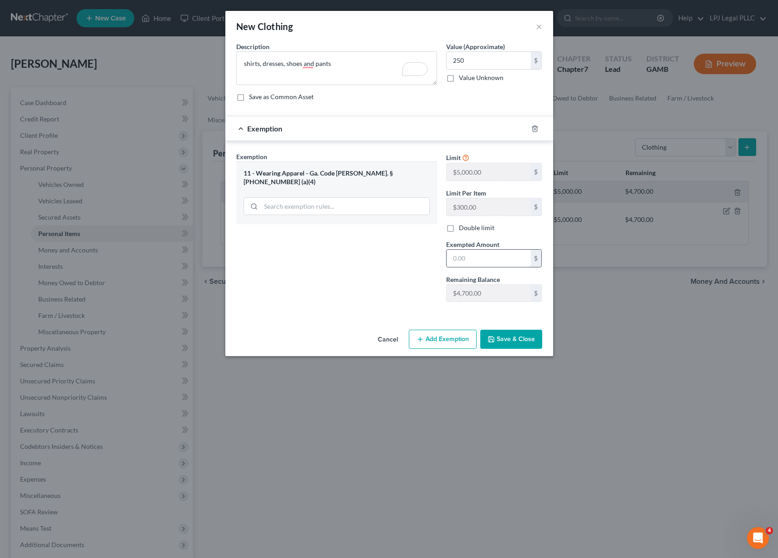
click at [485, 258] on input "text" at bounding box center [488, 258] width 84 height 17
type input "300"
click at [495, 333] on button "Save & Close" at bounding box center [511, 339] width 62 height 19
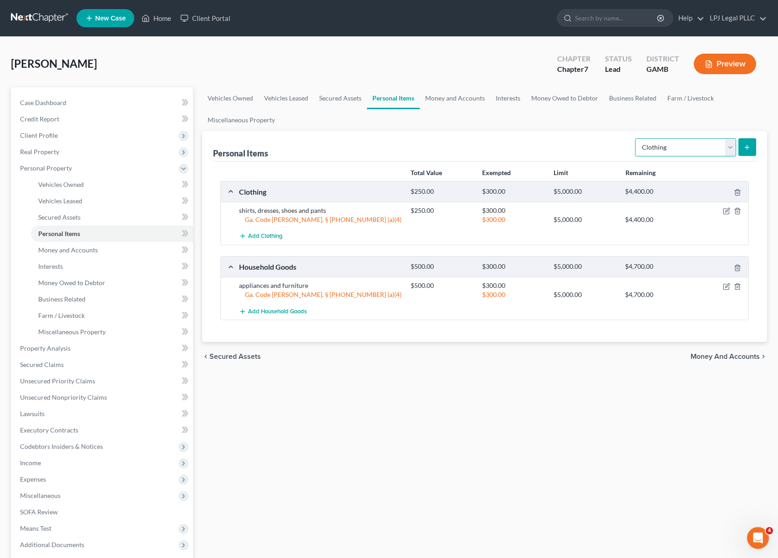
click at [731, 146] on select "Select Item Type Clothing Collectibles Of Value Electronics Firearms Household …" at bounding box center [685, 147] width 101 height 18
click at [91, 193] on link "Vehicles Leased" at bounding box center [112, 201] width 162 height 16
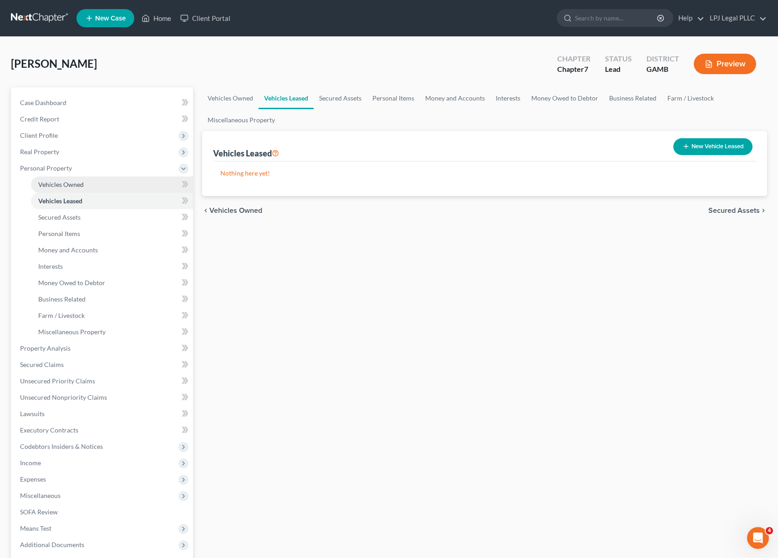
click at [90, 186] on link "Vehicles Owned" at bounding box center [112, 185] width 162 height 16
click at [719, 141] on button "New Vehicle" at bounding box center [723, 146] width 59 height 17
select select "0"
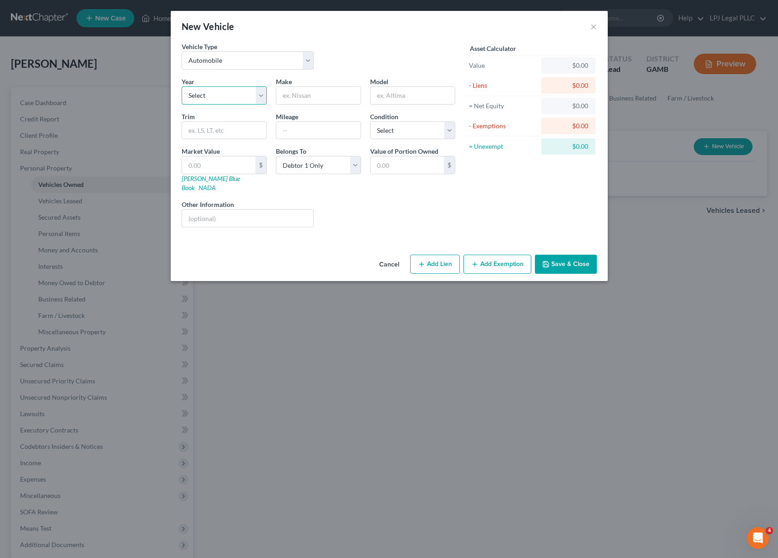
click at [235, 91] on select "Select 2026 2025 2024 2023 2022 2021 2020 2019 2018 2017 2016 2015 2014 2013 20…" at bounding box center [224, 95] width 85 height 18
select select "21"
click at [182, 86] on select "Select 2026 2025 2024 2023 2022 2021 2020 2019 2018 2017 2016 2015 2014 2013 20…" at bounding box center [224, 95] width 85 height 18
click at [316, 95] on input "text" at bounding box center [318, 95] width 84 height 17
type input "Ford"
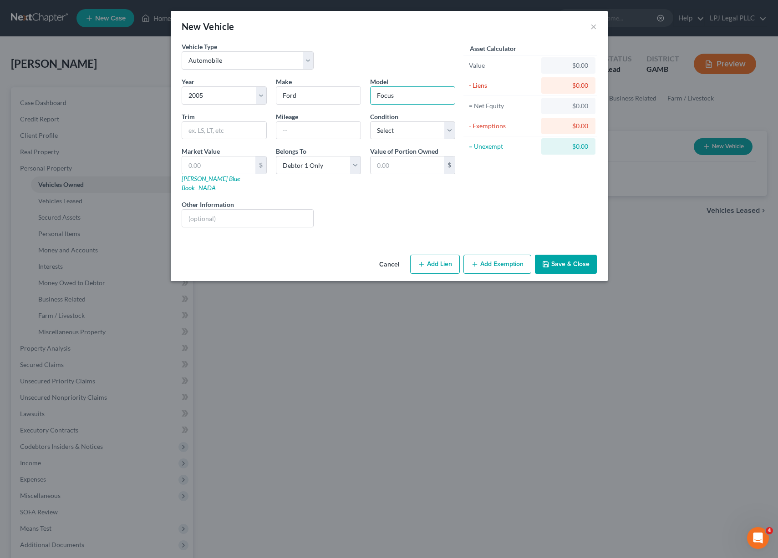
type input "Focus"
click at [238, 130] on input "text" at bounding box center [224, 130] width 84 height 17
type input "SE"
click at [311, 128] on input "text" at bounding box center [318, 130] width 84 height 17
click at [447, 134] on select "Select Excellent Very Good Good Fair Poor" at bounding box center [412, 131] width 85 height 18
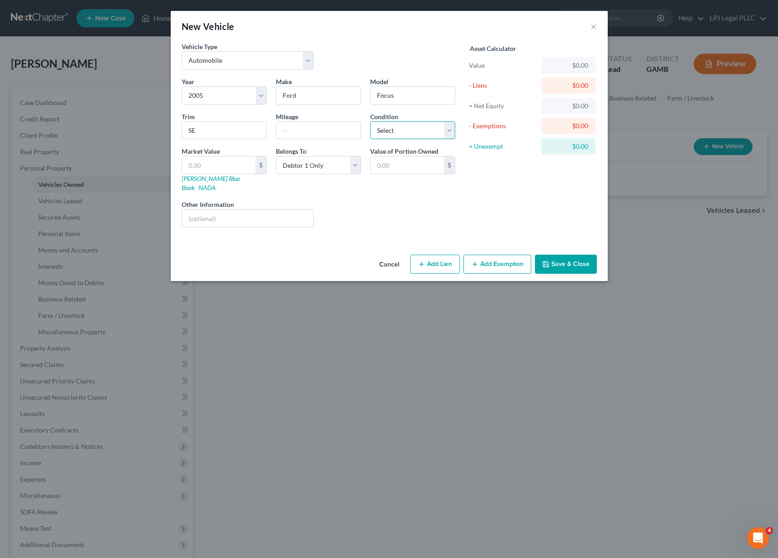
select select "3"
click at [370, 122] on select "Select Excellent Very Good Good Fair Poor" at bounding box center [412, 131] width 85 height 18
click at [314, 130] on input "text" at bounding box center [318, 130] width 84 height 17
type input "240000"
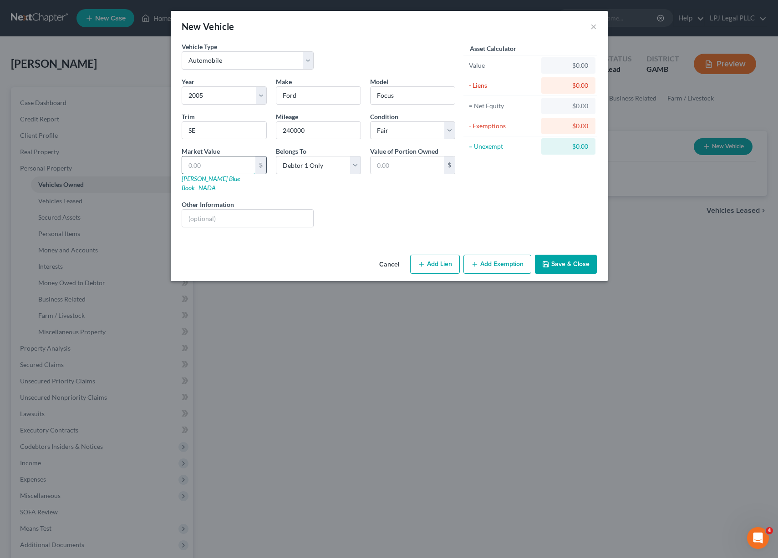
click at [216, 161] on input "text" at bounding box center [218, 165] width 73 height 17
type input "1"
type input "1.00"
type input "10"
type input "10.00"
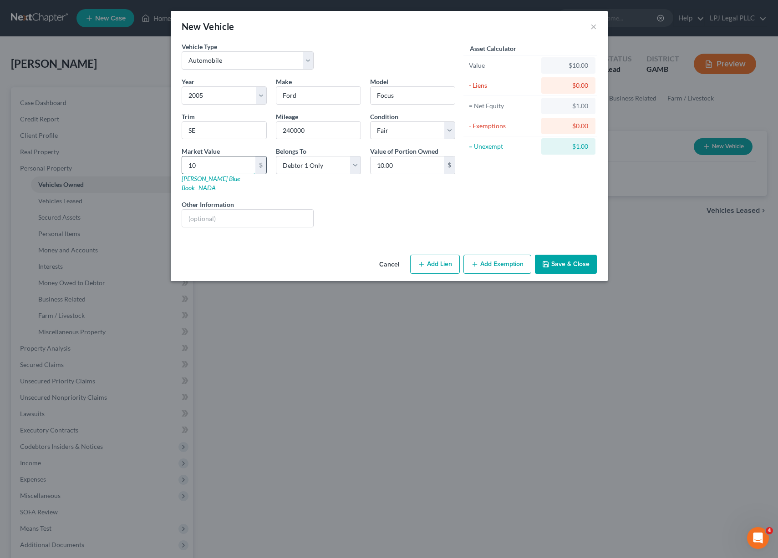
type input "102"
type input "102.00"
type input "1027"
type input "1,027.00"
click at [481, 255] on button "Add Exemption" at bounding box center [497, 264] width 68 height 19
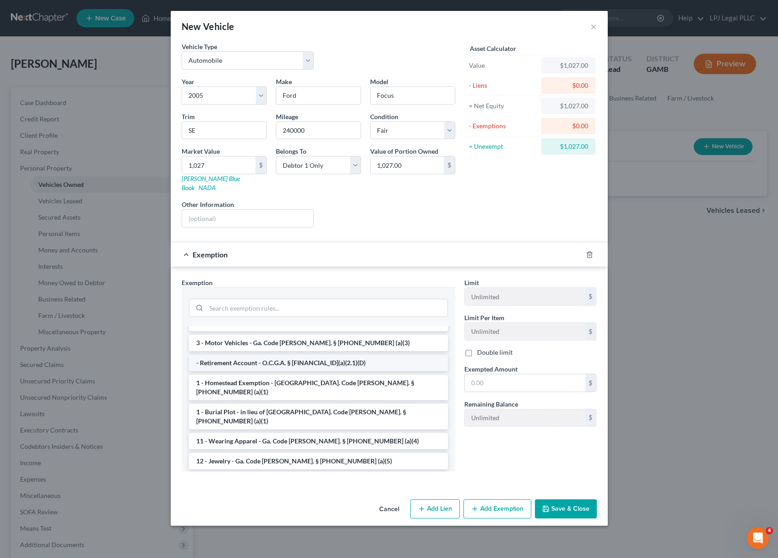
scroll to position [12, 0]
click at [329, 335] on li "3 - Motor Vehicles - Ga. Code [PERSON_NAME]. § [PHONE_NUMBER] (a)(3)" at bounding box center [318, 342] width 259 height 16
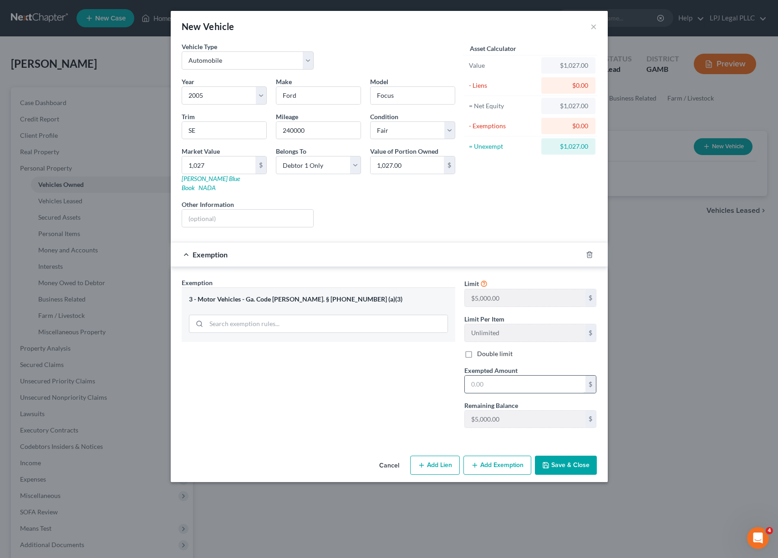
click at [501, 376] on input "text" at bounding box center [525, 384] width 121 height 17
click at [561, 456] on button "Save & Close" at bounding box center [566, 465] width 62 height 19
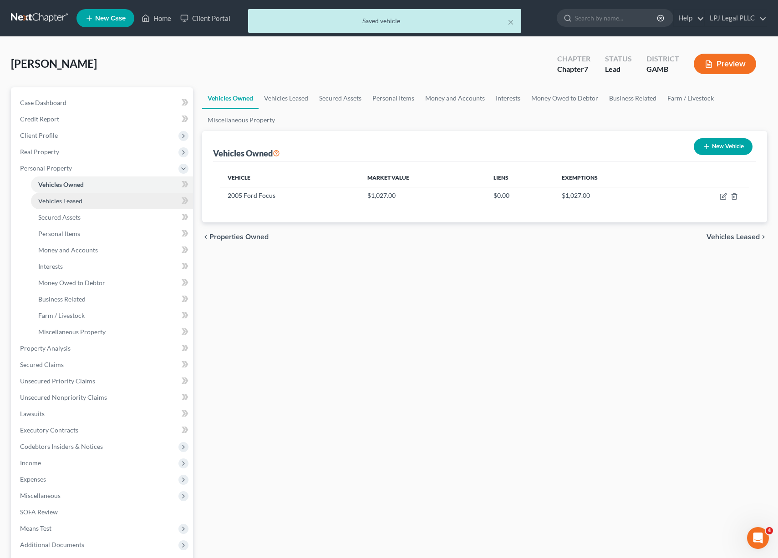
click at [122, 199] on link "Vehicles Leased" at bounding box center [112, 201] width 162 height 16
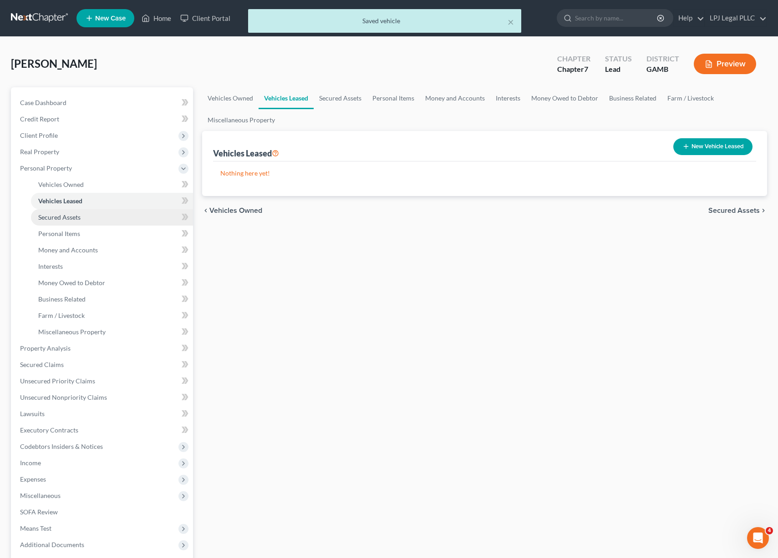
click at [94, 219] on link "Secured Assets" at bounding box center [112, 217] width 162 height 16
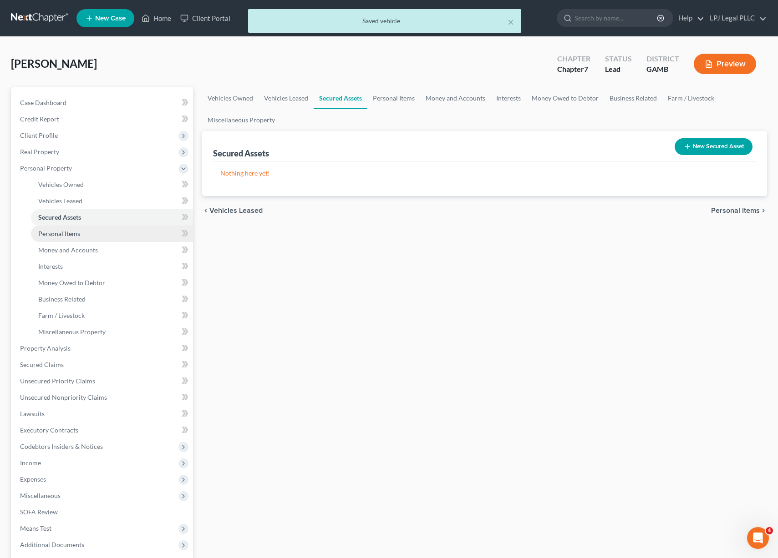
click at [81, 234] on link "Personal Items" at bounding box center [112, 234] width 162 height 16
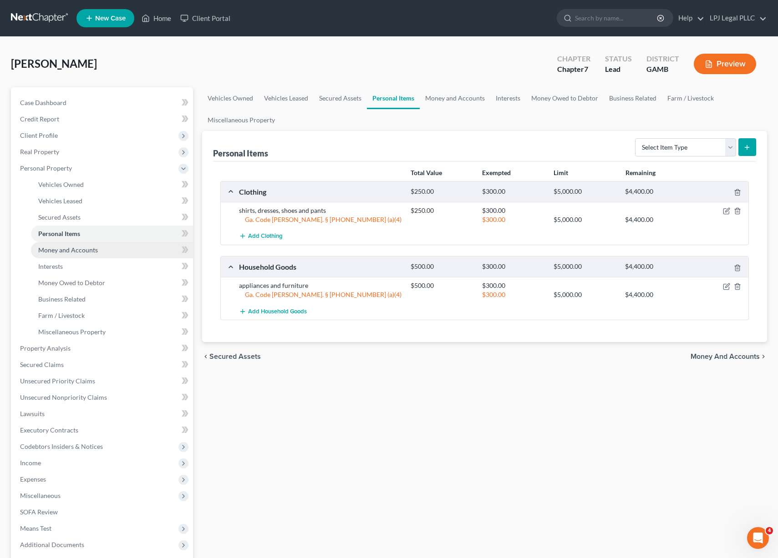
click at [76, 253] on span "Money and Accounts" at bounding box center [68, 250] width 60 height 8
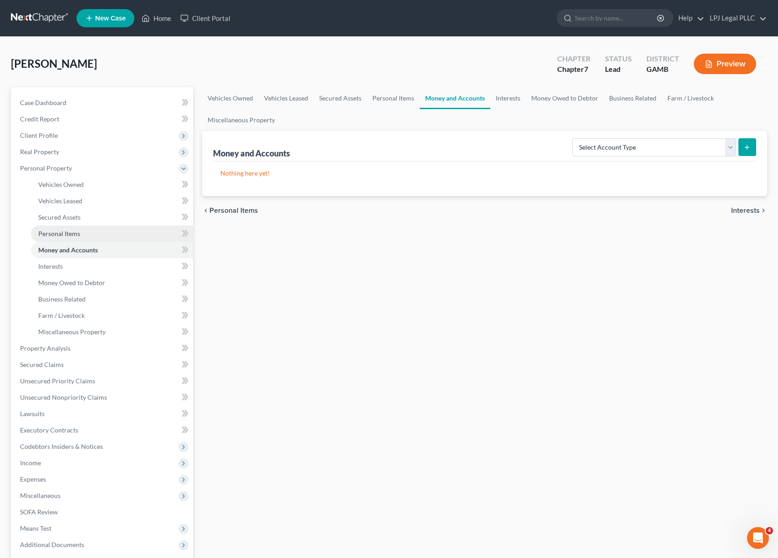
click at [76, 233] on span "Personal Items" at bounding box center [59, 234] width 42 height 8
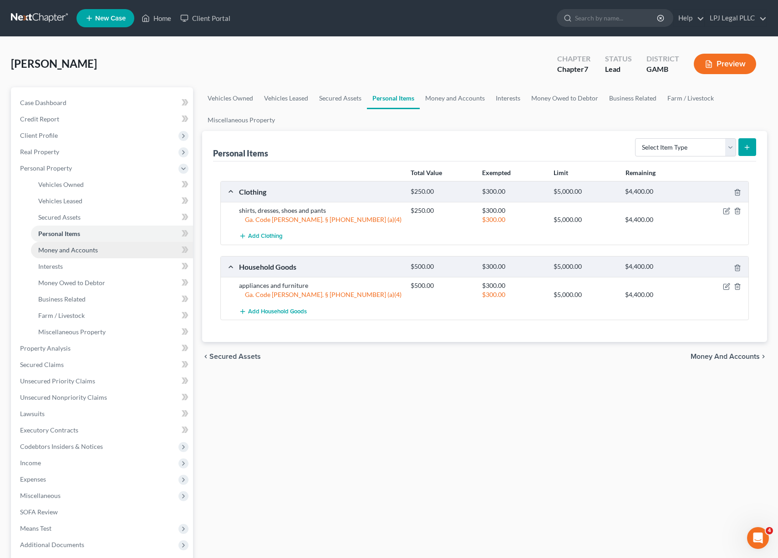
click at [100, 254] on link "Money and Accounts" at bounding box center [112, 250] width 162 height 16
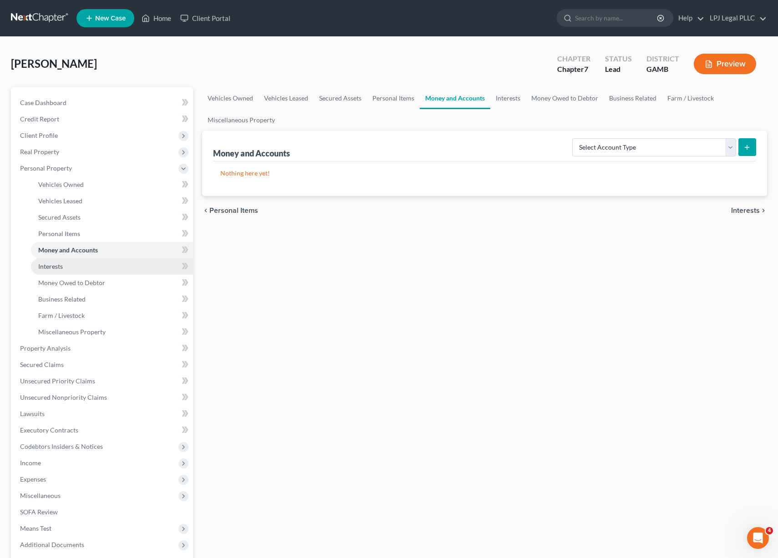
click at [101, 265] on link "Interests" at bounding box center [112, 266] width 162 height 16
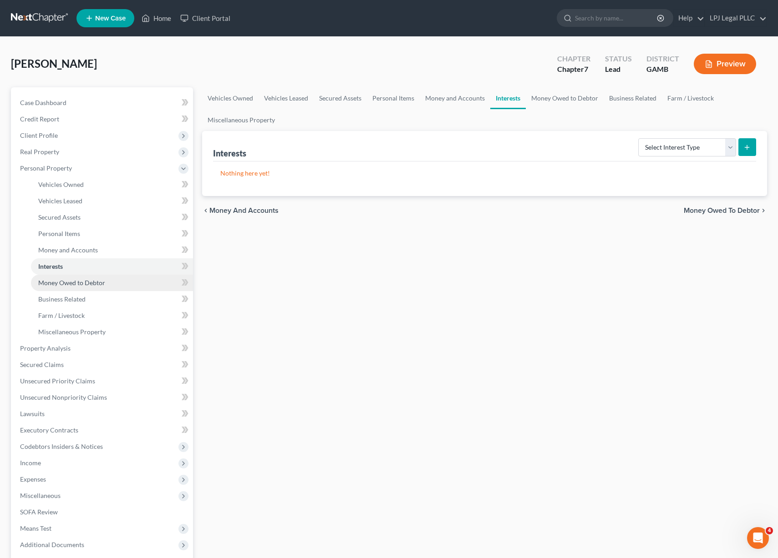
click at [81, 287] on link "Money Owed to Debtor" at bounding box center [112, 283] width 162 height 16
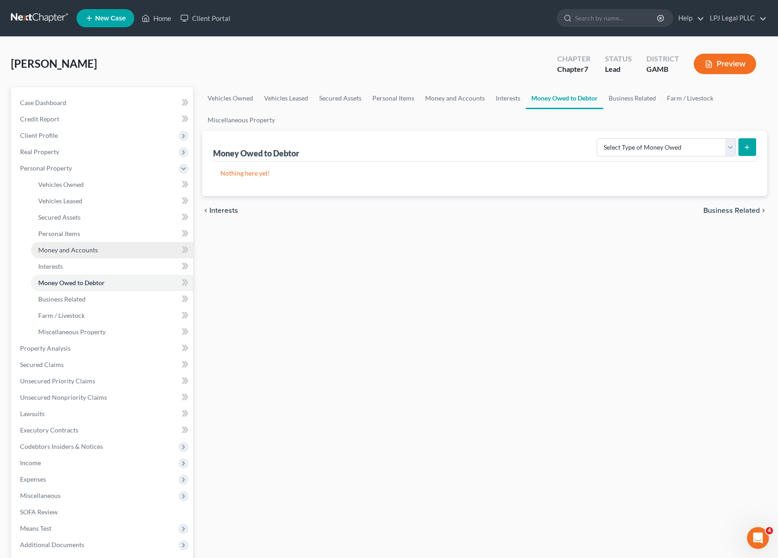
click at [91, 248] on span "Money and Accounts" at bounding box center [68, 250] width 60 height 8
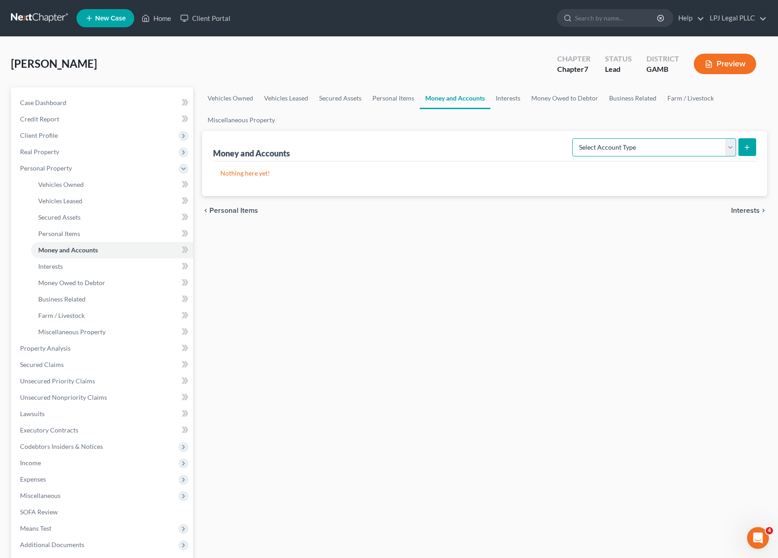
click at [730, 150] on select "Select Account Type Brokerage Cash on Hand Certificates of Deposit Checking Acc…" at bounding box center [654, 147] width 164 height 18
click at [574, 138] on select "Select Account Type Brokerage Cash on Hand Certificates of Deposit Checking Acc…" at bounding box center [654, 147] width 164 height 18
click at [742, 146] on button "submit" at bounding box center [747, 147] width 18 height 18
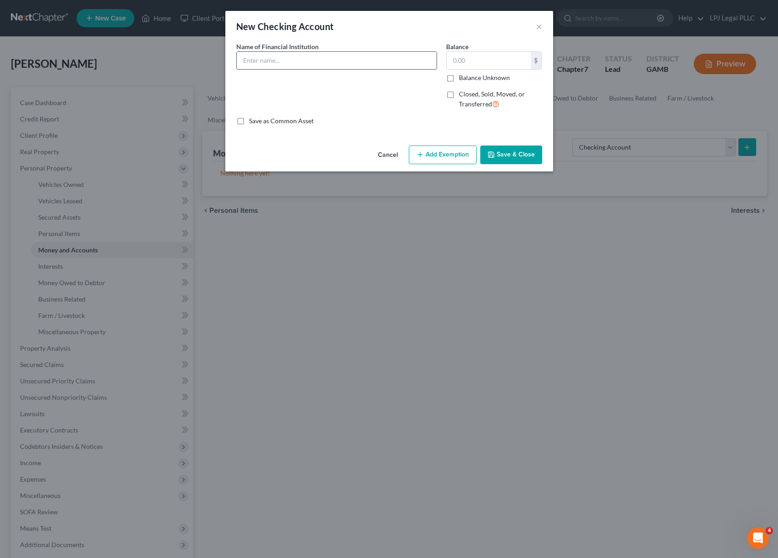
click at [313, 57] on input "text" at bounding box center [337, 60] width 200 height 17
click at [440, 155] on button "Add Exemption" at bounding box center [443, 155] width 68 height 19
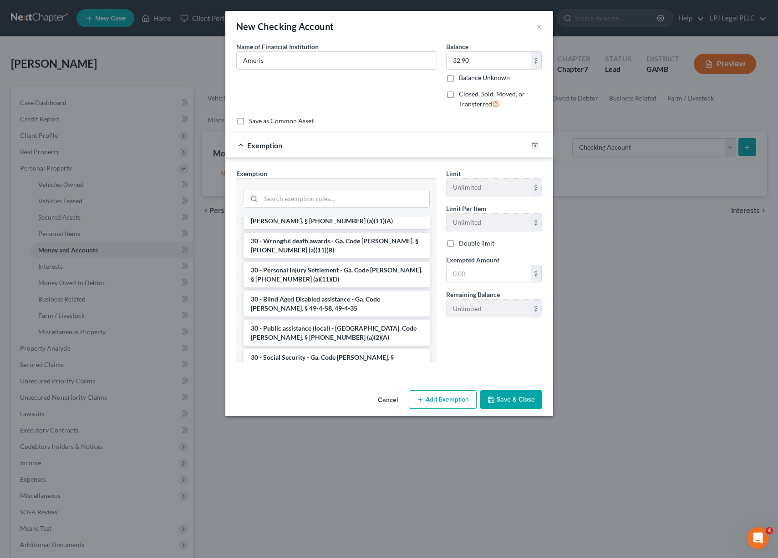
scroll to position [903, 0]
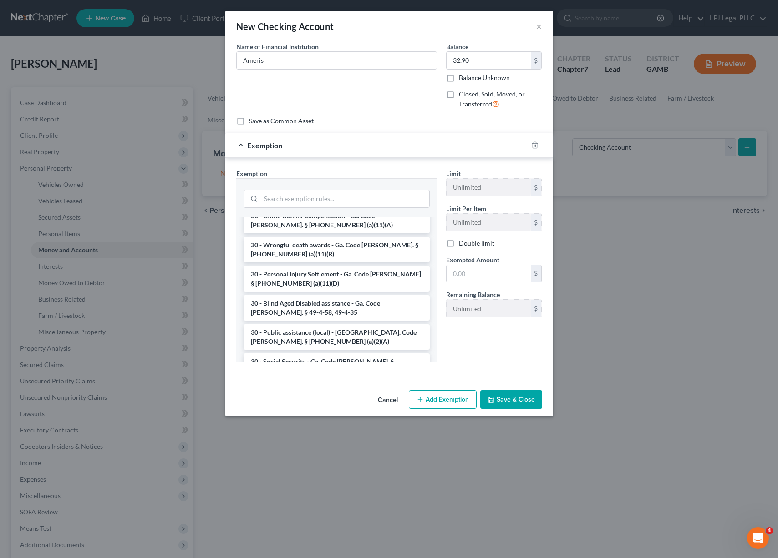
click at [358, 441] on li "30 - Wages - 75% or 30 times hourly federal, whichever is greater - Ga. Code [P…" at bounding box center [336, 453] width 186 height 25
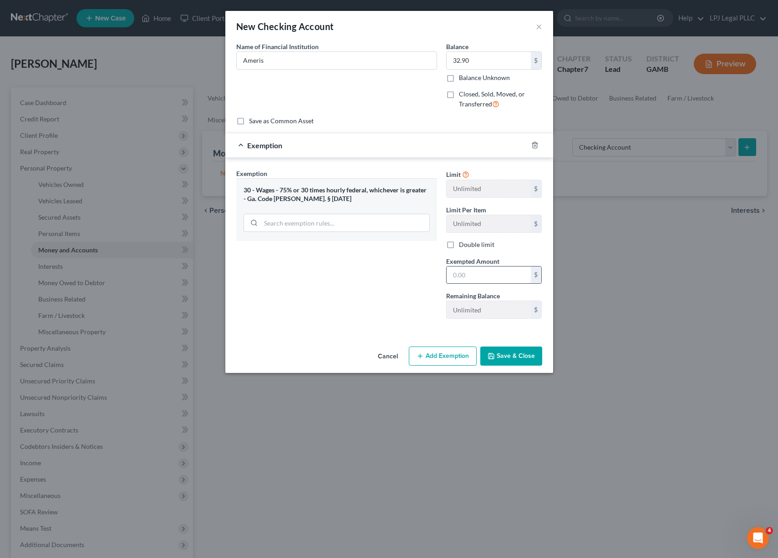
click at [470, 269] on input "text" at bounding box center [488, 275] width 84 height 17
click at [529, 365] on button "Save & Close" at bounding box center [511, 356] width 62 height 19
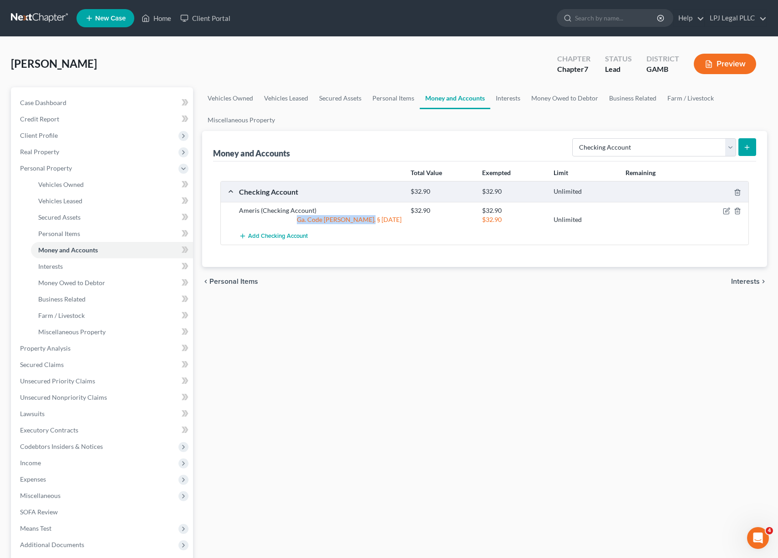
drag, startPoint x: 404, startPoint y: 221, endPoint x: 331, endPoint y: 223, distance: 72.4
click at [331, 223] on div "Ga. Code [PERSON_NAME]. § [DATE]" at bounding box center [320, 219] width 172 height 9
copy div "Ga. Code [PERSON_NAME]. § [DATE]"
click at [722, 213] on div at bounding box center [720, 210] width 57 height 9
click at [729, 212] on icon "button" at bounding box center [725, 211] width 5 height 5
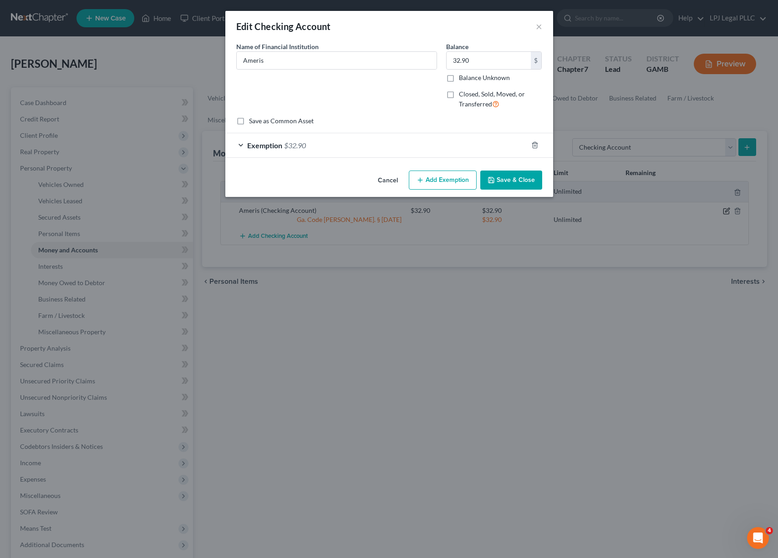
click at [729, 212] on div "Edit Checking Account × An exemption set must first be selected from the Filing…" at bounding box center [389, 279] width 778 height 558
click at [332, 146] on div "Exemption $32.90" at bounding box center [376, 145] width 302 height 24
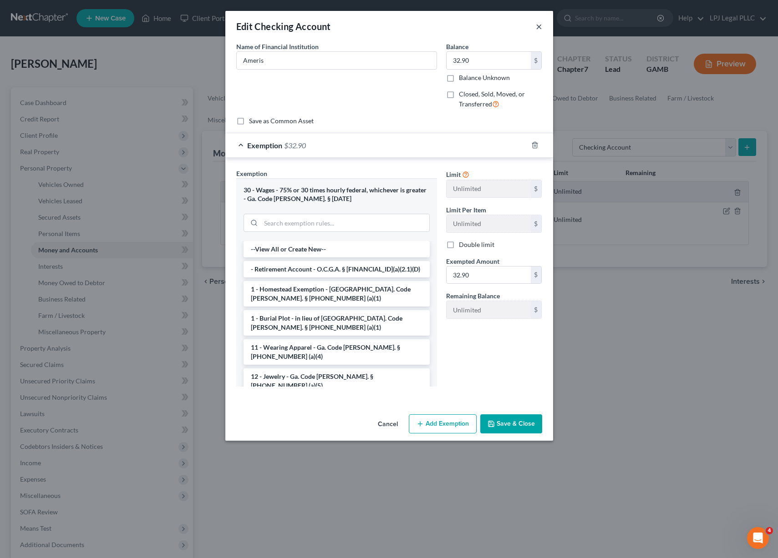
click at [537, 26] on button "×" at bounding box center [539, 26] width 6 height 11
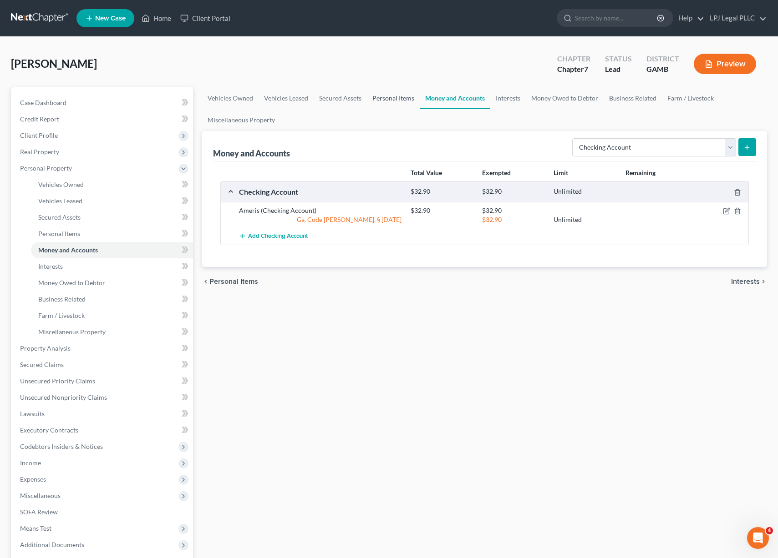
click at [401, 109] on link "Personal Items" at bounding box center [393, 98] width 53 height 22
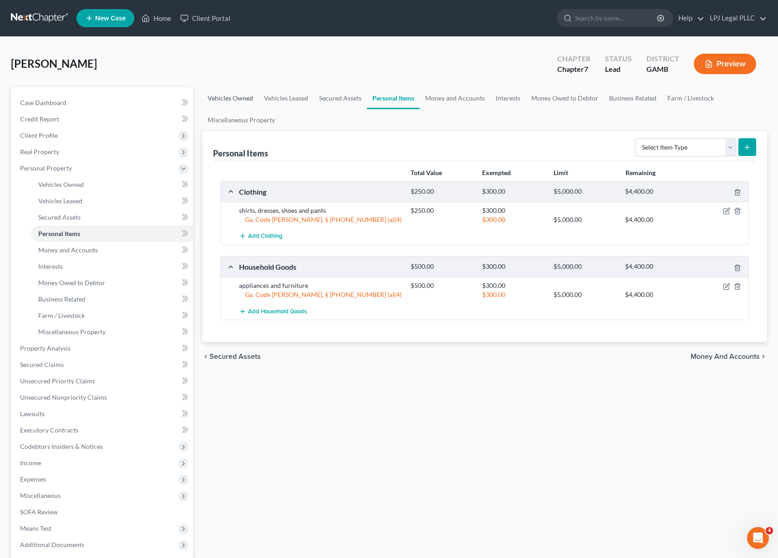
click at [226, 96] on link "Vehicles Owned" at bounding box center [230, 98] width 56 height 22
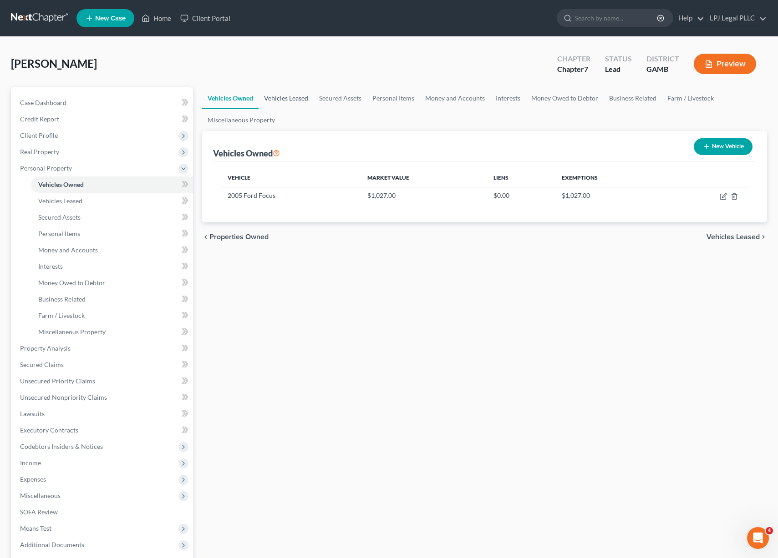
click at [277, 100] on link "Vehicles Leased" at bounding box center [285, 98] width 55 height 22
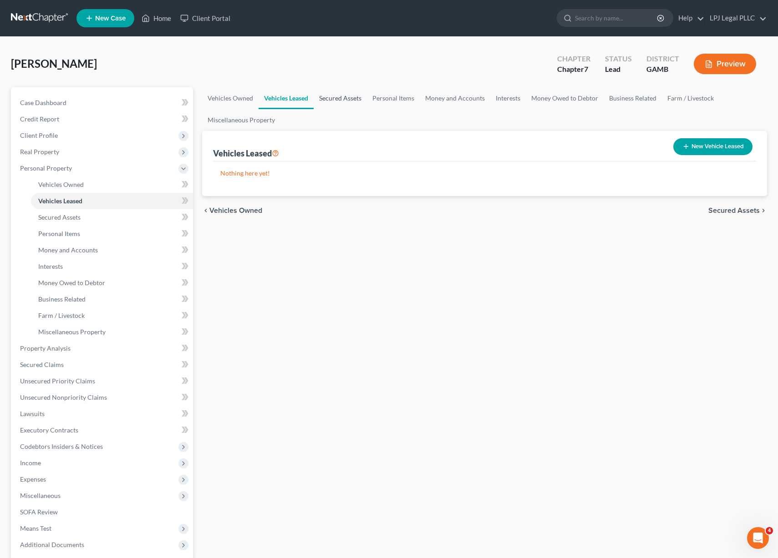
click at [339, 100] on link "Secured Assets" at bounding box center [340, 98] width 53 height 22
click at [400, 98] on link "Personal Items" at bounding box center [393, 98] width 53 height 22
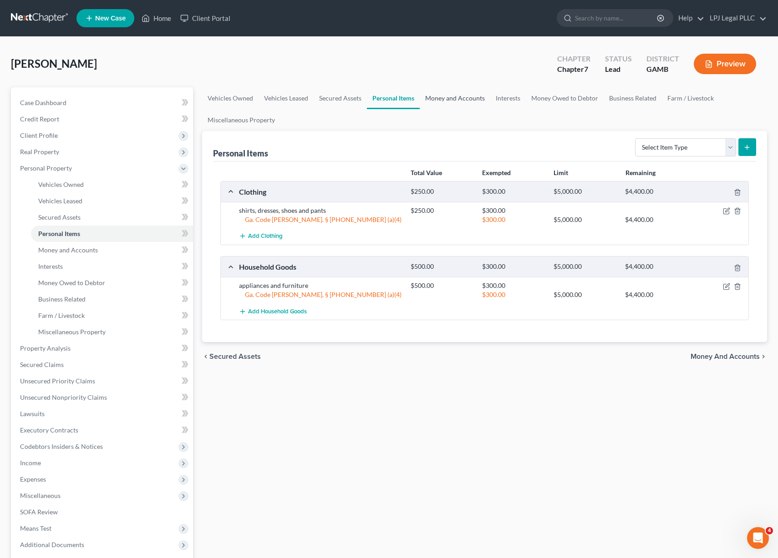
click at [466, 98] on link "Money and Accounts" at bounding box center [455, 98] width 71 height 22
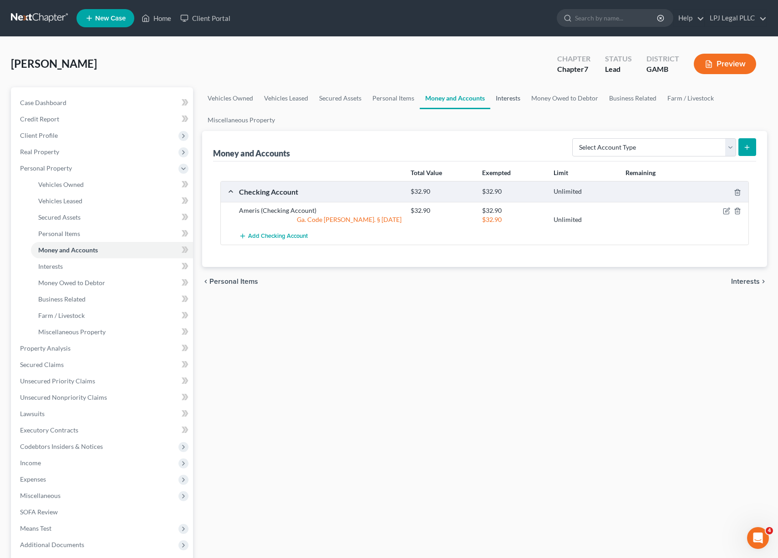
click at [509, 98] on link "Interests" at bounding box center [507, 98] width 35 height 22
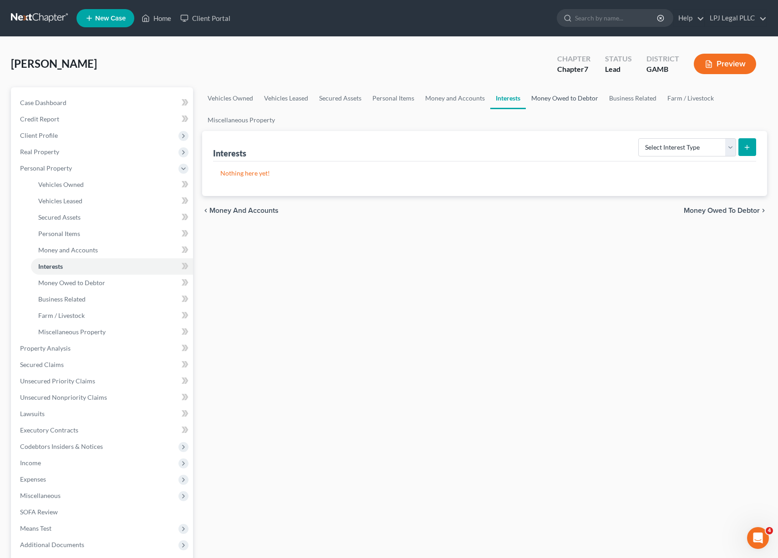
click at [554, 98] on link "Money Owed to Debtor" at bounding box center [565, 98] width 78 height 22
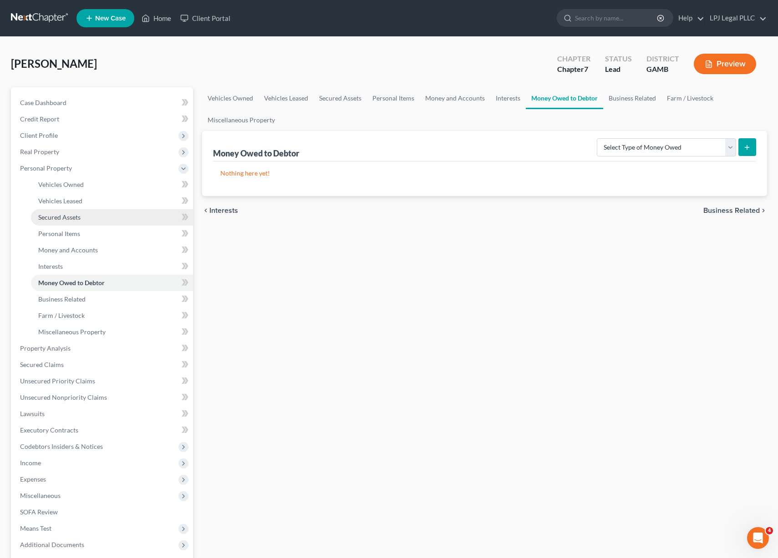
click at [70, 217] on span "Secured Assets" at bounding box center [59, 217] width 42 height 8
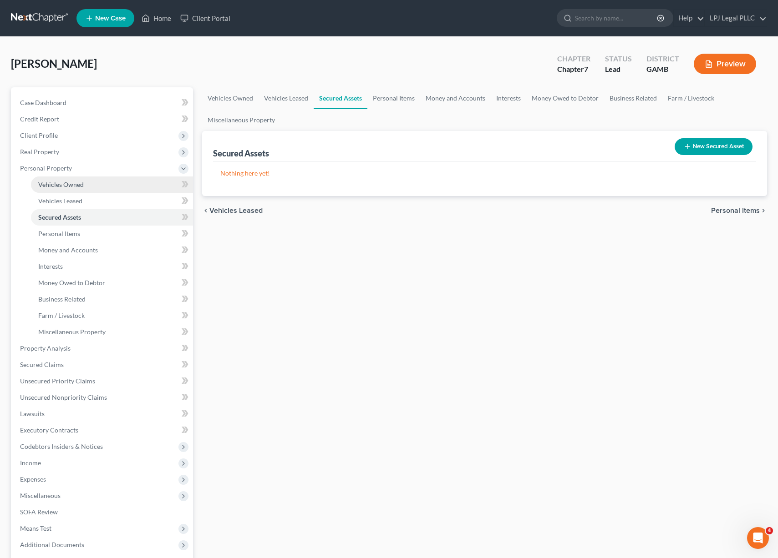
click at [69, 185] on span "Vehicles Owned" at bounding box center [61, 185] width 46 height 8
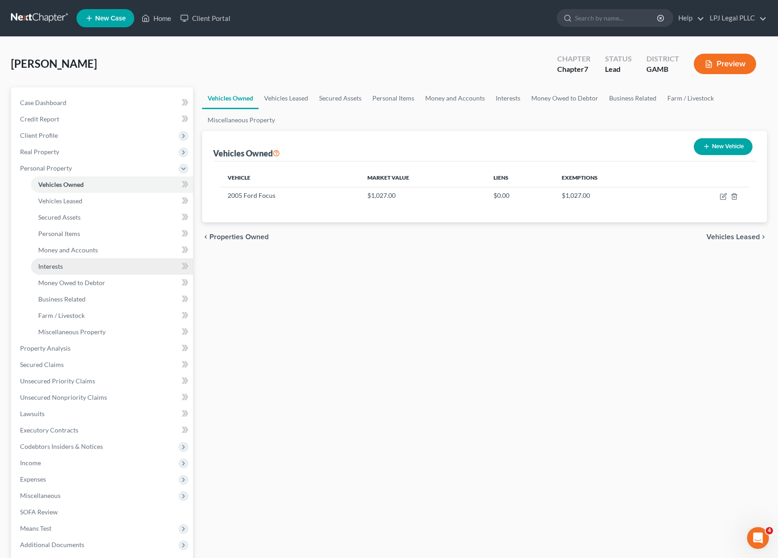
click at [51, 259] on link "Interests" at bounding box center [112, 266] width 162 height 16
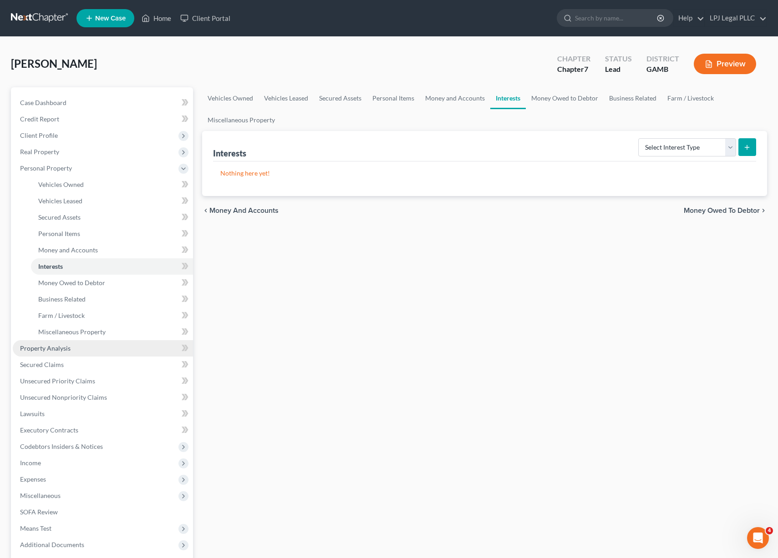
click at [51, 348] on span "Property Analysis" at bounding box center [45, 348] width 51 height 8
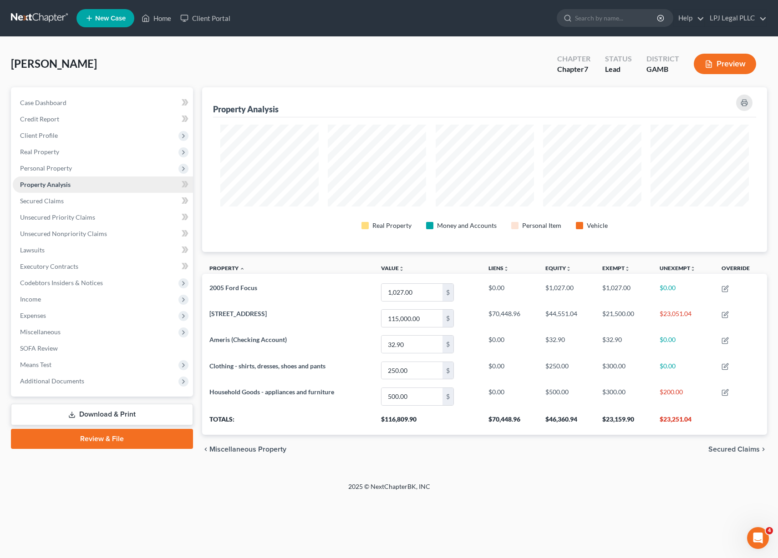
scroll to position [165, 565]
click at [73, 217] on span "Unsecured Priority Claims" at bounding box center [57, 217] width 75 height 8
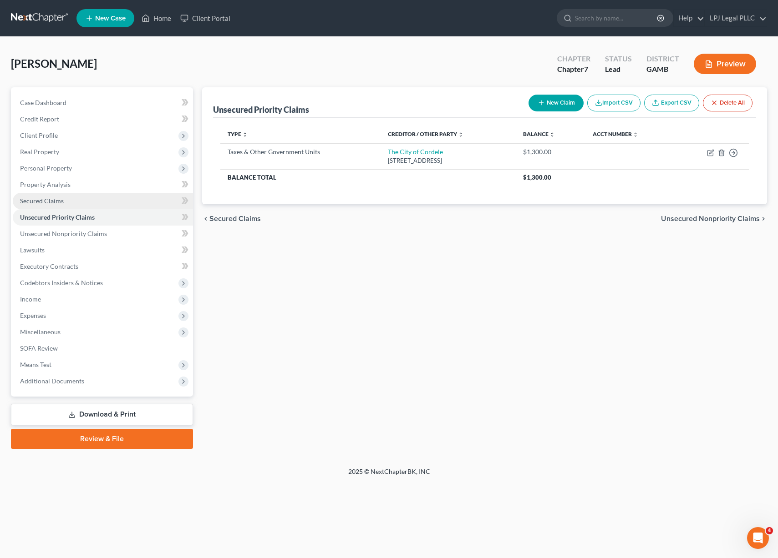
click at [67, 205] on link "Secured Claims" at bounding box center [103, 201] width 180 height 16
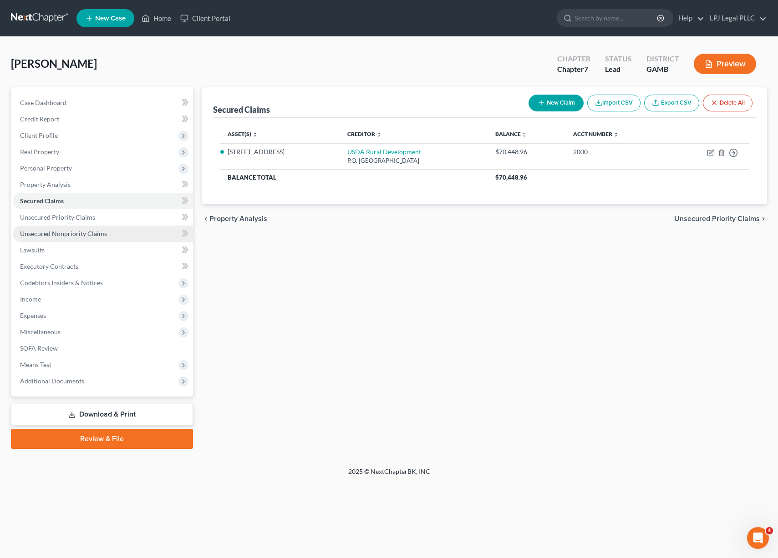
click at [74, 230] on span "Unsecured Nonpriority Claims" at bounding box center [63, 234] width 87 height 8
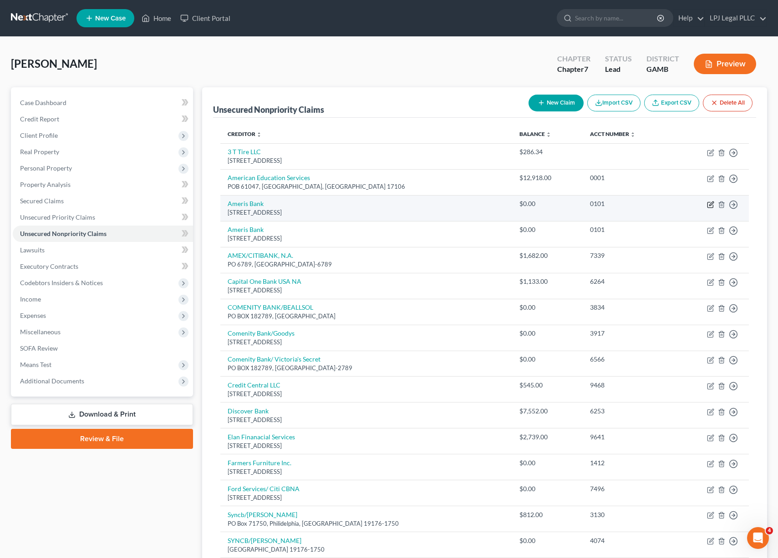
click at [708, 205] on icon "button" at bounding box center [710, 204] width 7 height 7
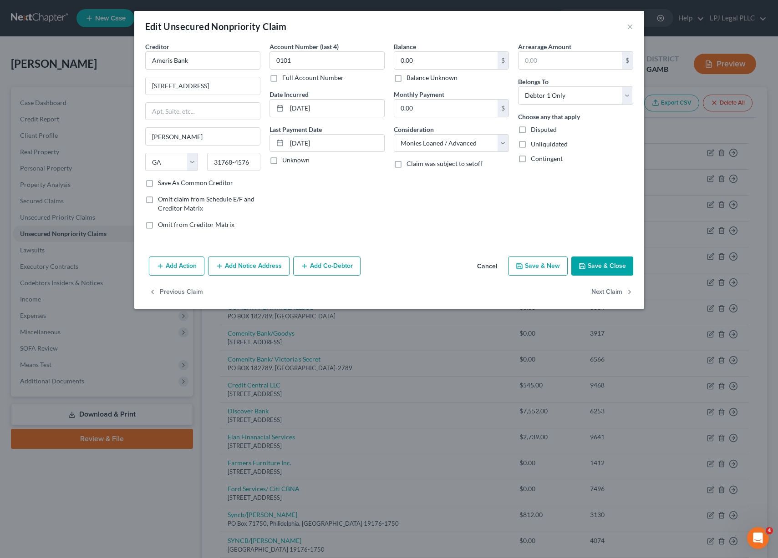
click at [625, 25] on div "Edit Unsecured Nonpriority Claim ×" at bounding box center [389, 26] width 510 height 31
click at [629, 25] on button "×" at bounding box center [630, 26] width 6 height 11
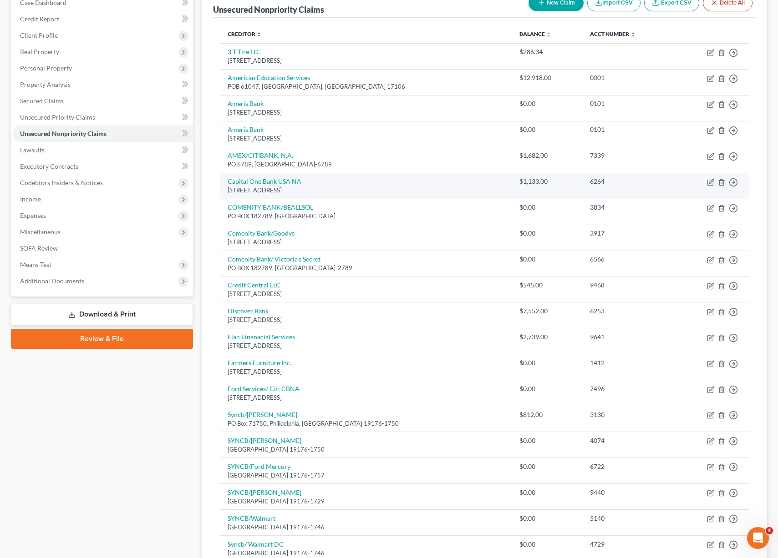
scroll to position [280, 0]
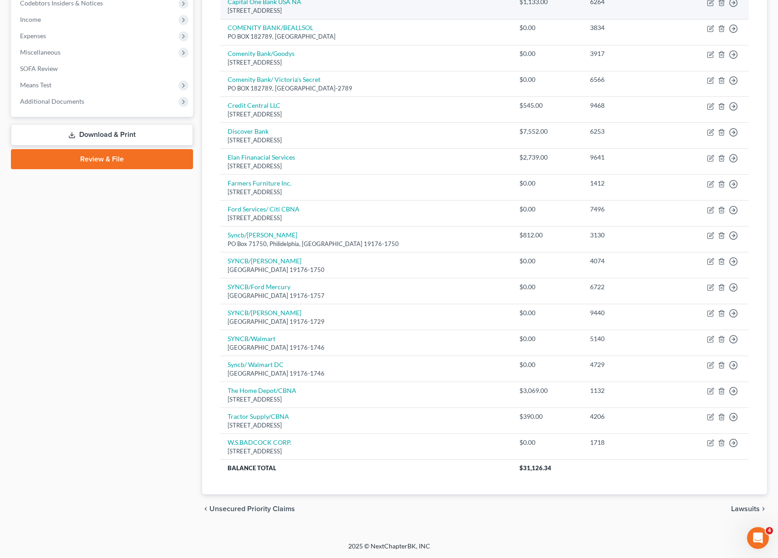
click at [406, 286] on td "SYNCB/Ford Mercury PO Box 71757, [GEOGRAPHIC_DATA], [GEOGRAPHIC_DATA] 19176-1757" at bounding box center [366, 292] width 292 height 26
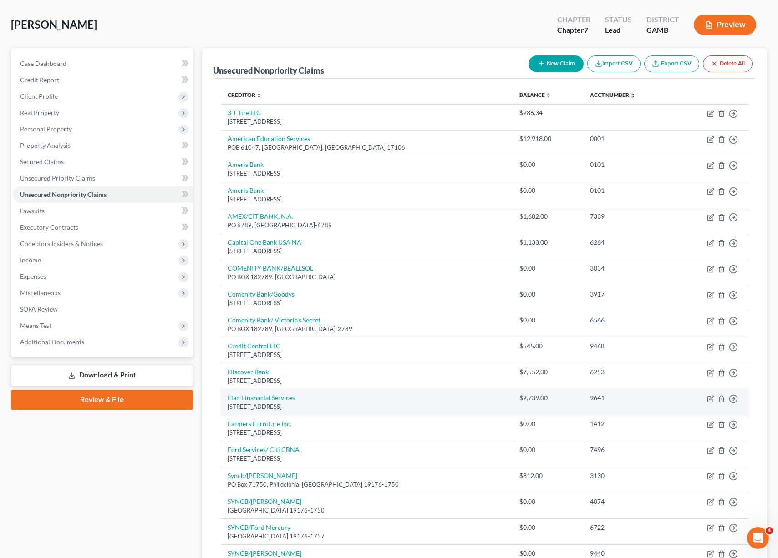
scroll to position [0, 0]
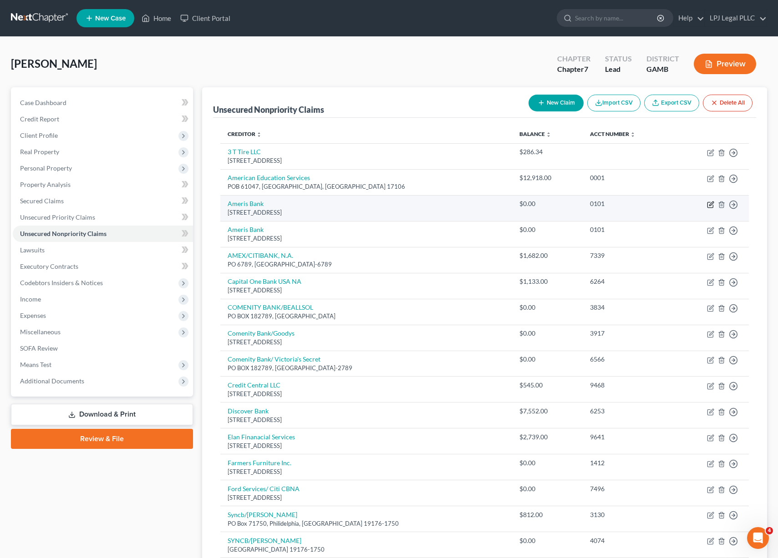
click at [707, 203] on icon "button" at bounding box center [709, 205] width 5 height 5
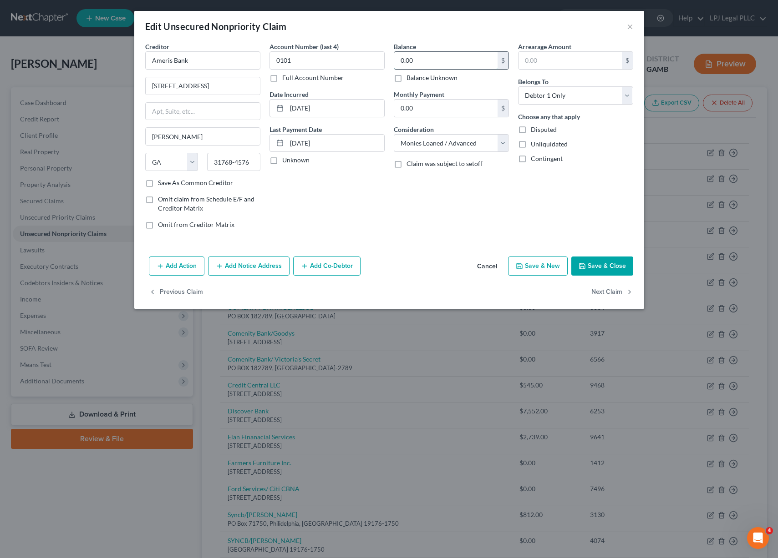
click at [431, 64] on input "0.00" at bounding box center [445, 60] width 103 height 17
drag, startPoint x: 431, startPoint y: 63, endPoint x: 390, endPoint y: 63, distance: 40.0
click at [386, 63] on div "Creditor * Ameris Bank [STREET_ADDRESS] [PERSON_NAME] State [US_STATE] AK AR AZ…" at bounding box center [389, 139] width 497 height 195
drag, startPoint x: 428, startPoint y: 62, endPoint x: 402, endPoint y: 61, distance: 26.0
click at [402, 61] on input "110" at bounding box center [445, 60] width 103 height 17
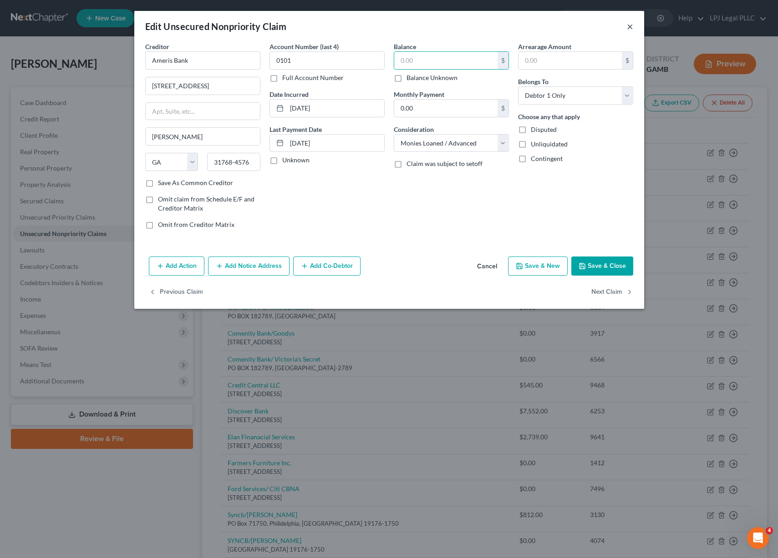
click at [630, 27] on button "×" at bounding box center [630, 26] width 6 height 11
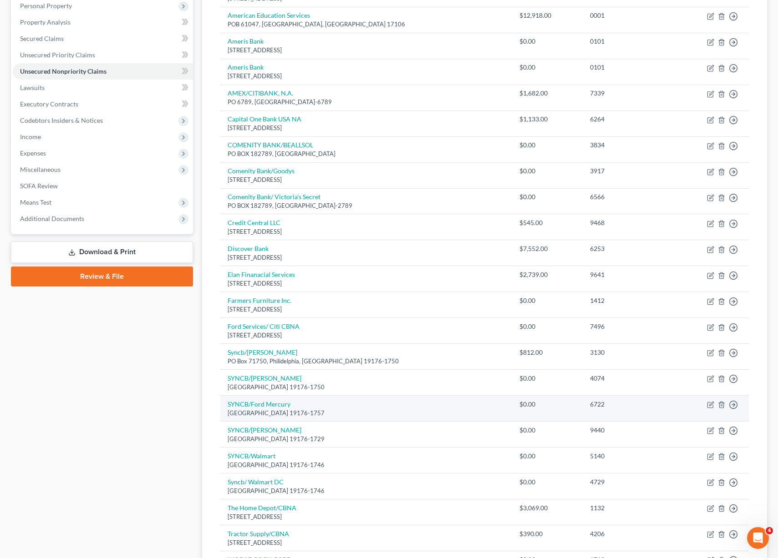
scroll to position [163, 0]
click at [268, 457] on link "SYNCB/Walmart" at bounding box center [252, 456] width 48 height 8
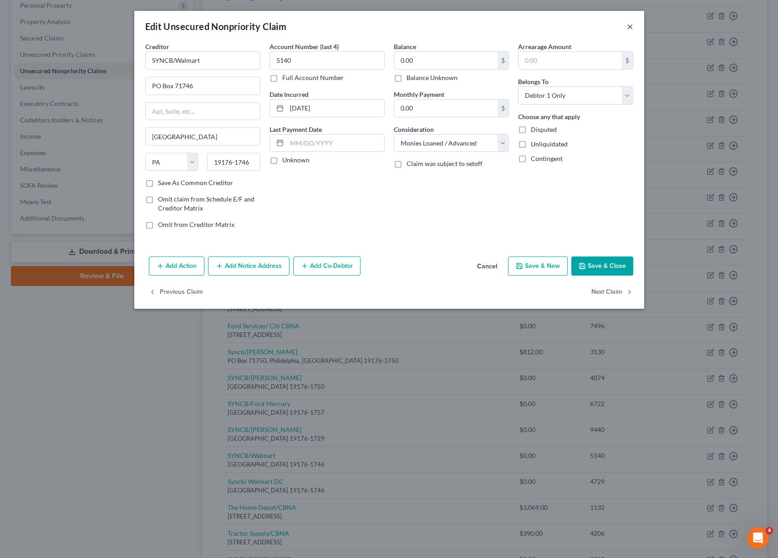
click at [628, 25] on button "×" at bounding box center [630, 26] width 6 height 11
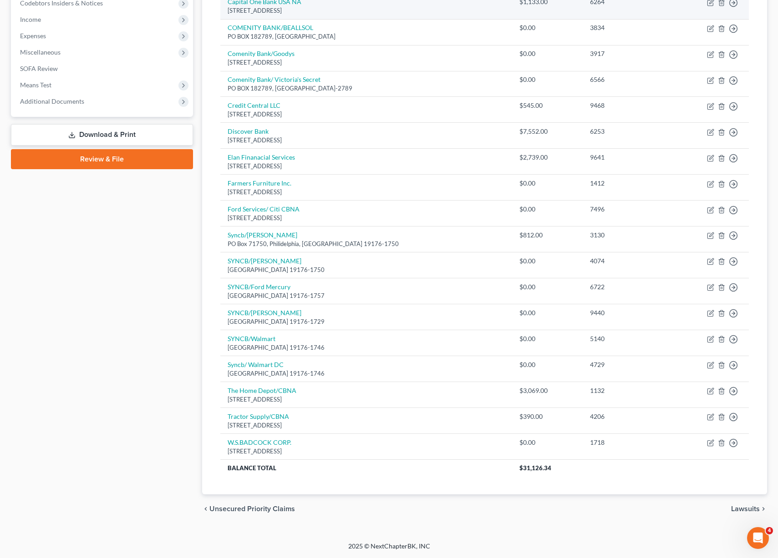
scroll to position [0, 0]
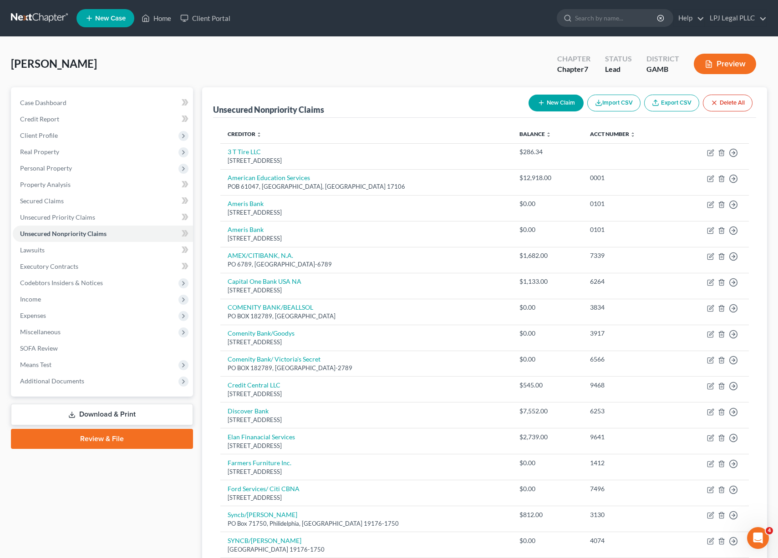
click at [557, 103] on button "New Claim" at bounding box center [555, 103] width 55 height 17
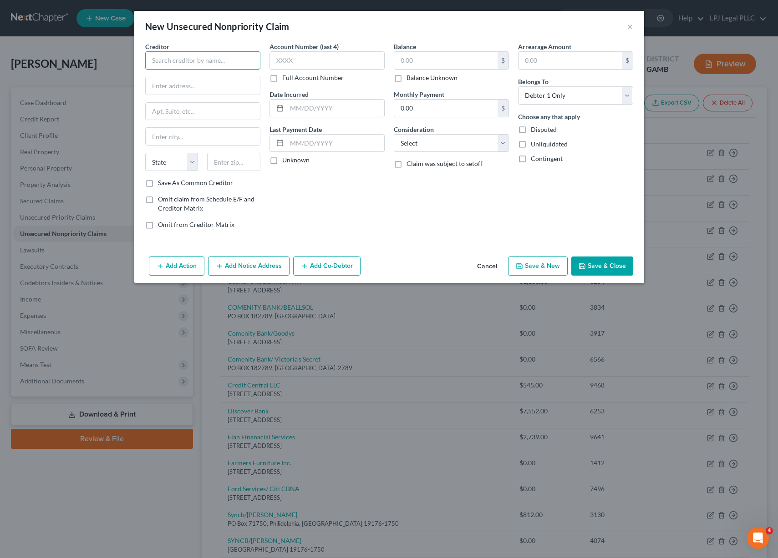
click at [214, 65] on input "text" at bounding box center [202, 60] width 115 height 18
click at [296, 61] on input "text" at bounding box center [326, 60] width 115 height 18
click at [451, 58] on input "text" at bounding box center [445, 60] width 103 height 17
click at [537, 55] on input "text" at bounding box center [569, 60] width 103 height 17
click at [299, 110] on input "text" at bounding box center [335, 108] width 97 height 17
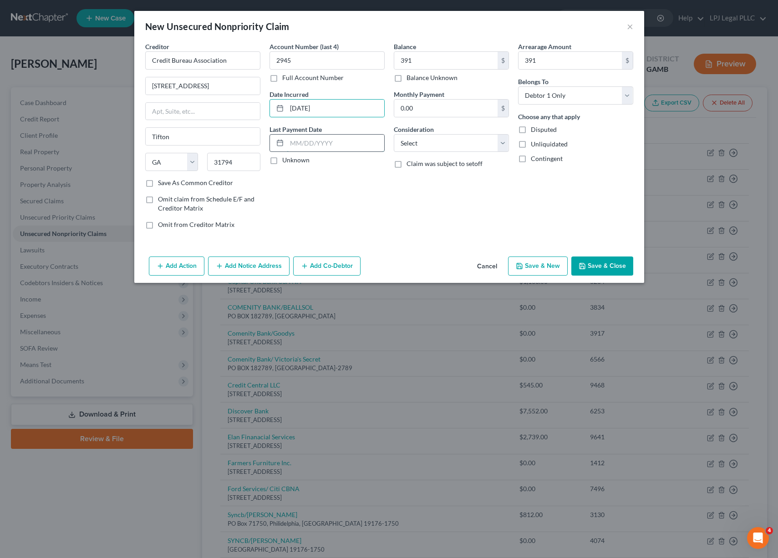
click at [313, 145] on input "text" at bounding box center [335, 143] width 97 height 17
click at [490, 140] on select "Select Cable / Satellite Services Collection Agency Credit Card Debt Debt Couns…" at bounding box center [451, 143] width 115 height 18
click at [394, 134] on select "Select Cable / Satellite Services Collection Agency Credit Card Debt Debt Couns…" at bounding box center [451, 143] width 115 height 18
click at [600, 268] on button "Save & Close" at bounding box center [602, 266] width 62 height 19
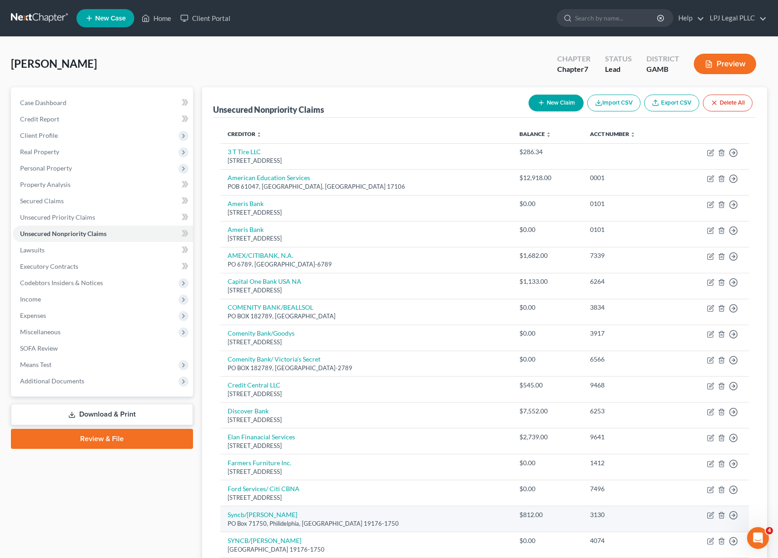
scroll to position [18, 0]
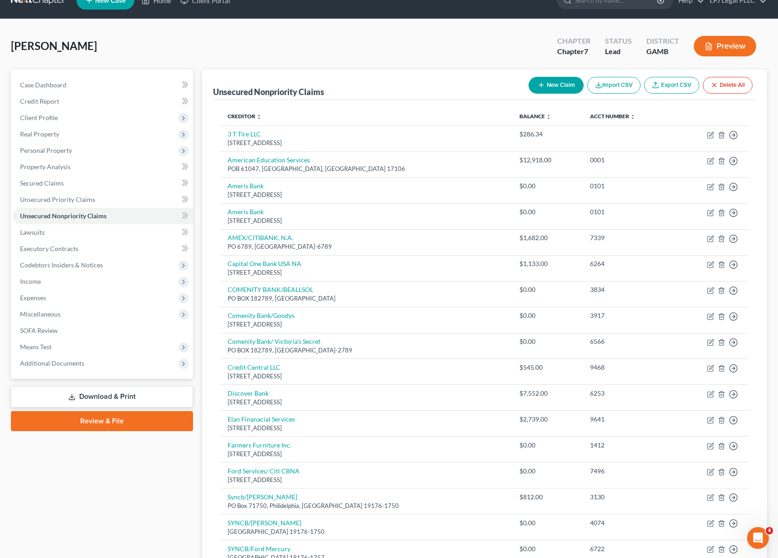
click at [544, 77] on button "New Claim" at bounding box center [555, 85] width 55 height 17
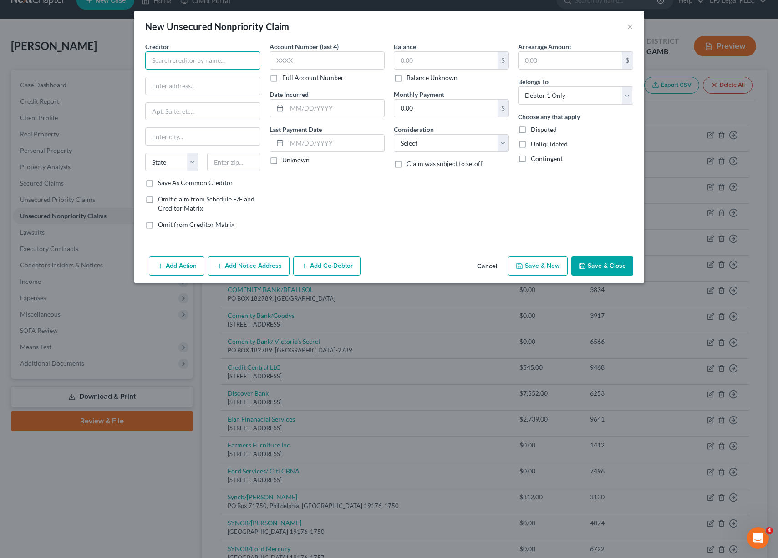
click at [195, 65] on input "text" at bounding box center [202, 60] width 115 height 18
click at [303, 66] on input "text" at bounding box center [326, 60] width 115 height 18
click at [423, 59] on input "text" at bounding box center [445, 60] width 103 height 17
click at [414, 110] on input "0.00" at bounding box center [445, 108] width 103 height 17
click at [168, 87] on input "text" at bounding box center [203, 85] width 114 height 17
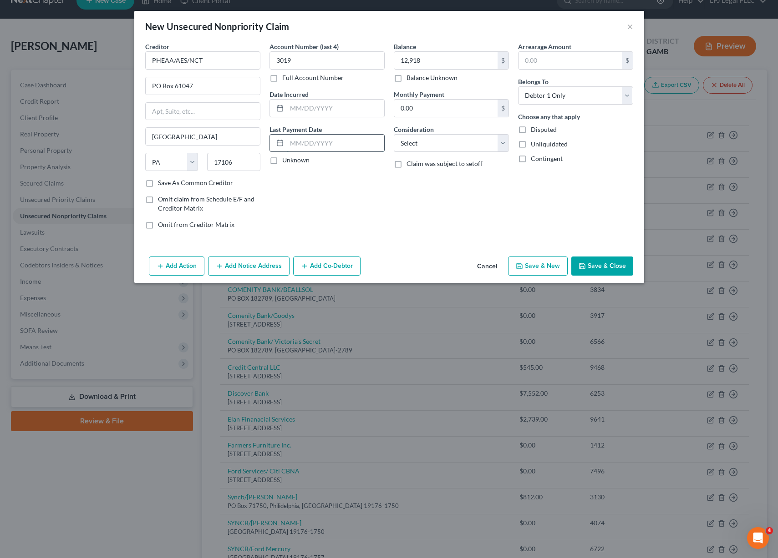
click at [308, 138] on input "text" at bounding box center [335, 143] width 97 height 17
click at [304, 143] on input "text" at bounding box center [335, 143] width 97 height 17
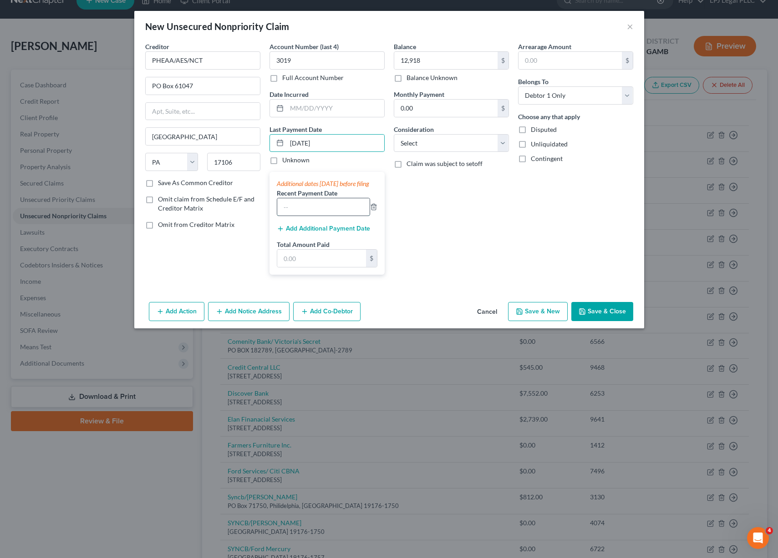
click at [297, 216] on input "text" at bounding box center [323, 206] width 92 height 17
click at [297, 267] on input "text" at bounding box center [321, 258] width 89 height 17
click at [622, 95] on select "Select Debtor 1 Only Debtor 2 Only Debtor 1 And Debtor 2 Only At Least One Of T…" at bounding box center [575, 95] width 115 height 18
click at [518, 86] on select "Select Debtor 1 Only Debtor 2 Only Debtor 1 And Debtor 2 Only At Least One Of T…" at bounding box center [575, 95] width 115 height 18
click at [503, 144] on select "Select Cable / Satellite Services Collection Agency Credit Card Debt Debt Couns…" at bounding box center [451, 143] width 115 height 18
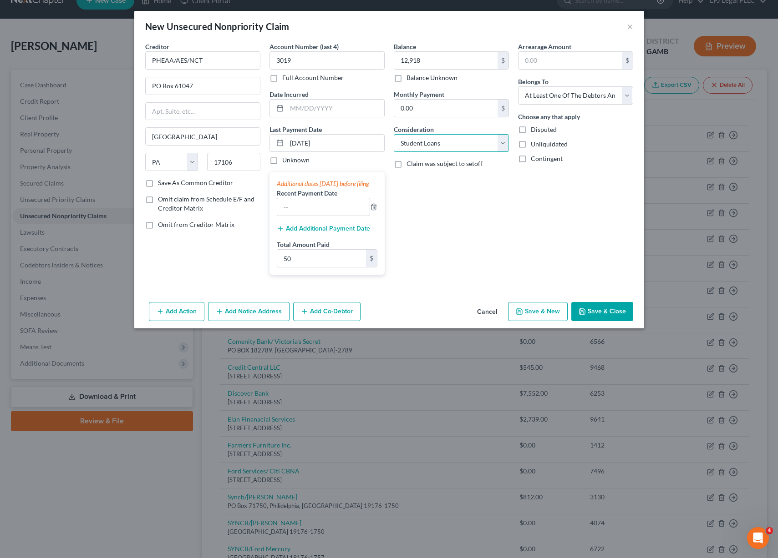
click at [394, 134] on select "Select Cable / Satellite Services Collection Agency Credit Card Debt Debt Couns…" at bounding box center [451, 143] width 115 height 18
click at [591, 313] on button "Save & Close" at bounding box center [602, 311] width 62 height 19
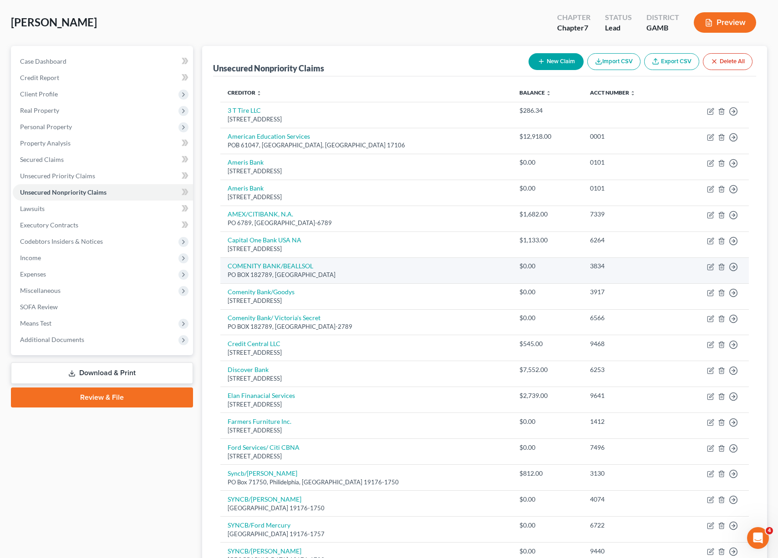
scroll to position [31, 0]
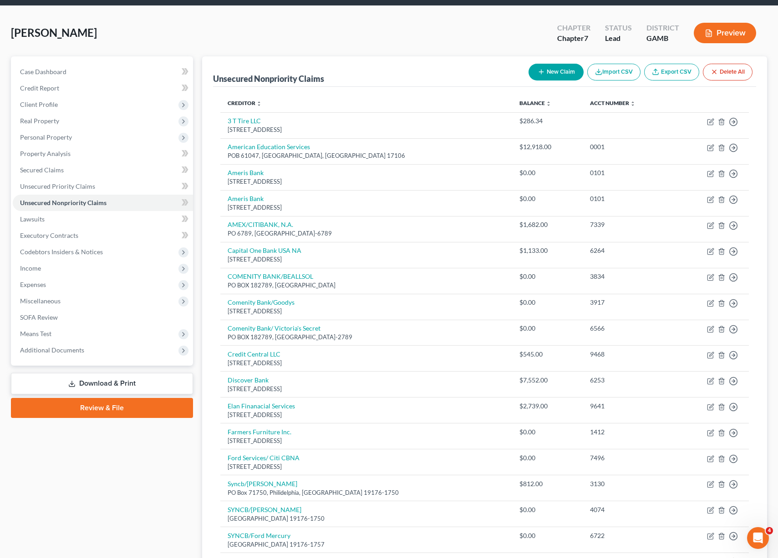
click at [554, 61] on div "New Claim Import CSV Export CSV Delete All" at bounding box center [640, 72] width 231 height 24
click at [544, 67] on button "New Claim" at bounding box center [555, 72] width 55 height 17
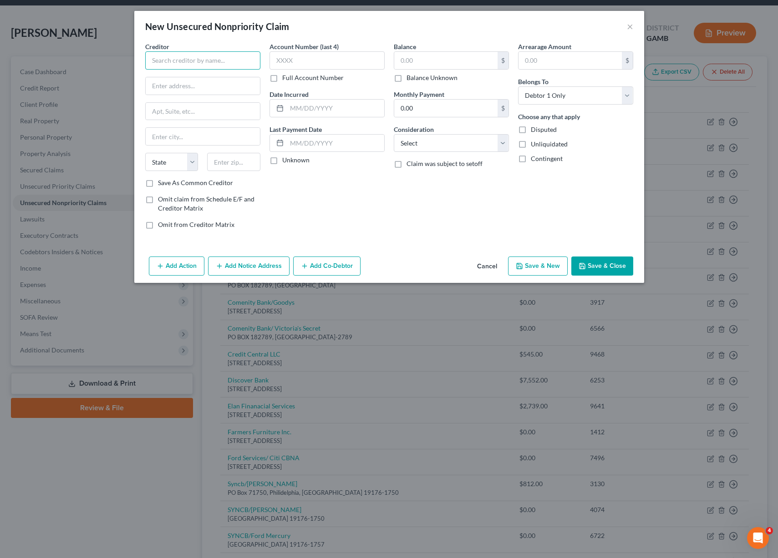
click at [219, 61] on input "text" at bounding box center [202, 60] width 115 height 18
paste input "Debt Reduction Services"
click at [189, 86] on input "text" at bounding box center [203, 85] width 114 height 17
paste input "[STREET_ADDRESS]"
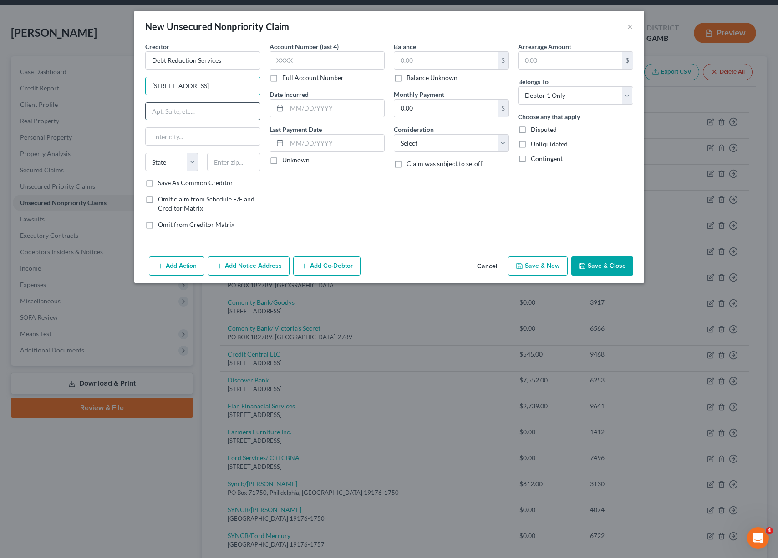
click at [177, 110] on input "text" at bounding box center [203, 111] width 114 height 17
click at [451, 109] on input "0.00" at bounding box center [445, 108] width 103 height 17
click at [501, 147] on select "Select Cable / Satellite Services Collection Agency Credit Card Debt Debt Couns…" at bounding box center [451, 143] width 115 height 18
click at [394, 134] on select "Select Cable / Satellite Services Collection Agency Credit Card Debt Debt Couns…" at bounding box center [451, 143] width 115 height 18
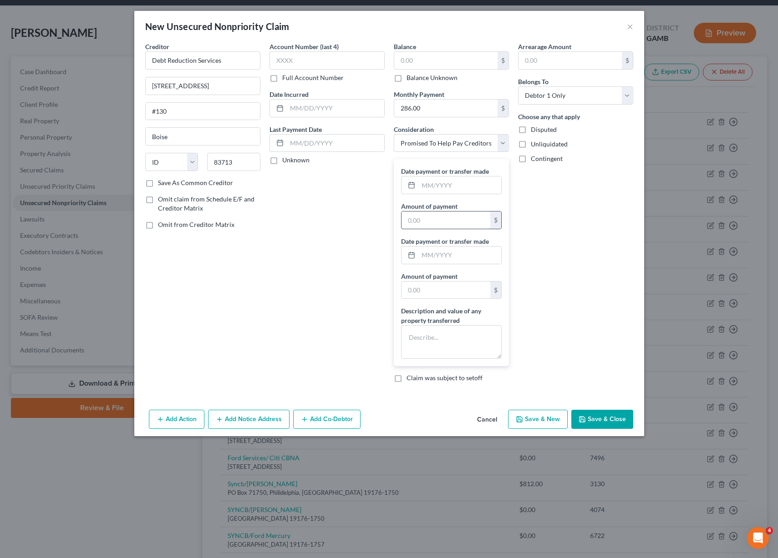
click at [443, 219] on input "text" at bounding box center [445, 220] width 89 height 17
click at [596, 416] on button "Save & Close" at bounding box center [602, 419] width 62 height 19
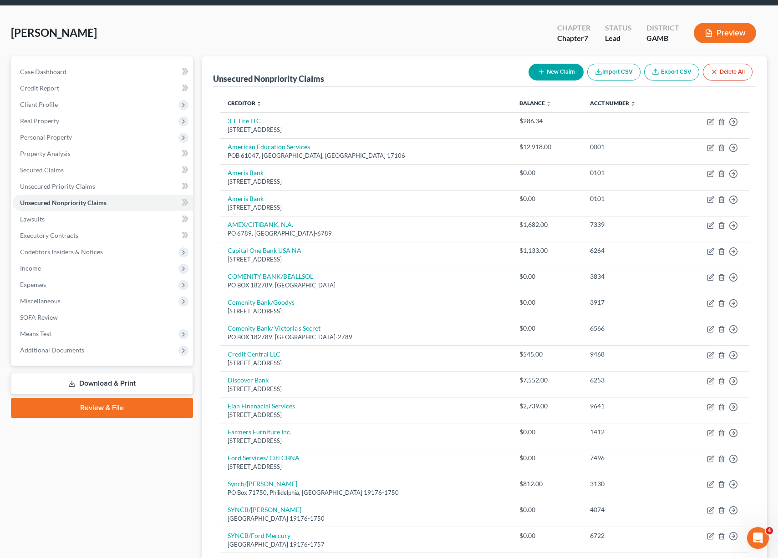
click at [538, 75] on icon "button" at bounding box center [540, 71] width 7 height 7
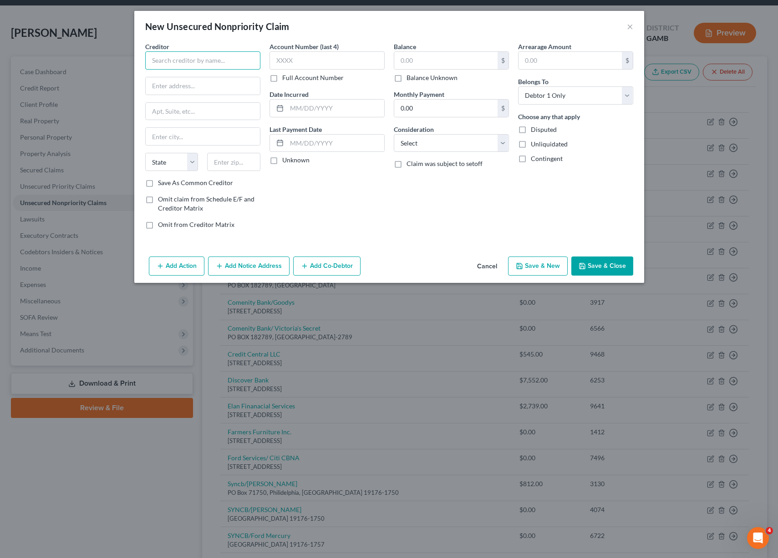
click at [217, 56] on input "text" at bounding box center [202, 60] width 115 height 18
paste input "Credit Advisors Foundation"
click at [438, 64] on input "text" at bounding box center [445, 60] width 103 height 17
click at [171, 84] on input "text" at bounding box center [203, 85] width 114 height 17
paste input "[STREET_ADDRESS]"
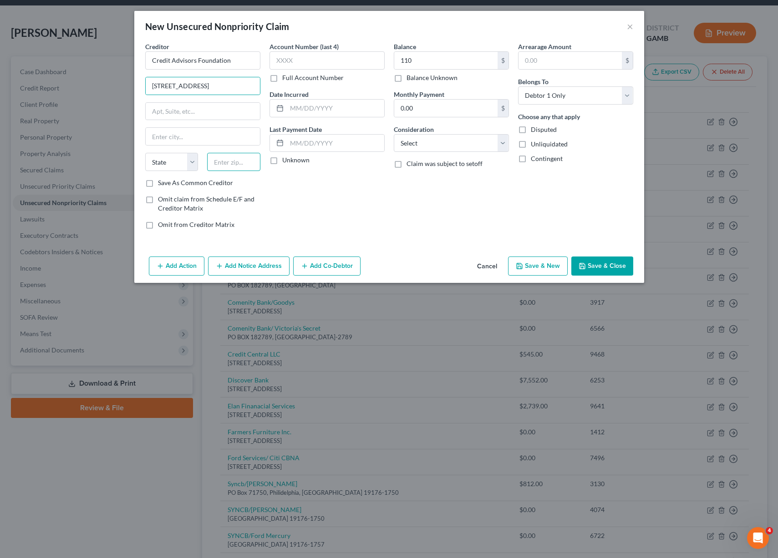
click at [239, 162] on input "text" at bounding box center [233, 162] width 53 height 18
paste input "68124"
click at [171, 157] on select "State [US_STATE] AK AR AZ CA CO CT DE DC [GEOGRAPHIC_DATA] [GEOGRAPHIC_DATA] GU…" at bounding box center [171, 162] width 53 height 18
click at [145, 153] on select "State [US_STATE] AK AR AZ CA CO CT DE DC [GEOGRAPHIC_DATA] [GEOGRAPHIC_DATA] GU…" at bounding box center [171, 162] width 53 height 18
click at [495, 139] on select "Select Cable / Satellite Services Collection Agency Credit Card Debt Debt Couns…" at bounding box center [451, 143] width 115 height 18
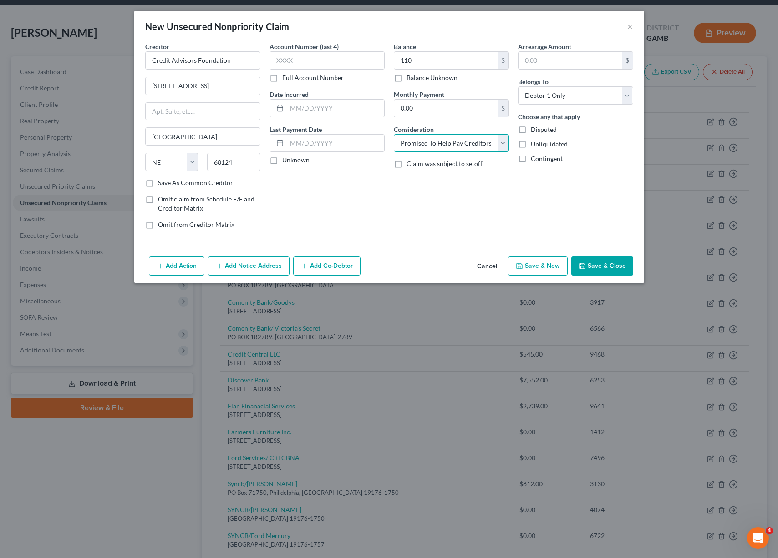
click at [394, 134] on select "Select Cable / Satellite Services Collection Agency Credit Card Debt Debt Couns…" at bounding box center [451, 143] width 115 height 18
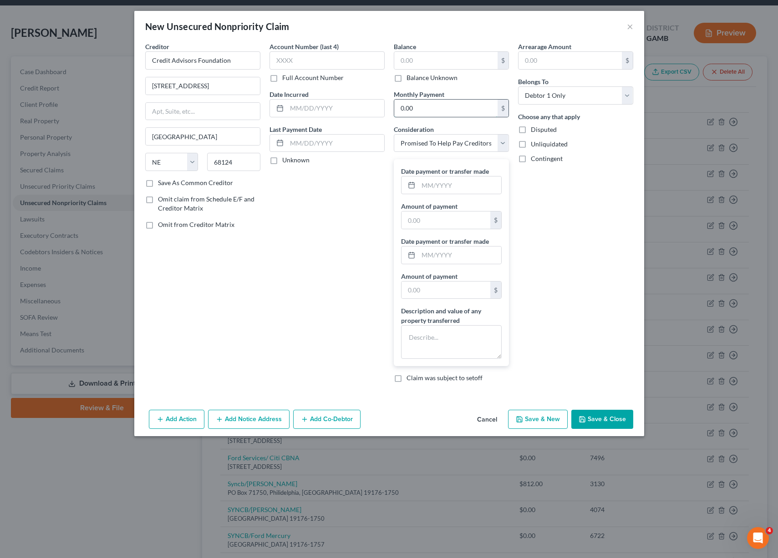
click at [427, 110] on input "0.00" at bounding box center [445, 108] width 103 height 17
click at [327, 144] on input "text" at bounding box center [335, 143] width 97 height 17
click at [317, 211] on input "text" at bounding box center [323, 206] width 92 height 17
drag, startPoint x: 300, startPoint y: 219, endPoint x: 272, endPoint y: 217, distance: 27.9
click at [272, 217] on div "Additional dates [DATE] before filing Recent Payment Date 110 Add Additional Pa…" at bounding box center [326, 223] width 115 height 103
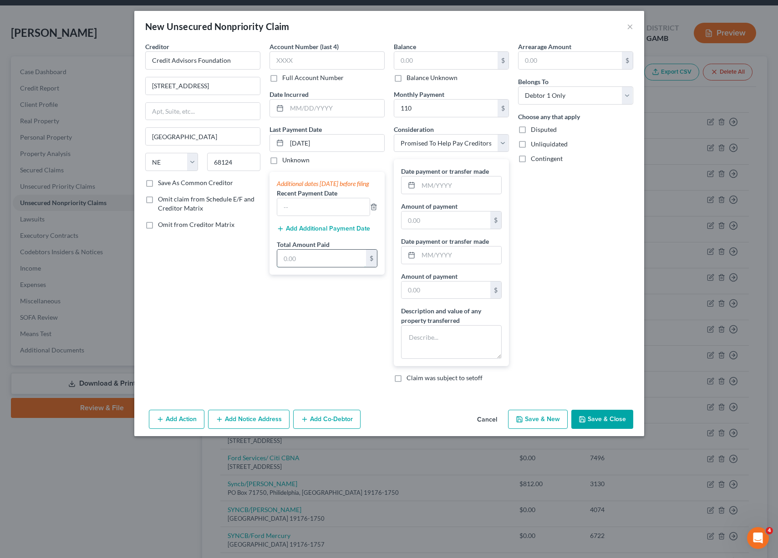
click at [304, 267] on input "text" at bounding box center [321, 258] width 89 height 17
click at [597, 418] on button "Save & Close" at bounding box center [602, 419] width 62 height 19
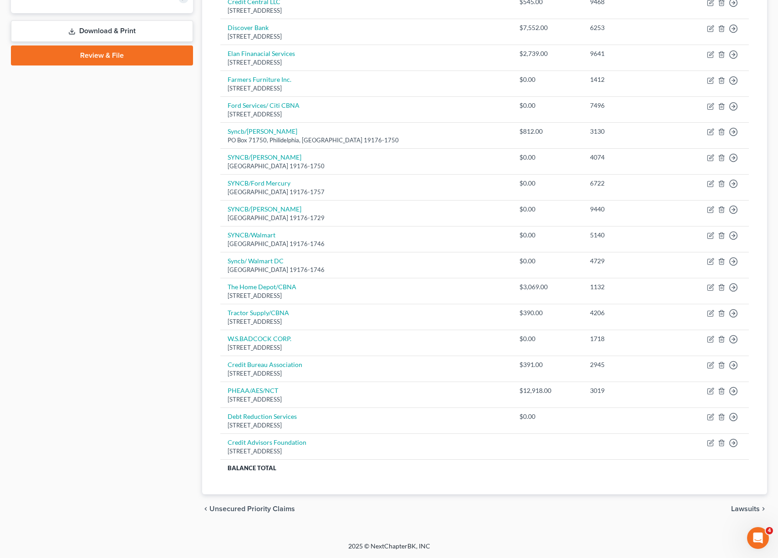
scroll to position [382, 0]
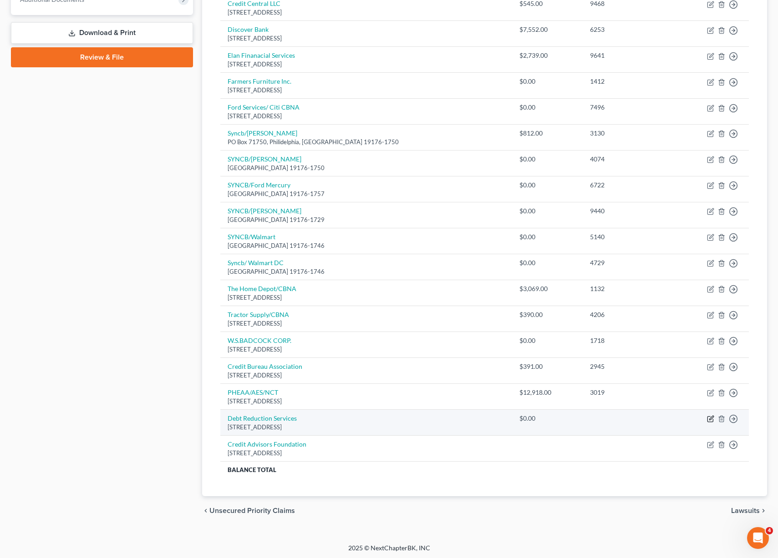
click at [707, 420] on icon "button" at bounding box center [710, 418] width 7 height 7
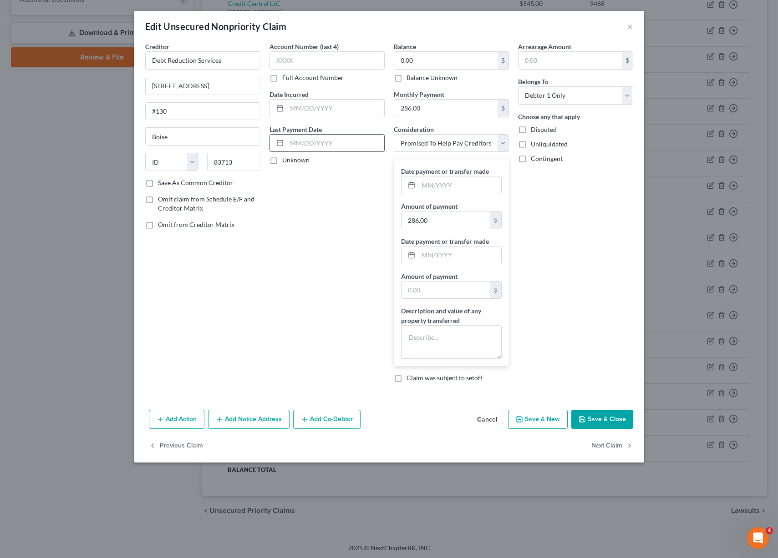
click at [333, 146] on input "text" at bounding box center [335, 143] width 97 height 17
click at [305, 229] on input "text" at bounding box center [321, 223] width 89 height 17
click at [598, 416] on button "Save & Close" at bounding box center [602, 419] width 62 height 19
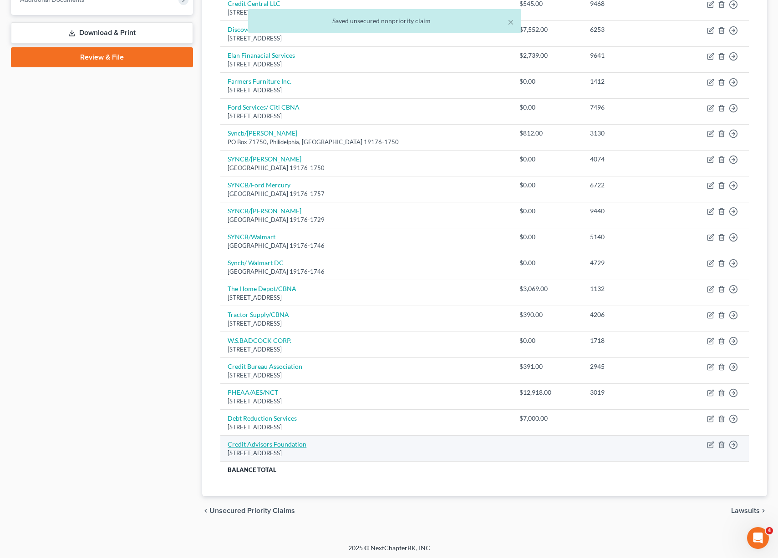
click at [264, 444] on link "Credit Advisors Foundation" at bounding box center [267, 445] width 79 height 8
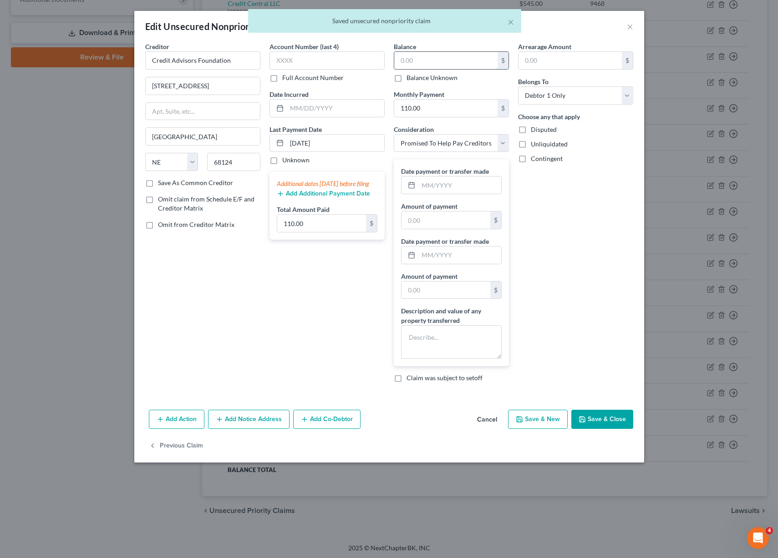
click at [432, 58] on input "text" at bounding box center [445, 60] width 103 height 17
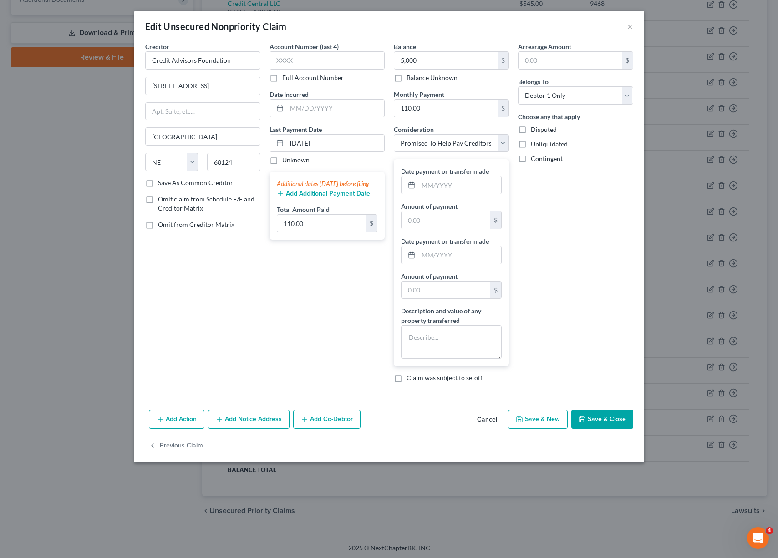
click at [616, 416] on button "Save & Close" at bounding box center [602, 419] width 62 height 19
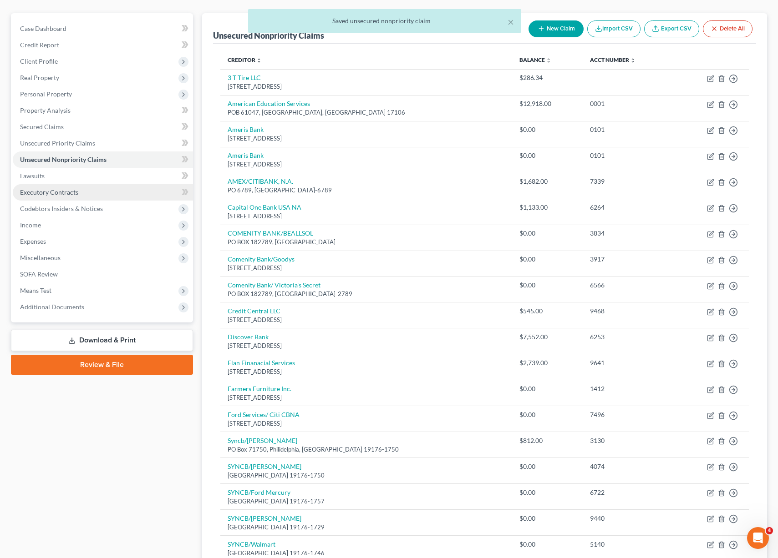
scroll to position [83, 0]
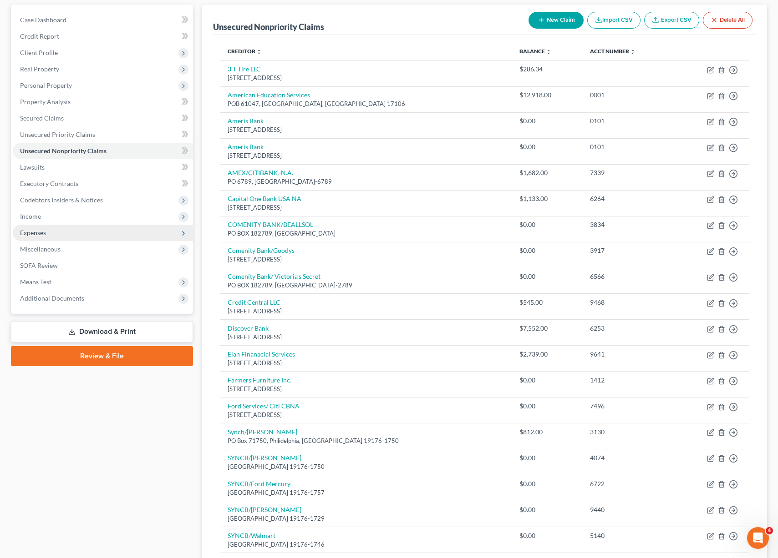
click at [46, 230] on span "Expenses" at bounding box center [33, 233] width 26 height 8
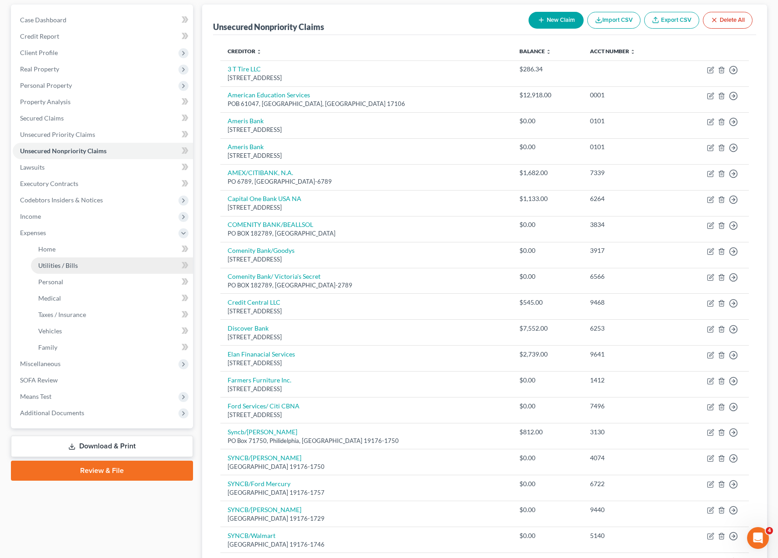
click at [68, 266] on span "Utilities / Bills" at bounding box center [58, 266] width 40 height 8
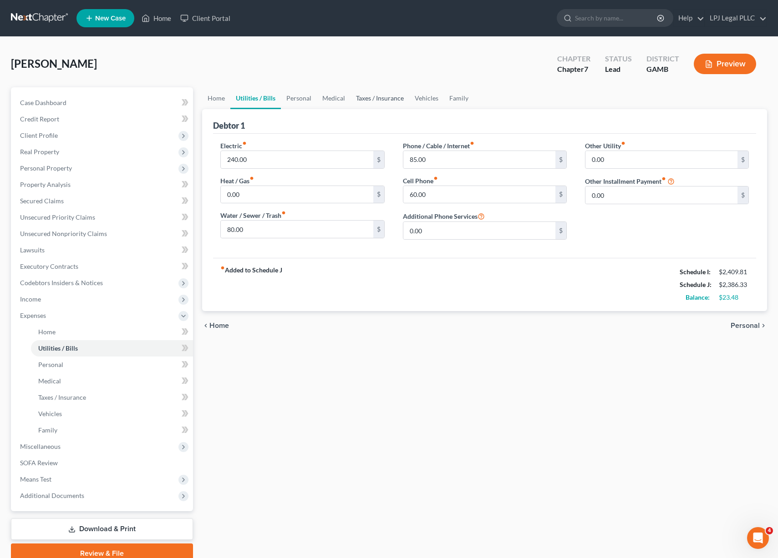
click at [378, 99] on link "Taxes / Insurance" at bounding box center [379, 98] width 59 height 22
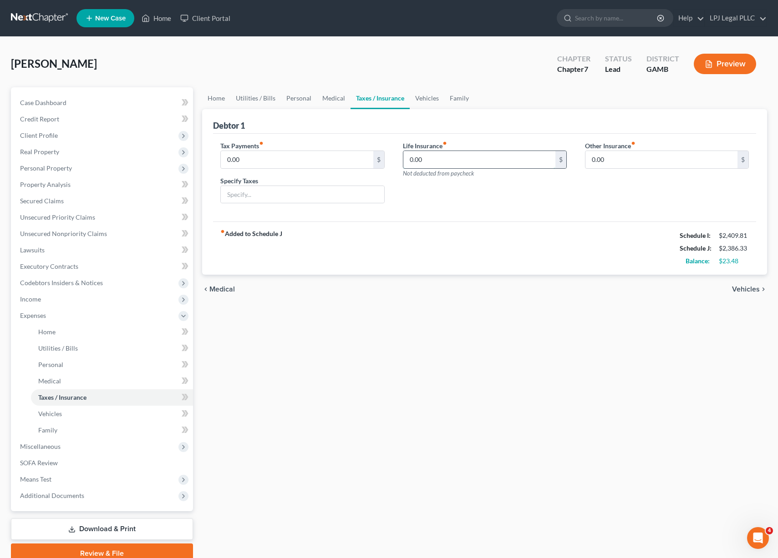
click at [445, 158] on input "0.00" at bounding box center [479, 159] width 152 height 17
drag, startPoint x: 464, startPoint y: 165, endPoint x: 403, endPoint y: 161, distance: 61.1
click at [403, 161] on input "7.65" at bounding box center [479, 159] width 152 height 17
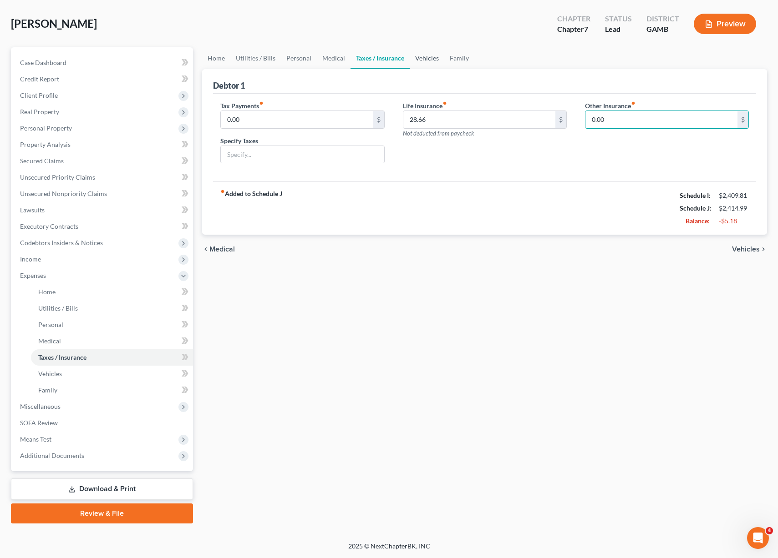
click at [426, 56] on link "Vehicles" at bounding box center [427, 58] width 35 height 22
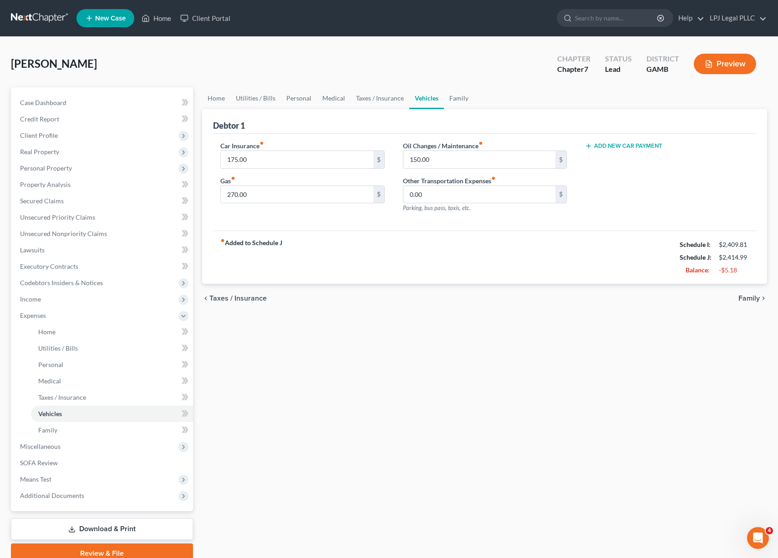
click at [472, 104] on ul "Home Utilities / Bills Personal Medical Taxes / Insurance Vehicles Family" at bounding box center [484, 98] width 565 height 22
click at [455, 101] on link "Family" at bounding box center [459, 98] width 30 height 22
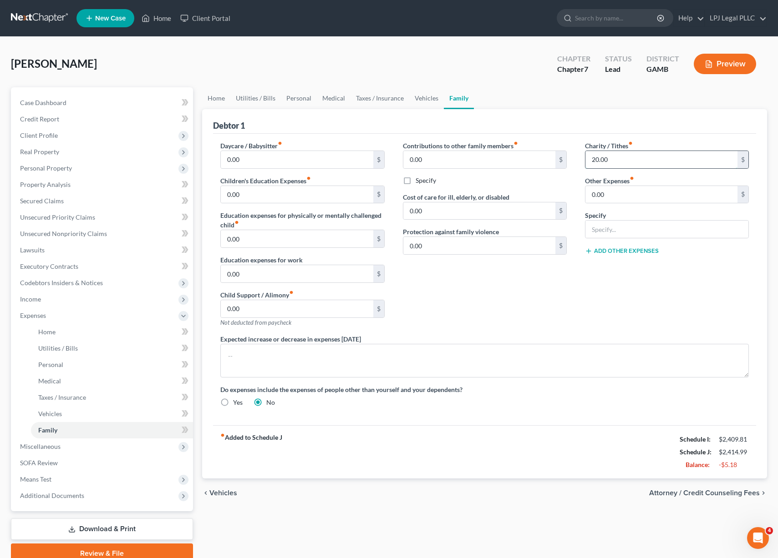
click at [623, 155] on input "20.00" at bounding box center [661, 159] width 152 height 17
click at [306, 100] on link "Personal" at bounding box center [299, 98] width 36 height 22
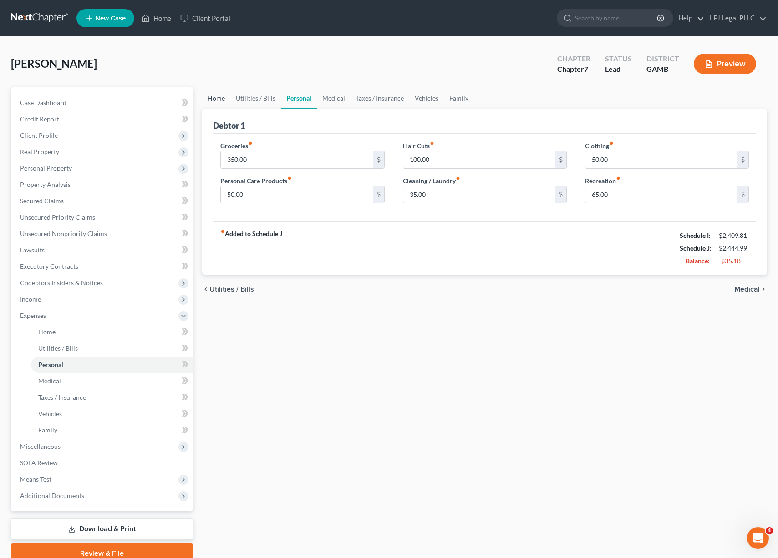
click at [215, 106] on link "Home" at bounding box center [216, 98] width 28 height 22
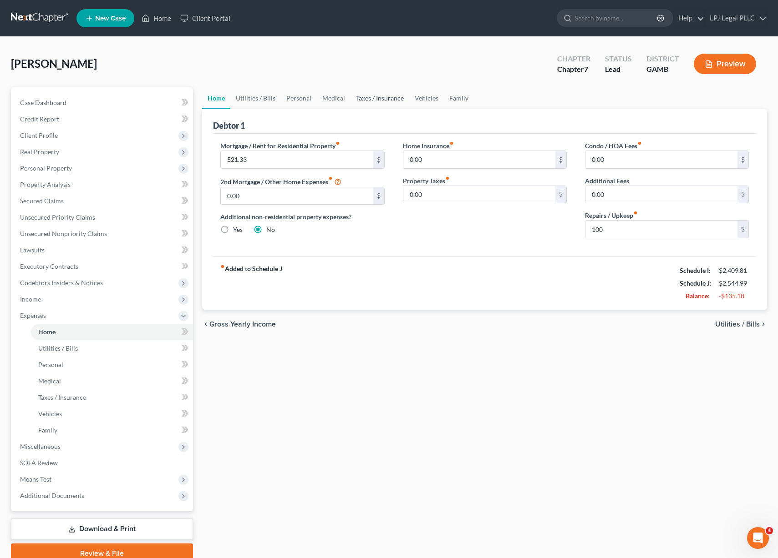
click at [370, 97] on link "Taxes / Insurance" at bounding box center [379, 98] width 59 height 22
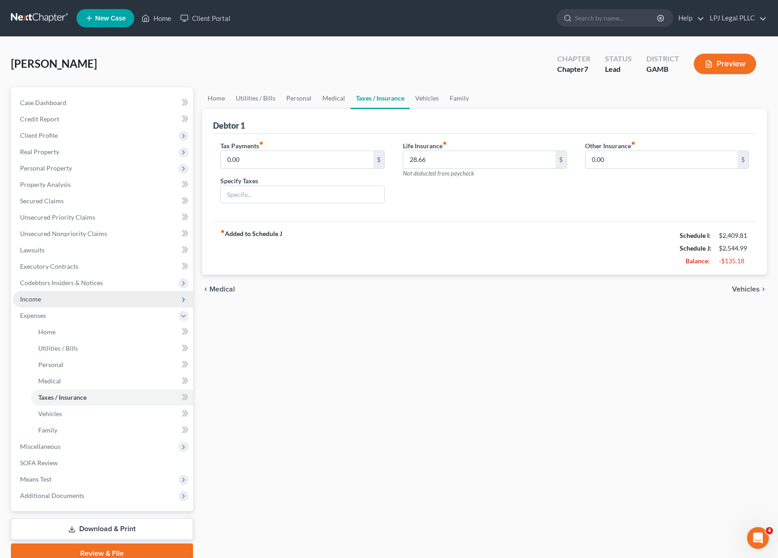
click at [36, 300] on span "Income" at bounding box center [30, 299] width 21 height 8
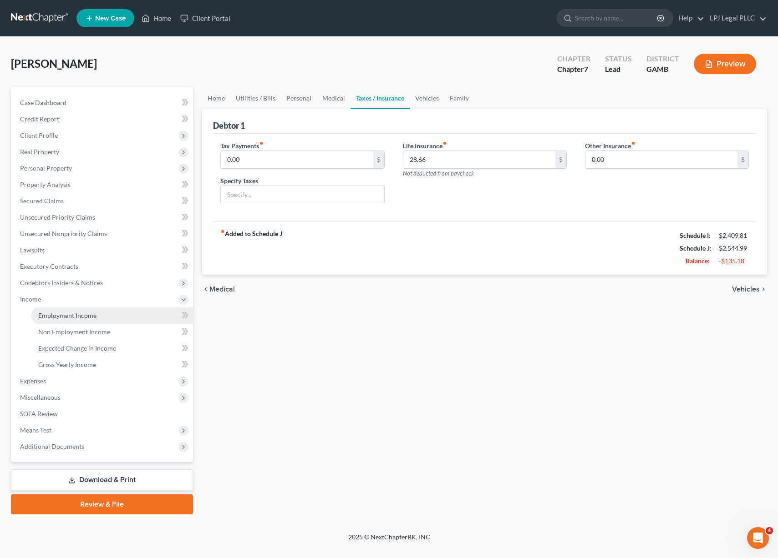
click at [65, 314] on span "Employment Income" at bounding box center [67, 316] width 58 height 8
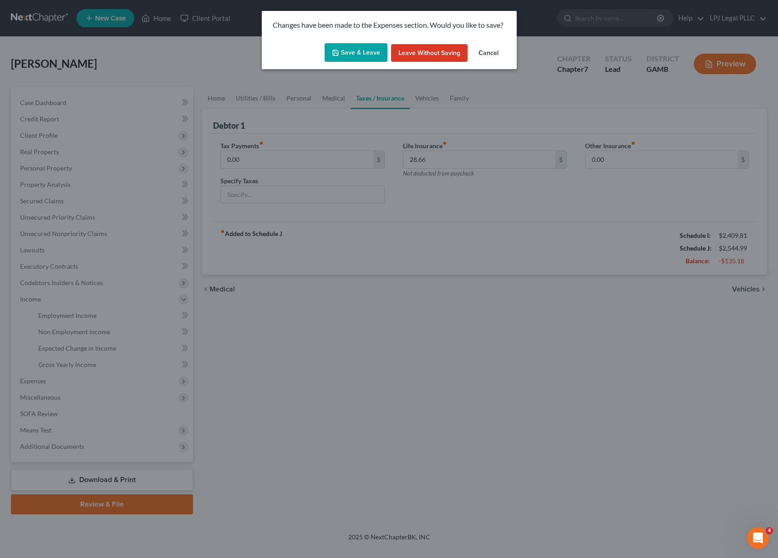
click at [346, 48] on button "Save & Leave" at bounding box center [355, 52] width 63 height 19
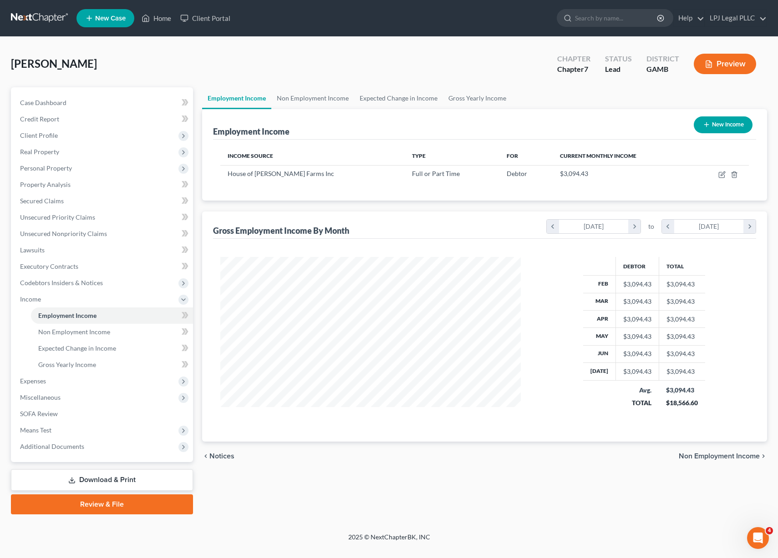
scroll to position [163, 319]
click at [719, 172] on icon "button" at bounding box center [721, 174] width 5 height 5
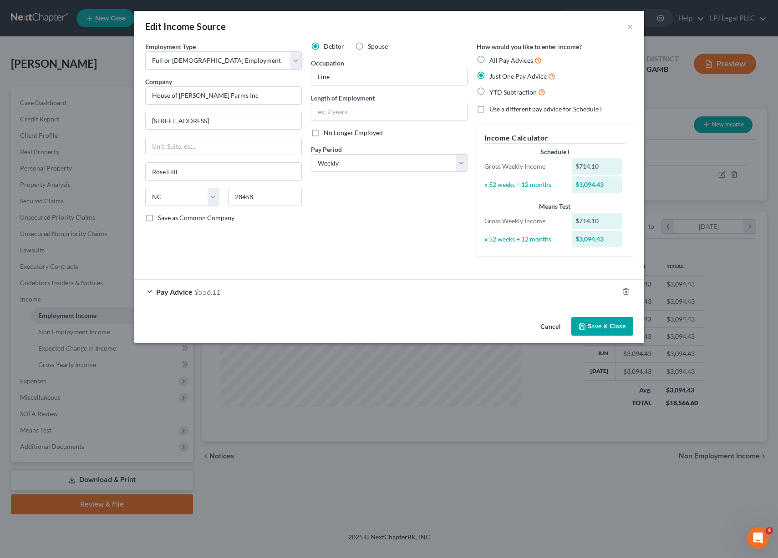
click at [220, 291] on span "$556.11" at bounding box center [207, 292] width 26 height 9
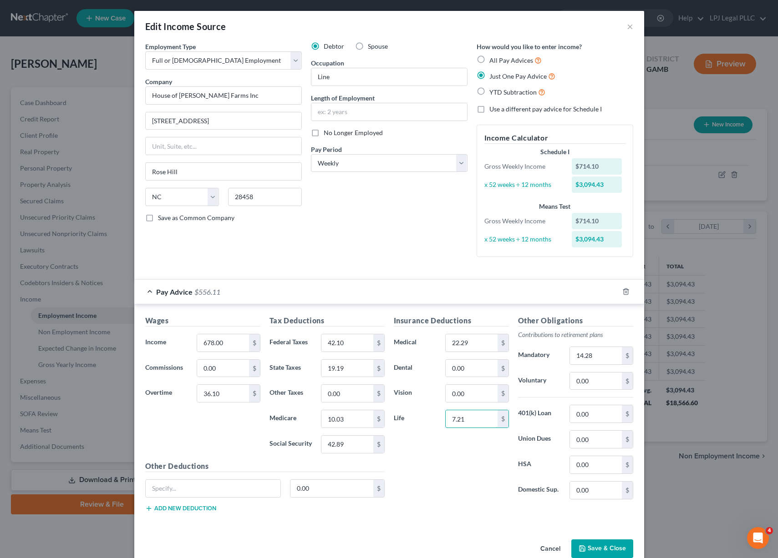
drag, startPoint x: 468, startPoint y: 419, endPoint x: 427, endPoint y: 414, distance: 40.8
click at [427, 414] on div "Life 7.21 $" at bounding box center [451, 419] width 124 height 18
drag, startPoint x: 471, startPoint y: 421, endPoint x: 424, endPoint y: 421, distance: 47.8
click at [424, 421] on div "Life 7.21 $" at bounding box center [451, 419] width 124 height 18
click at [482, 367] on input "0.00" at bounding box center [471, 368] width 51 height 17
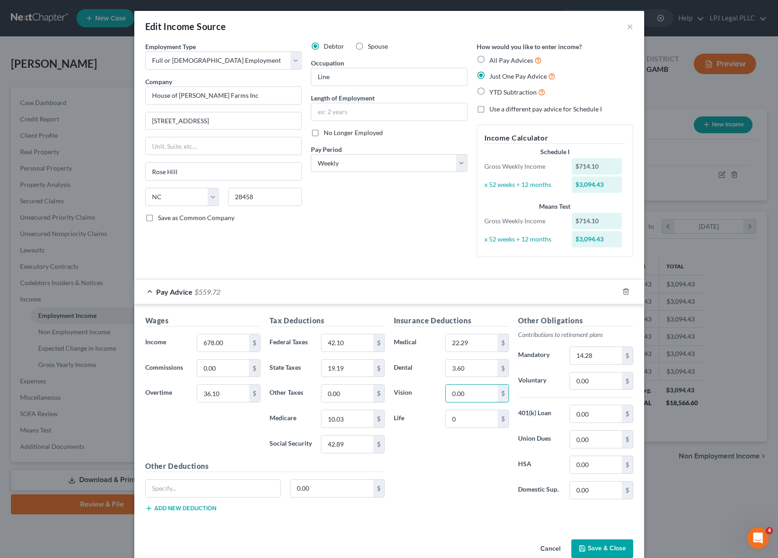
scroll to position [18, 0]
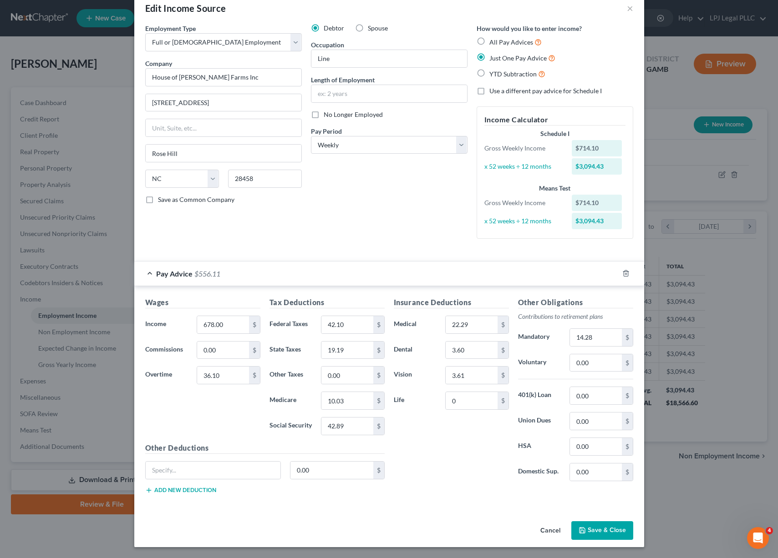
click at [594, 535] on button "Save & Close" at bounding box center [602, 531] width 62 height 19
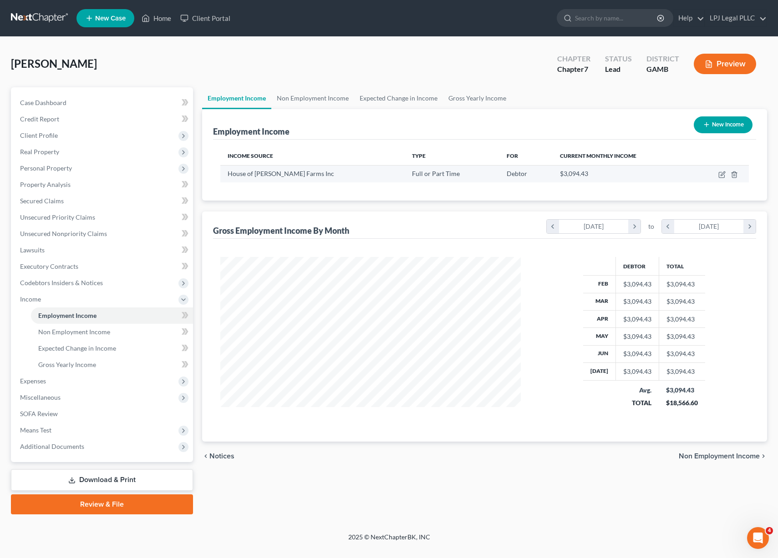
click at [595, 178] on div "$3,094.43" at bounding box center [622, 173] width 124 height 9
click at [719, 175] on icon "button" at bounding box center [721, 174] width 7 height 7
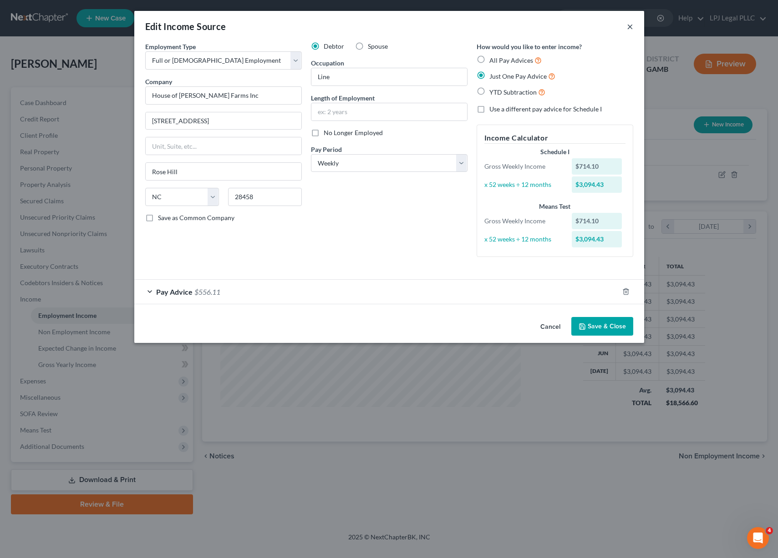
click at [628, 24] on button "×" at bounding box center [630, 26] width 6 height 11
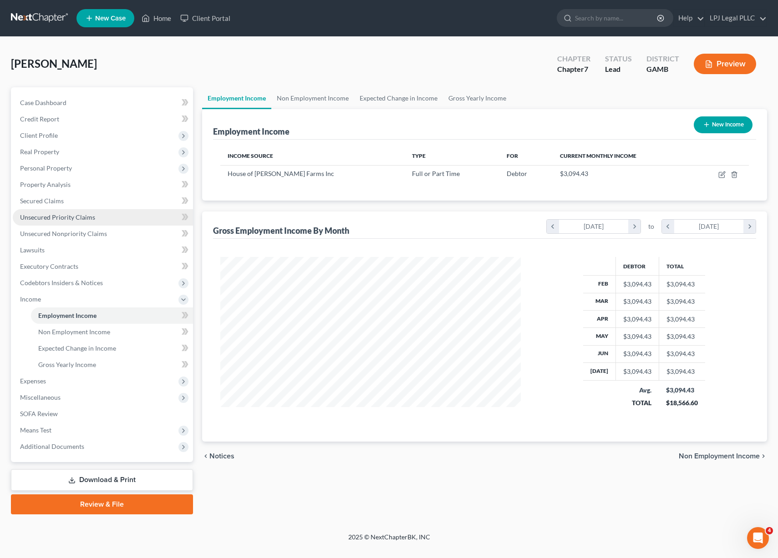
click at [57, 211] on link "Unsecured Priority Claims" at bounding box center [103, 217] width 180 height 16
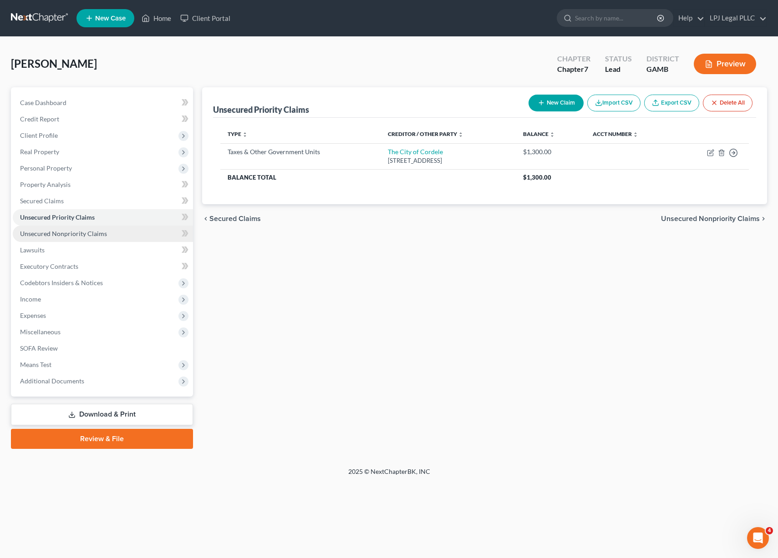
click at [91, 233] on span "Unsecured Nonpriority Claims" at bounding box center [63, 234] width 87 height 8
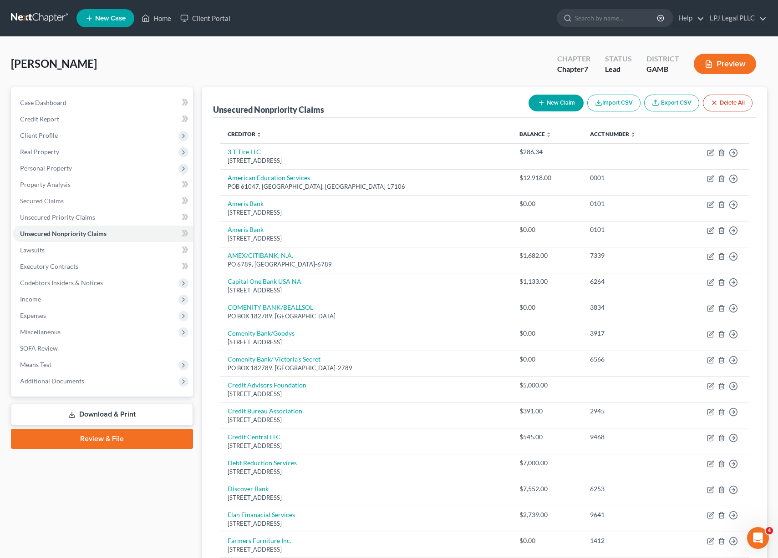
click at [531, 100] on button "New Claim" at bounding box center [555, 103] width 55 height 17
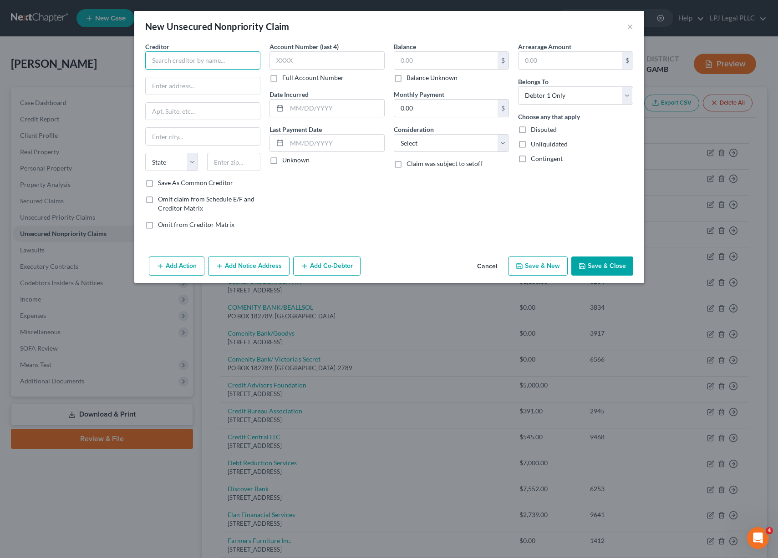
click at [205, 55] on input "text" at bounding box center [202, 60] width 115 height 18
click at [319, 65] on input "text" at bounding box center [326, 60] width 115 height 18
click at [436, 62] on input "text" at bounding box center [445, 60] width 103 height 17
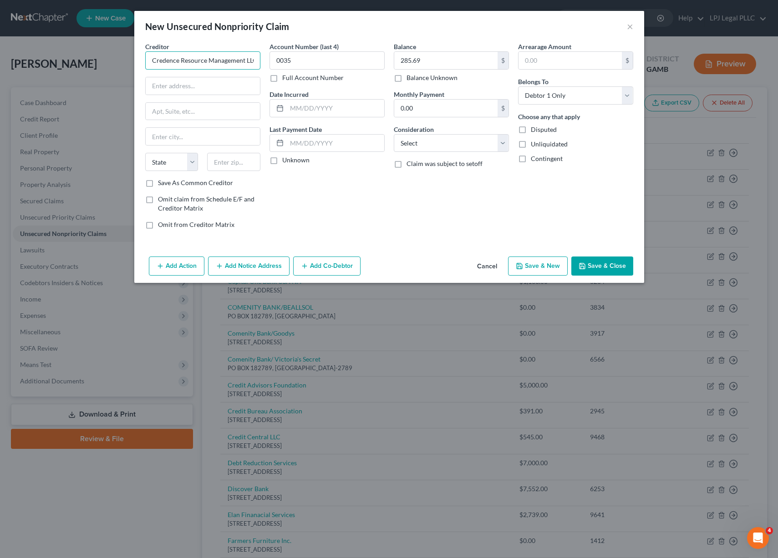
click at [240, 60] on input "Credence Resource Management LLC" at bounding box center [202, 60] width 115 height 18
click at [177, 84] on input "text" at bounding box center [203, 85] width 114 height 17
paste input "[STREET_ADDRESS]"
click at [167, 140] on input "text" at bounding box center [203, 136] width 114 height 17
click at [208, 136] on input "Peachtree" at bounding box center [203, 136] width 114 height 17
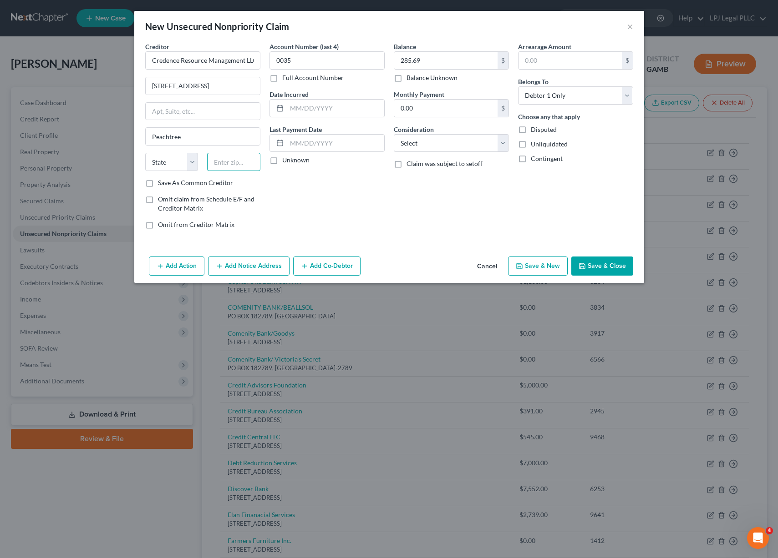
click at [235, 163] on input "text" at bounding box center [233, 162] width 53 height 18
click at [187, 136] on input "Norcross" at bounding box center [203, 136] width 114 height 17
click at [501, 150] on select "Select Cable / Satellite Services Collection Agency Credit Card Debt Debt Couns…" at bounding box center [451, 143] width 115 height 18
click at [394, 134] on select "Select Cable / Satellite Services Collection Agency Credit Card Debt Debt Couns…" at bounding box center [451, 143] width 115 height 18
click at [535, 264] on button "Save & New" at bounding box center [538, 266] width 60 height 19
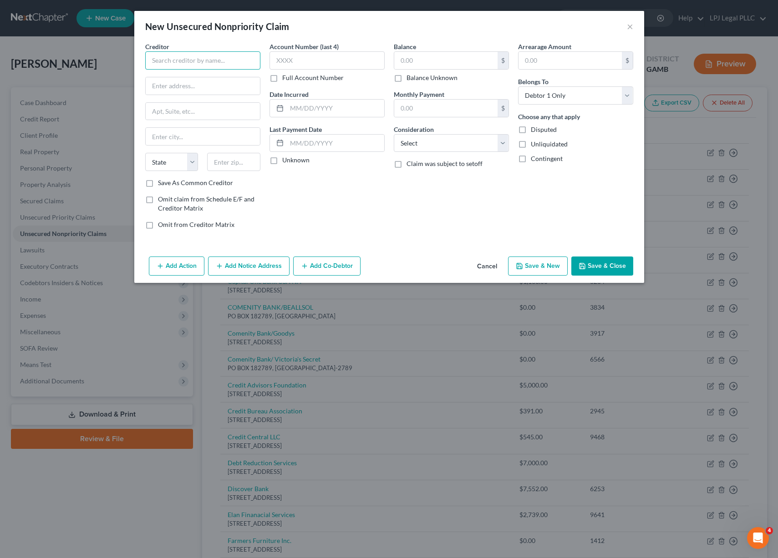
click at [172, 63] on input "text" at bounding box center [202, 60] width 115 height 18
click at [509, 141] on div "Balance $ Balance Unknown Balance Undetermined $ Balance Unknown Monthly Paymen…" at bounding box center [451, 139] width 124 height 195
click at [506, 142] on select "Select Cable / Satellite Services Collection Agency Credit Card Debt Debt Couns…" at bounding box center [451, 143] width 115 height 18
click at [394, 134] on select "Select Cable / Satellite Services Collection Agency Credit Card Debt Debt Couns…" at bounding box center [451, 143] width 115 height 18
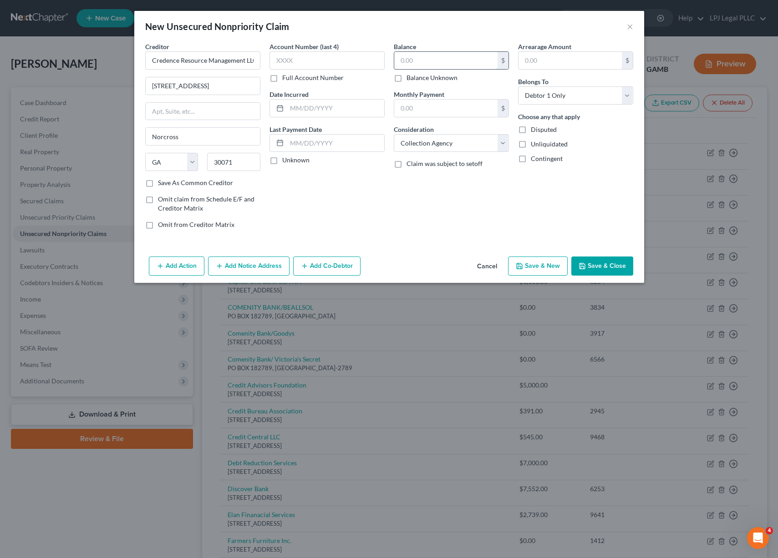
click at [429, 61] on input "text" at bounding box center [445, 60] width 103 height 17
click at [609, 265] on button "Save & Close" at bounding box center [602, 266] width 62 height 19
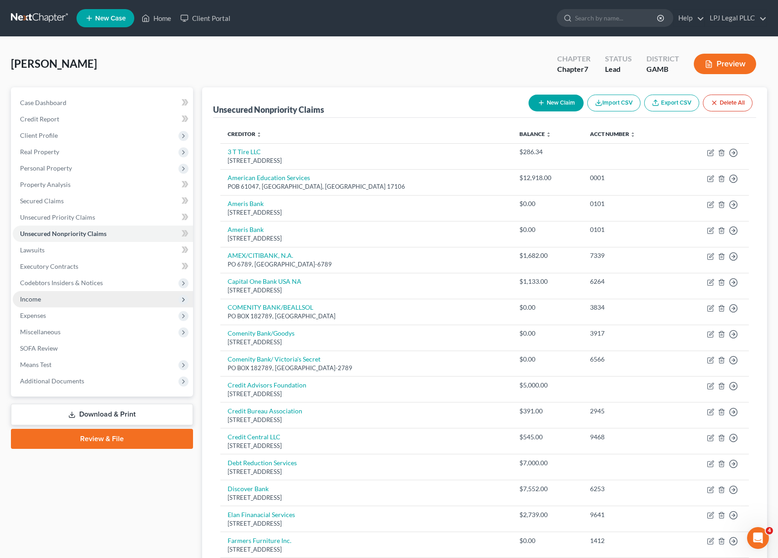
click at [56, 305] on span "Income" at bounding box center [103, 299] width 180 height 16
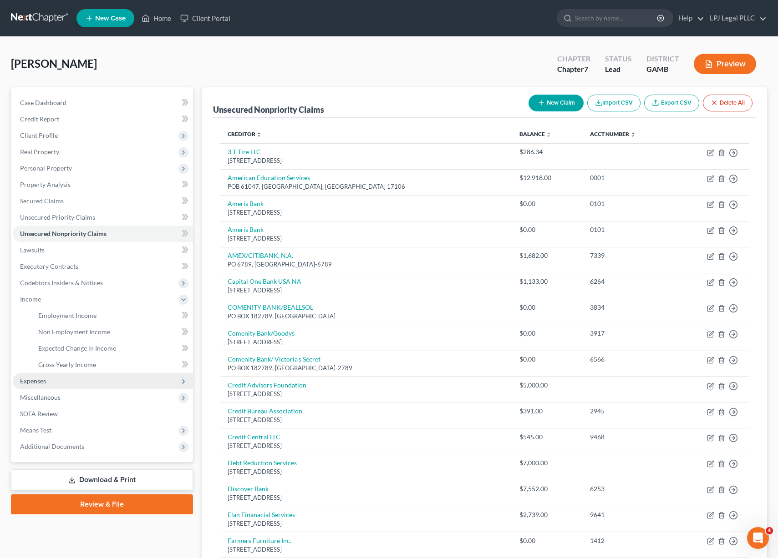
click at [56, 373] on span "Expenses" at bounding box center [103, 381] width 180 height 16
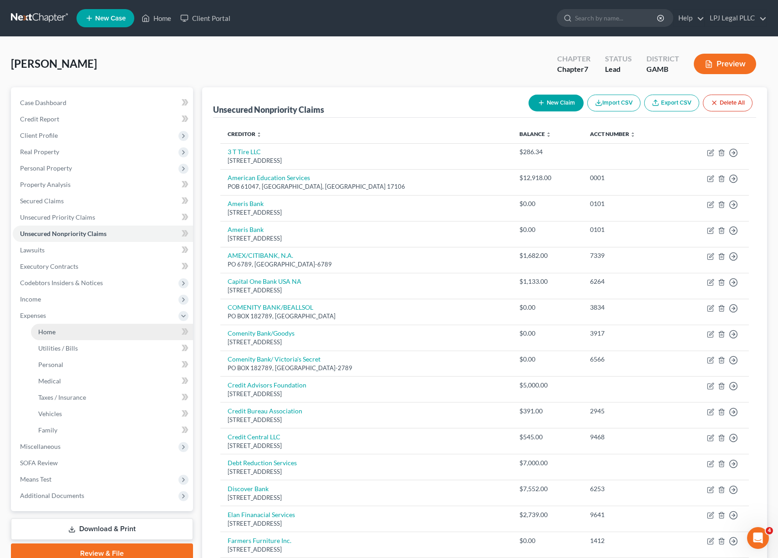
click at [64, 335] on link "Home" at bounding box center [112, 332] width 162 height 16
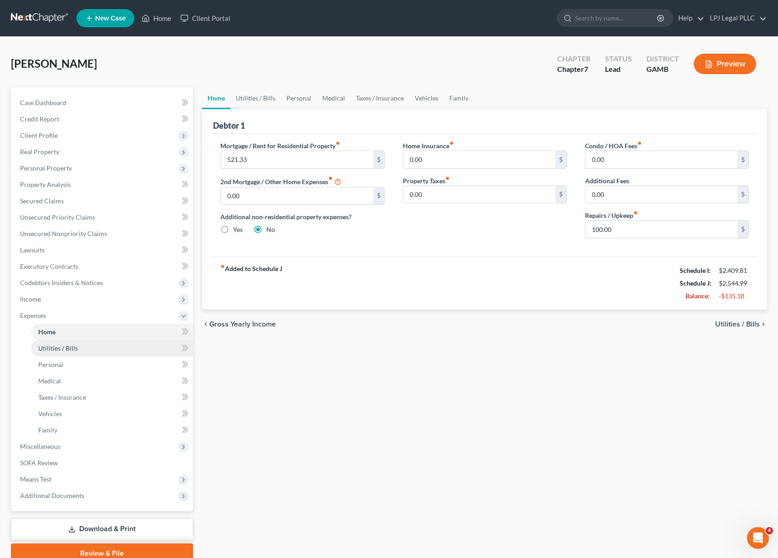
click at [80, 345] on link "Utilities / Bills" at bounding box center [112, 348] width 162 height 16
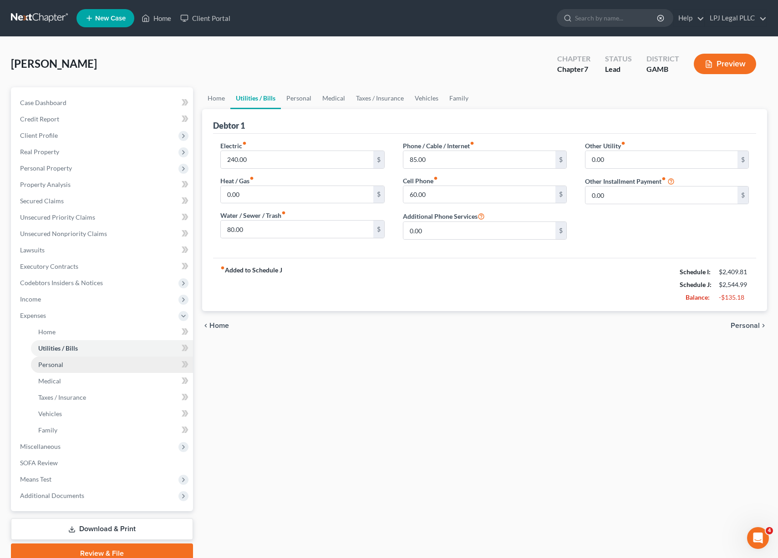
click at [86, 362] on link "Personal" at bounding box center [112, 365] width 162 height 16
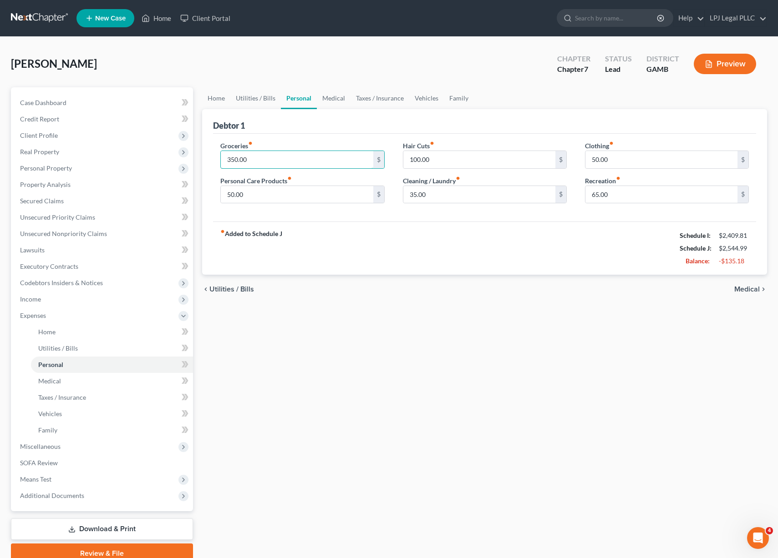
drag, startPoint x: 273, startPoint y: 160, endPoint x: 203, endPoint y: 159, distance: 70.5
click at [203, 159] on div "Debtor 1 Groceries fiber_manual_record 350.00 $ Personal Care Products fiber_ma…" at bounding box center [484, 192] width 565 height 166
drag, startPoint x: 263, startPoint y: 158, endPoint x: 215, endPoint y: 158, distance: 48.7
click at [215, 158] on div "Groceries fiber_manual_record 350.00 $ Personal Care Products fiber_manual_reco…" at bounding box center [302, 176] width 182 height 70
click at [248, 156] on input "400" at bounding box center [297, 159] width 152 height 17
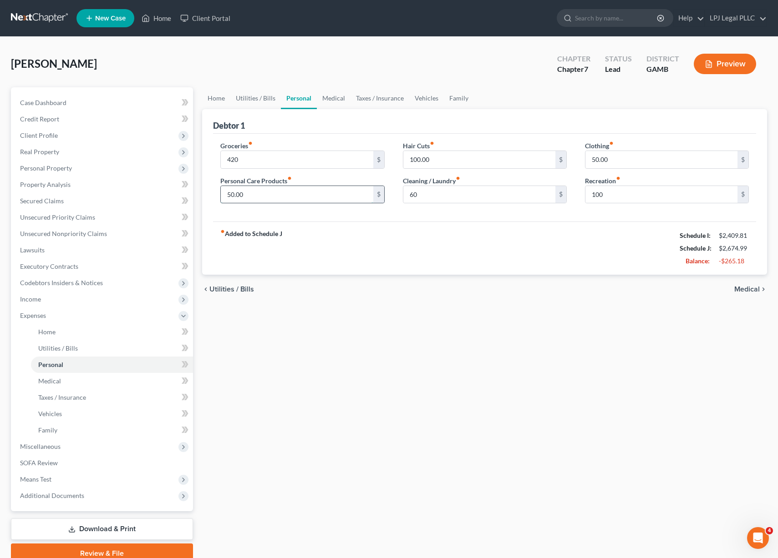
click at [277, 194] on input "50.00" at bounding box center [297, 194] width 152 height 17
click at [613, 161] on input "50.00" at bounding box center [661, 159] width 152 height 17
click at [416, 162] on input "100.00" at bounding box center [479, 159] width 152 height 17
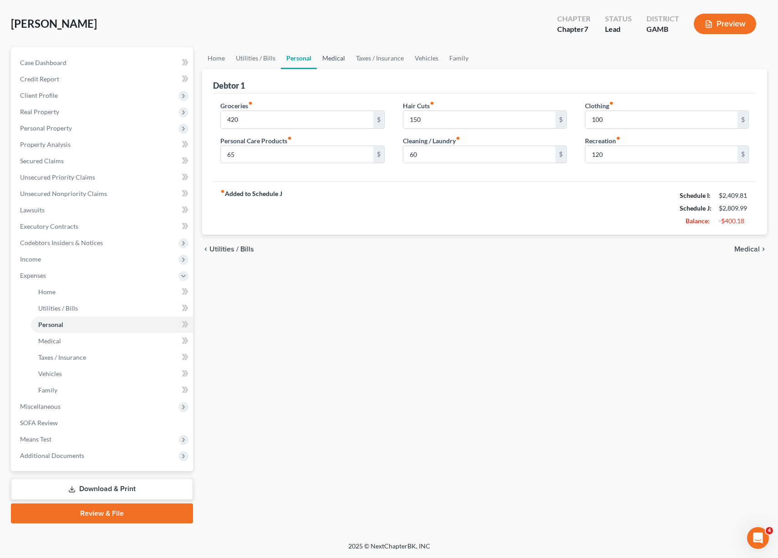
click at [339, 54] on link "Medical" at bounding box center [334, 58] width 34 height 22
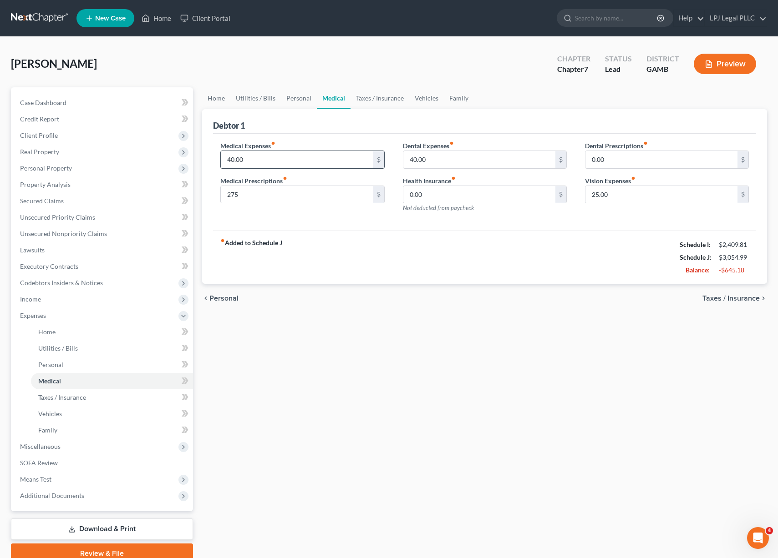
click at [267, 166] on input "40.00" at bounding box center [297, 159] width 152 height 17
click at [610, 193] on input "25.00" at bounding box center [661, 194] width 152 height 17
click at [294, 172] on div "Medical Expenses fiber_manual_record 50 $ Medical Prescriptions fiber_manual_re…" at bounding box center [302, 180] width 182 height 79
click at [266, 169] on div "Medical Expenses fiber_manual_record 50 $ Medical Prescriptions fiber_manual_re…" at bounding box center [302, 180] width 182 height 79
click at [256, 166] on input "50" at bounding box center [297, 159] width 152 height 17
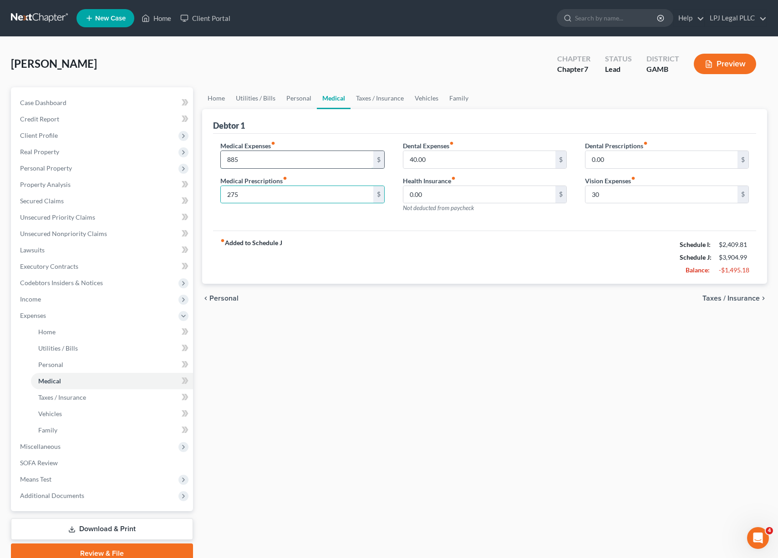
click at [243, 156] on input "885" at bounding box center [297, 159] width 152 height 17
click at [267, 161] on input "9" at bounding box center [297, 159] width 152 height 17
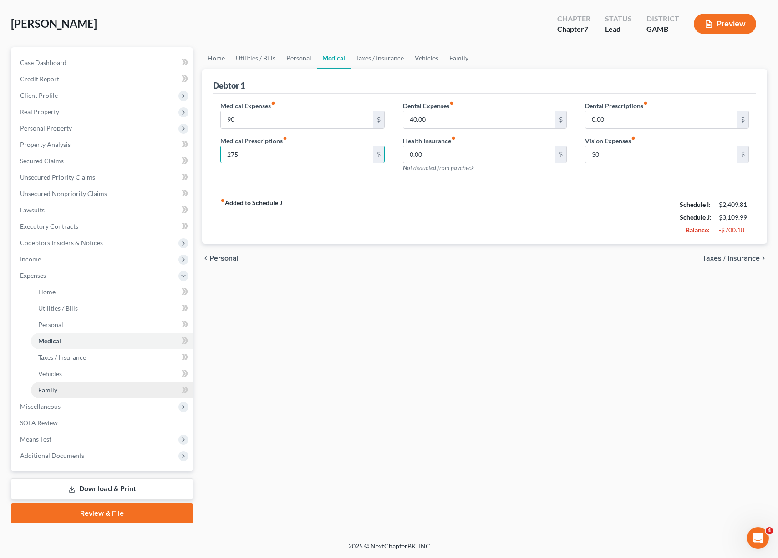
click at [67, 382] on link "Family" at bounding box center [112, 390] width 162 height 16
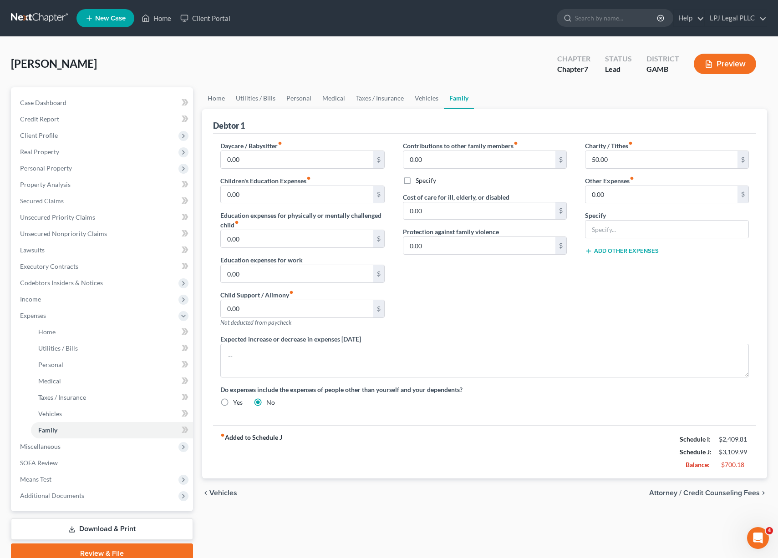
click at [756, 538] on icon "Open Intercom Messenger" at bounding box center [757, 538] width 15 height 15
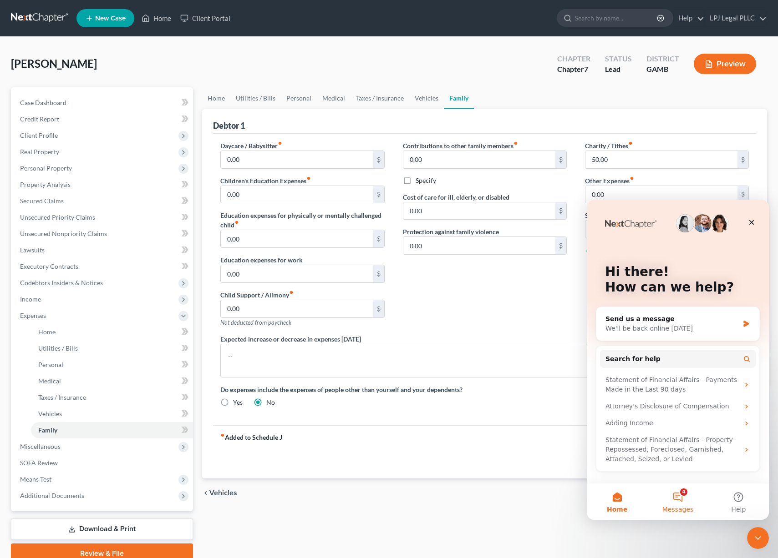
click at [677, 493] on button "4 Messages" at bounding box center [677, 502] width 61 height 36
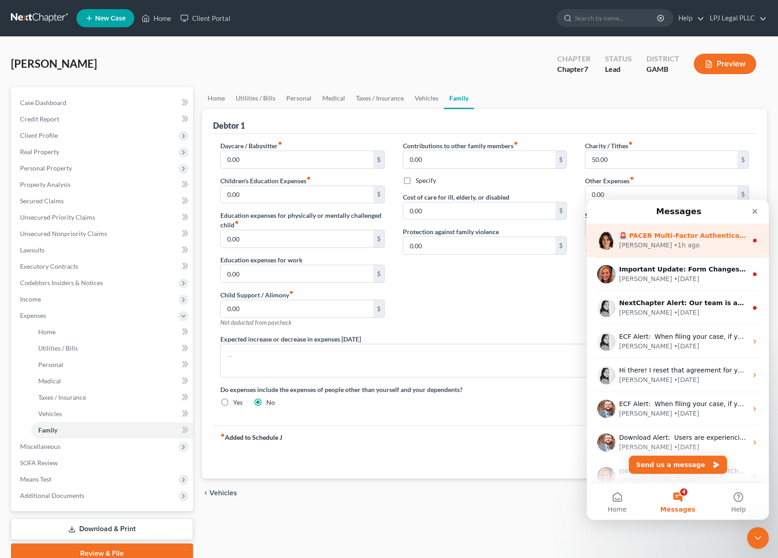
click at [679, 243] on div "[PERSON_NAME] • 1h ago" at bounding box center [683, 246] width 128 height 10
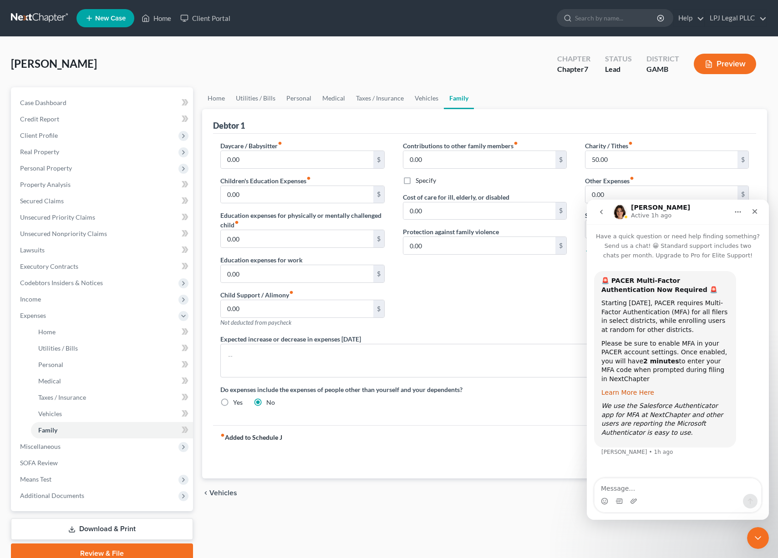
click at [630, 394] on link "Learn More Here" at bounding box center [627, 392] width 53 height 7
click at [740, 22] on link "LPJ Legal PLLC" at bounding box center [735, 18] width 61 height 16
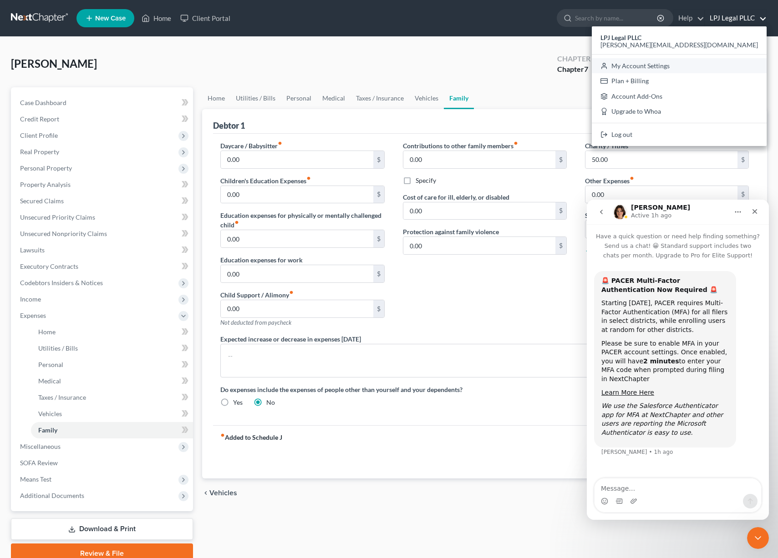
click at [711, 69] on link "My Account Settings" at bounding box center [679, 65] width 175 height 15
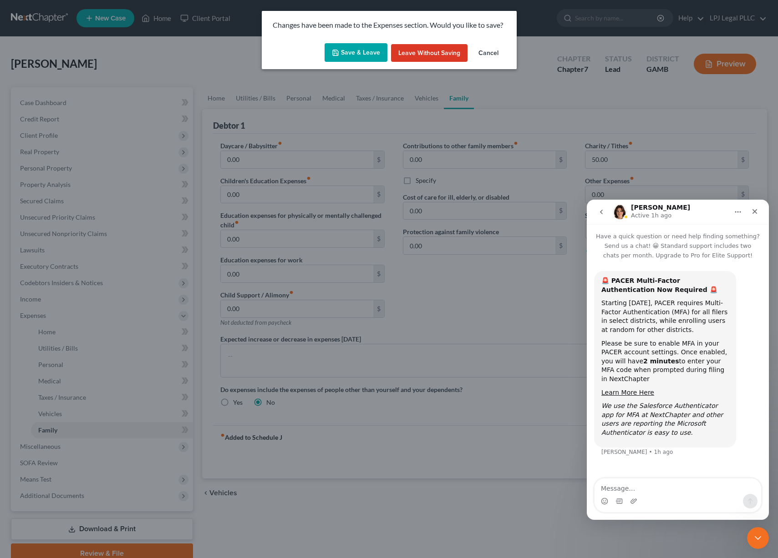
click at [334, 56] on button "Save & Leave" at bounding box center [355, 52] width 63 height 19
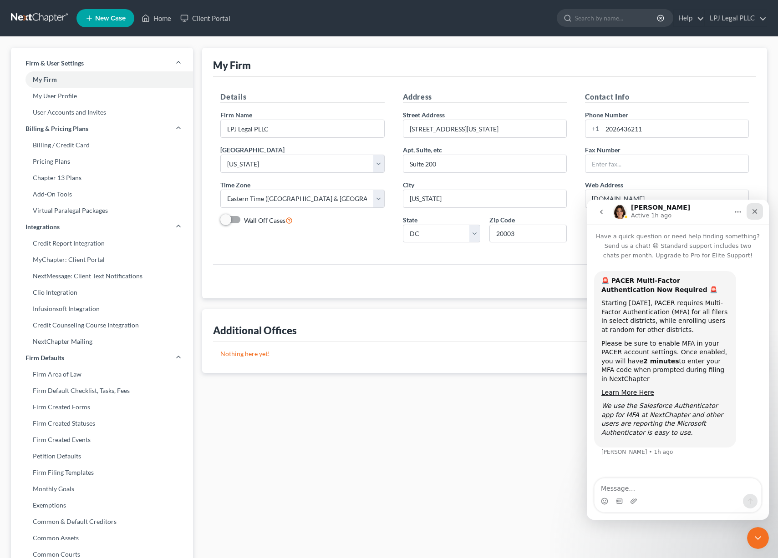
click at [754, 209] on icon "Close" at bounding box center [754, 211] width 7 height 7
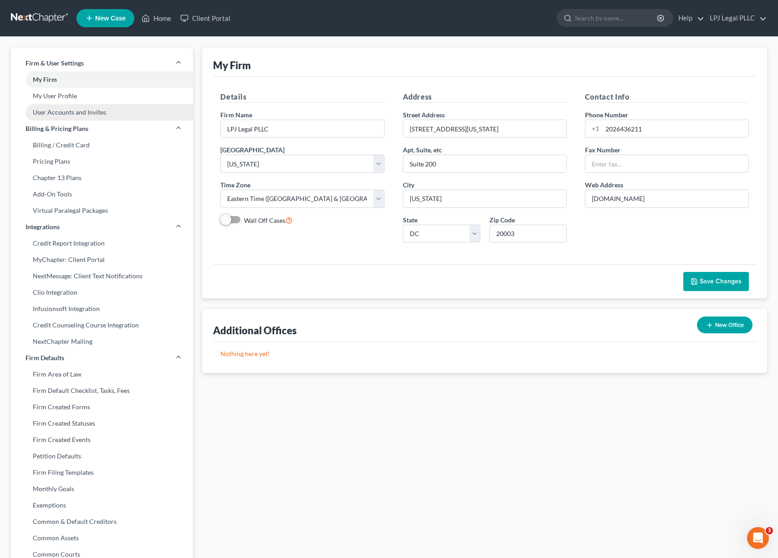
click at [143, 120] on link "User Accounts and Invites" at bounding box center [102, 112] width 182 height 16
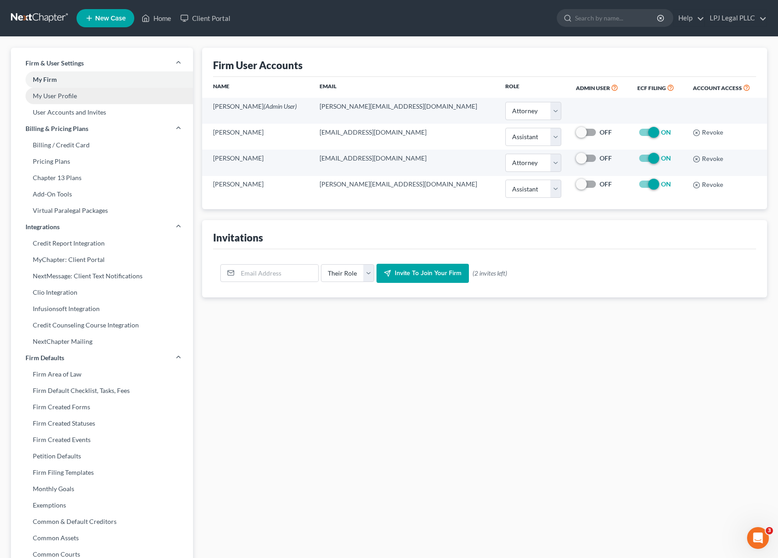
click at [90, 95] on link "My User Profile" at bounding box center [102, 96] width 182 height 16
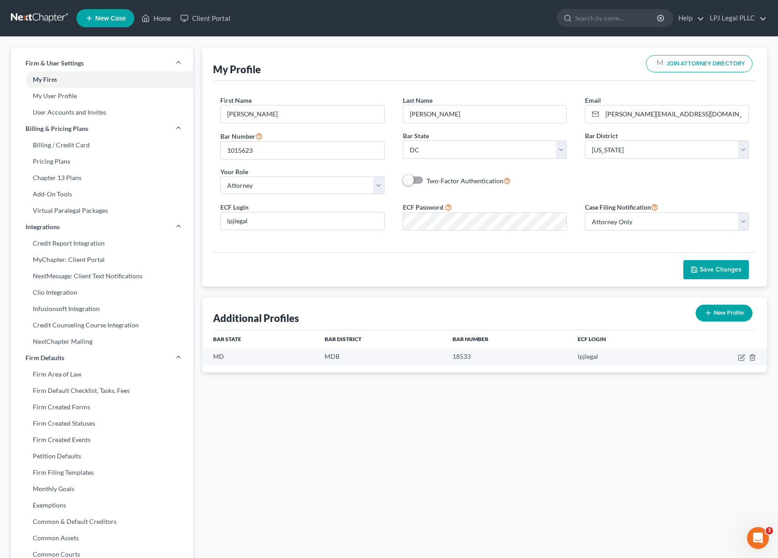
click at [717, 314] on button "New Profile" at bounding box center [723, 313] width 57 height 17
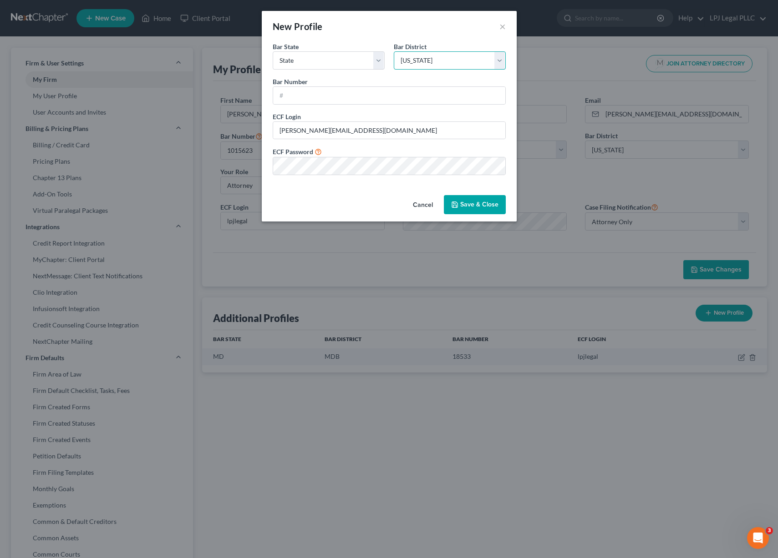
click at [489, 62] on select "Select [US_STATE] - [GEOGRAPHIC_DATA] [US_STATE] - [GEOGRAPHIC_DATA][US_STATE] …" at bounding box center [450, 60] width 112 height 18
click at [394, 51] on select "Select [US_STATE] - [GEOGRAPHIC_DATA] [US_STATE] - [GEOGRAPHIC_DATA][US_STATE] …" at bounding box center [450, 60] width 112 height 18
click at [356, 89] on input "text" at bounding box center [389, 95] width 232 height 17
click at [374, 61] on select "State [US_STATE] AK AR AZ CA CO CT DE DC [GEOGRAPHIC_DATA] [GEOGRAPHIC_DATA] GU…" at bounding box center [329, 60] width 112 height 18
click at [273, 51] on select "State [US_STATE] AK AR AZ CA CO CT DE DC [GEOGRAPHIC_DATA] [GEOGRAPHIC_DATA] GU…" at bounding box center [329, 60] width 112 height 18
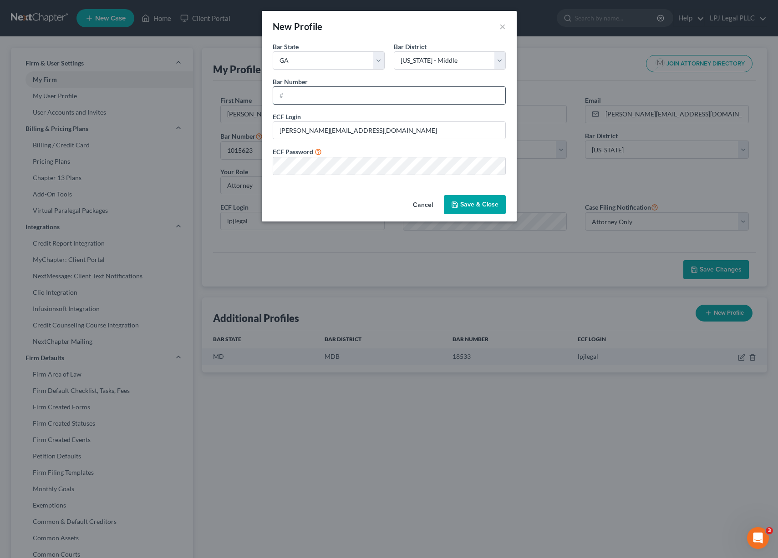
click at [344, 89] on input "text" at bounding box center [389, 95] width 232 height 17
click at [469, 204] on button "Save & Close" at bounding box center [475, 204] width 62 height 19
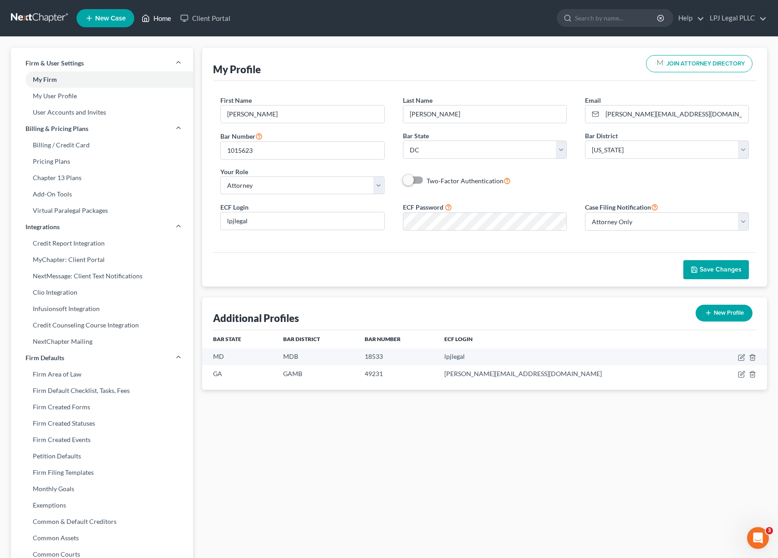
click at [170, 21] on link "Home" at bounding box center [156, 18] width 39 height 16
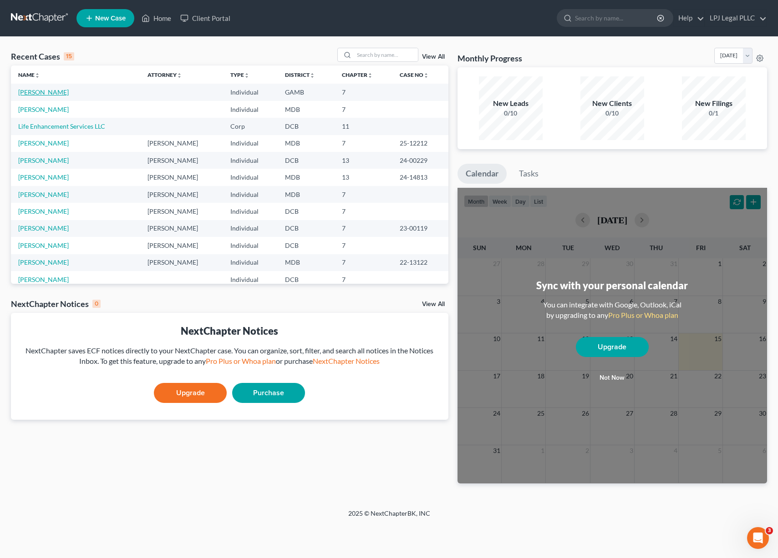
click at [36, 93] on link "[PERSON_NAME]" at bounding box center [43, 92] width 51 height 8
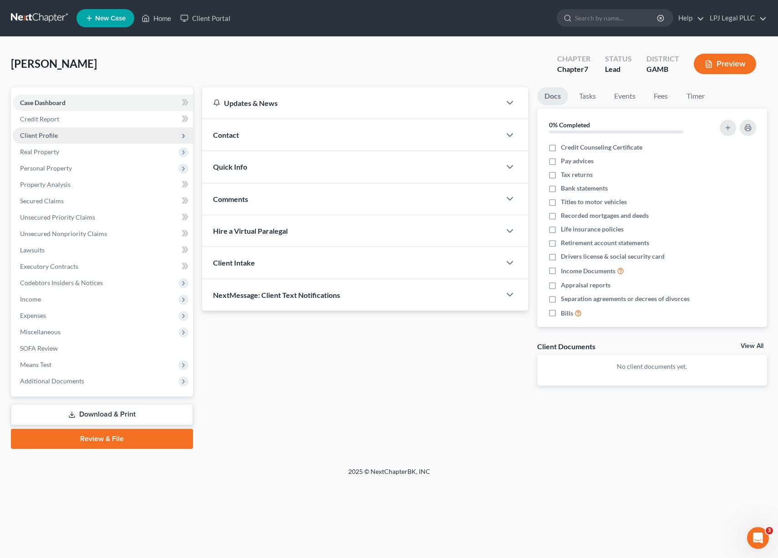
click at [59, 137] on span "Client Profile" at bounding box center [103, 135] width 180 height 16
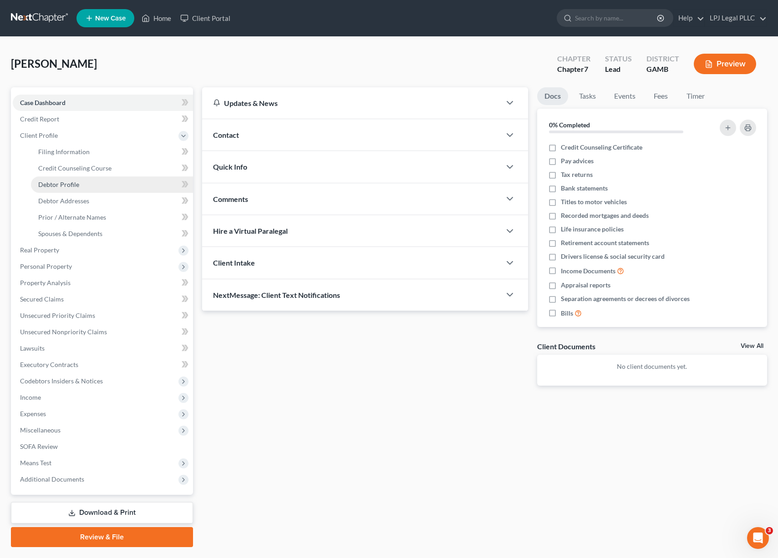
click at [68, 184] on span "Debtor Profile" at bounding box center [58, 185] width 41 height 8
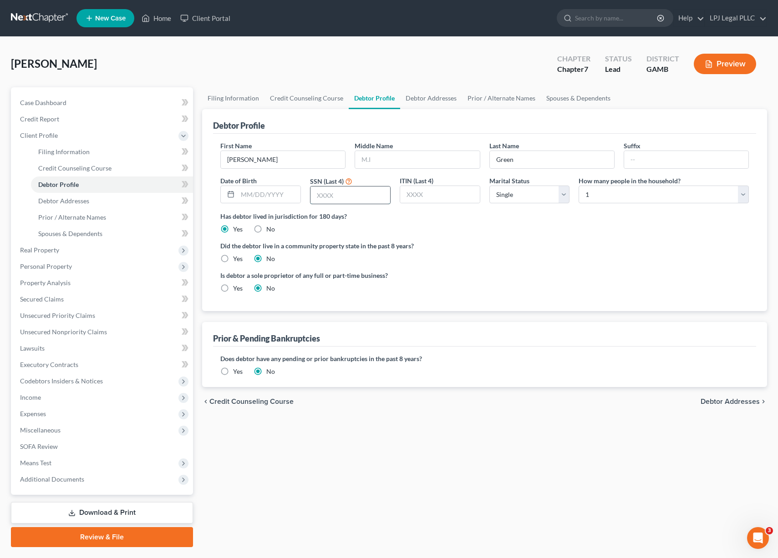
click at [353, 196] on input "text" at bounding box center [350, 195] width 80 height 17
click at [269, 198] on input "text" at bounding box center [269, 194] width 63 height 17
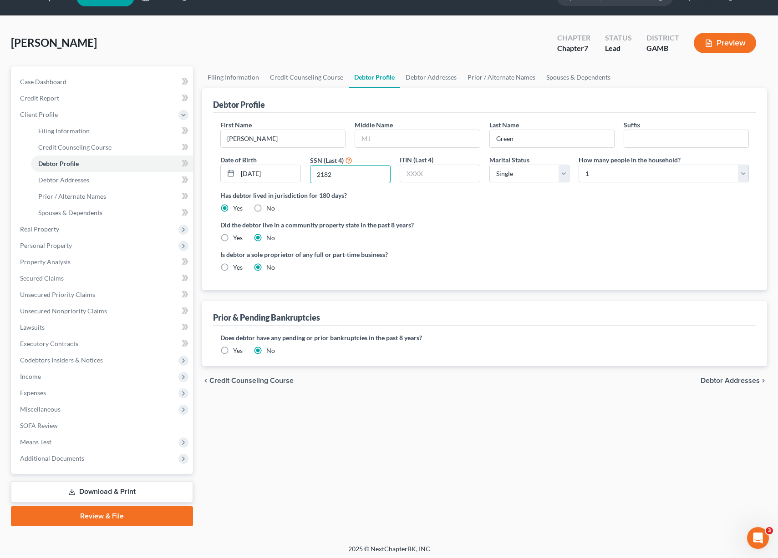
scroll to position [24, 0]
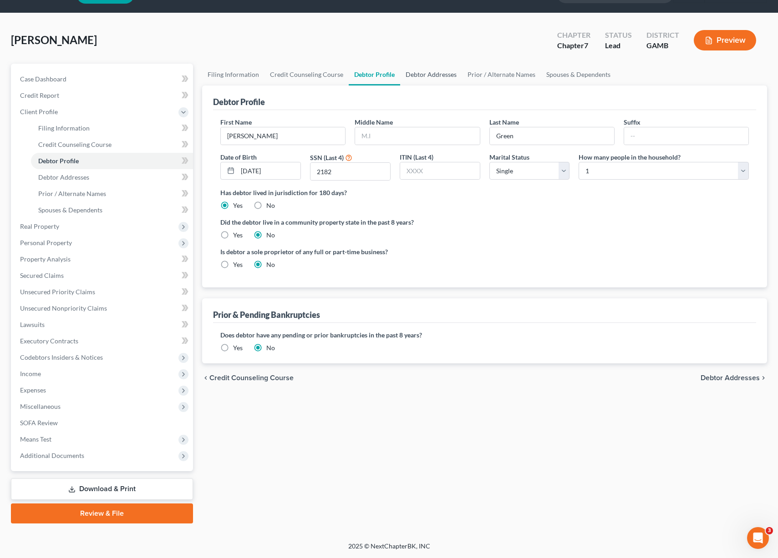
click at [437, 78] on link "Debtor Addresses" at bounding box center [431, 75] width 62 height 22
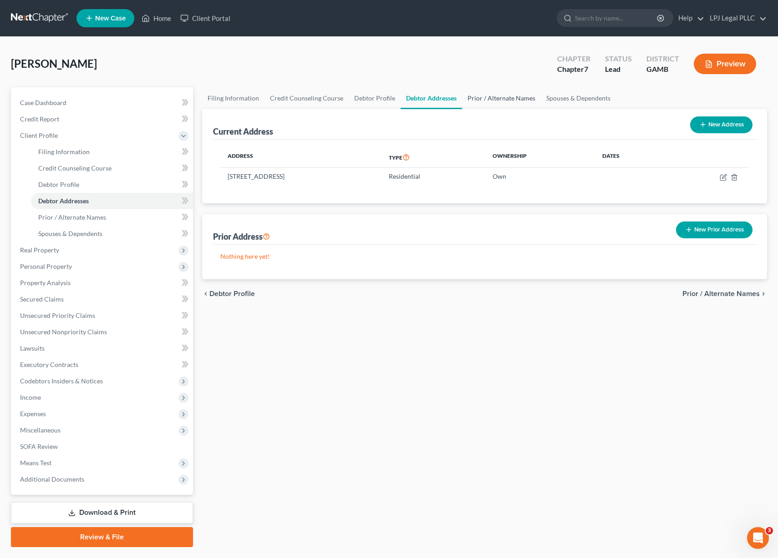
click at [493, 95] on link "Prior / Alternate Names" at bounding box center [501, 98] width 79 height 22
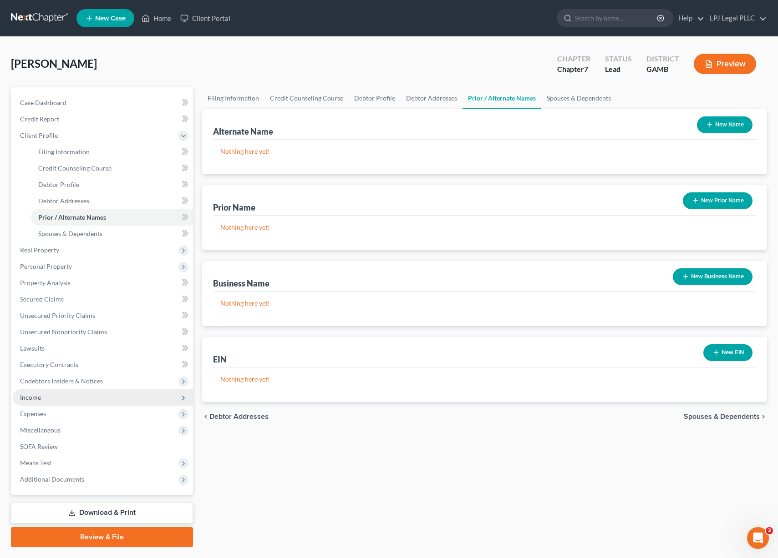
click at [47, 399] on span "Income" at bounding box center [103, 398] width 180 height 16
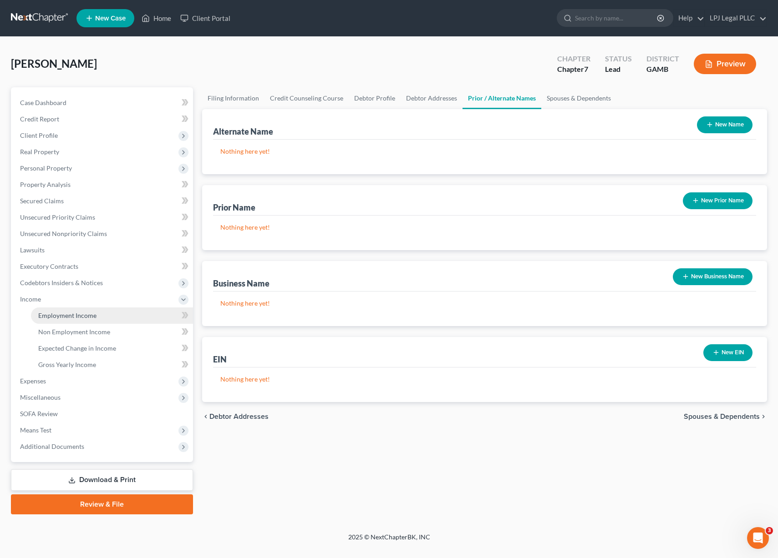
click at [98, 319] on link "Employment Income" at bounding box center [112, 316] width 162 height 16
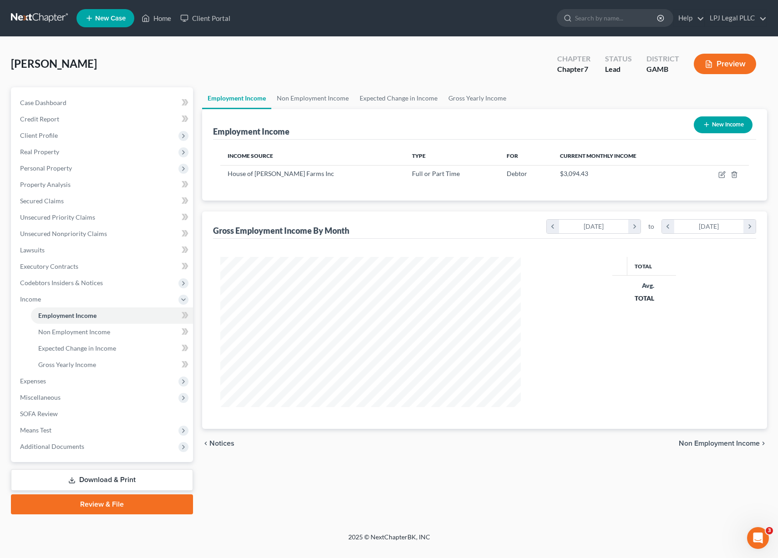
scroll to position [163, 319]
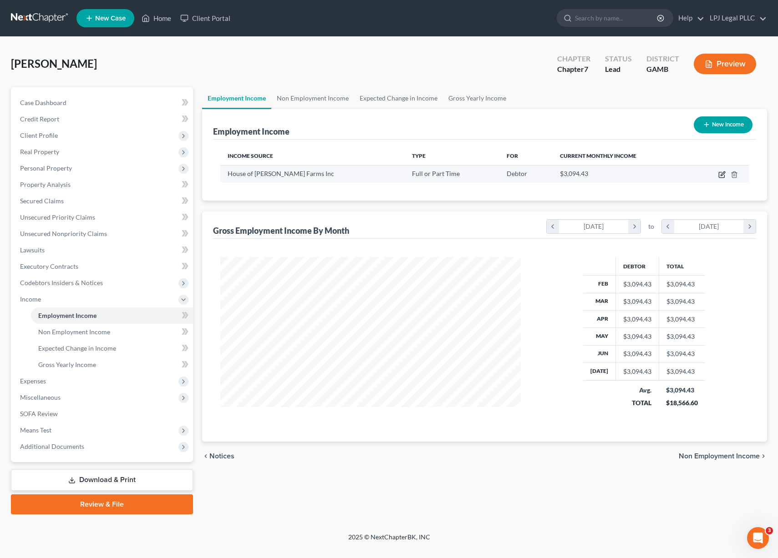
click at [720, 177] on icon "button" at bounding box center [721, 174] width 5 height 5
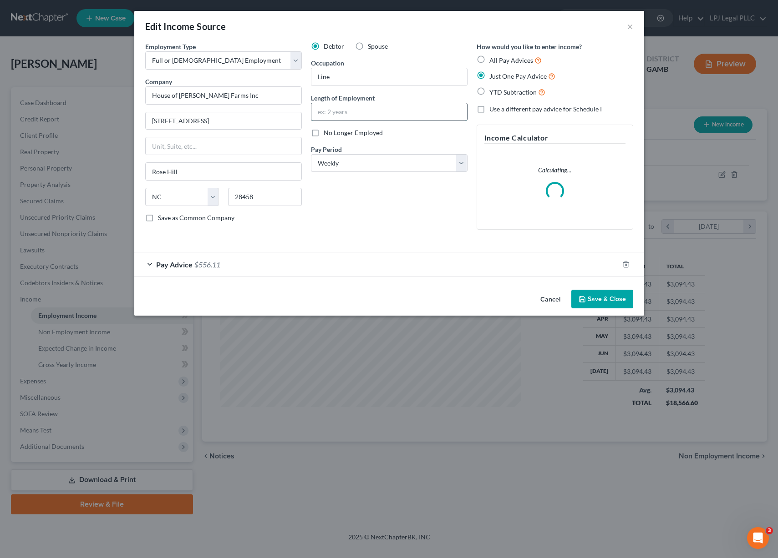
click at [359, 110] on input "text" at bounding box center [389, 111] width 156 height 17
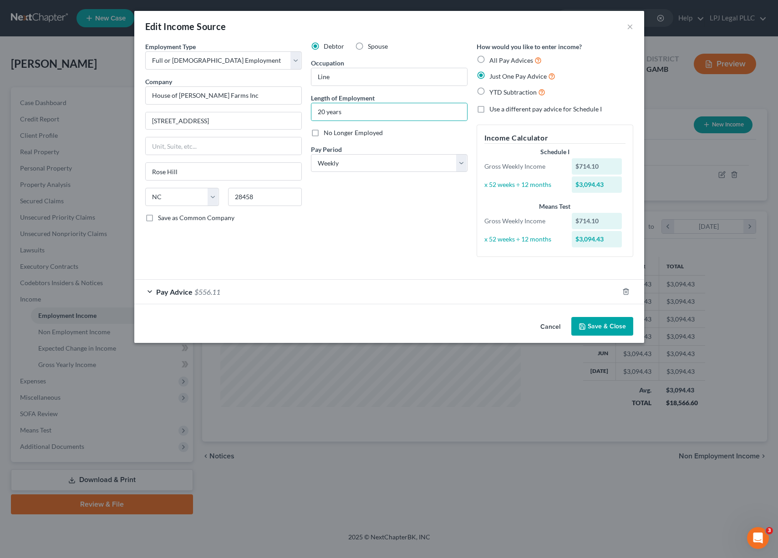
click at [602, 321] on button "Save & Close" at bounding box center [602, 326] width 62 height 19
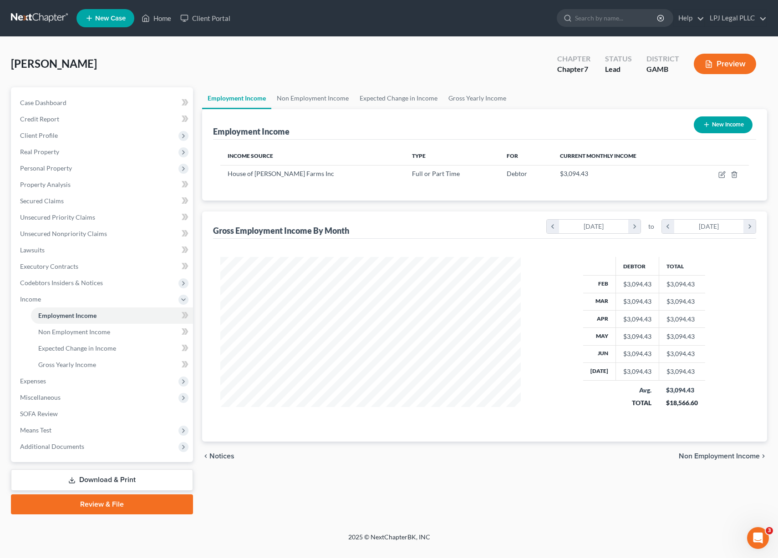
click at [102, 509] on link "Review & File" at bounding box center [102, 505] width 182 height 20
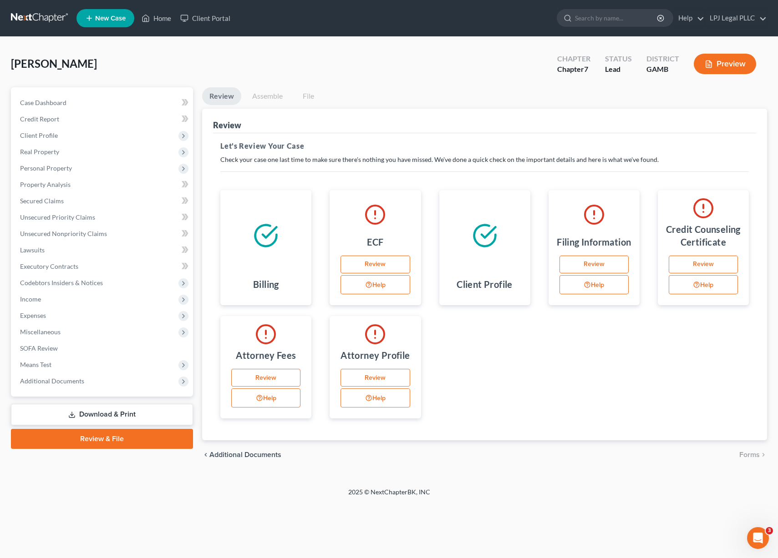
click at [388, 263] on link "Review" at bounding box center [374, 265] width 69 height 18
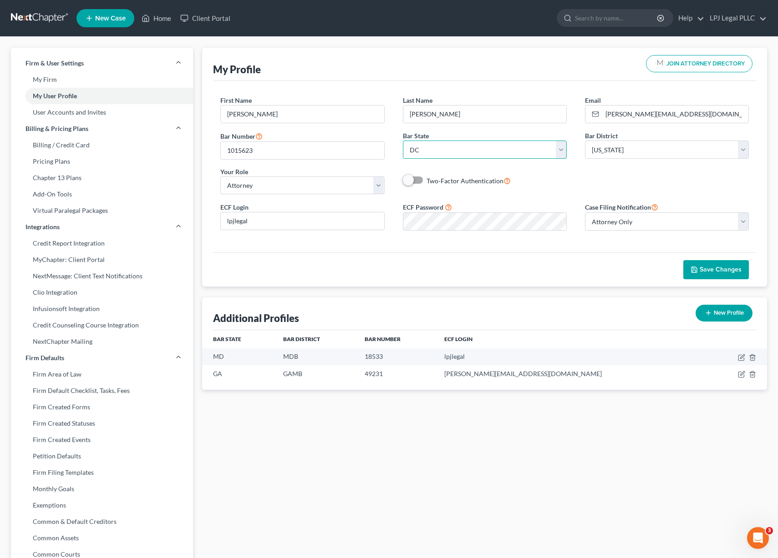
click at [561, 149] on select "State [US_STATE] AK AR AZ CA CO CT DE DC [GEOGRAPHIC_DATA] [GEOGRAPHIC_DATA] GU…" at bounding box center [485, 150] width 164 height 18
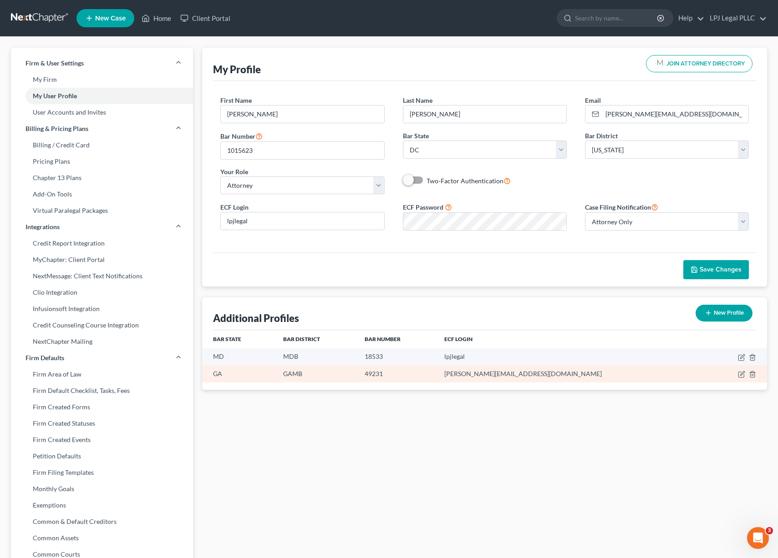
click at [238, 370] on td "GA" at bounding box center [238, 373] width 73 height 17
click at [738, 377] on icon "button" at bounding box center [741, 374] width 7 height 7
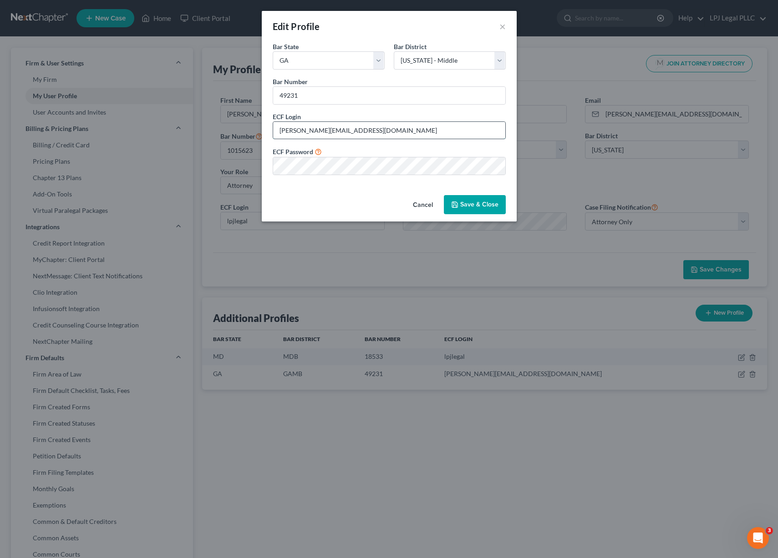
click at [351, 129] on input "[PERSON_NAME][EMAIL_ADDRESS][DOMAIN_NAME]" at bounding box center [389, 130] width 232 height 17
drag, startPoint x: 351, startPoint y: 129, endPoint x: 261, endPoint y: 128, distance: 90.1
click at [262, 128] on div "Bar State * State [US_STATE] AK AR AZ CA CO CT DE DC [GEOGRAPHIC_DATA] [GEOGRAP…" at bounding box center [389, 117] width 255 height 150
click at [469, 203] on button "Save & Close" at bounding box center [475, 204] width 62 height 19
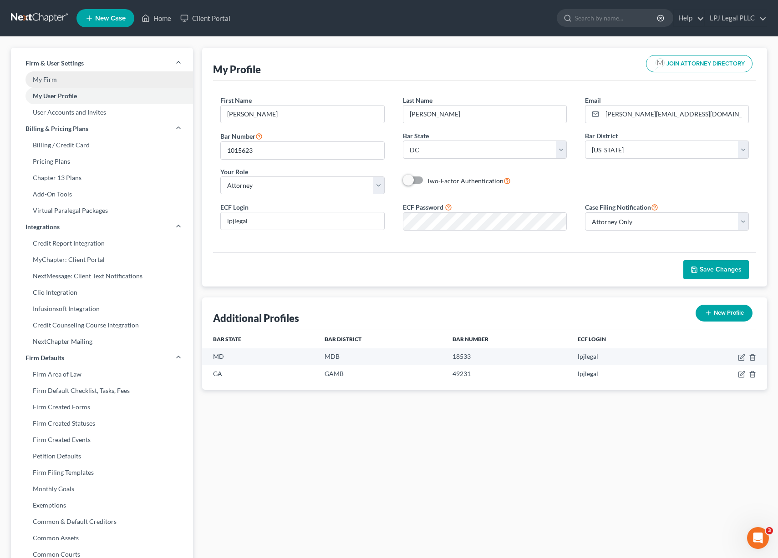
click at [87, 82] on link "My Firm" at bounding box center [102, 79] width 182 height 16
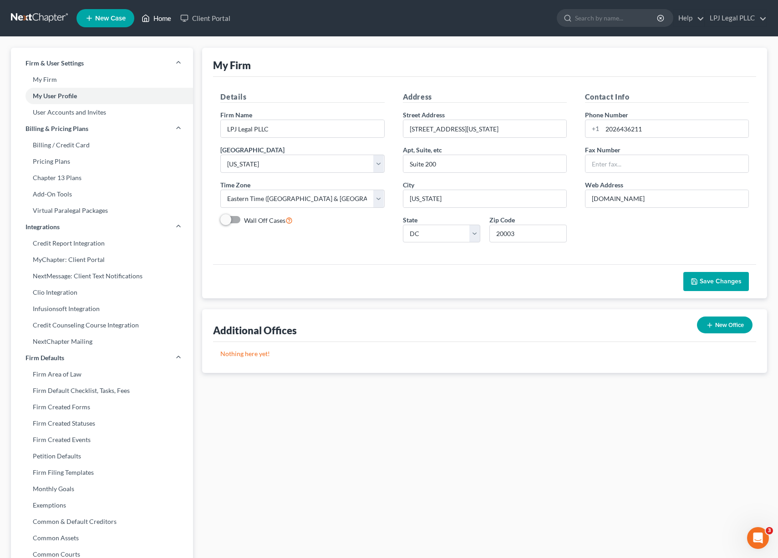
click at [163, 17] on link "Home" at bounding box center [156, 18] width 39 height 16
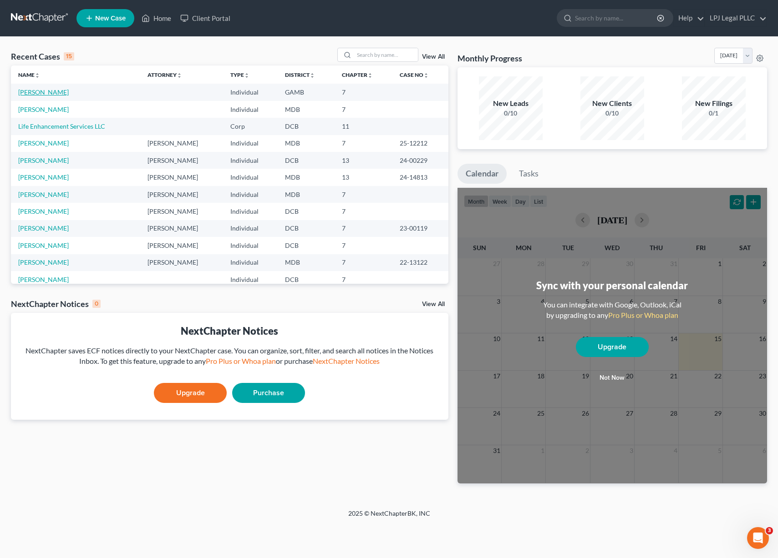
click at [42, 90] on link "[PERSON_NAME]" at bounding box center [43, 92] width 51 height 8
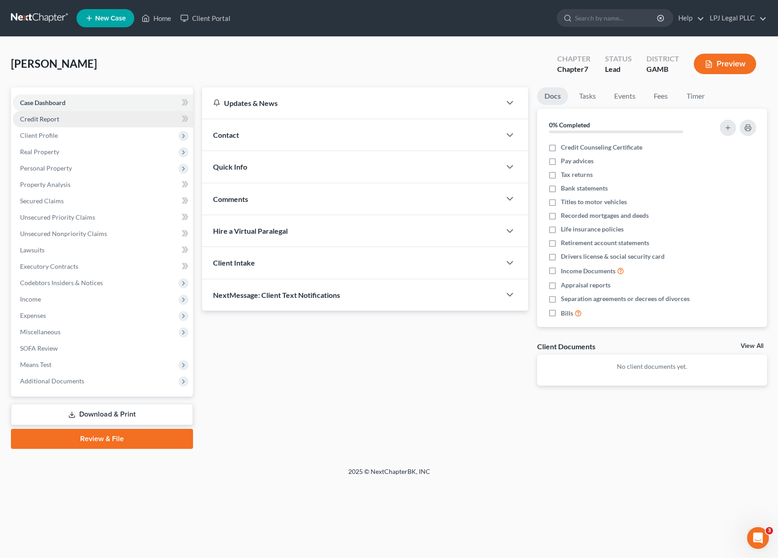
click at [67, 119] on link "Credit Report" at bounding box center [103, 119] width 180 height 16
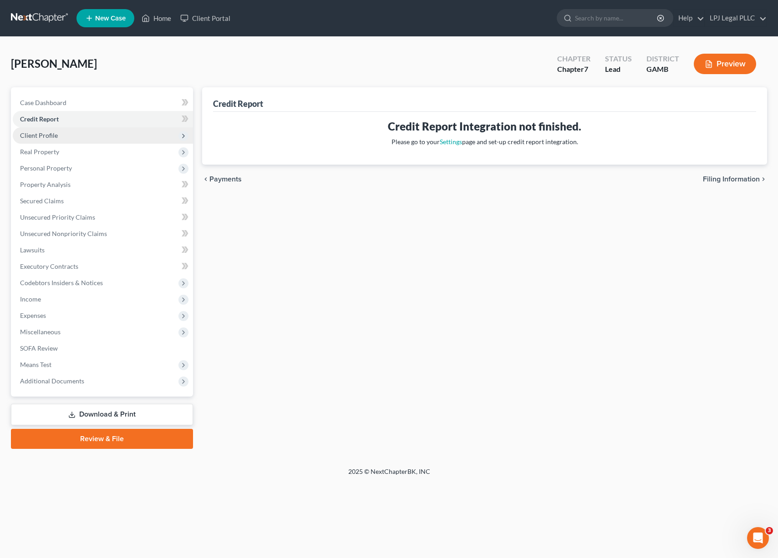
click at [52, 138] on span "Client Profile" at bounding box center [39, 136] width 38 height 8
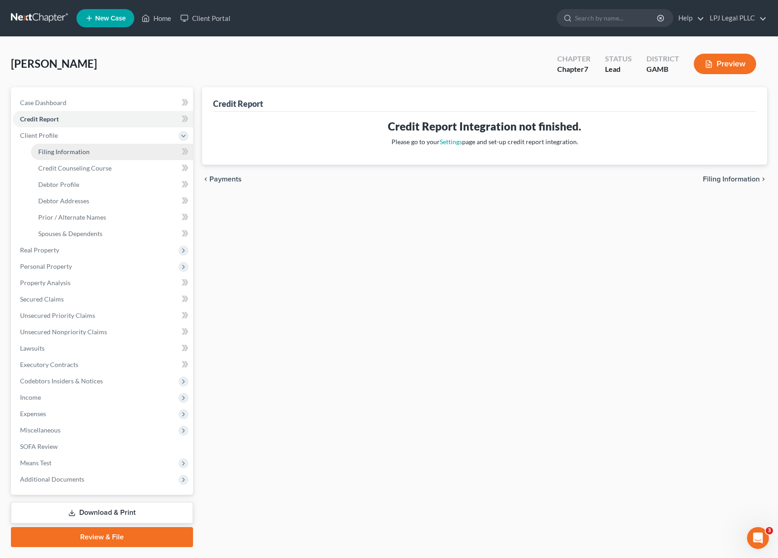
click at [80, 155] on span "Filing Information" at bounding box center [63, 152] width 51 height 8
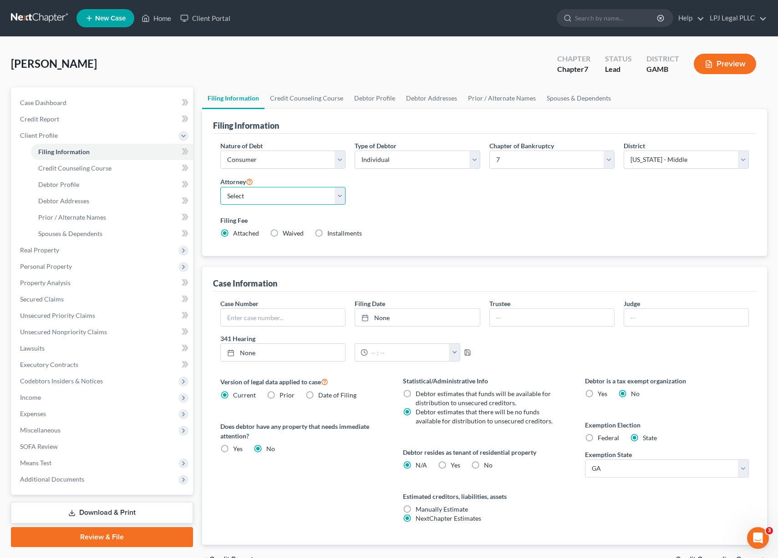
click at [339, 196] on select "Select [PERSON_NAME] - DCB [PERSON_NAME] - MDB" at bounding box center [282, 196] width 125 height 18
click at [730, 17] on link "LPJ Legal PLLC" at bounding box center [735, 18] width 61 height 16
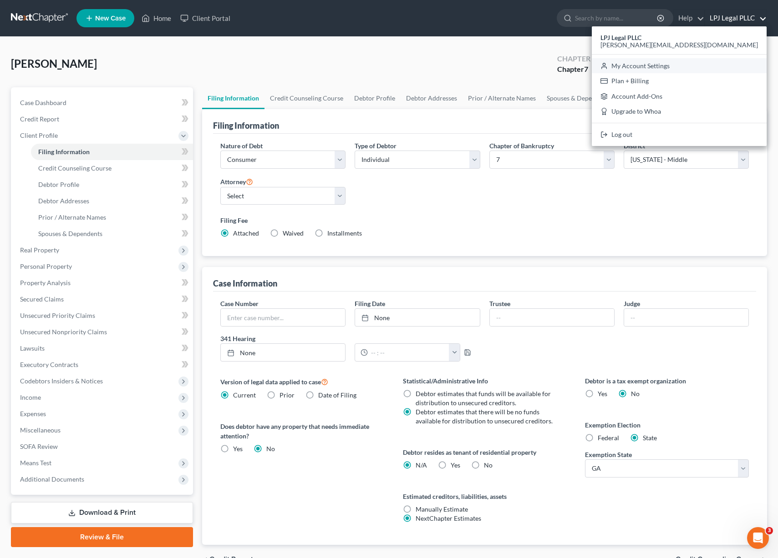
click at [718, 66] on link "My Account Settings" at bounding box center [679, 65] width 175 height 15
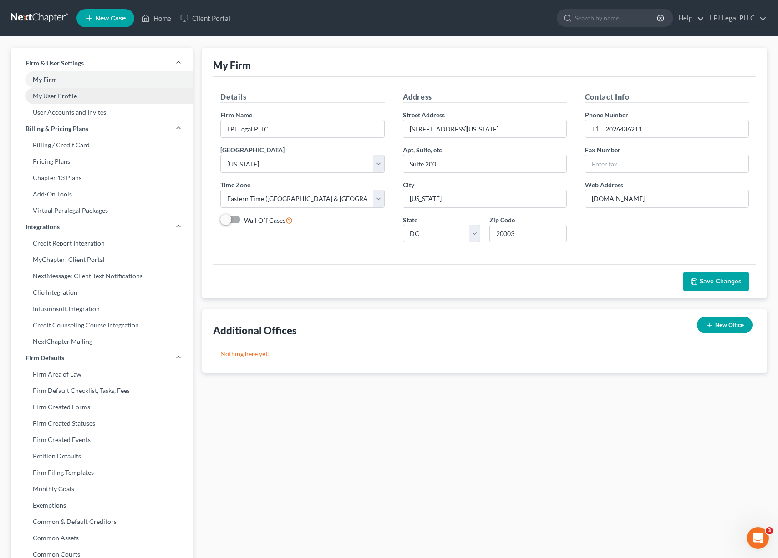
click at [80, 94] on link "My User Profile" at bounding box center [102, 96] width 182 height 16
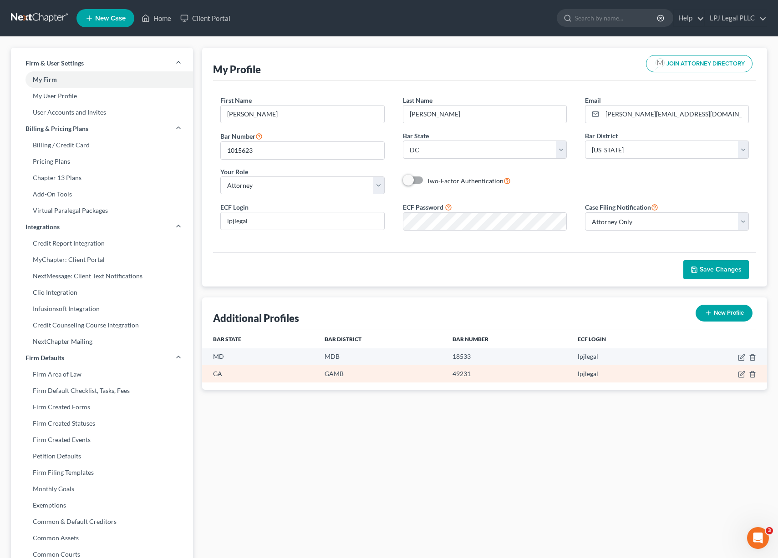
click at [352, 374] on td "GAMB" at bounding box center [380, 373] width 127 height 17
click at [738, 376] on icon "button" at bounding box center [741, 374] width 7 height 7
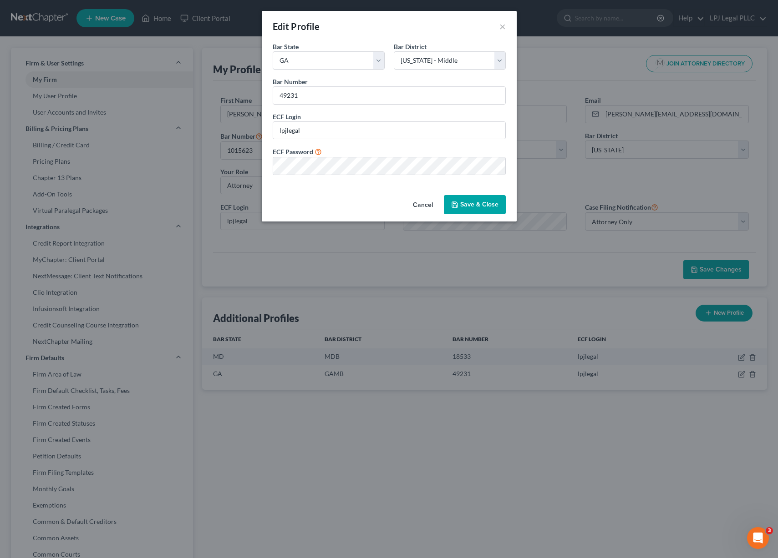
click at [475, 201] on button "Save & Close" at bounding box center [475, 204] width 62 height 19
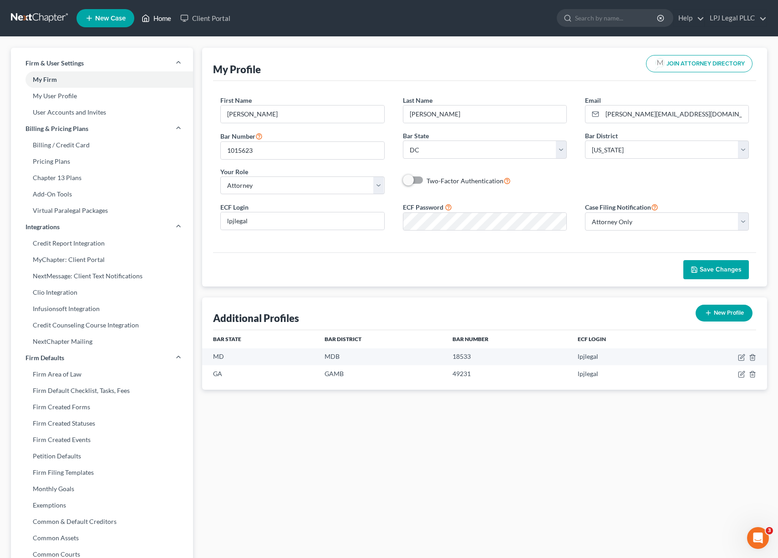
click at [161, 22] on link "Home" at bounding box center [156, 18] width 39 height 16
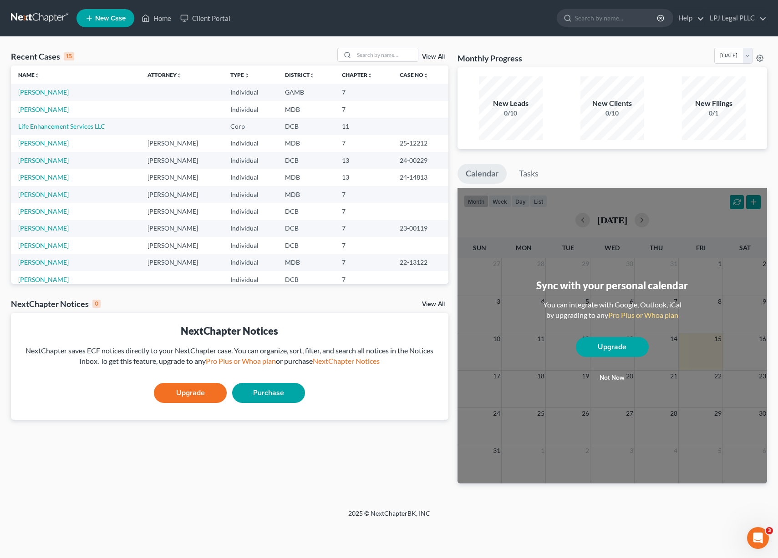
click at [79, 90] on td "[PERSON_NAME]" at bounding box center [75, 92] width 129 height 17
click at [46, 91] on link "[PERSON_NAME]" at bounding box center [43, 92] width 51 height 8
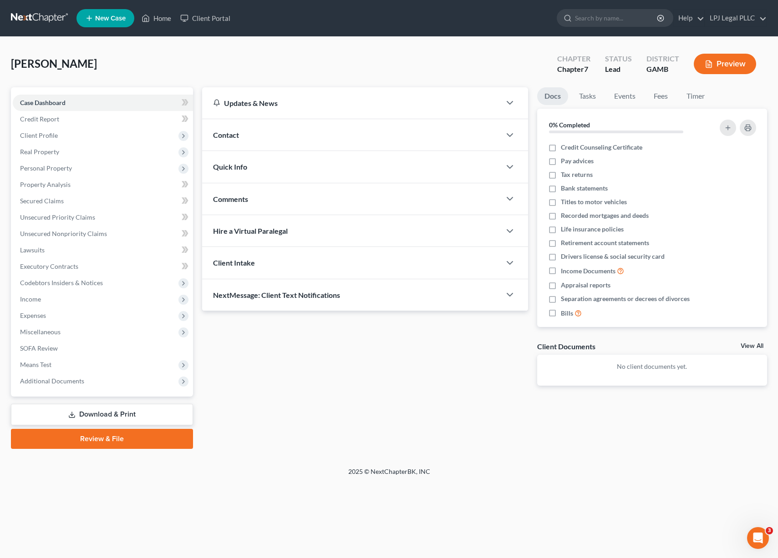
click at [105, 439] on link "Review & File" at bounding box center [102, 439] width 182 height 20
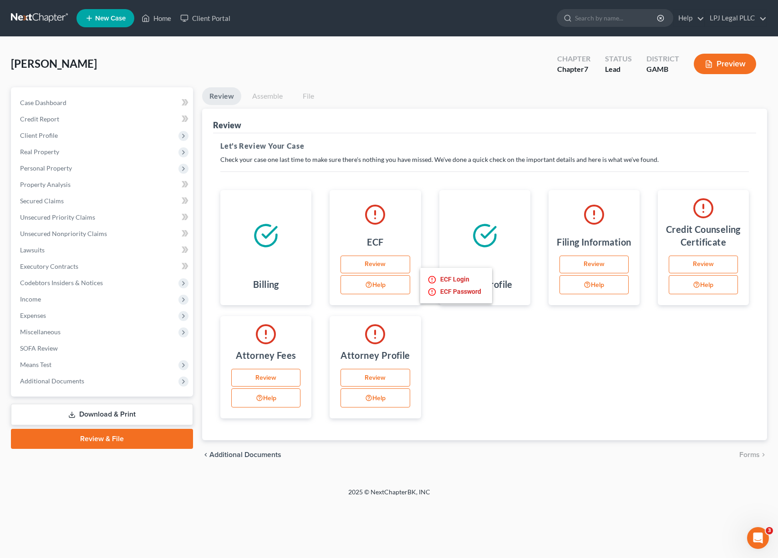
click at [375, 284] on button "Help" at bounding box center [374, 284] width 69 height 19
click at [455, 278] on li "ECF Login" at bounding box center [455, 280] width 57 height 12
click at [379, 260] on link "Review" at bounding box center [374, 265] width 69 height 18
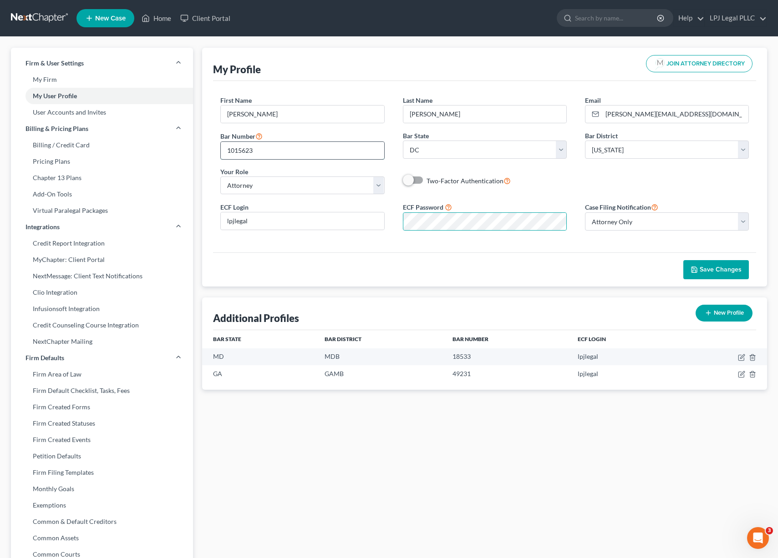
click at [310, 151] on input "1015623" at bounding box center [302, 150] width 163 height 17
drag, startPoint x: 310, startPoint y: 151, endPoint x: 216, endPoint y: 153, distance: 94.7
click at [216, 153] on div "Bar Number 1015623" at bounding box center [302, 145] width 182 height 29
click at [567, 151] on div "Bar State State [US_STATE] AK AR AZ CA CO [GEOGRAPHIC_DATA] DE DC [GEOGRAPHIC_D…" at bounding box center [485, 145] width 182 height 28
click at [558, 151] on select "State [US_STATE] AK AR AZ CA CO CT DE DC [GEOGRAPHIC_DATA] [GEOGRAPHIC_DATA] GU…" at bounding box center [485, 150] width 164 height 18
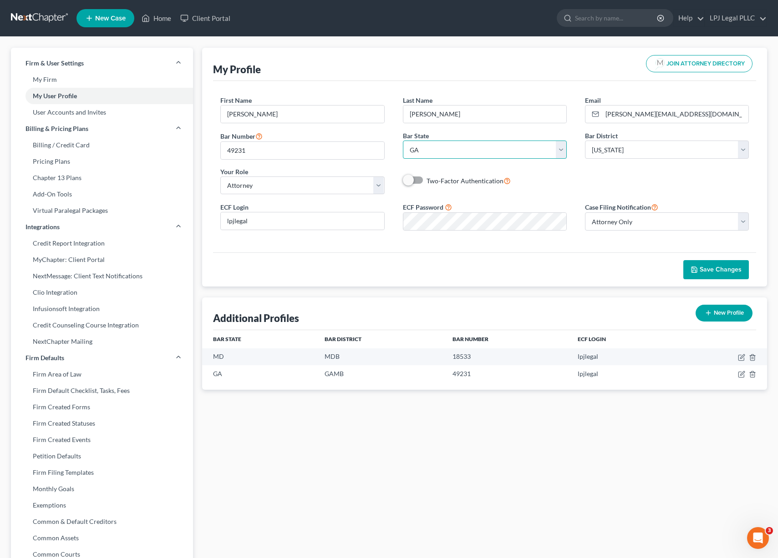
click at [403, 141] on select "State [US_STATE] AK AR AZ CA CO CT DE DC [GEOGRAPHIC_DATA] [GEOGRAPHIC_DATA] GU…" at bounding box center [485, 150] width 164 height 18
click at [745, 148] on select "Select [US_STATE] - [GEOGRAPHIC_DATA] [US_STATE] - [GEOGRAPHIC_DATA][US_STATE] …" at bounding box center [667, 150] width 164 height 18
click at [585, 141] on select "Select [US_STATE] - [GEOGRAPHIC_DATA] [US_STATE] - [GEOGRAPHIC_DATA][US_STATE] …" at bounding box center [667, 150] width 164 height 18
click at [417, 183] on span at bounding box center [414, 180] width 22 height 11
click at [414, 178] on span at bounding box center [414, 180] width 22 height 11
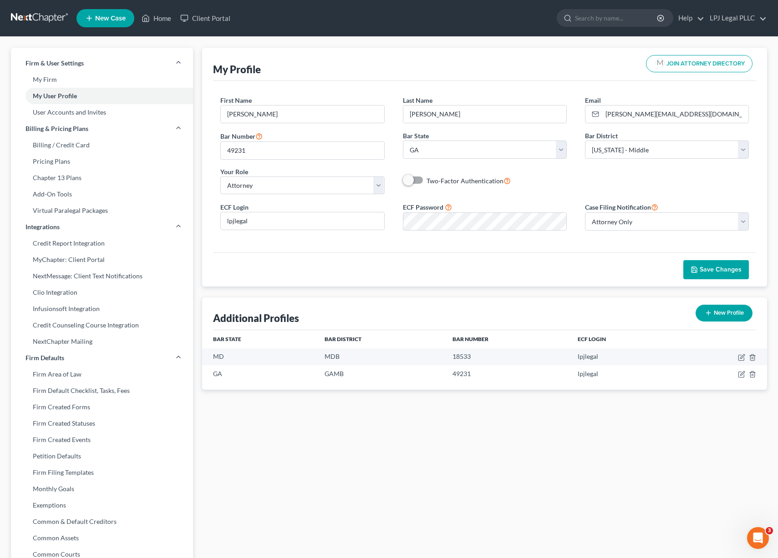
click at [710, 270] on span "Save Changes" at bounding box center [720, 270] width 42 height 8
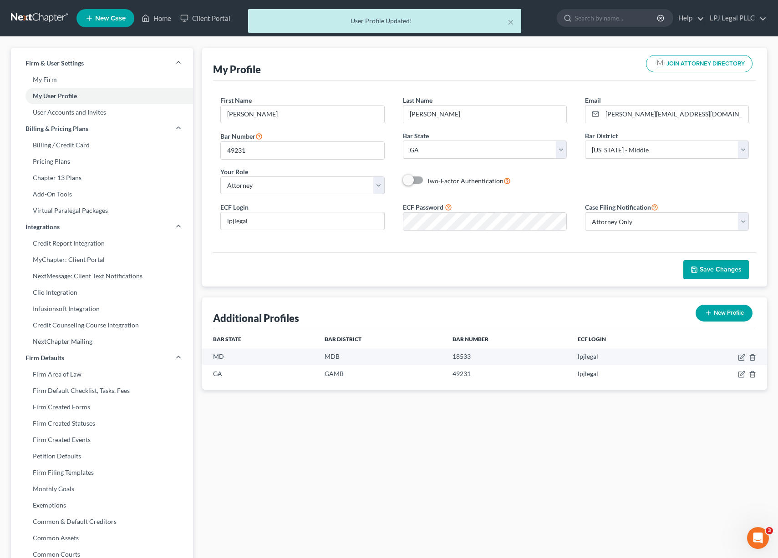
click at [426, 179] on label "Two-Factor Authentication" at bounding box center [468, 181] width 84 height 10
click at [430, 179] on input "Two-Factor Authentication" at bounding box center [433, 179] width 6 height 6
click at [720, 266] on span "Save Changes" at bounding box center [720, 270] width 42 height 8
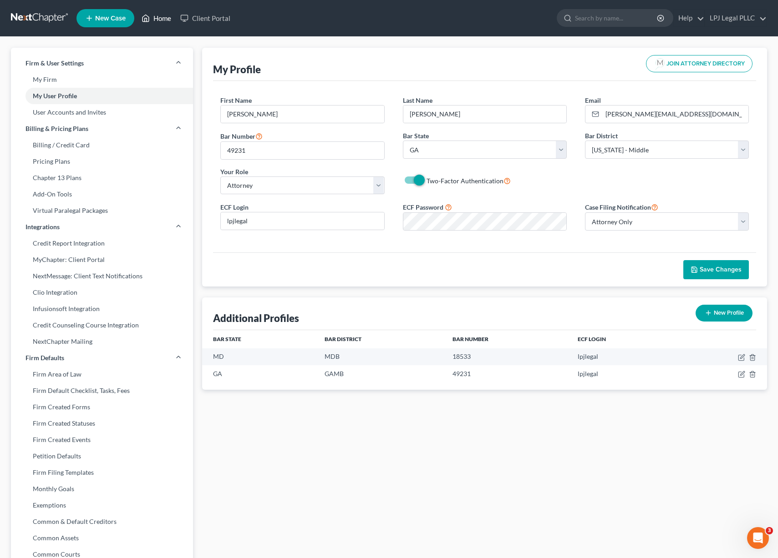
click at [155, 20] on link "Home" at bounding box center [156, 18] width 39 height 16
click at [156, 20] on link "Home" at bounding box center [156, 18] width 39 height 16
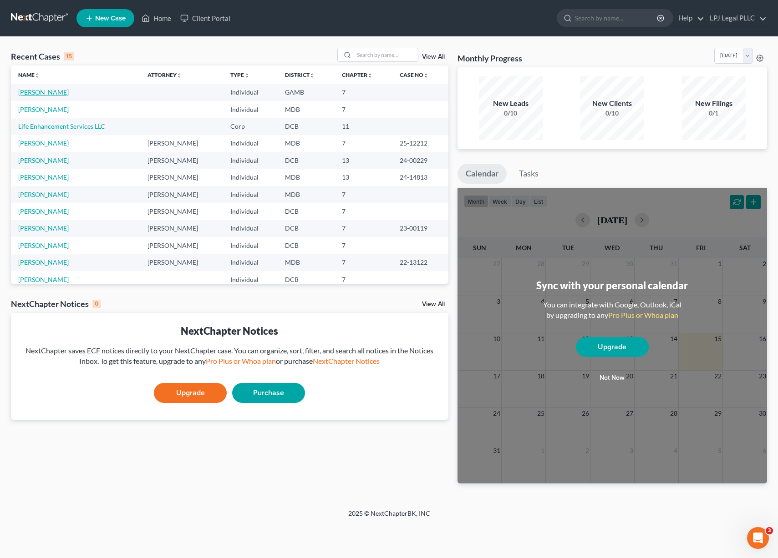
click at [38, 92] on link "[PERSON_NAME]" at bounding box center [43, 92] width 51 height 8
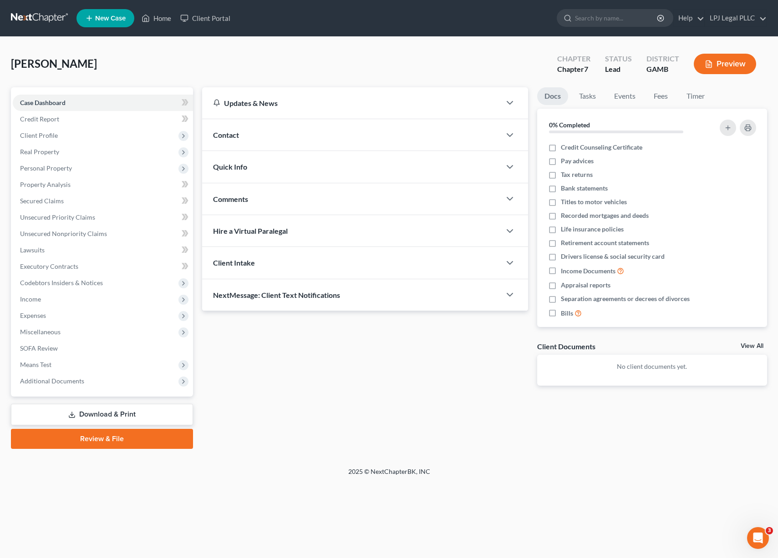
click at [138, 433] on link "Review & File" at bounding box center [102, 439] width 182 height 20
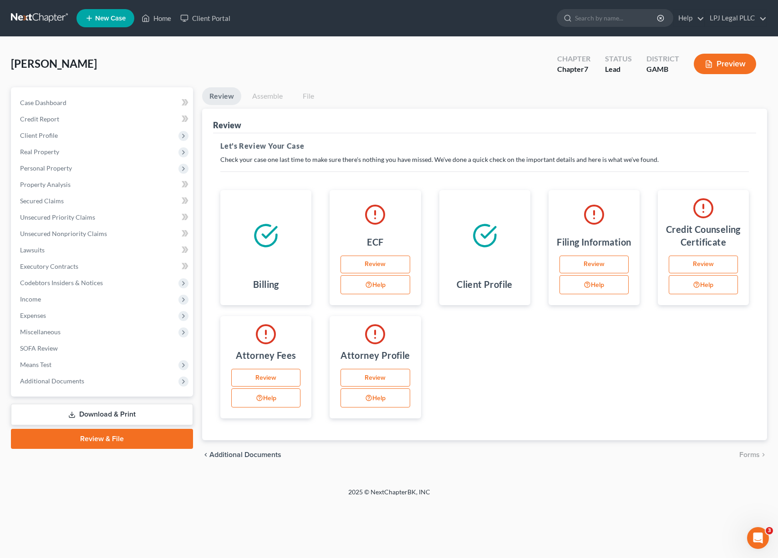
click at [598, 262] on link "Review" at bounding box center [593, 265] width 69 height 18
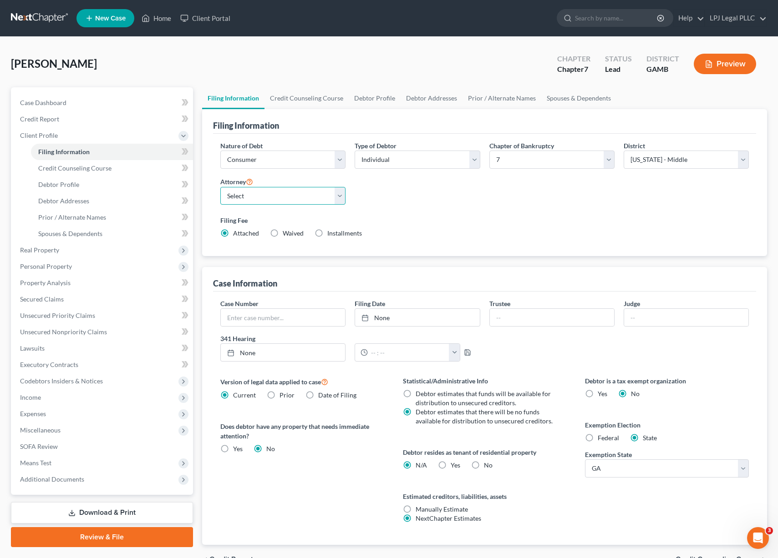
click at [342, 193] on select "Select [PERSON_NAME] [PERSON_NAME] - MDB [PERSON_NAME]" at bounding box center [282, 196] width 125 height 18
click at [220, 187] on select "Select [PERSON_NAME] [PERSON_NAME] - MDB [PERSON_NAME]" at bounding box center [282, 196] width 125 height 18
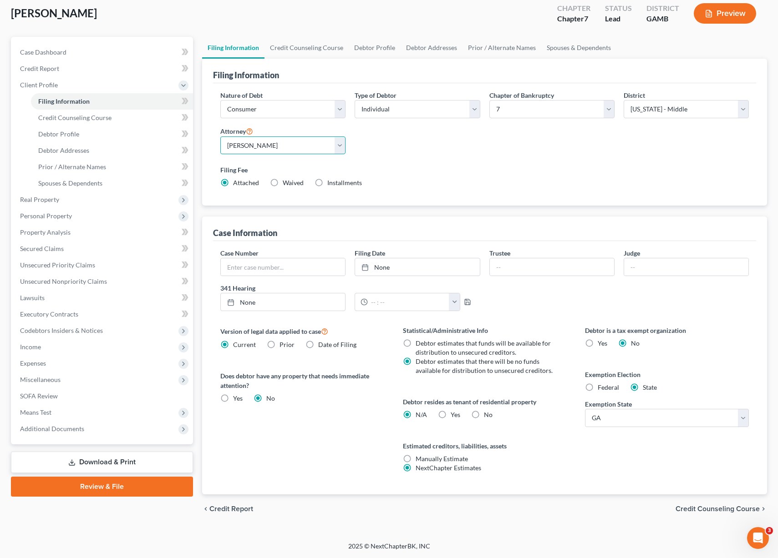
scroll to position [37, 0]
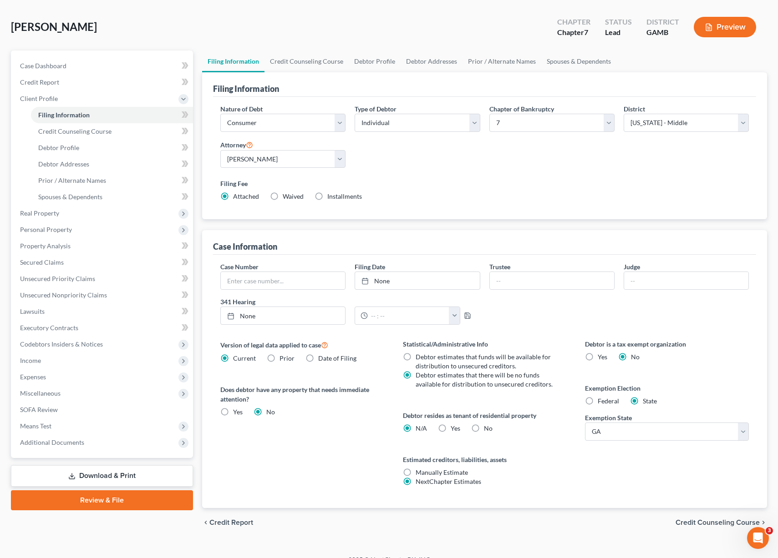
click at [217, 522] on span "Credit Report" at bounding box center [231, 522] width 44 height 7
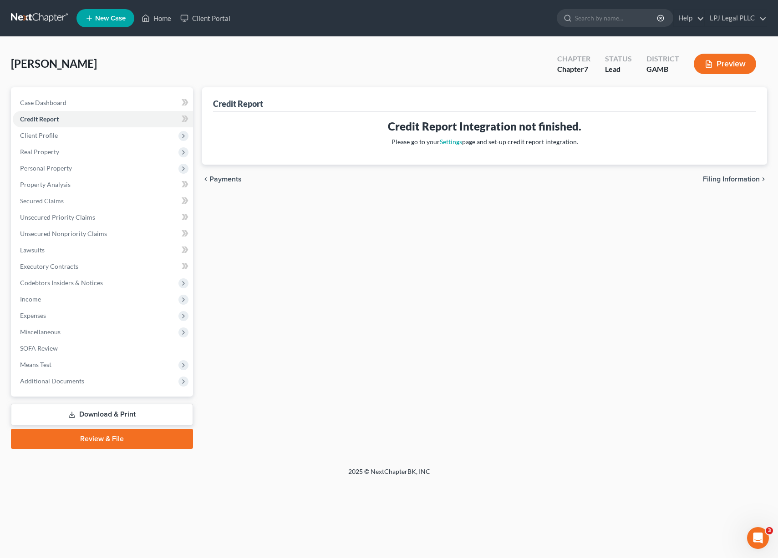
click at [60, 440] on link "Review & File" at bounding box center [102, 439] width 182 height 20
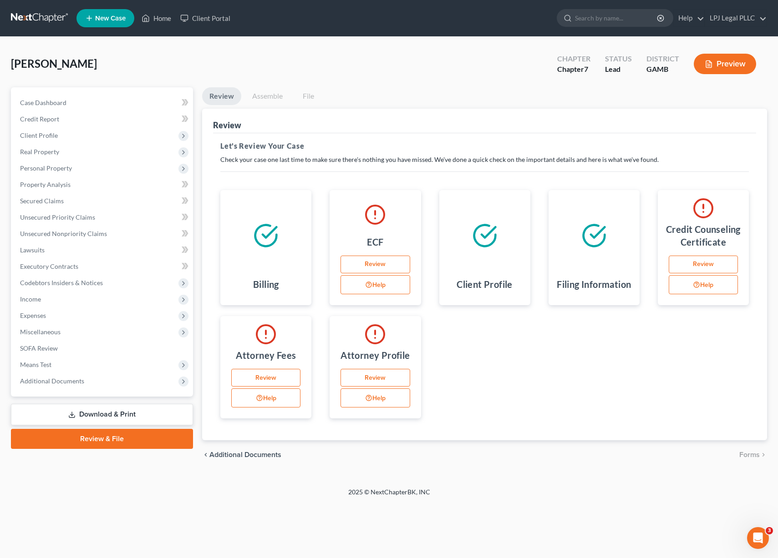
click at [373, 378] on link "Review" at bounding box center [374, 378] width 69 height 18
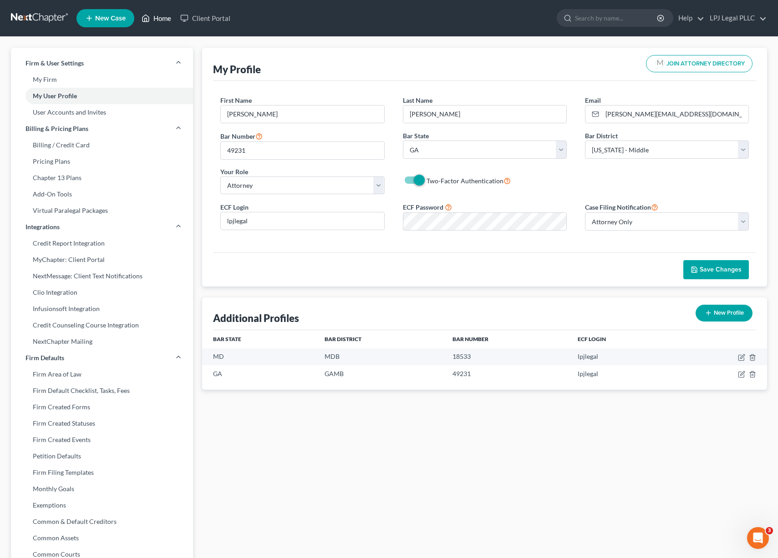
click at [156, 19] on link "Home" at bounding box center [156, 18] width 39 height 16
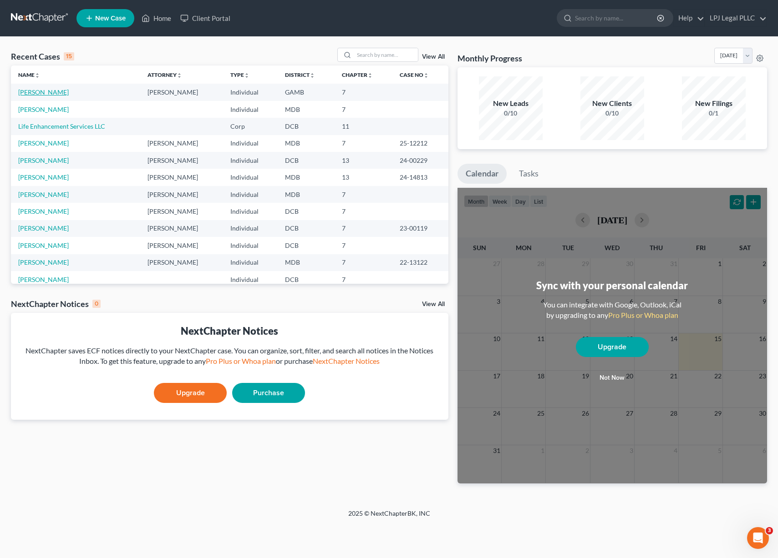
click at [51, 88] on link "[PERSON_NAME]" at bounding box center [43, 92] width 51 height 8
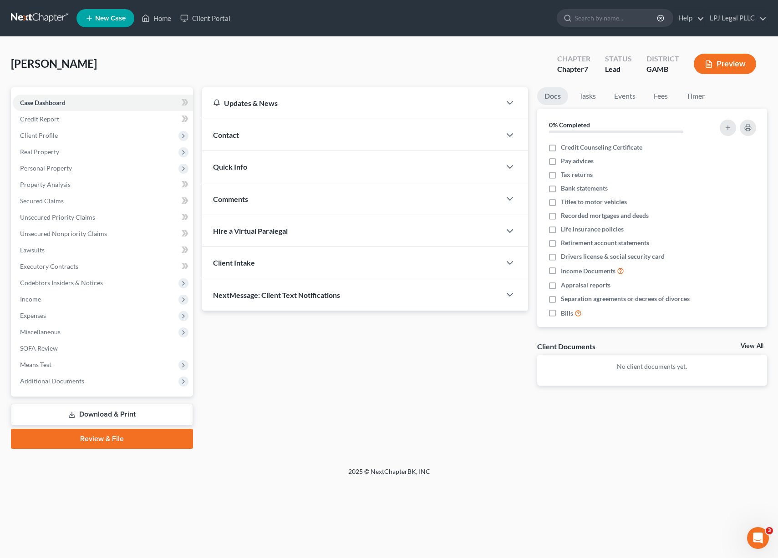
click at [89, 433] on link "Review & File" at bounding box center [102, 439] width 182 height 20
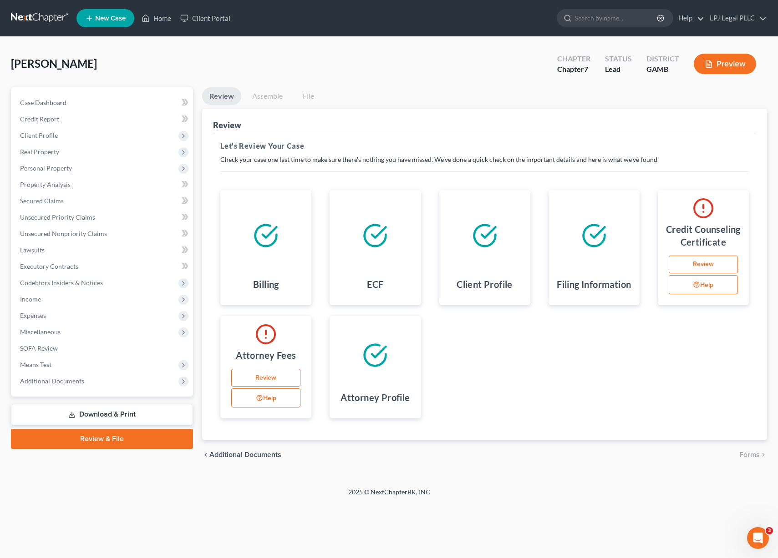
click at [266, 382] on link "Review" at bounding box center [265, 378] width 69 height 18
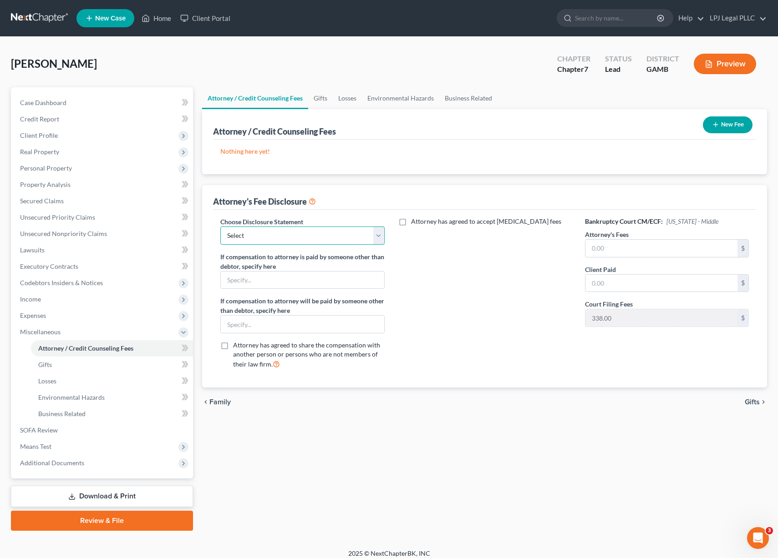
click at [377, 235] on select "Select Disclosure" at bounding box center [302, 236] width 164 height 18
click at [220, 227] on select "Select Disclosure" at bounding box center [302, 236] width 164 height 18
click at [625, 252] on input "text" at bounding box center [661, 248] width 152 height 17
click at [118, 371] on link "Gifts" at bounding box center [112, 365] width 162 height 16
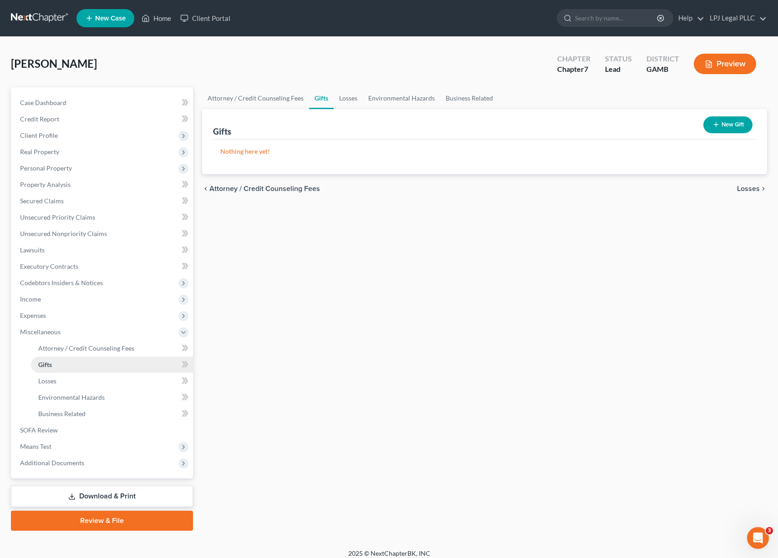
click at [118, 371] on link "Gifts" at bounding box center [112, 365] width 162 height 16
click at [61, 286] on span "Codebtors Insiders & Notices" at bounding box center [61, 283] width 83 height 8
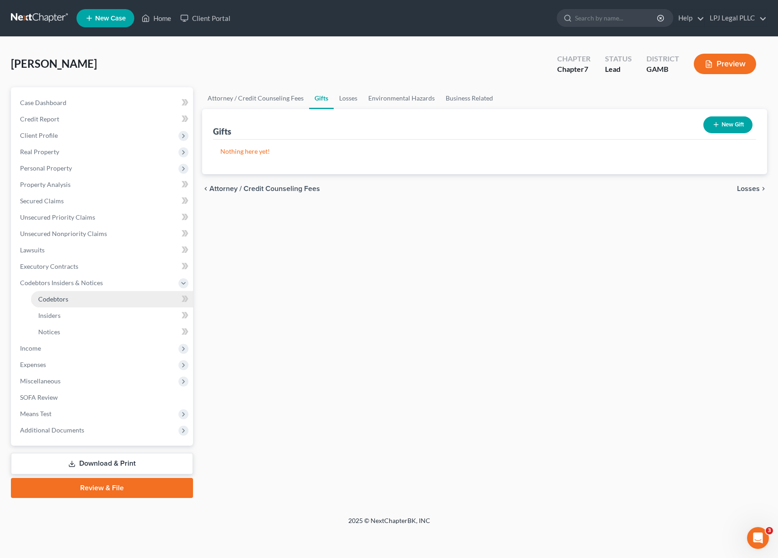
click at [64, 296] on span "Codebtors" at bounding box center [53, 299] width 30 height 8
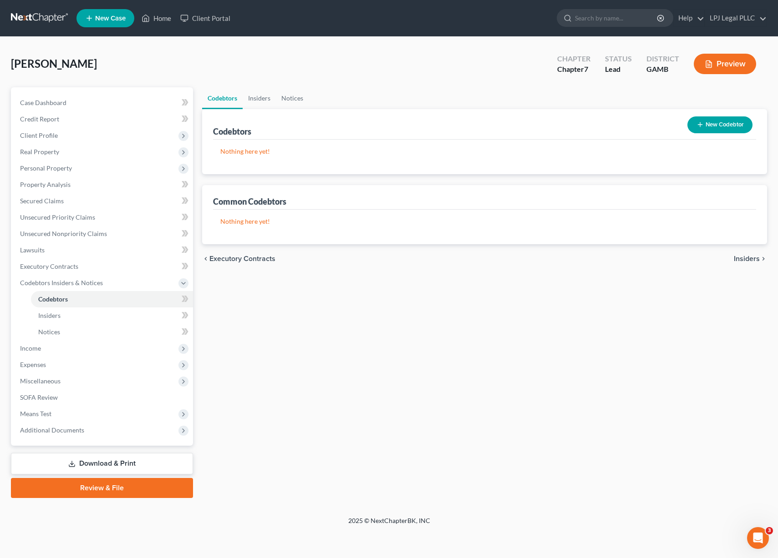
click at [137, 491] on link "Review & File" at bounding box center [102, 488] width 182 height 20
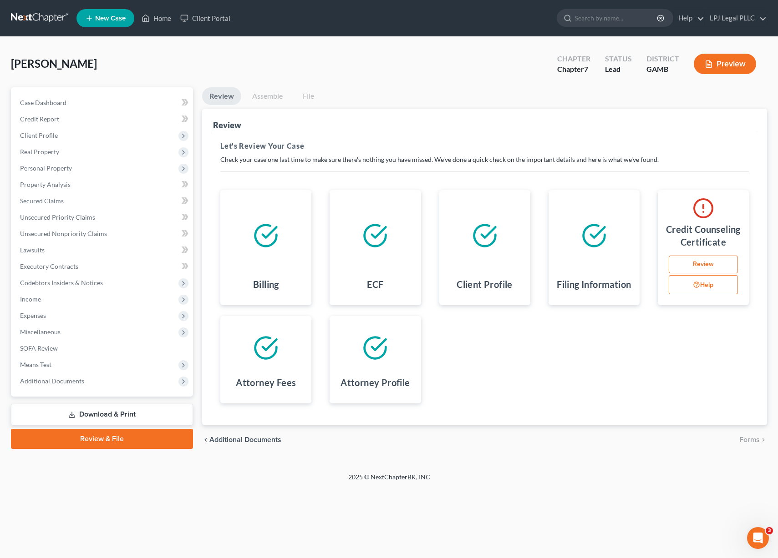
click at [708, 264] on link "Review" at bounding box center [703, 265] width 69 height 18
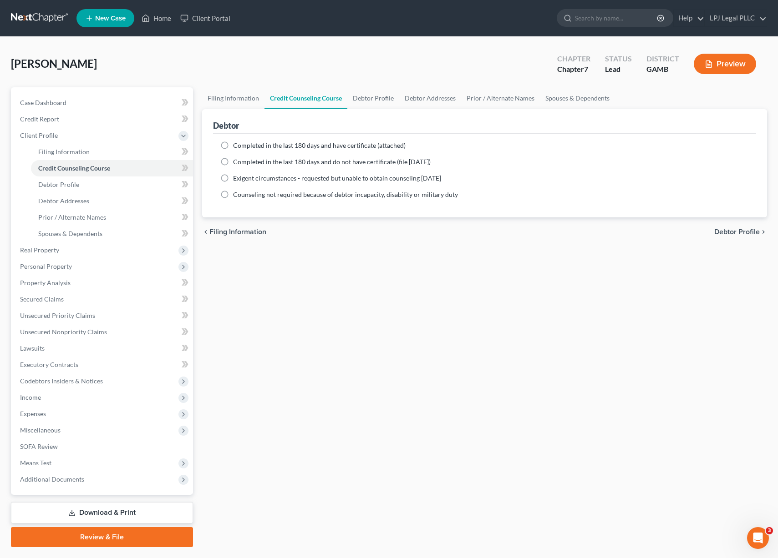
click at [233, 162] on label "Completed in the last 180 days and do not have certificate (file [DATE])" at bounding box center [332, 161] width 198 height 9
click at [237, 162] on input "Completed in the last 180 days and do not have certificate (file [DATE])" at bounding box center [240, 160] width 6 height 6
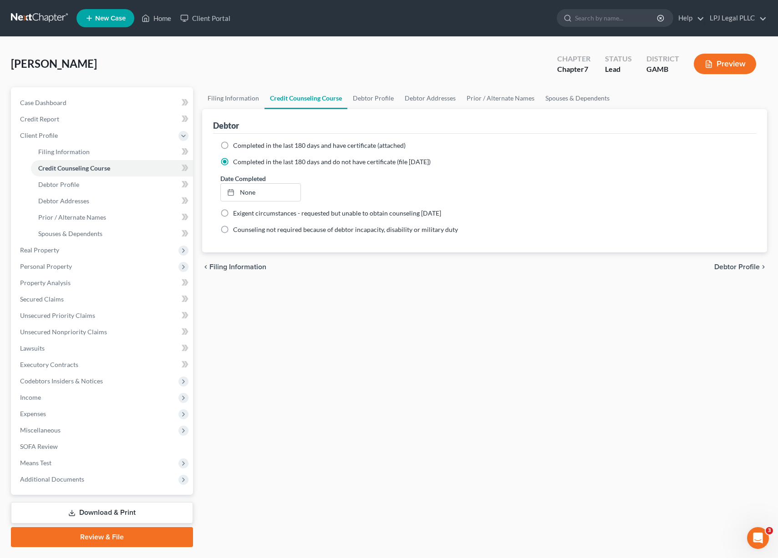
click at [727, 271] on span "Debtor Profile" at bounding box center [737, 266] width 46 height 7
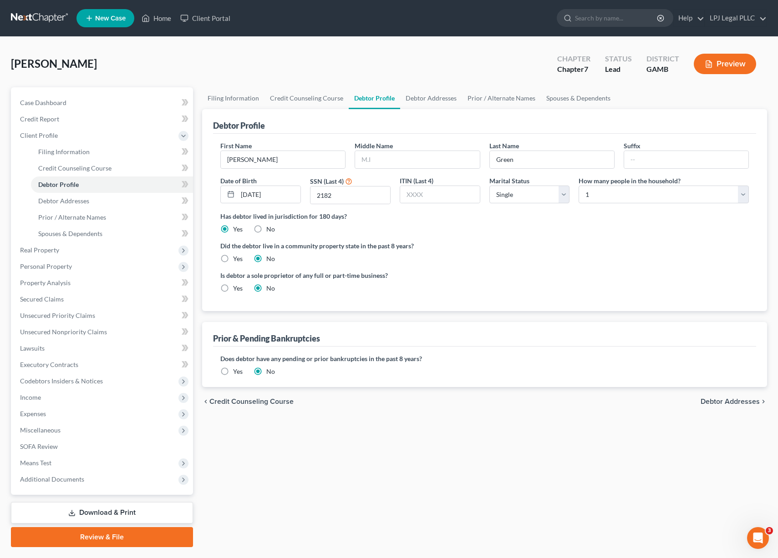
click at [81, 541] on link "Review & File" at bounding box center [102, 537] width 182 height 20
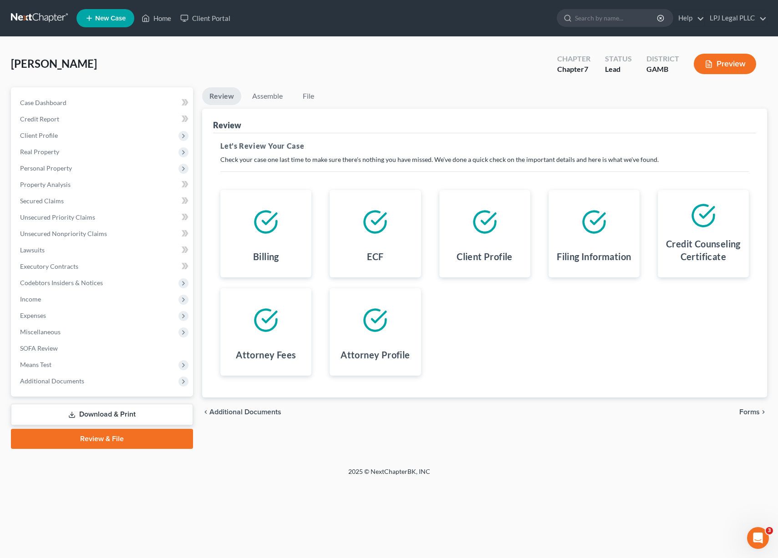
click at [738, 411] on div "chevron_left Additional Documents Forms chevron_right" at bounding box center [484, 412] width 565 height 29
click at [753, 410] on span "Forms" at bounding box center [749, 412] width 20 height 7
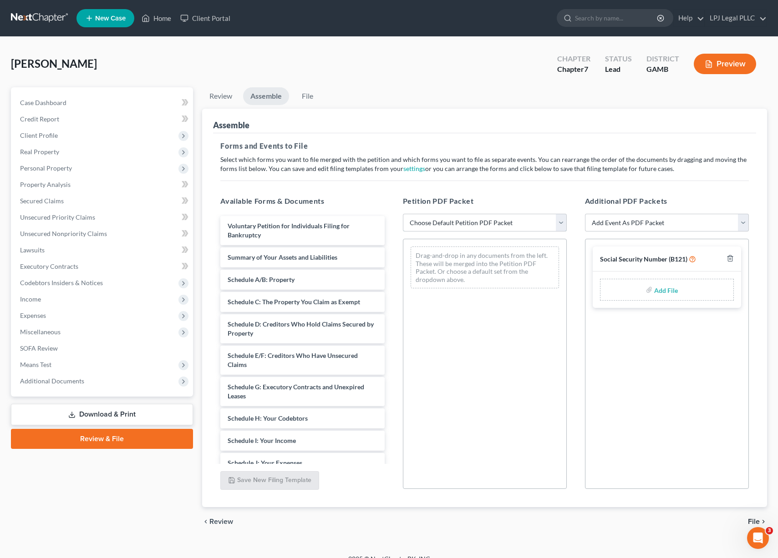
click at [556, 221] on select "Choose Default Petition PDF Packet Complete Bankruptcy Petition (all forms and …" at bounding box center [485, 223] width 164 height 18
click at [403, 214] on select "Choose Default Petition PDF Packet Complete Bankruptcy Petition (all forms and …" at bounding box center [485, 223] width 164 height 18
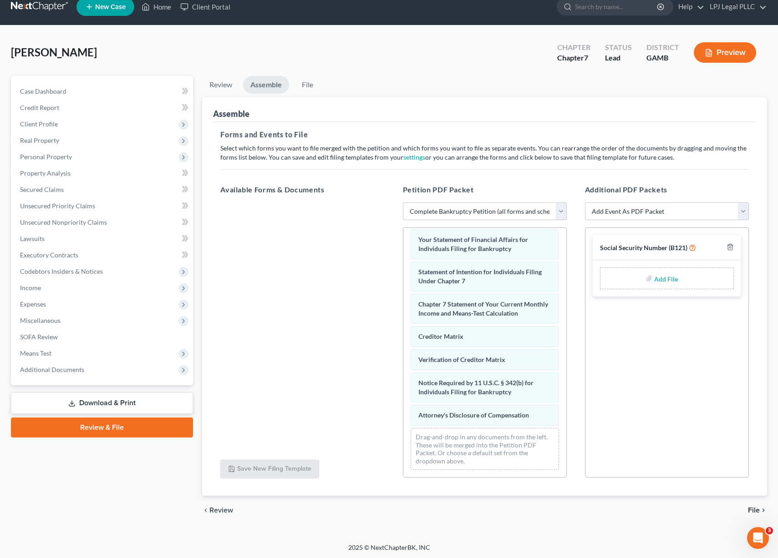
scroll to position [13, 0]
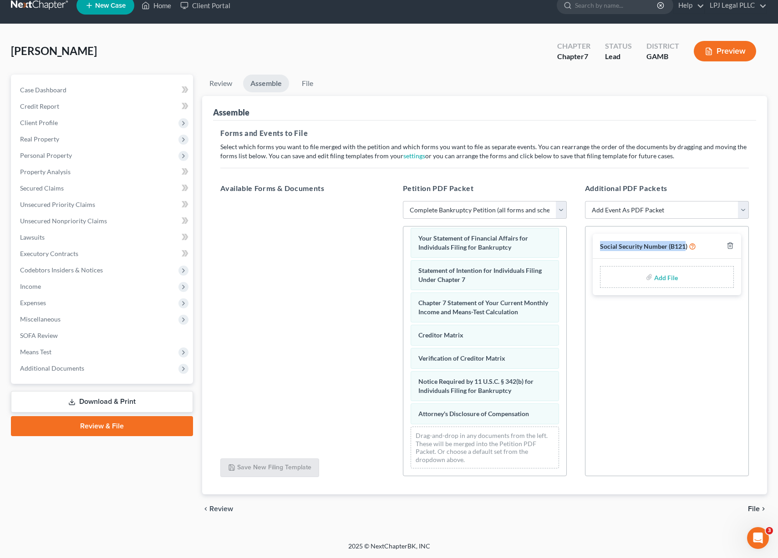
drag, startPoint x: 685, startPoint y: 247, endPoint x: 595, endPoint y: 249, distance: 90.1
click at [595, 249] on div "Social Security Number (B121)" at bounding box center [667, 246] width 148 height 25
copy span "Social Security Number (B121"
click at [60, 124] on span "Client Profile" at bounding box center [103, 123] width 180 height 16
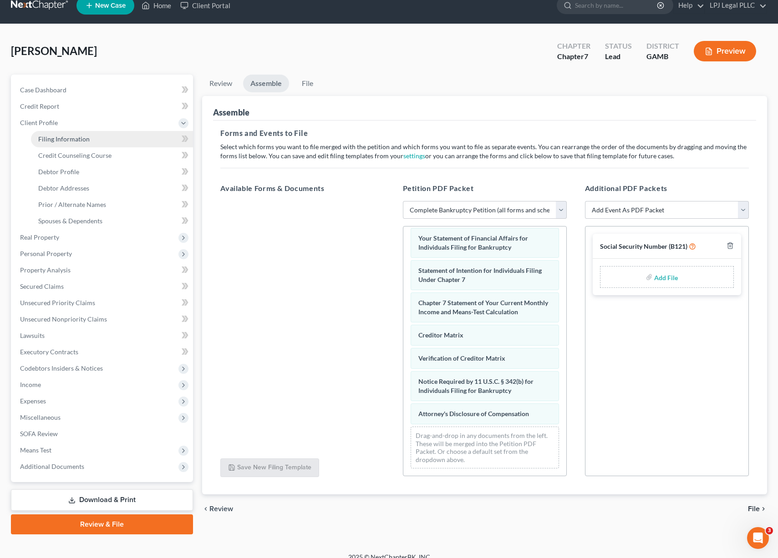
click at [107, 139] on link "Filing Information" at bounding box center [112, 139] width 162 height 16
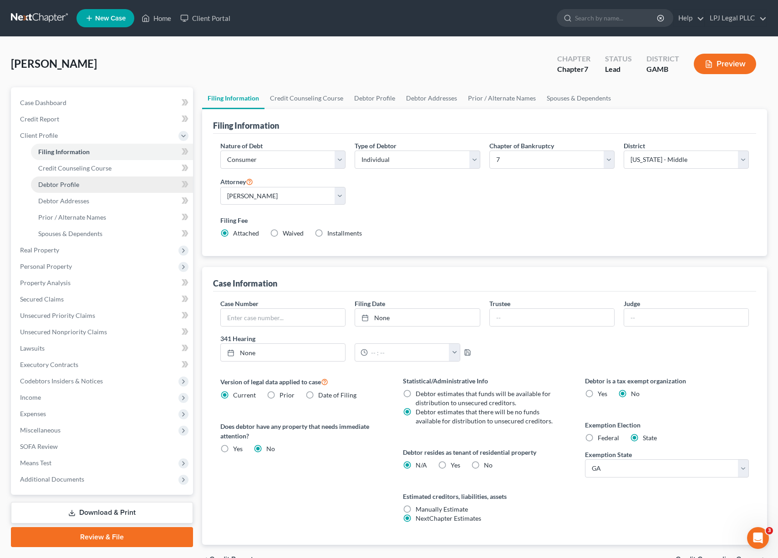
click at [81, 180] on link "Debtor Profile" at bounding box center [112, 185] width 162 height 16
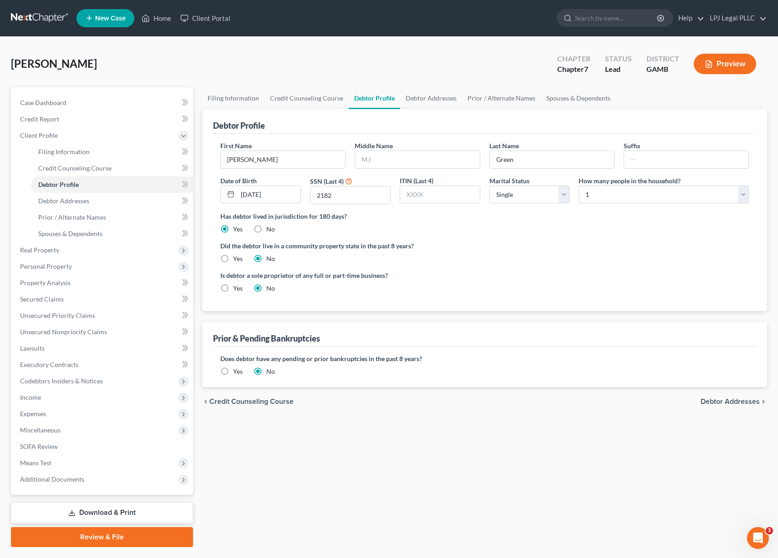
click at [96, 536] on link "Review & File" at bounding box center [102, 537] width 182 height 20
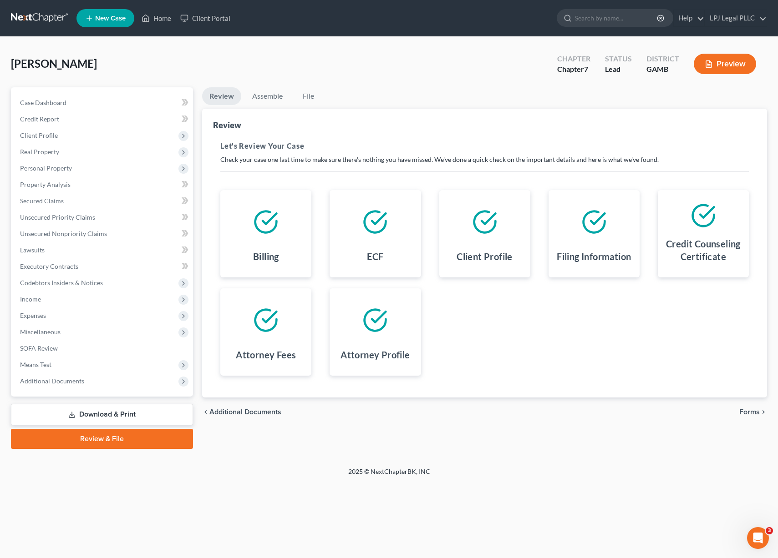
click at [750, 413] on span "Forms" at bounding box center [749, 412] width 20 height 7
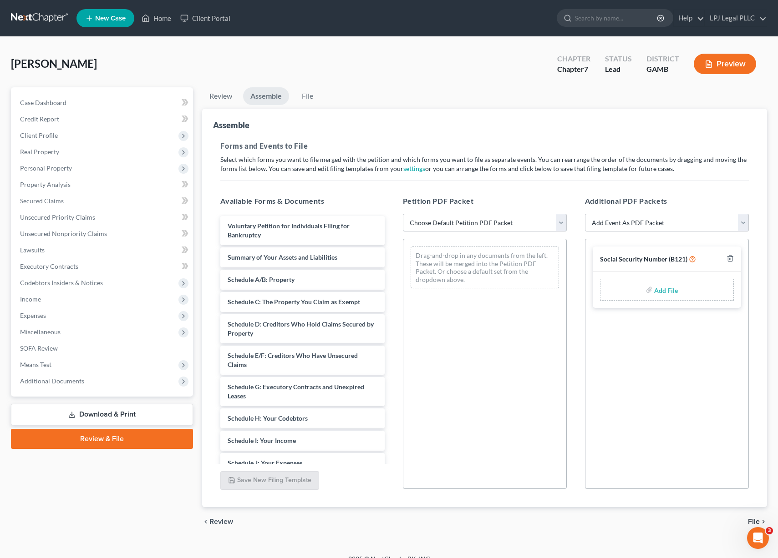
click at [557, 226] on select "Choose Default Petition PDF Packet Complete Bankruptcy Petition (all forms and …" at bounding box center [485, 223] width 164 height 18
click at [403, 214] on select "Choose Default Petition PDF Packet Complete Bankruptcy Petition (all forms and …" at bounding box center [485, 223] width 164 height 18
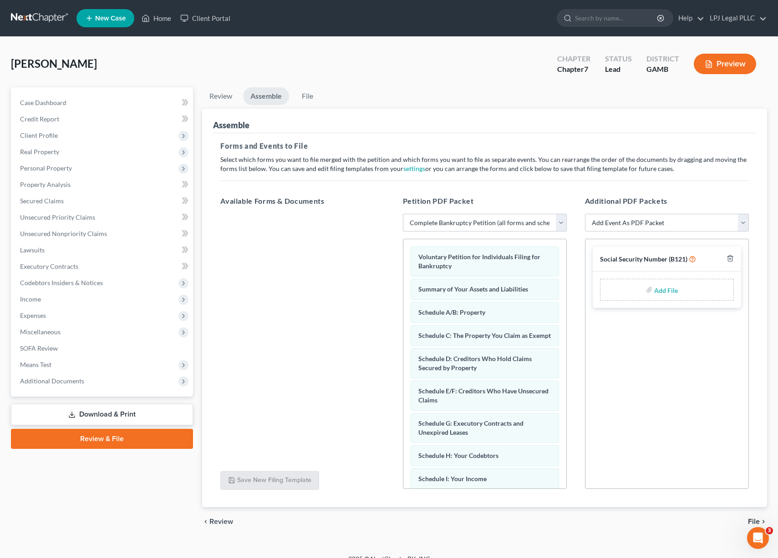
click at [654, 293] on label "Add File" at bounding box center [666, 291] width 25 height 16
click at [659, 284] on input "file" at bounding box center [665, 290] width 22 height 16
click at [754, 521] on span "File" at bounding box center [754, 521] width 12 height 7
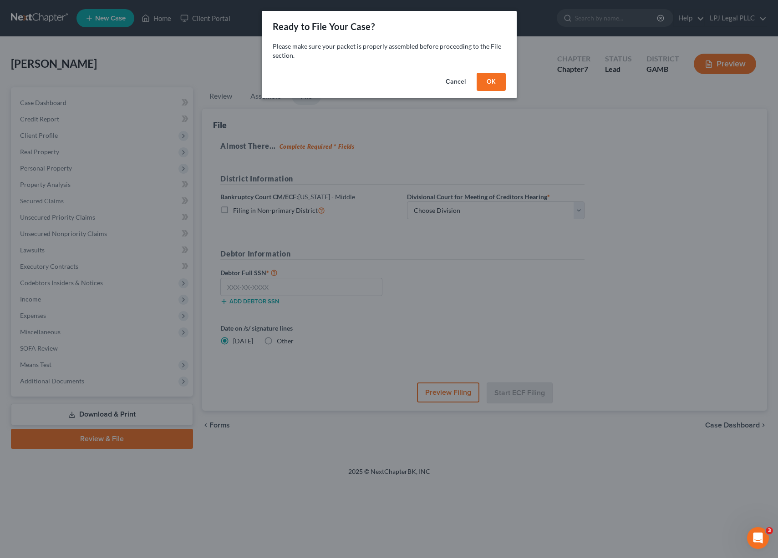
click at [489, 84] on button "OK" at bounding box center [490, 82] width 29 height 18
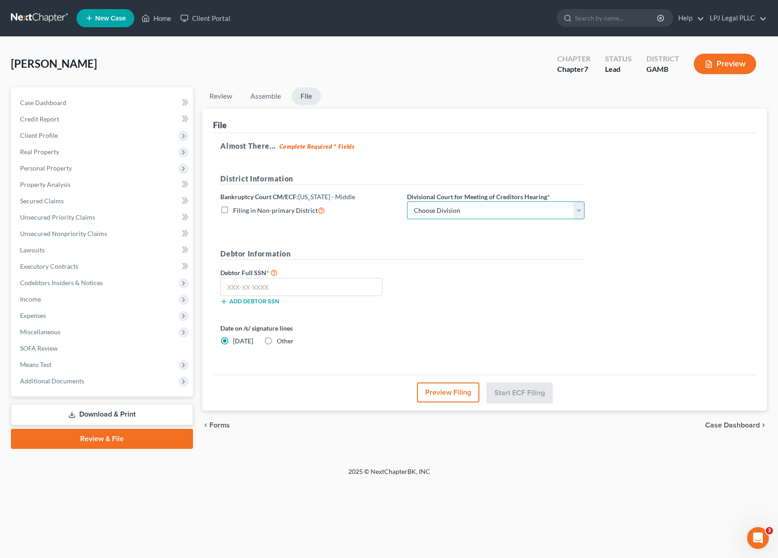
click at [578, 213] on select "Choose Division [GEOGRAPHIC_DATA] [GEOGRAPHIC_DATA] [GEOGRAPHIC_DATA] [GEOGRAPH…" at bounding box center [495, 211] width 177 height 18
click at [572, 208] on select "Choose Division [GEOGRAPHIC_DATA] [GEOGRAPHIC_DATA] [GEOGRAPHIC_DATA] [GEOGRAPH…" at bounding box center [495, 211] width 177 height 18
click at [407, 202] on select "Choose Division [GEOGRAPHIC_DATA] [GEOGRAPHIC_DATA] [GEOGRAPHIC_DATA] [GEOGRAPH…" at bounding box center [495, 211] width 177 height 18
click at [250, 290] on input "text" at bounding box center [301, 287] width 162 height 18
click at [516, 393] on button "Start ECF Filing" at bounding box center [519, 393] width 65 height 20
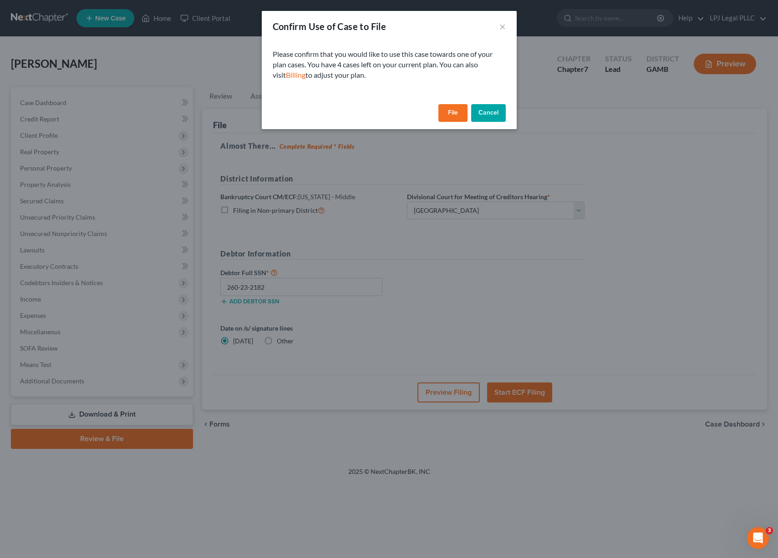
click at [458, 116] on button "File" at bounding box center [452, 113] width 29 height 18
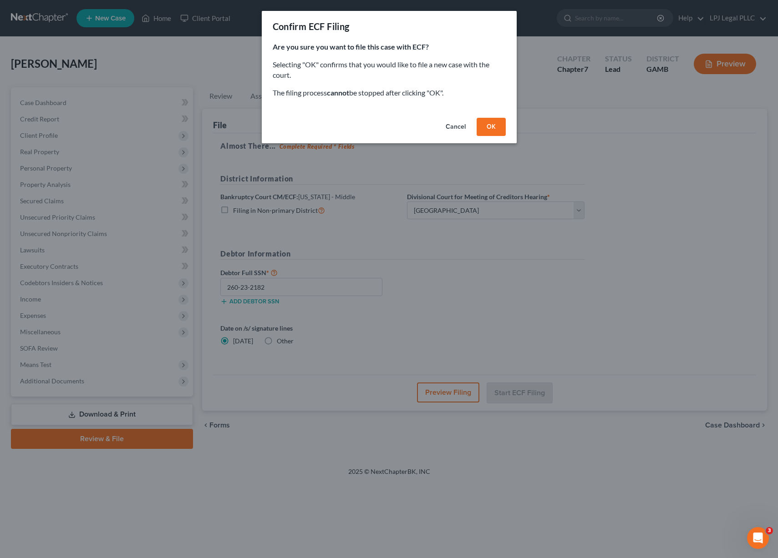
click at [489, 128] on button "OK" at bounding box center [490, 127] width 29 height 18
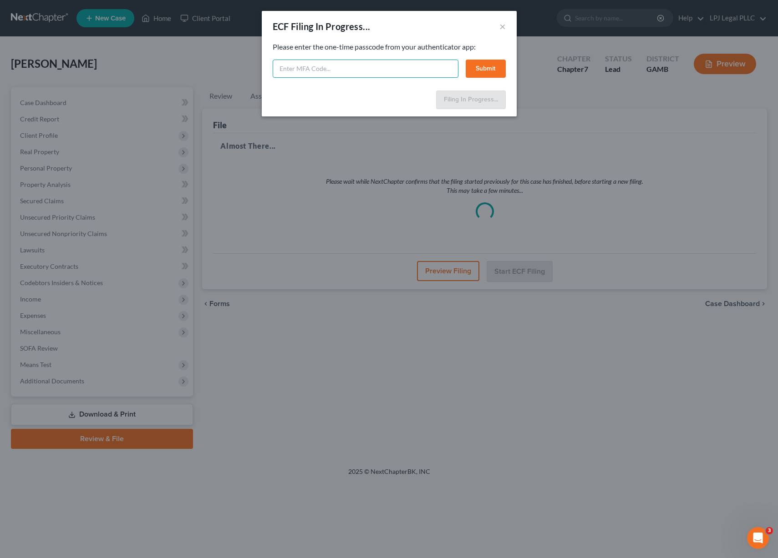
click at [341, 66] on input "text" at bounding box center [366, 69] width 186 height 18
click at [486, 66] on button "Submit" at bounding box center [486, 69] width 40 height 18
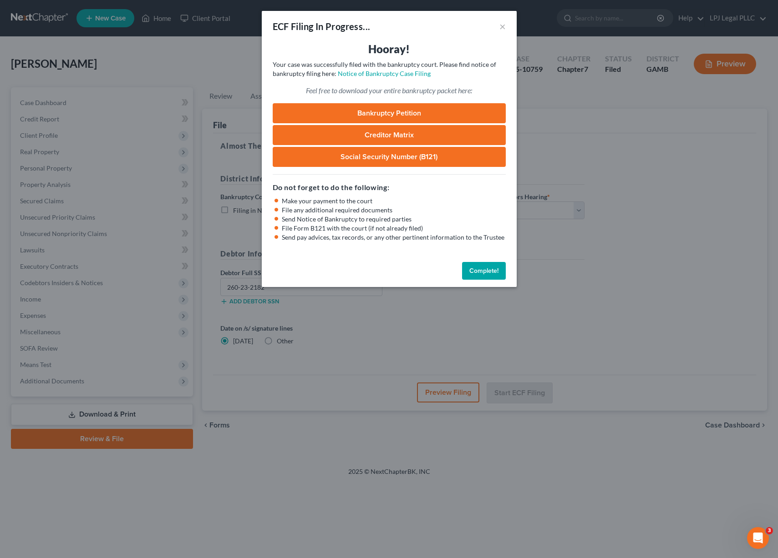
click at [399, 109] on link "Bankruptcy Petition" at bounding box center [389, 113] width 233 height 20
click at [378, 132] on link "Creditor Matrix" at bounding box center [389, 135] width 233 height 20
click at [478, 271] on button "Complete!" at bounding box center [484, 271] width 44 height 18
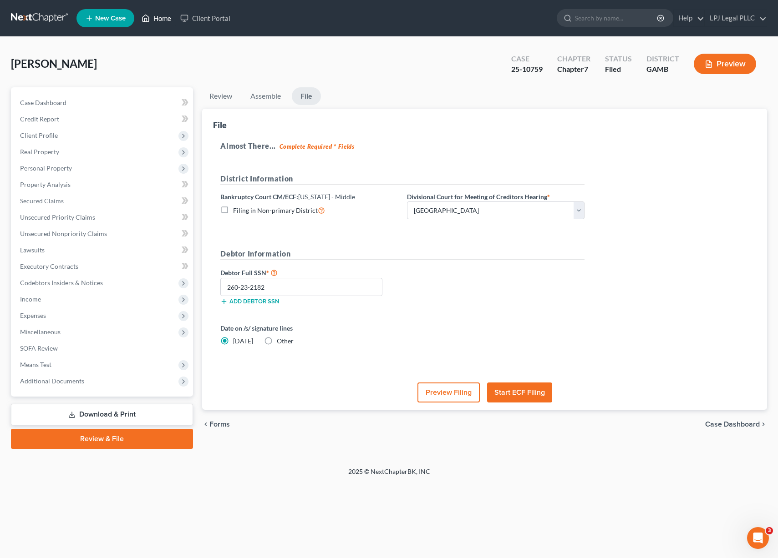
click at [155, 22] on link "Home" at bounding box center [156, 18] width 39 height 16
